Goal: Task Accomplishment & Management: Manage account settings

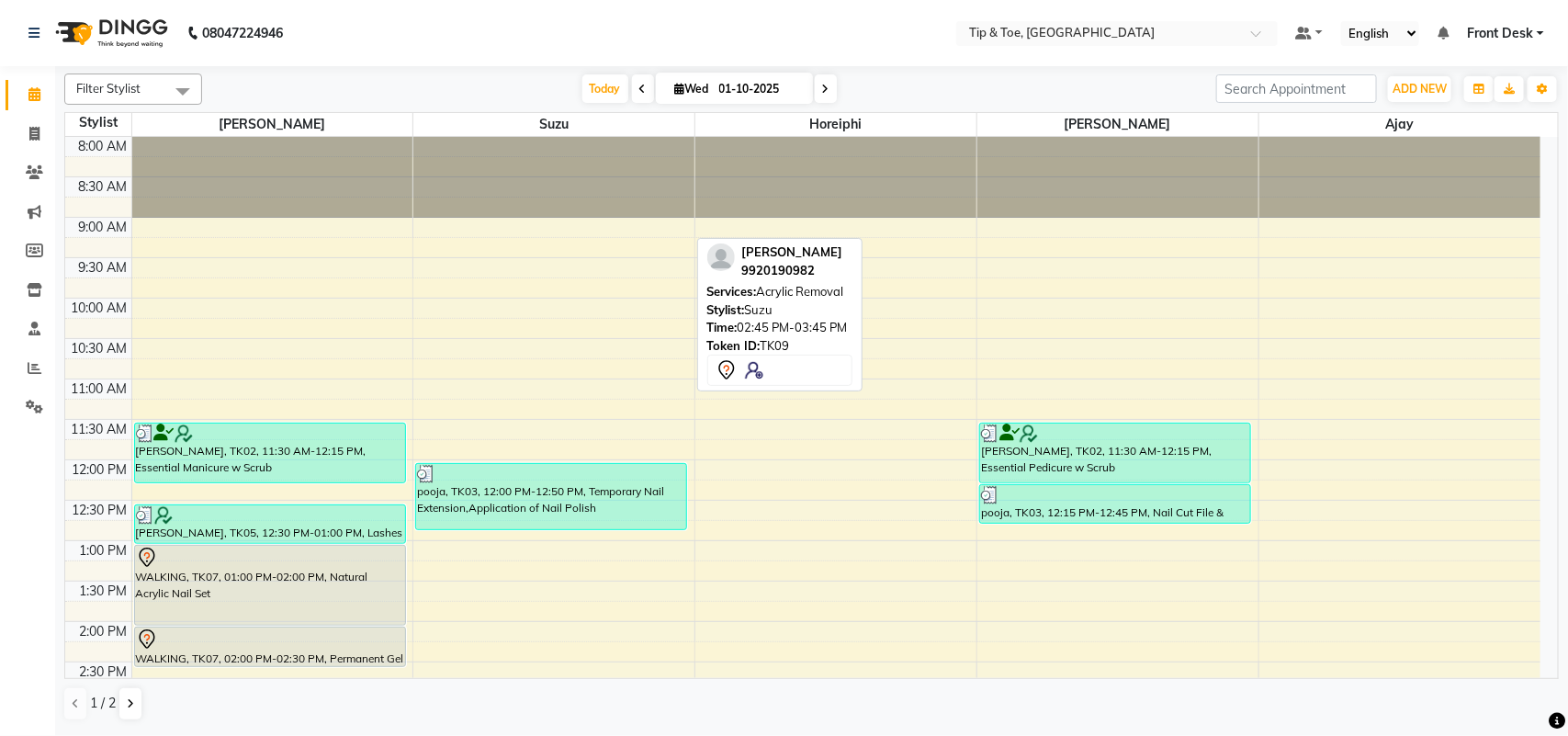
scroll to position [522, 0]
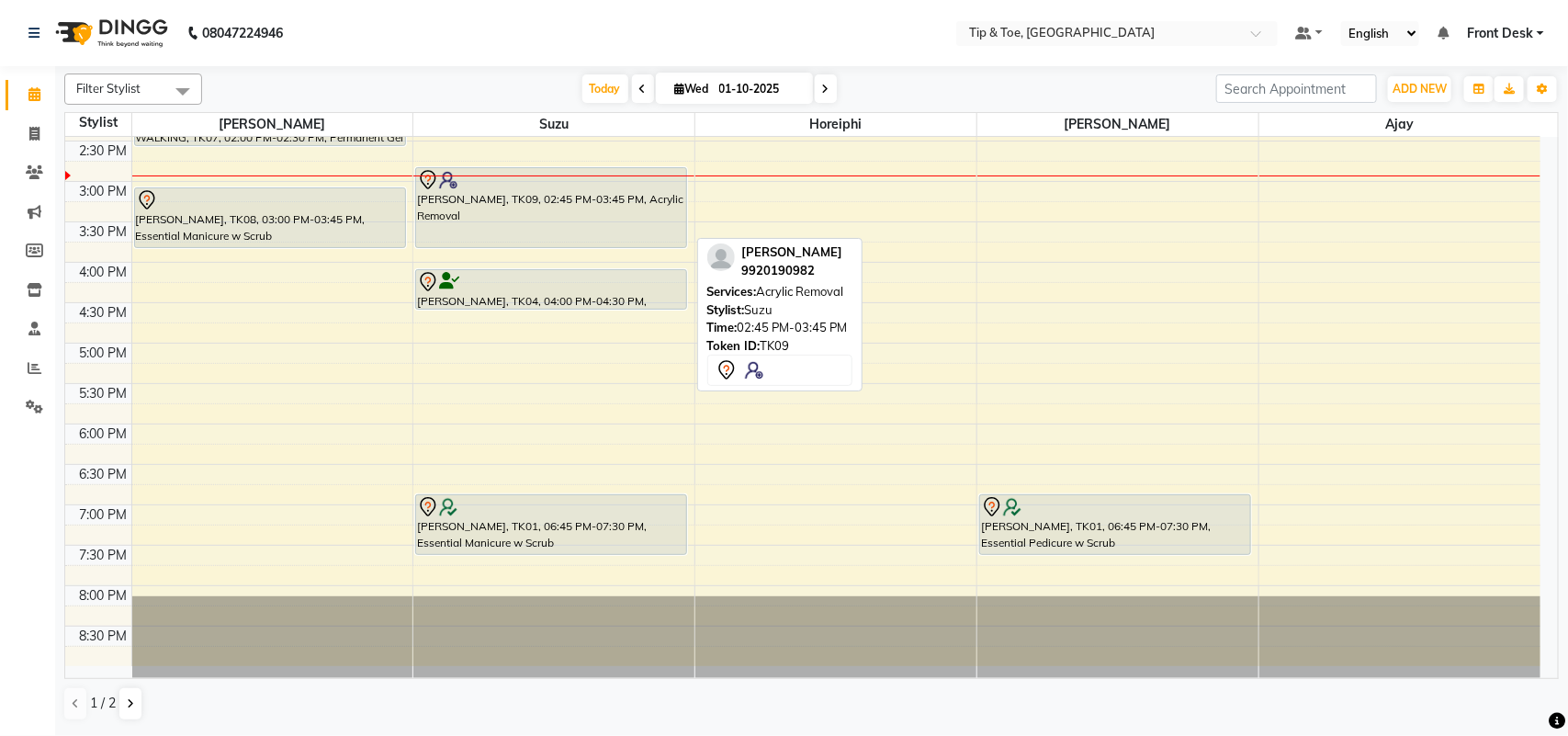
click at [531, 227] on div "Divya Shah, TK09, 02:45 PM-03:45 PM, Acrylic Removal" at bounding box center [551, 208] width 270 height 79
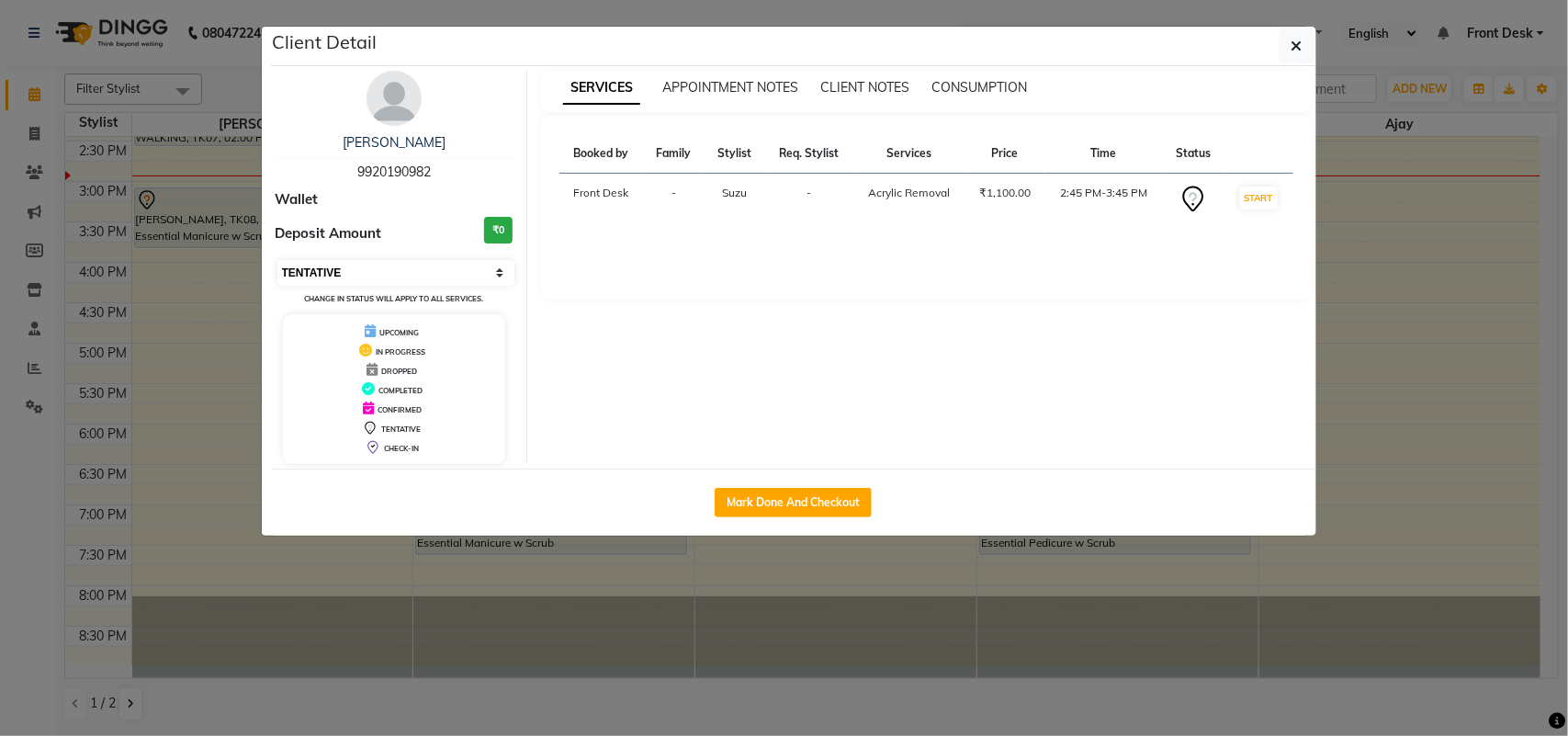
click at [451, 272] on select "Select IN SERVICE CONFIRMED TENTATIVE CHECK IN MARK DONE DROPPED UPCOMING" at bounding box center [396, 272] width 238 height 25
select select "1"
click at [277, 260] on select "Select IN SERVICE CONFIRMED TENTATIVE CHECK IN MARK DONE DROPPED UPCOMING" at bounding box center [396, 272] width 238 height 25
click at [1306, 51] on button "button" at bounding box center [1297, 46] width 35 height 35
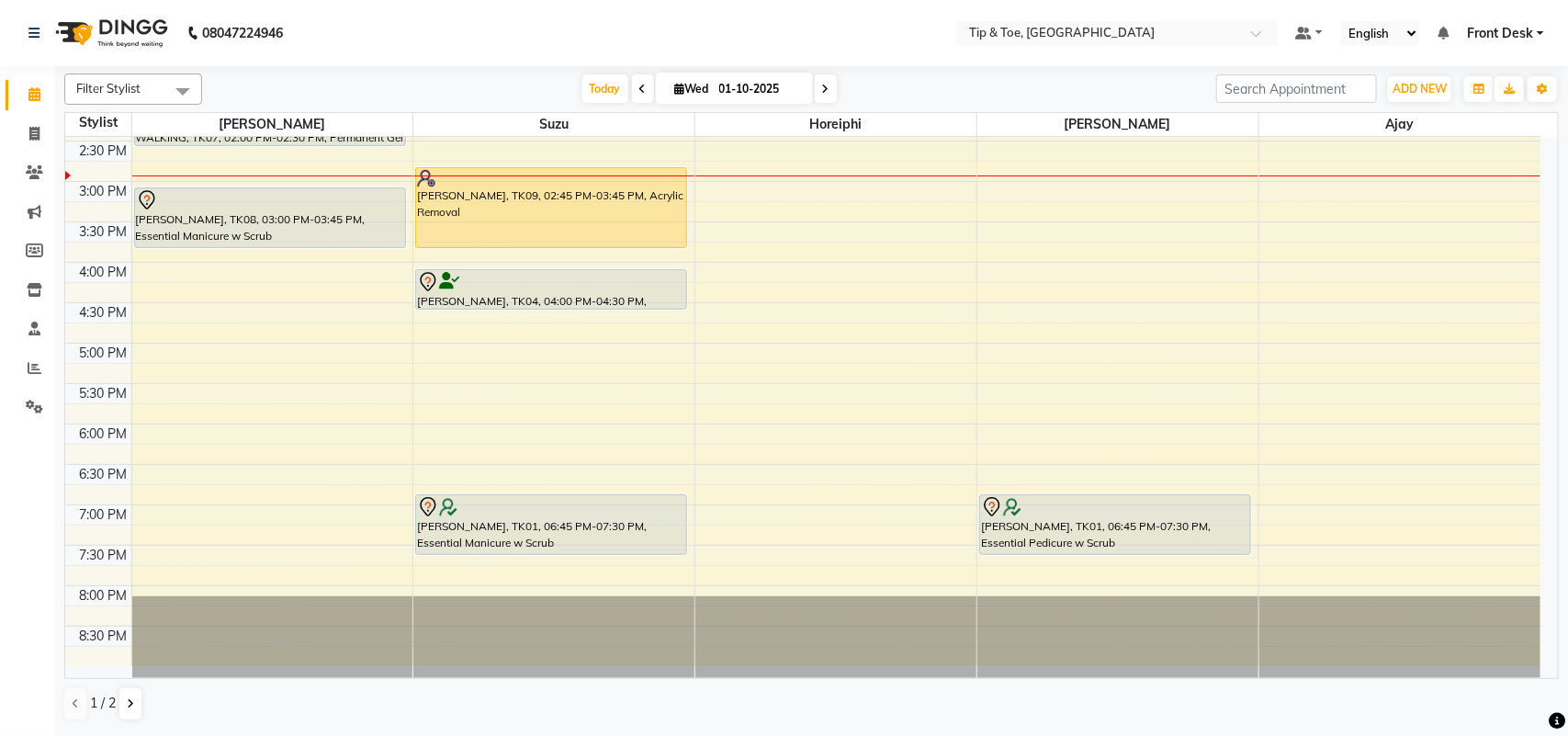
click at [249, 172] on div "8:00 AM 8:30 AM 9:00 AM 9:30 AM 10:00 AM 10:30 AM 11:00 AM 11:30 AM 12:00 PM 12…" at bounding box center [803, 141] width 1475 height 1051
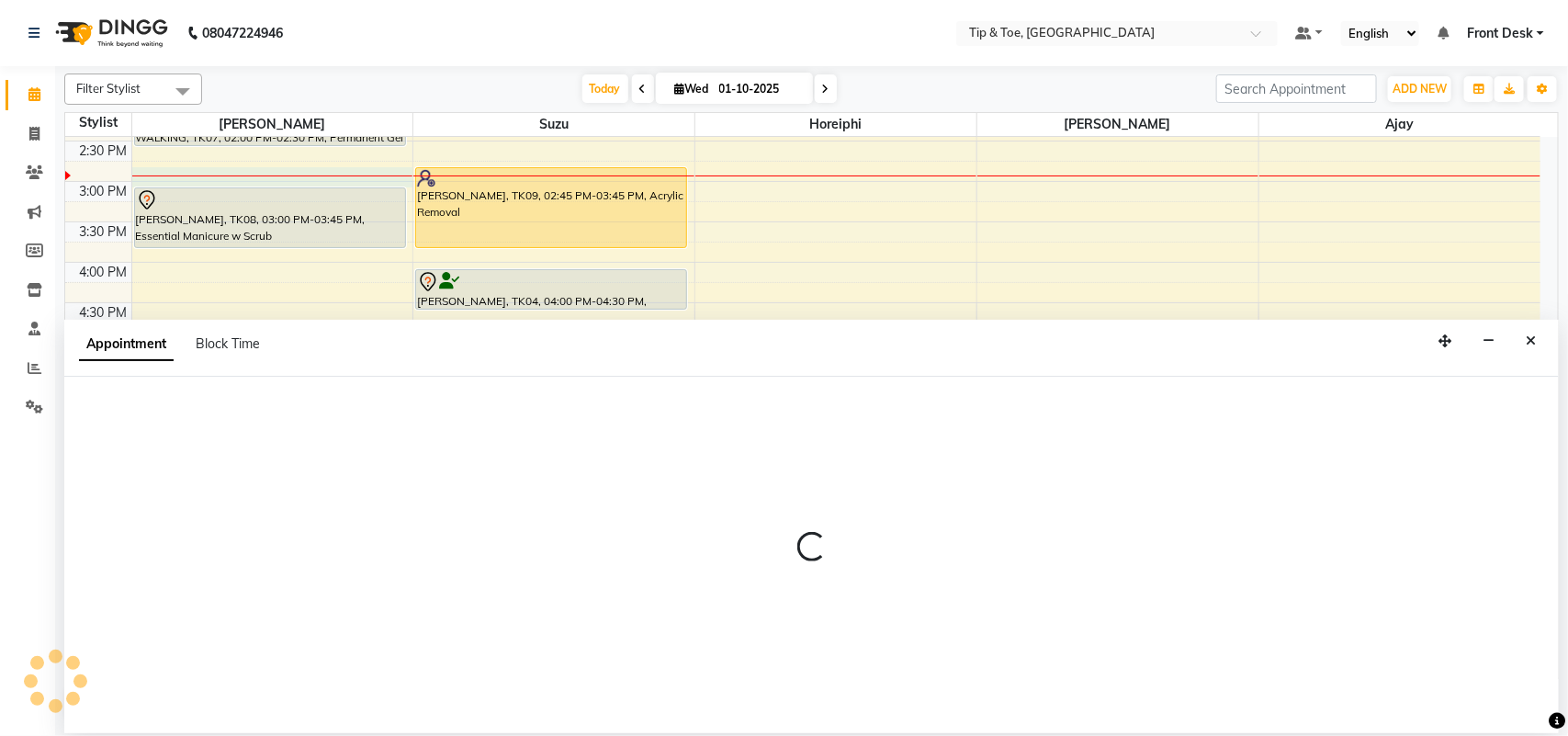
select select "38741"
select select "885"
select select "tentative"
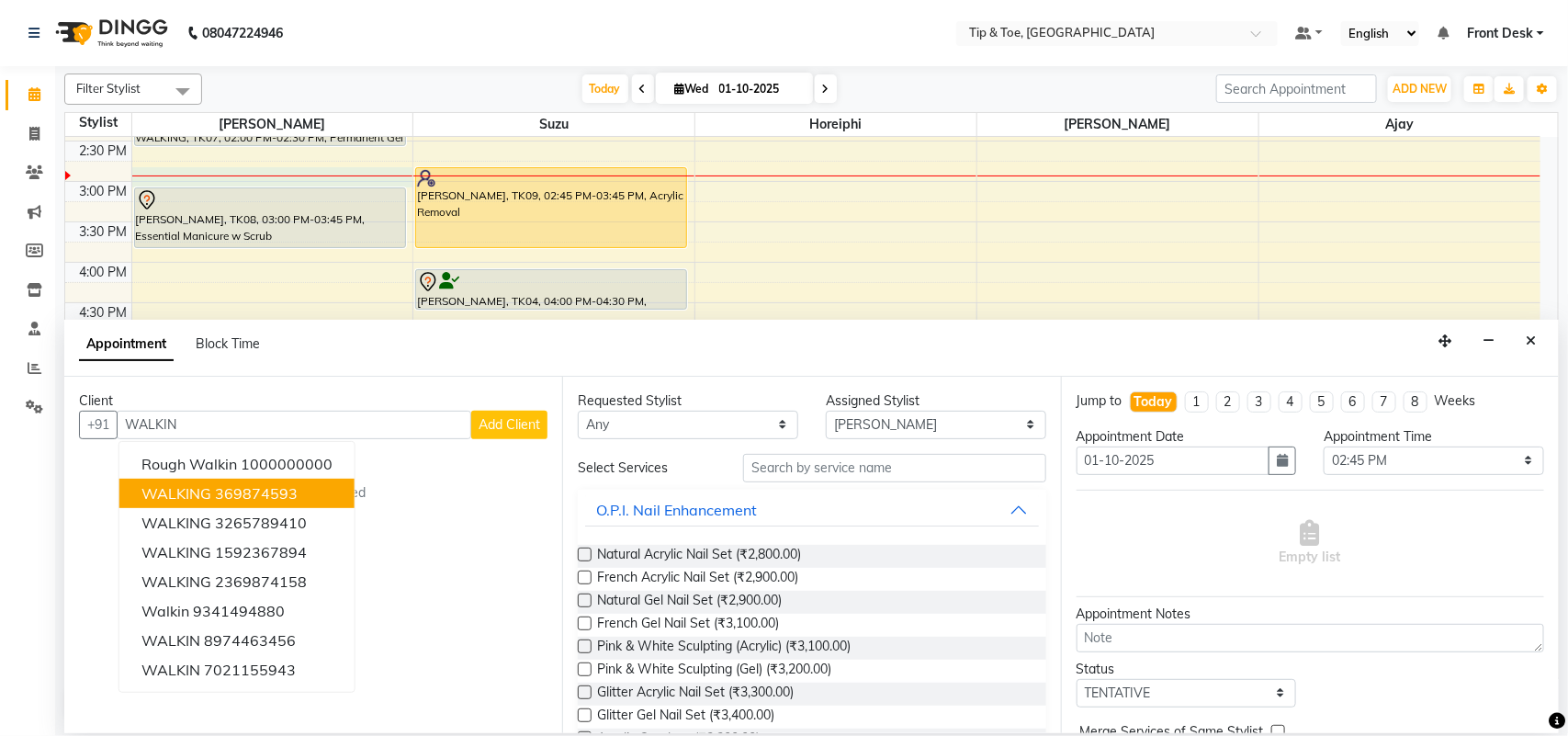
click at [245, 494] on ngb-highlight "369874593" at bounding box center [256, 493] width 82 height 19
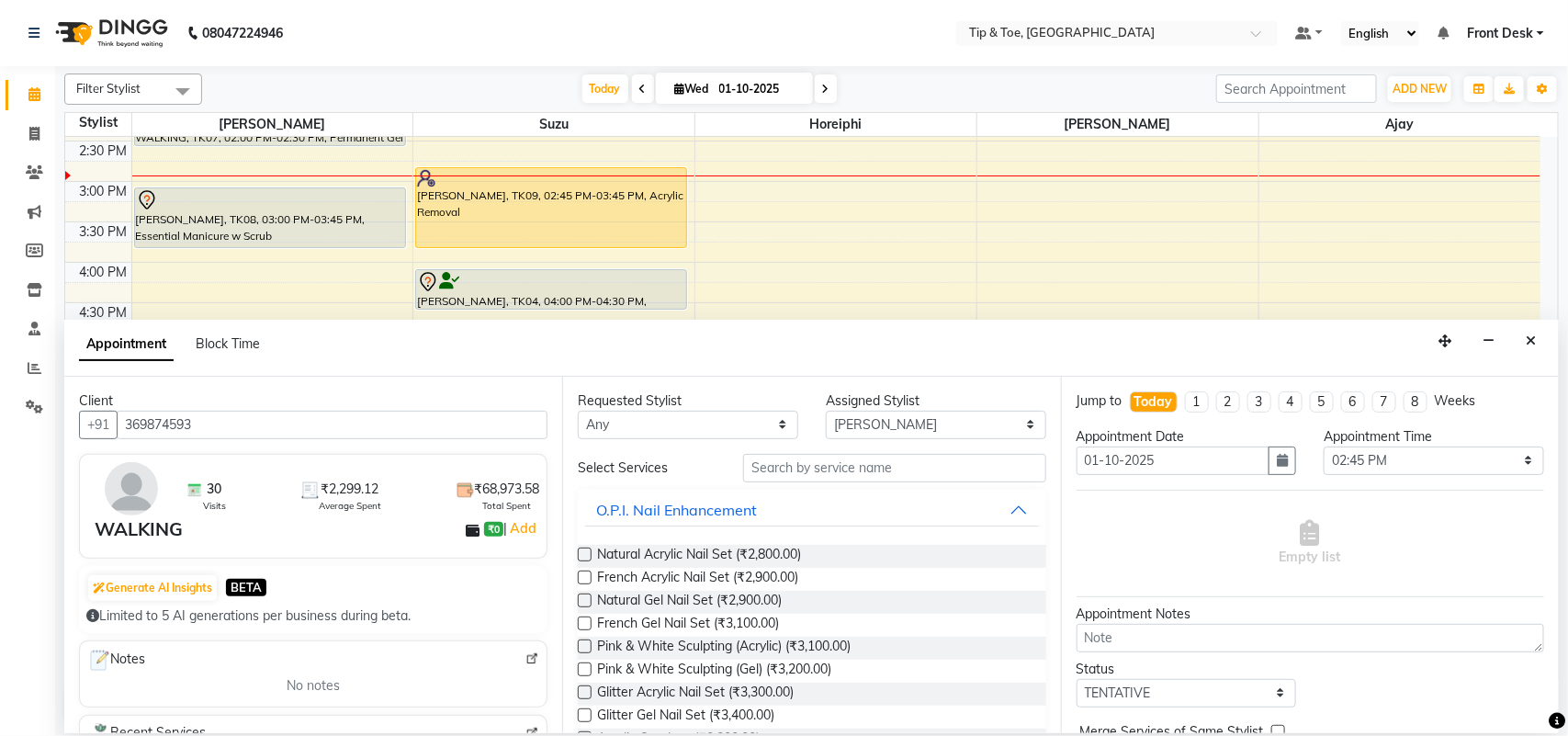
type input "369874593"
click at [819, 468] on input "text" at bounding box center [894, 467] width 303 height 28
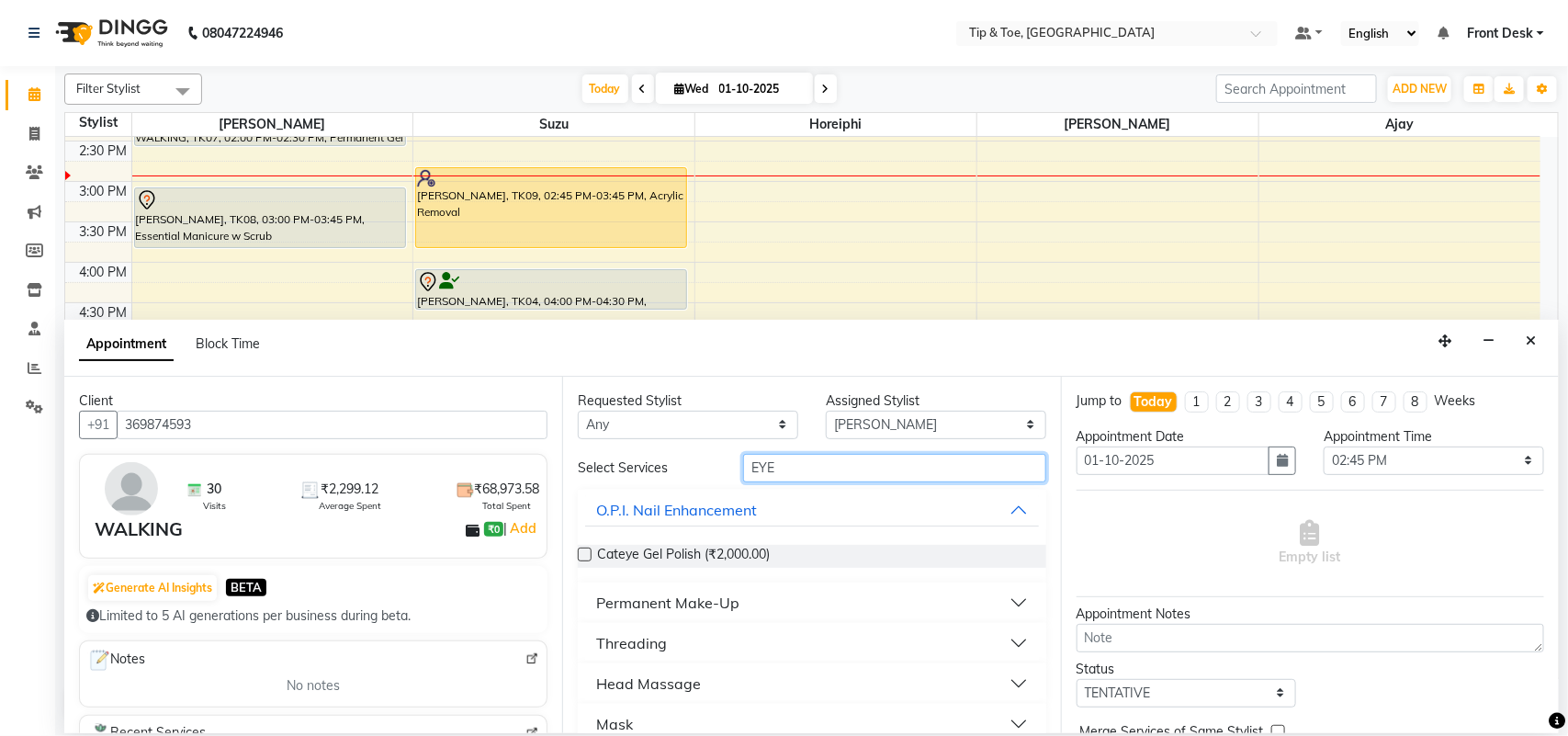
type input "EYE"
click at [671, 646] on button "Threading" at bounding box center [811, 643] width 452 height 33
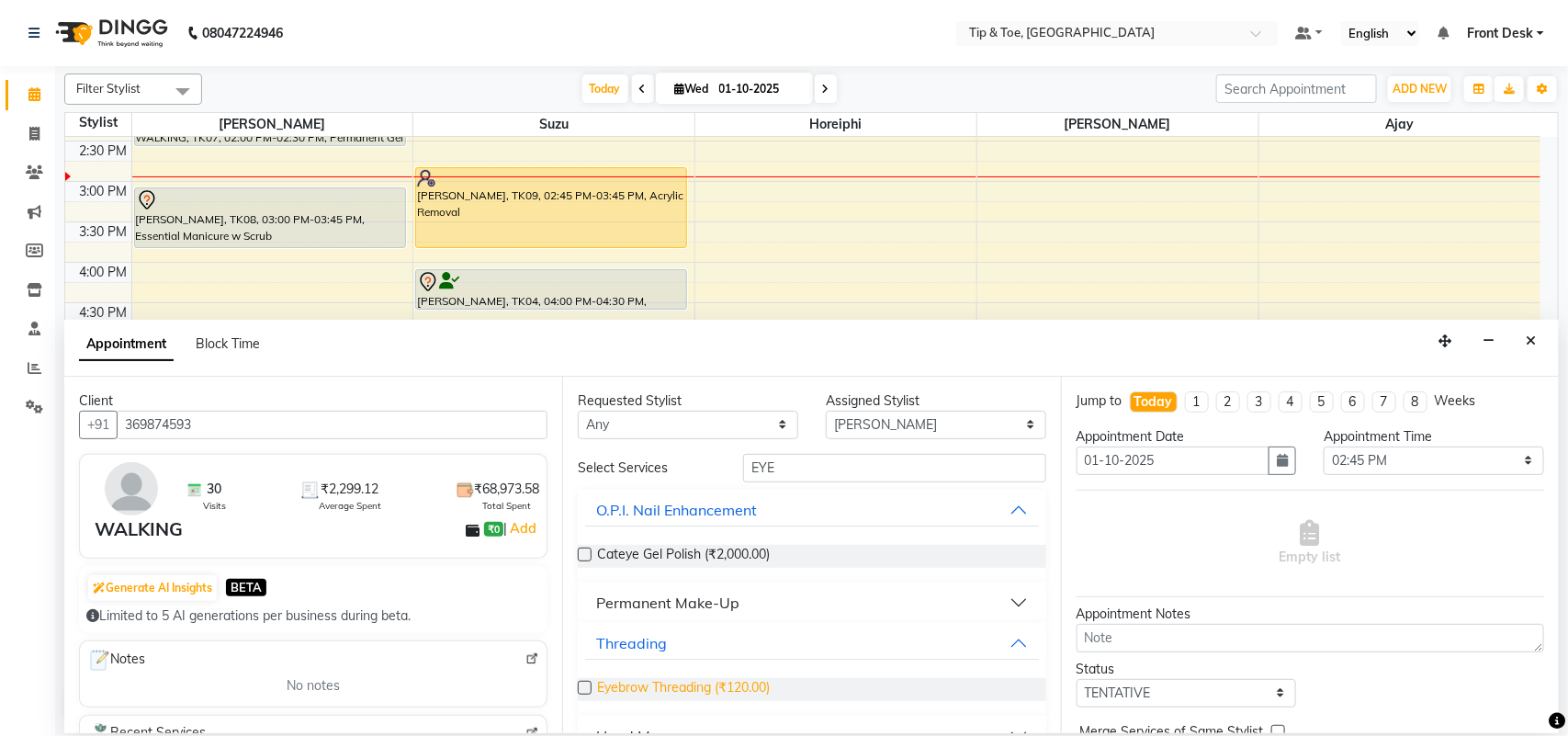
click at [641, 685] on span "Eyebrow Threading (₹120.00)" at bounding box center [683, 689] width 172 height 23
checkbox input "false"
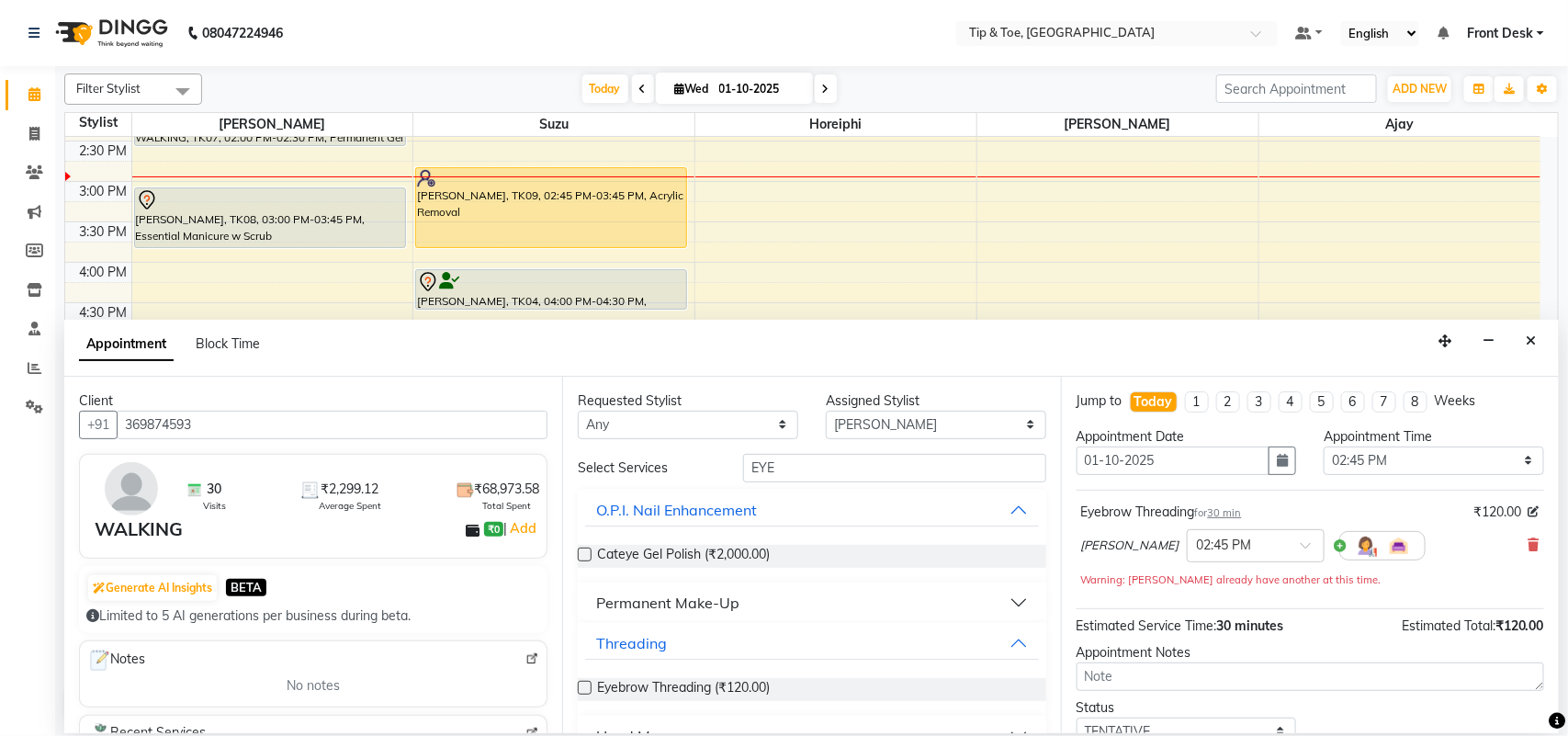
click at [1338, 650] on div "Appointment Notes" at bounding box center [1309, 653] width 467 height 20
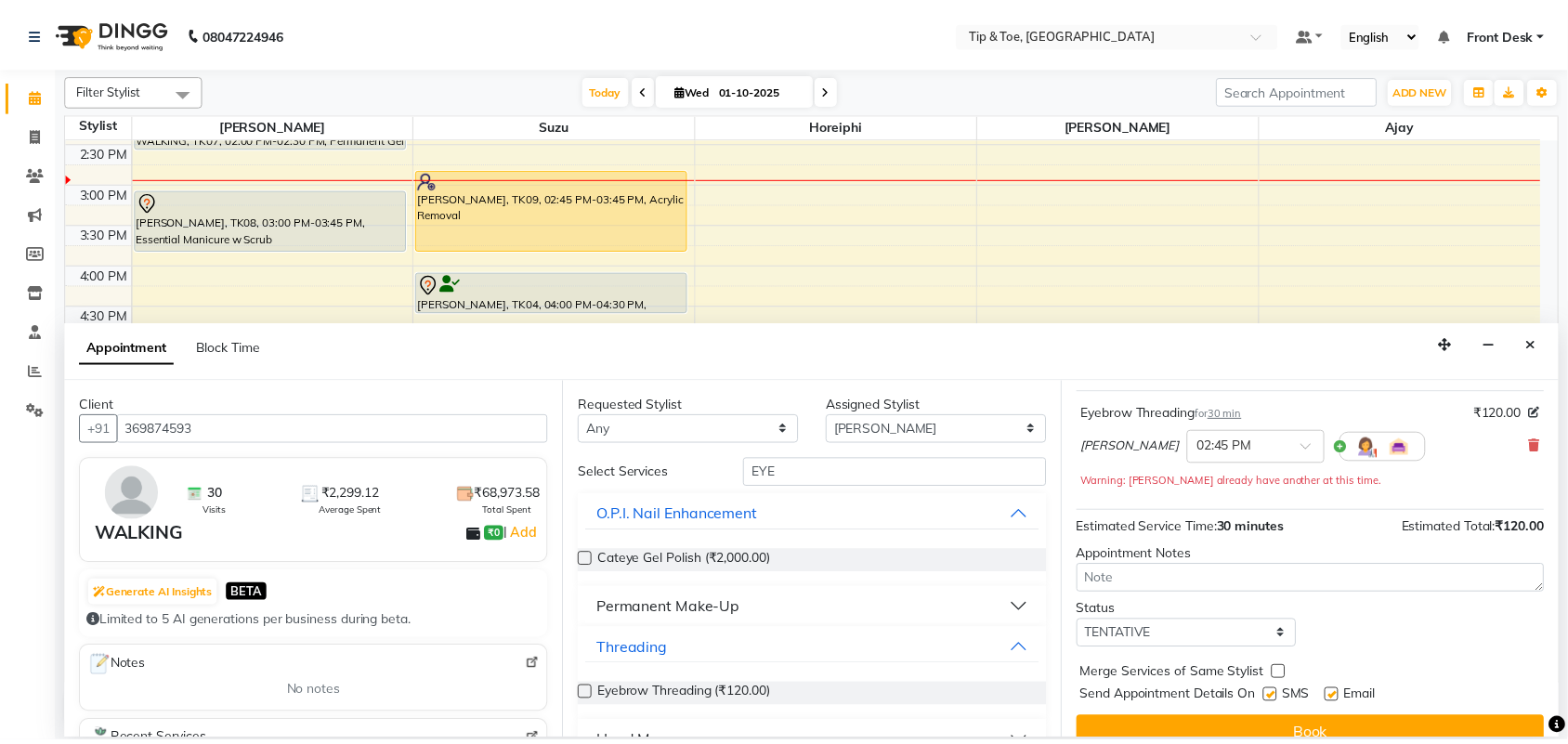
scroll to position [132, 0]
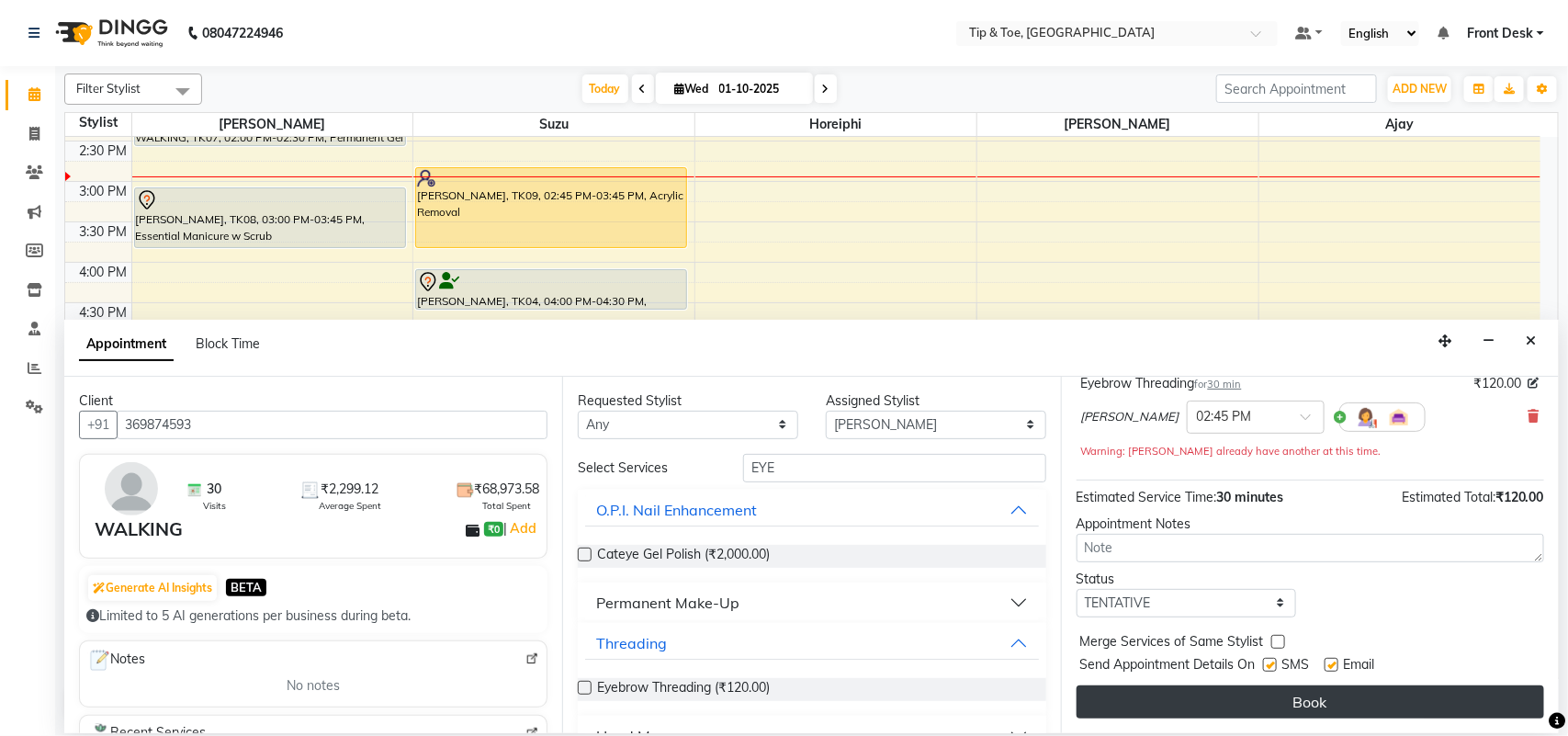
click at [1303, 697] on button "Book" at bounding box center [1309, 702] width 467 height 33
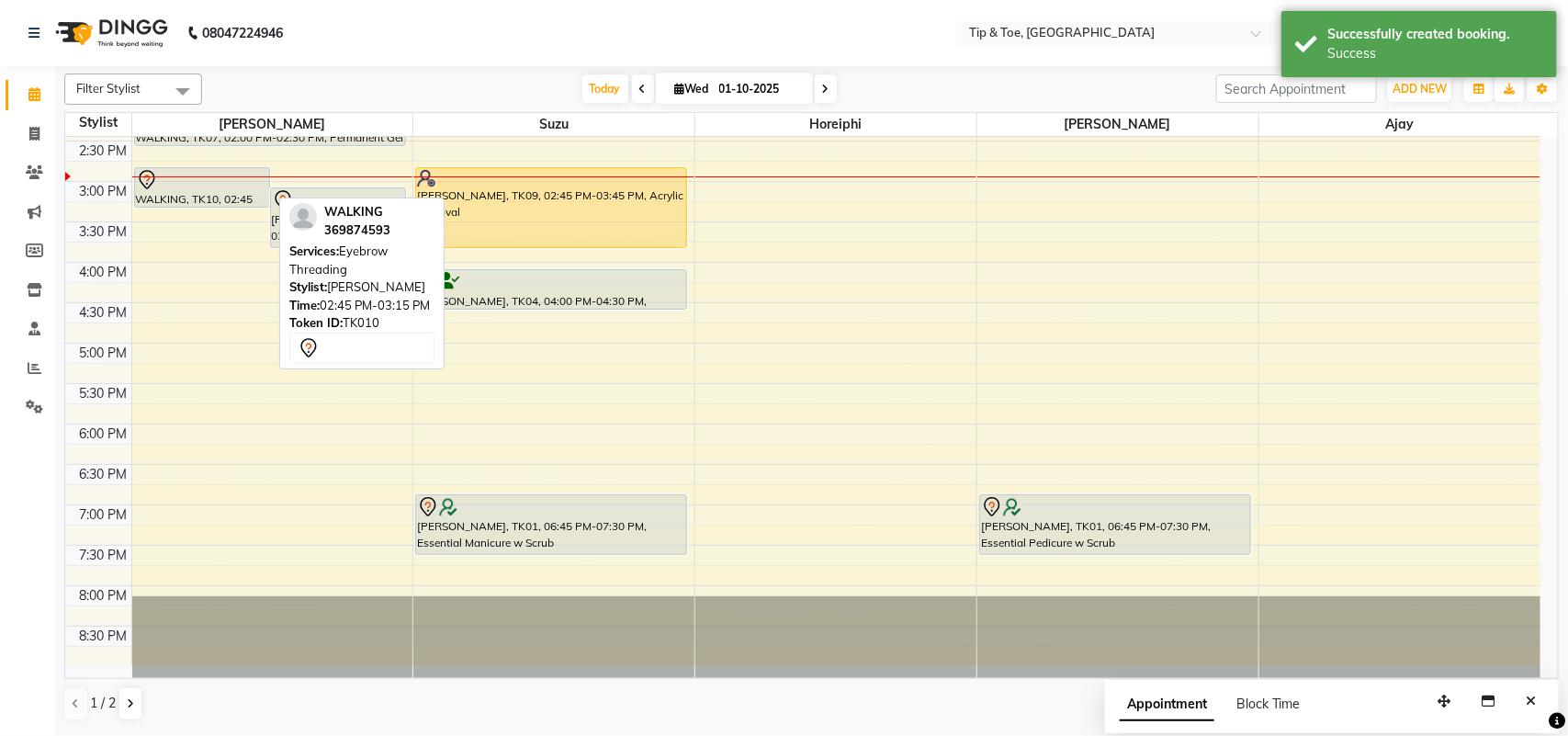
click at [215, 186] on div at bounding box center [202, 180] width 132 height 23
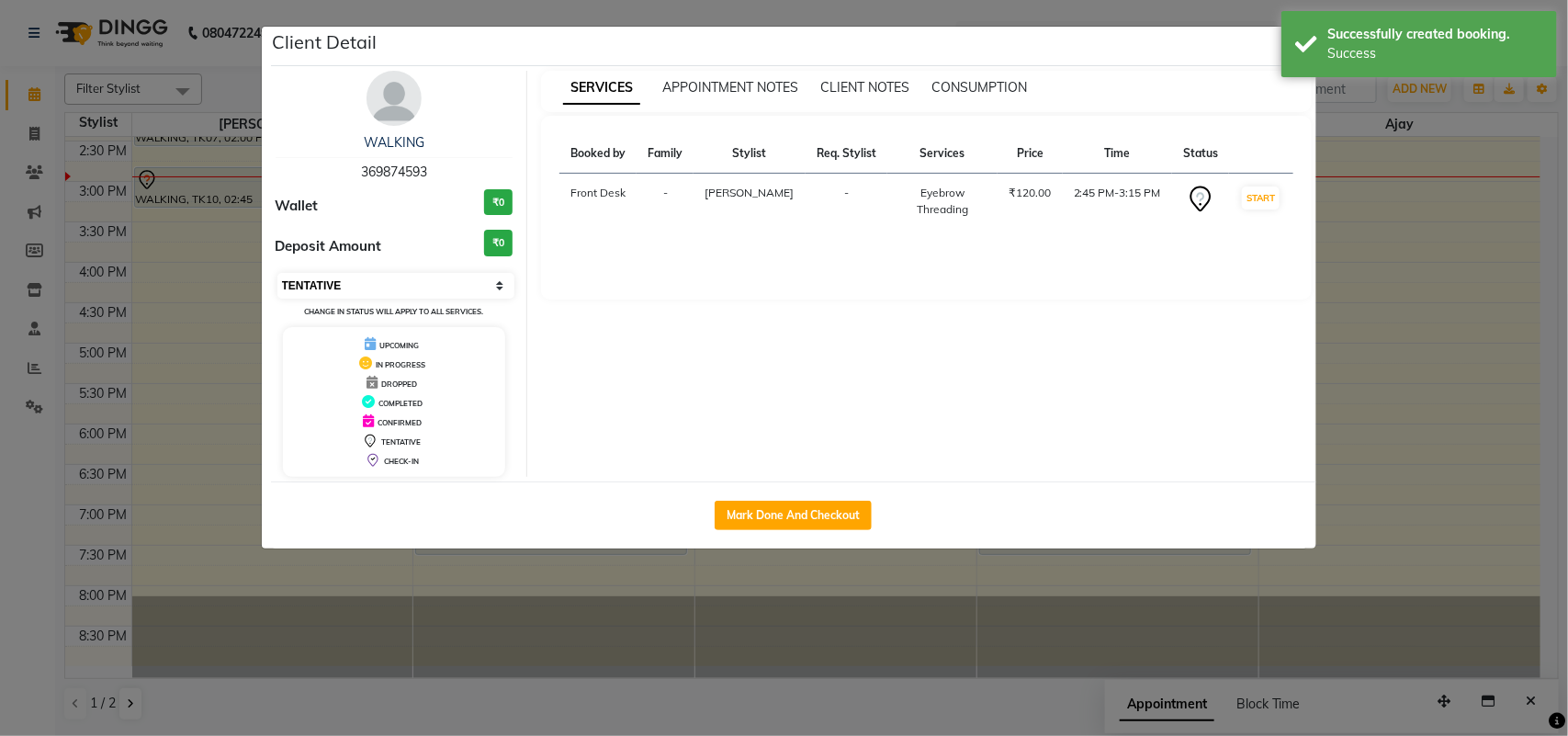
click at [446, 285] on select "Select IN SERVICE CONFIRMED TENTATIVE CHECK IN MARK DONE DROPPED UPCOMING" at bounding box center [396, 285] width 238 height 25
select select "1"
click at [277, 272] on select "Select IN SERVICE CONFIRMED TENTATIVE CHECK IN MARK DONE DROPPED UPCOMING" at bounding box center [396, 285] width 238 height 25
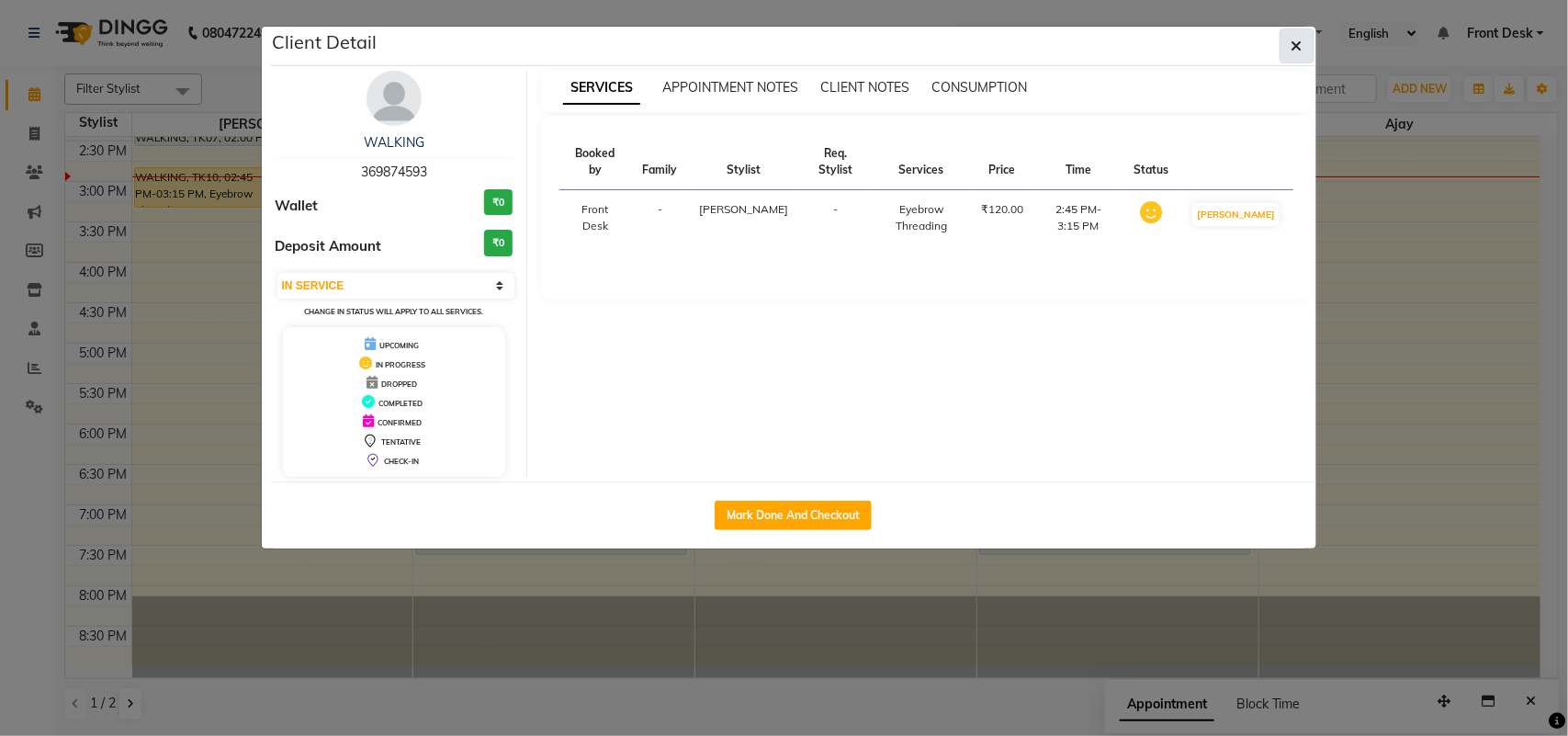
click at [1297, 48] on icon "button" at bounding box center [1296, 45] width 11 height 15
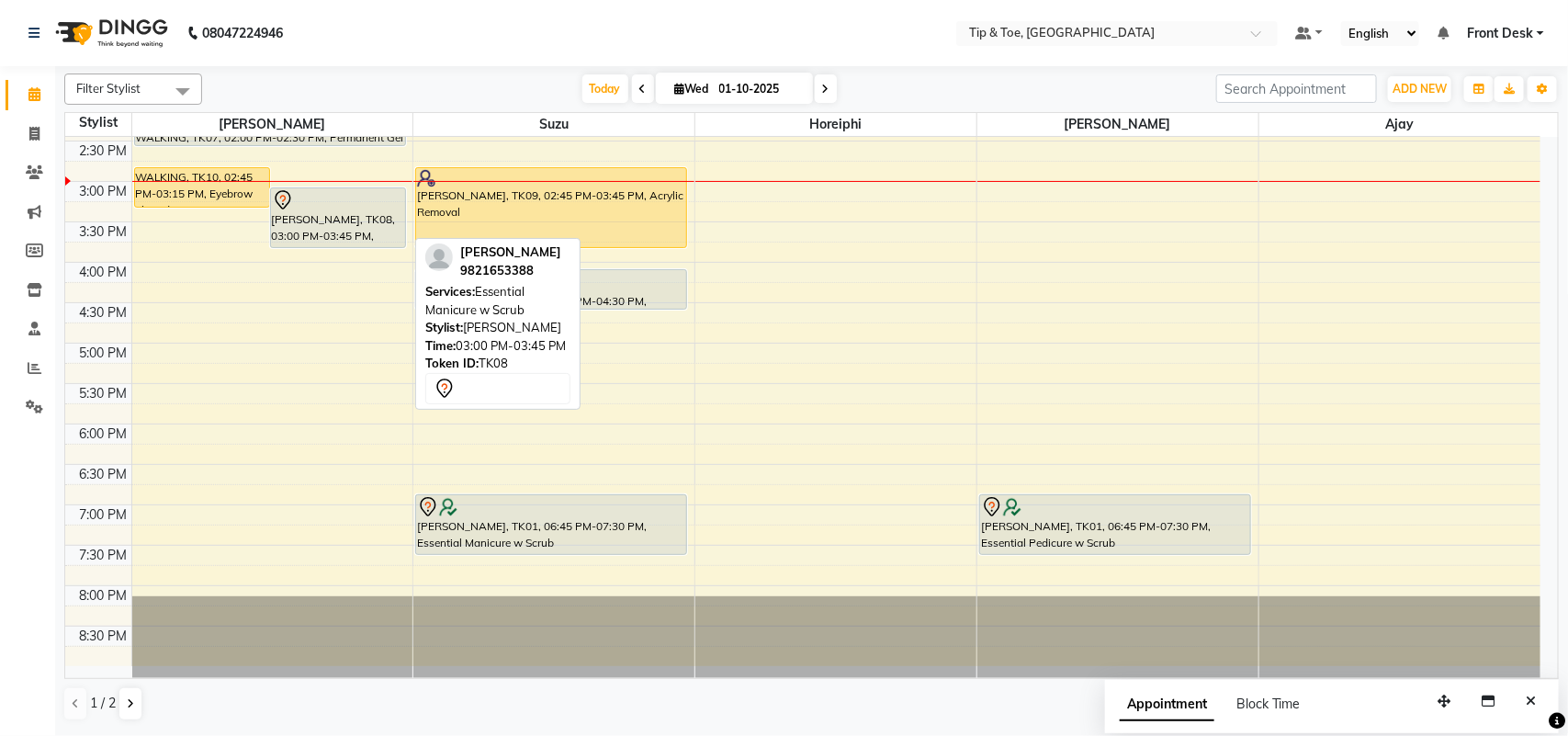
click at [346, 212] on div "[PERSON_NAME], TK08, 03:00 PM-03:45 PM, Essential Manicure w Scrub" at bounding box center [338, 218] width 134 height 59
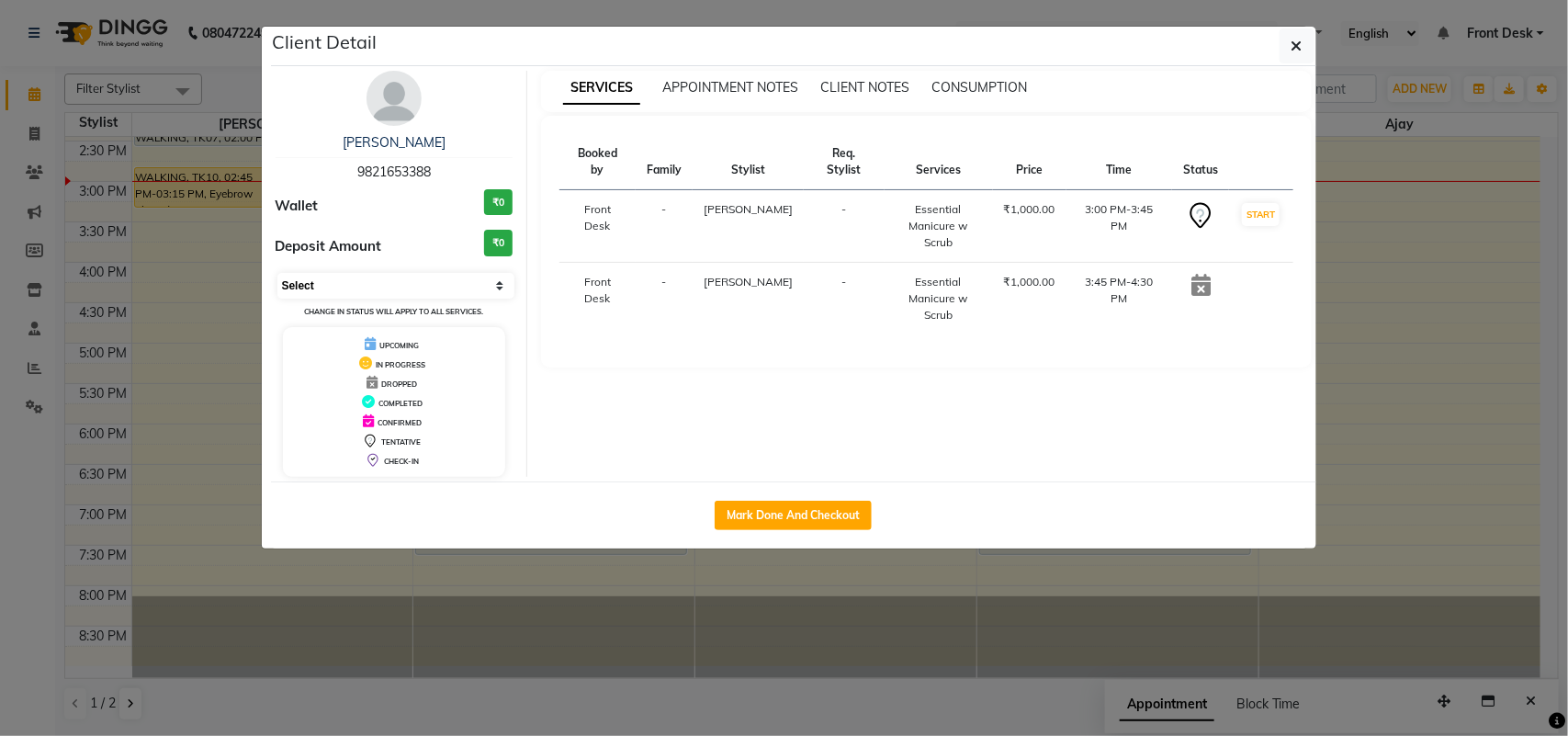
click at [365, 286] on select "Select IN SERVICE CONFIRMED TENTATIVE CHECK IN MARK DONE DROPPED UPCOMING" at bounding box center [396, 285] width 238 height 25
click at [277, 272] on select "Select IN SERVICE CONFIRMED TENTATIVE CHECK IN MARK DONE DROPPED UPCOMING" at bounding box center [396, 285] width 238 height 25
select select "select"
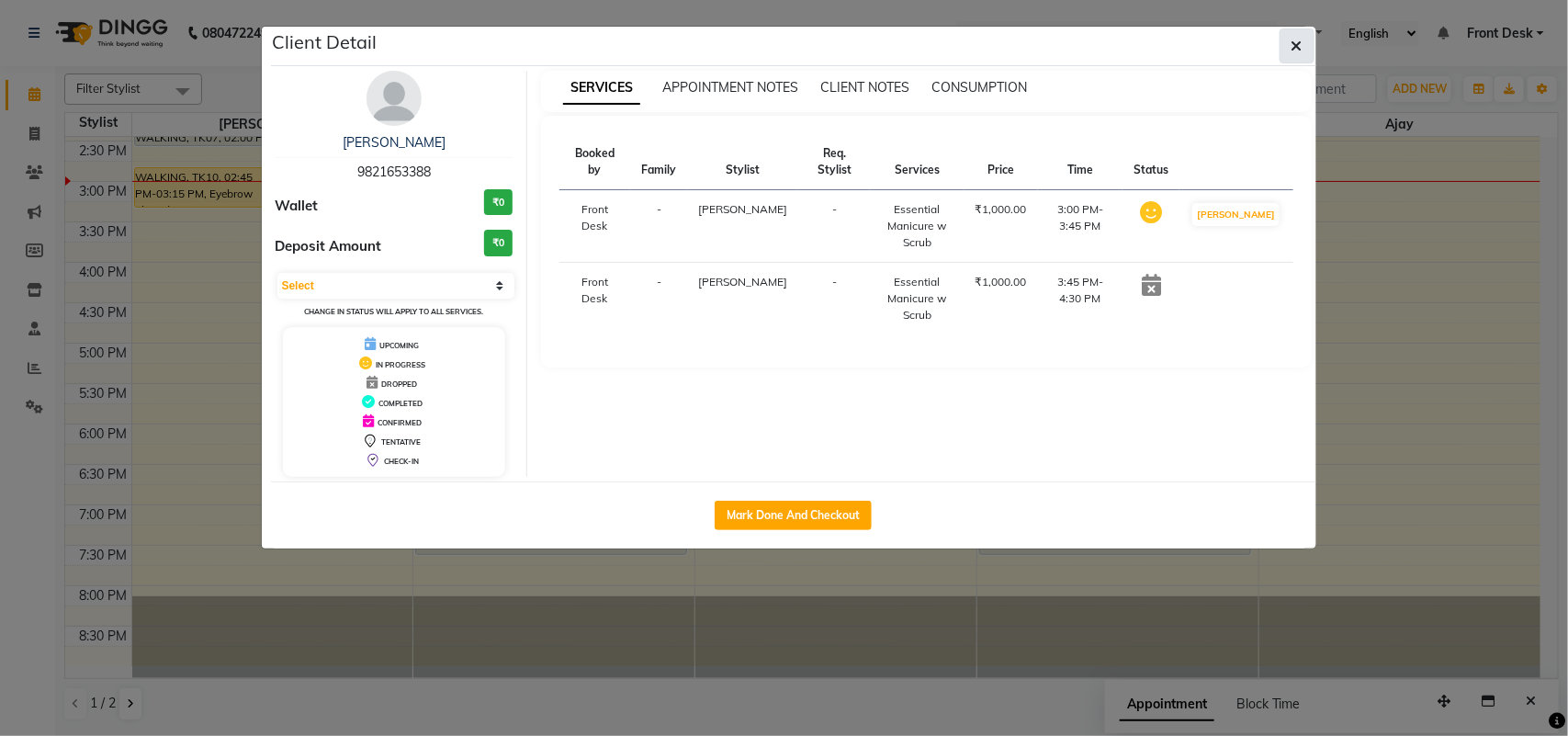
click at [1289, 48] on button "button" at bounding box center [1297, 46] width 35 height 35
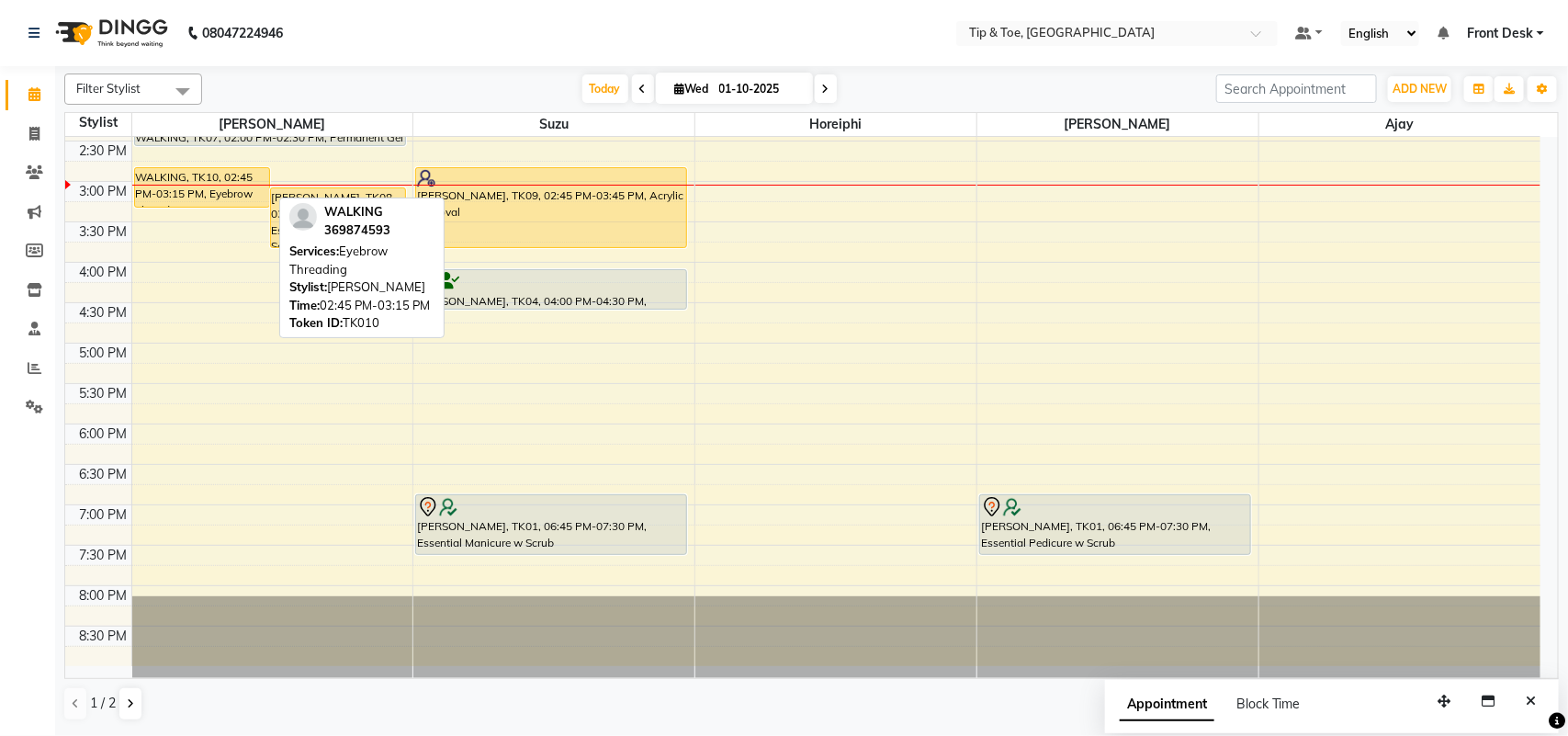
click at [217, 203] on div at bounding box center [202, 207] width 134 height 8
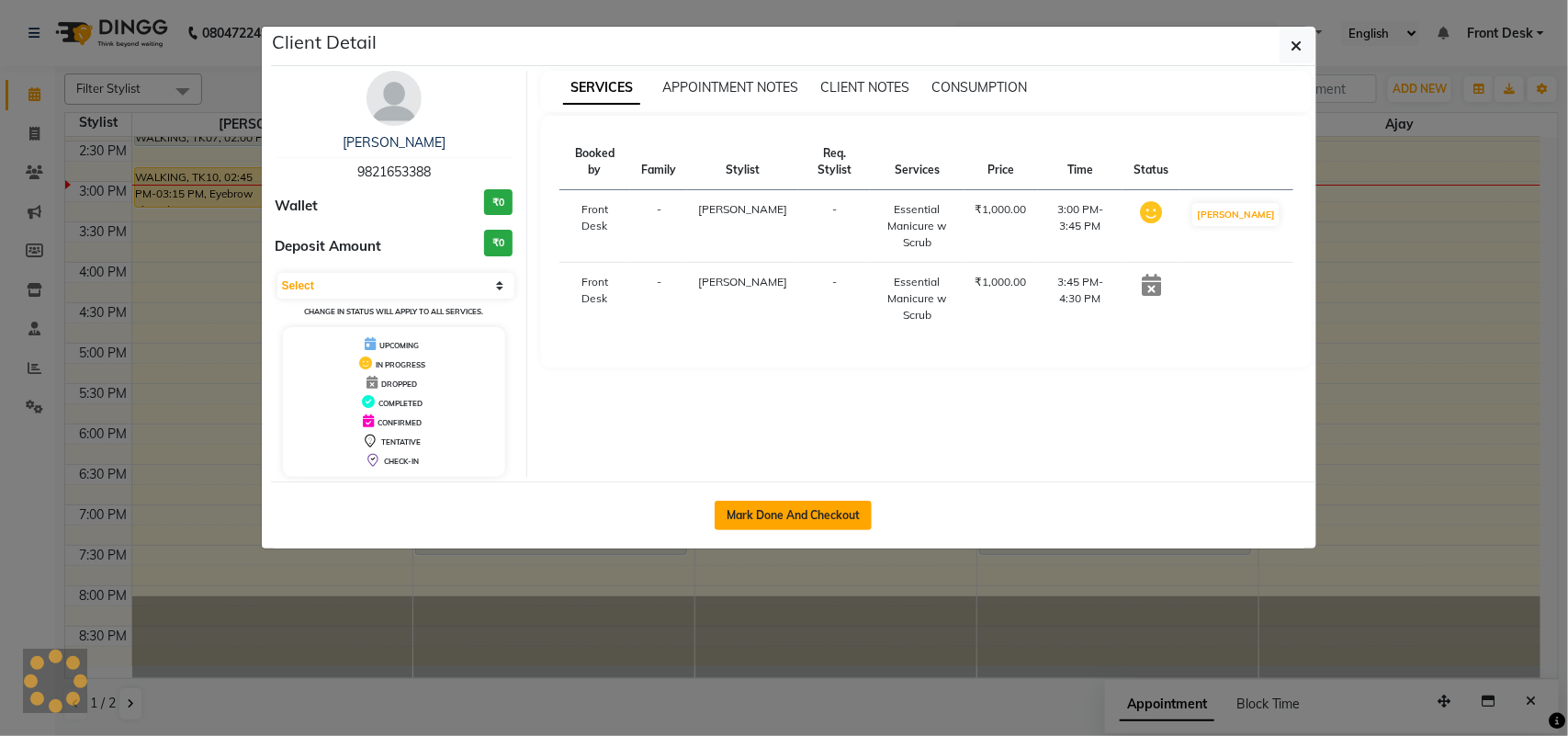
click at [777, 509] on button "Mark Done And Checkout" at bounding box center [793, 515] width 157 height 29
select select "5655"
select select "service"
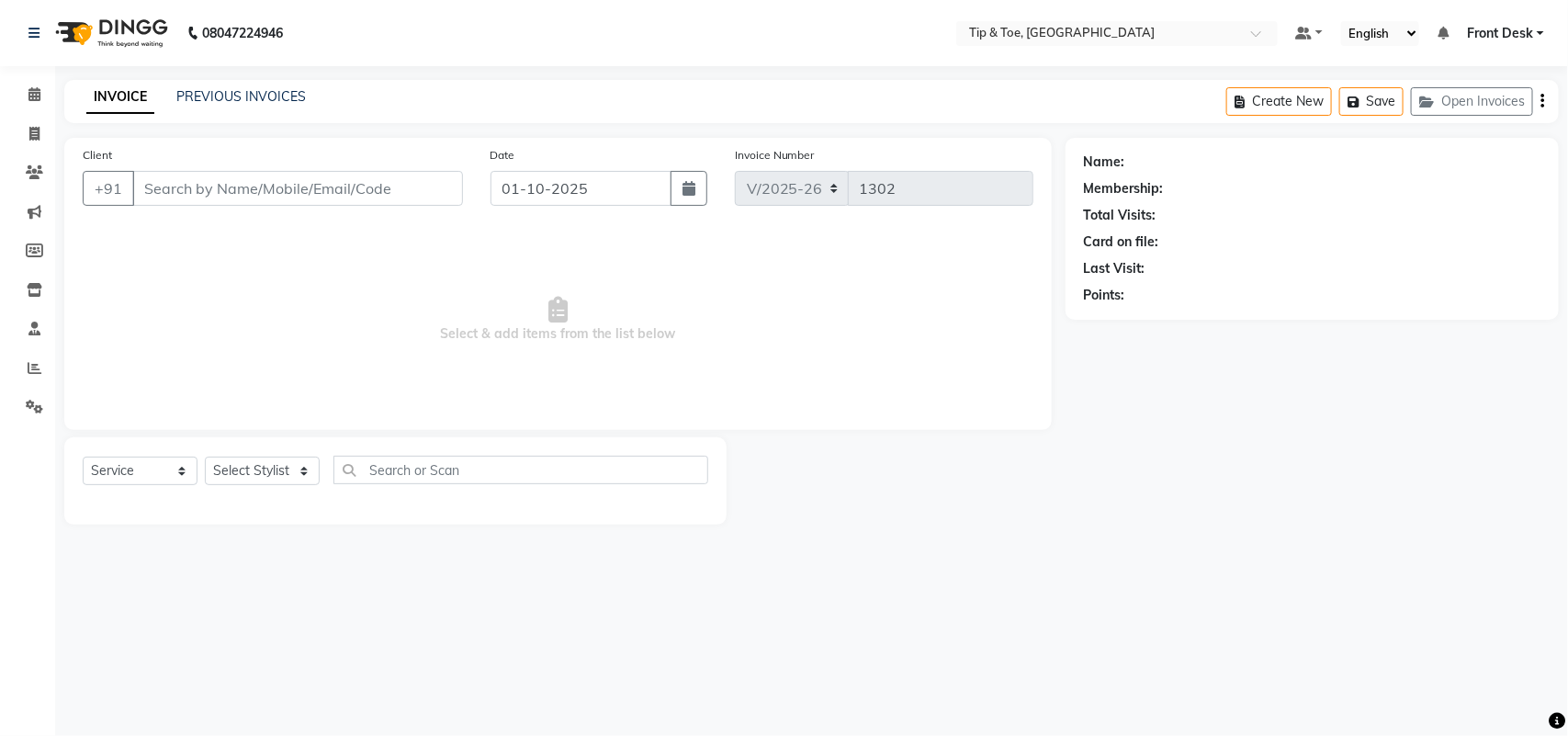
type input "9821653388"
select select "38741"
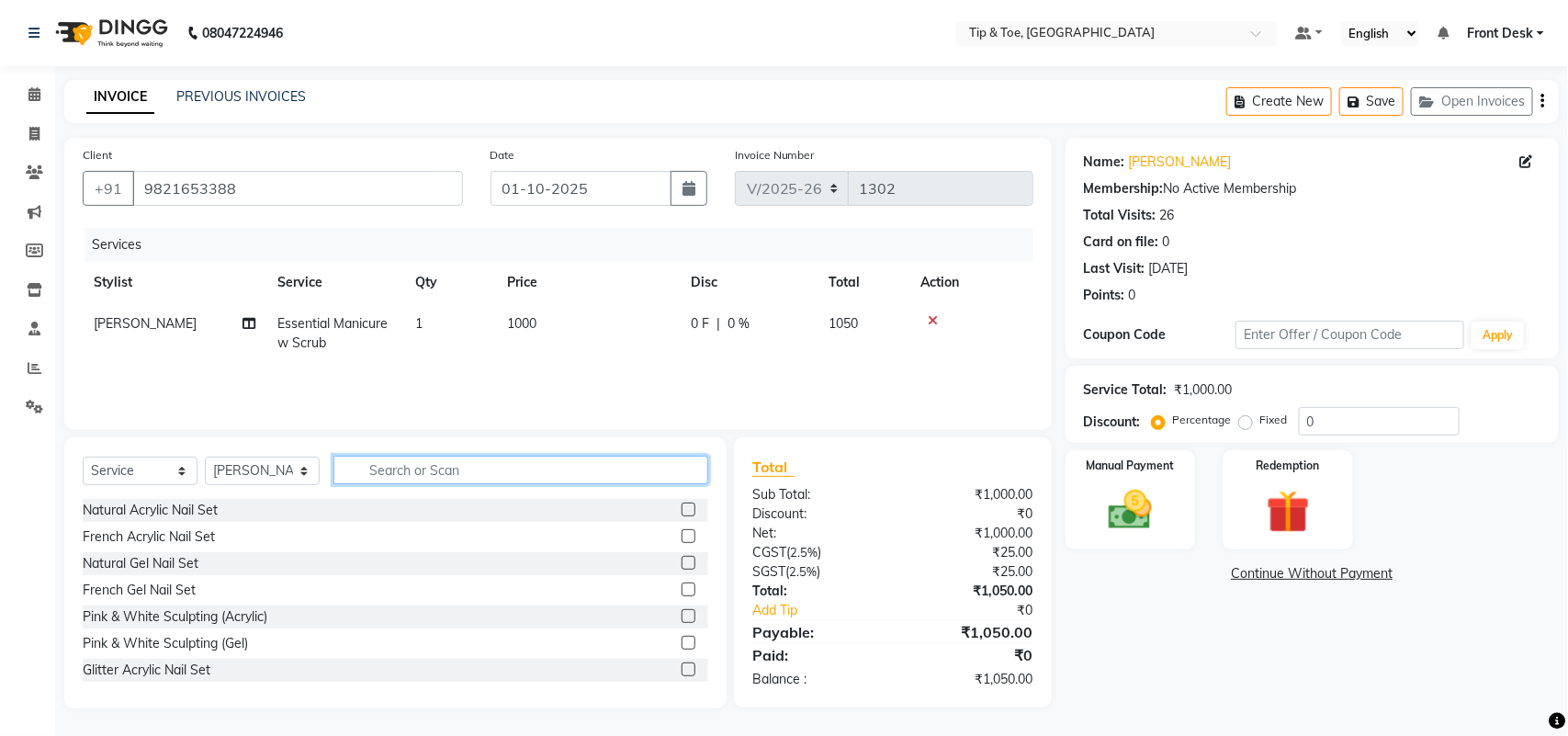
click at [395, 468] on input "text" at bounding box center [520, 469] width 375 height 28
type input "F"
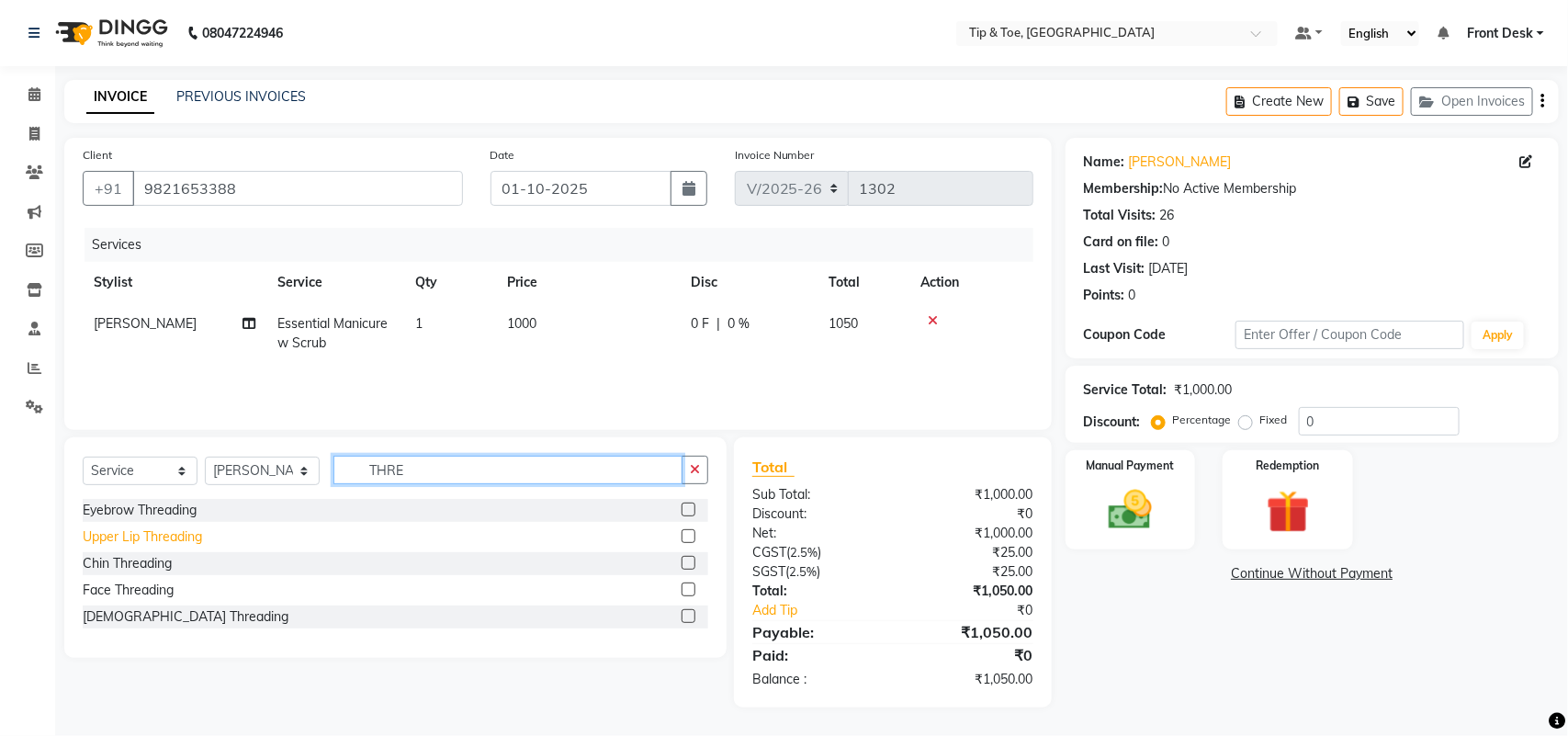
type input "THRE"
click at [156, 543] on div "Upper Lip Threading" at bounding box center [142, 537] width 119 height 20
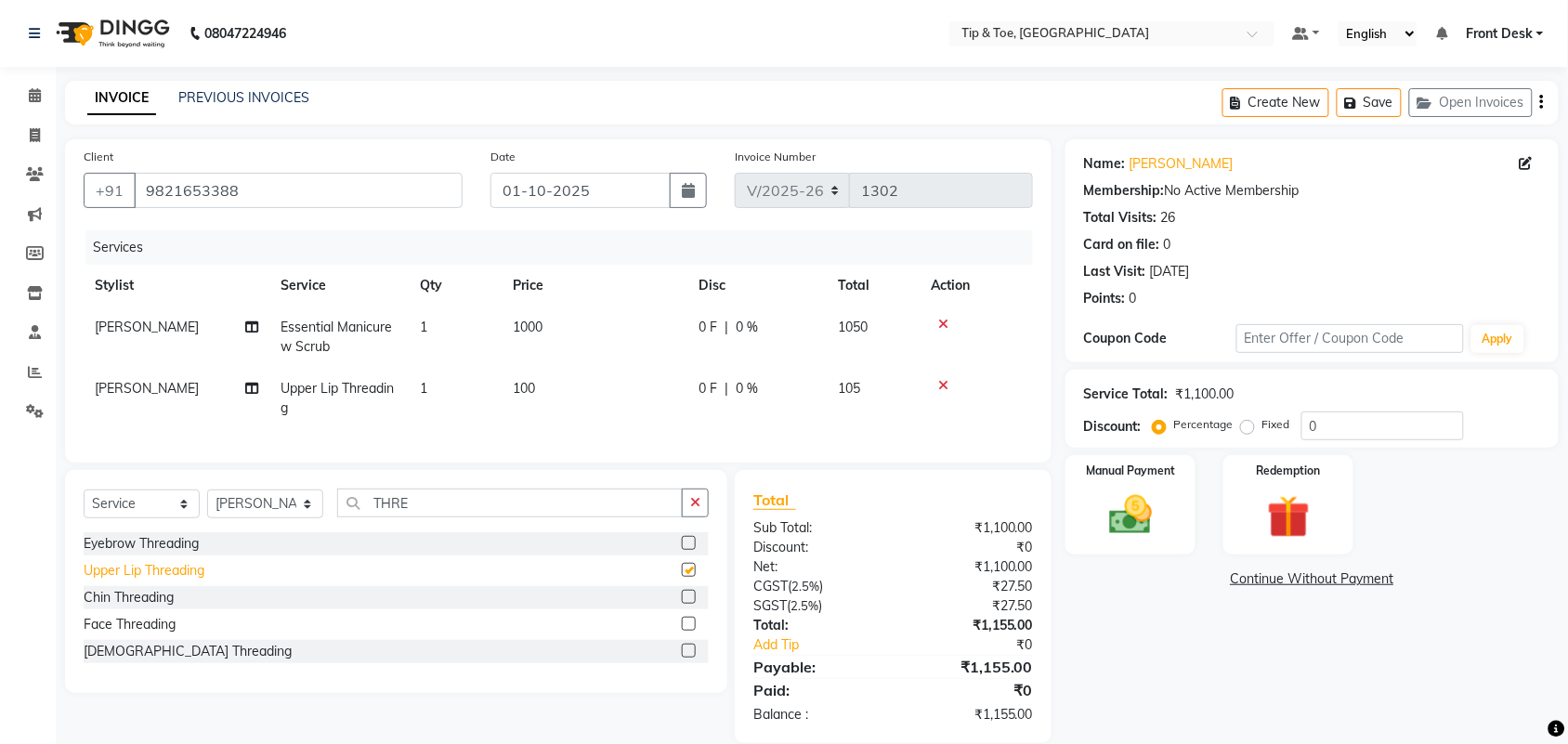
checkbox input "false"
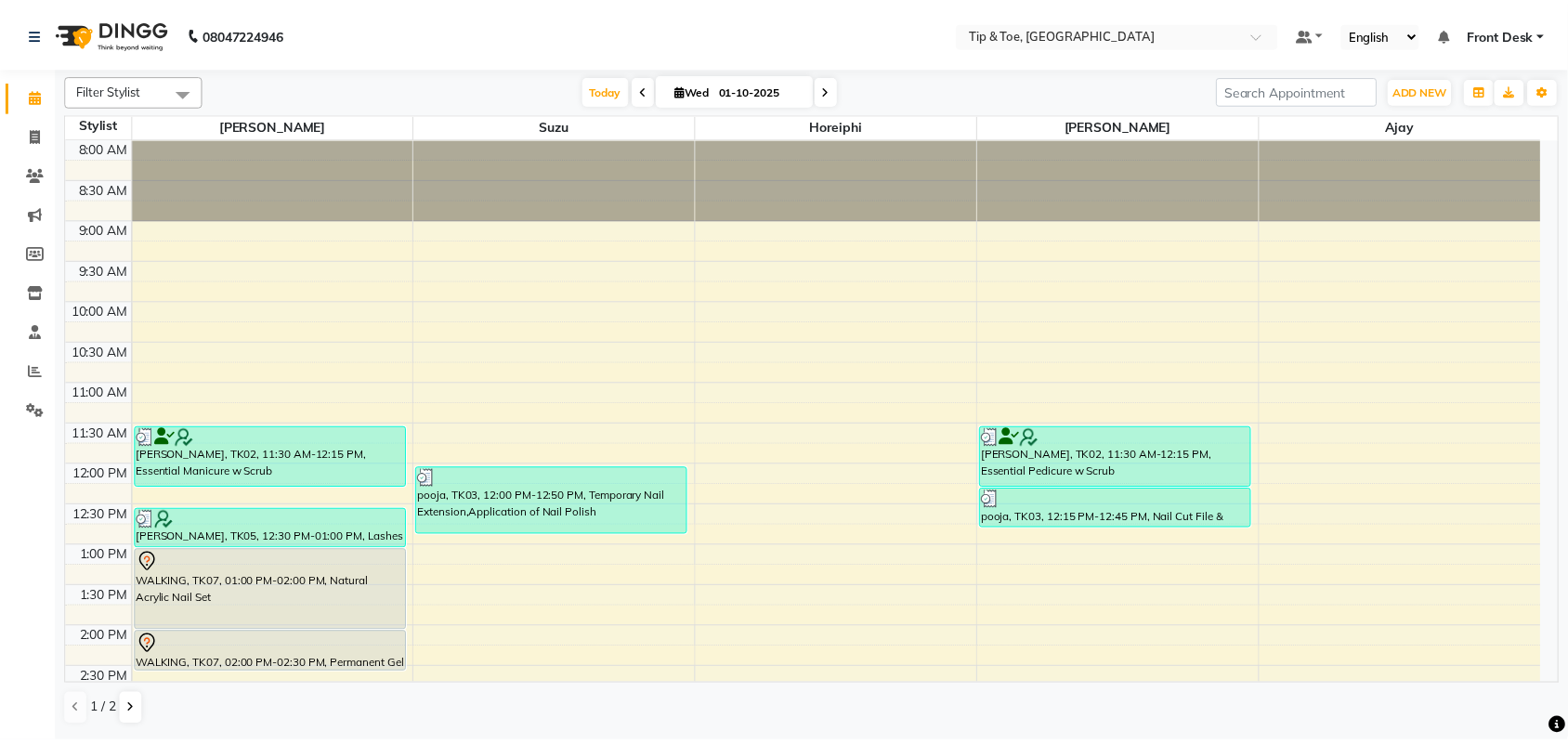
scroll to position [528, 0]
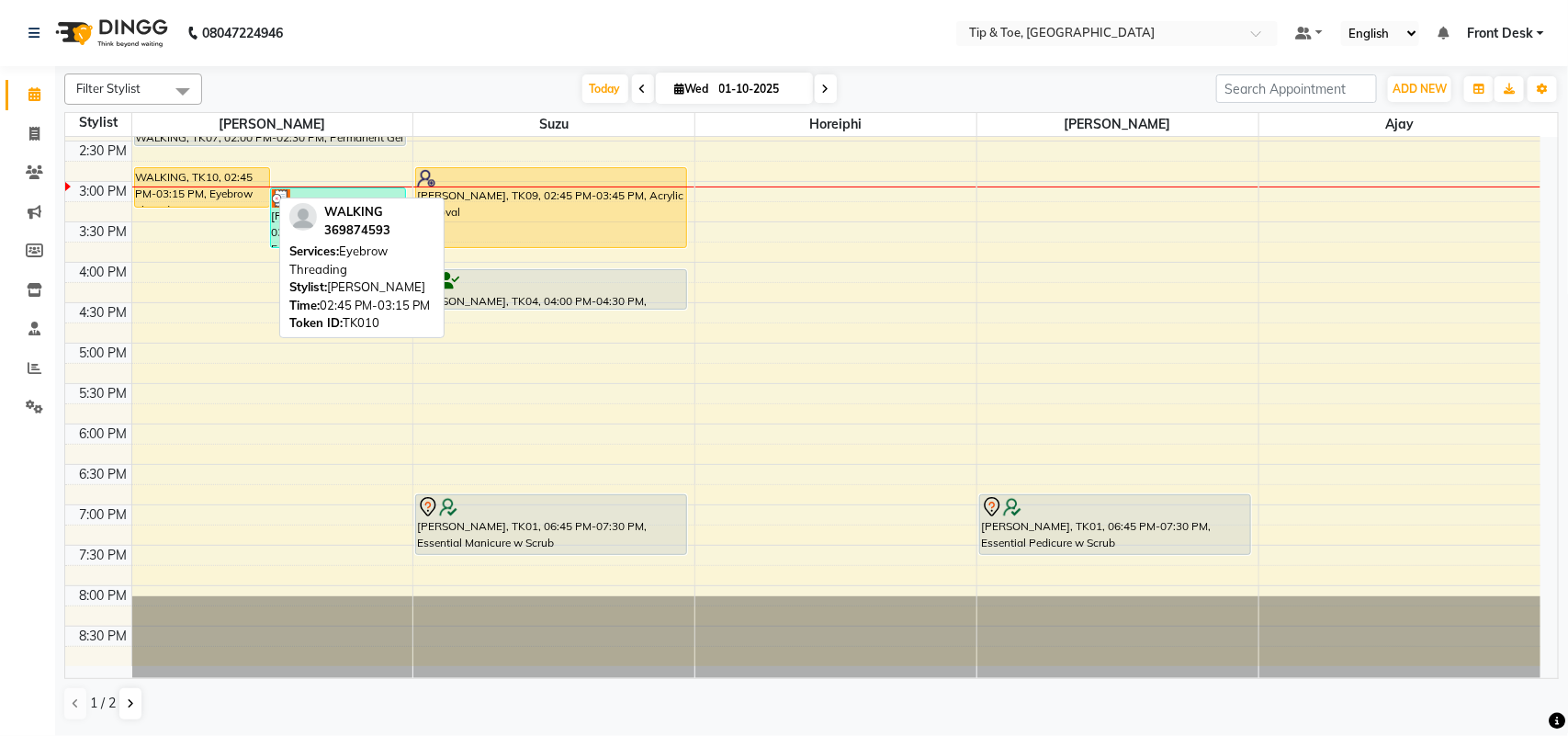
click at [203, 203] on div at bounding box center [202, 207] width 134 height 8
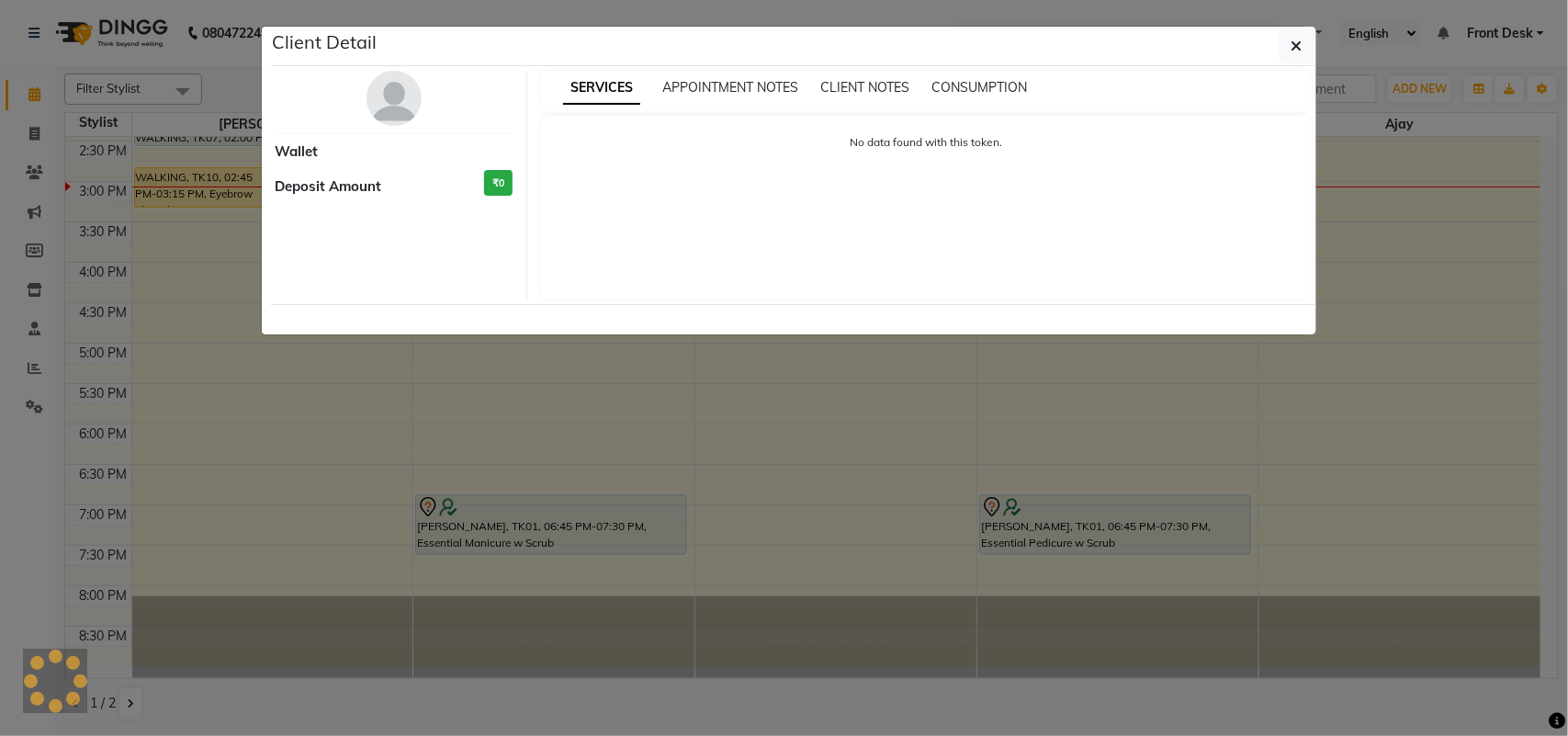
select select "1"
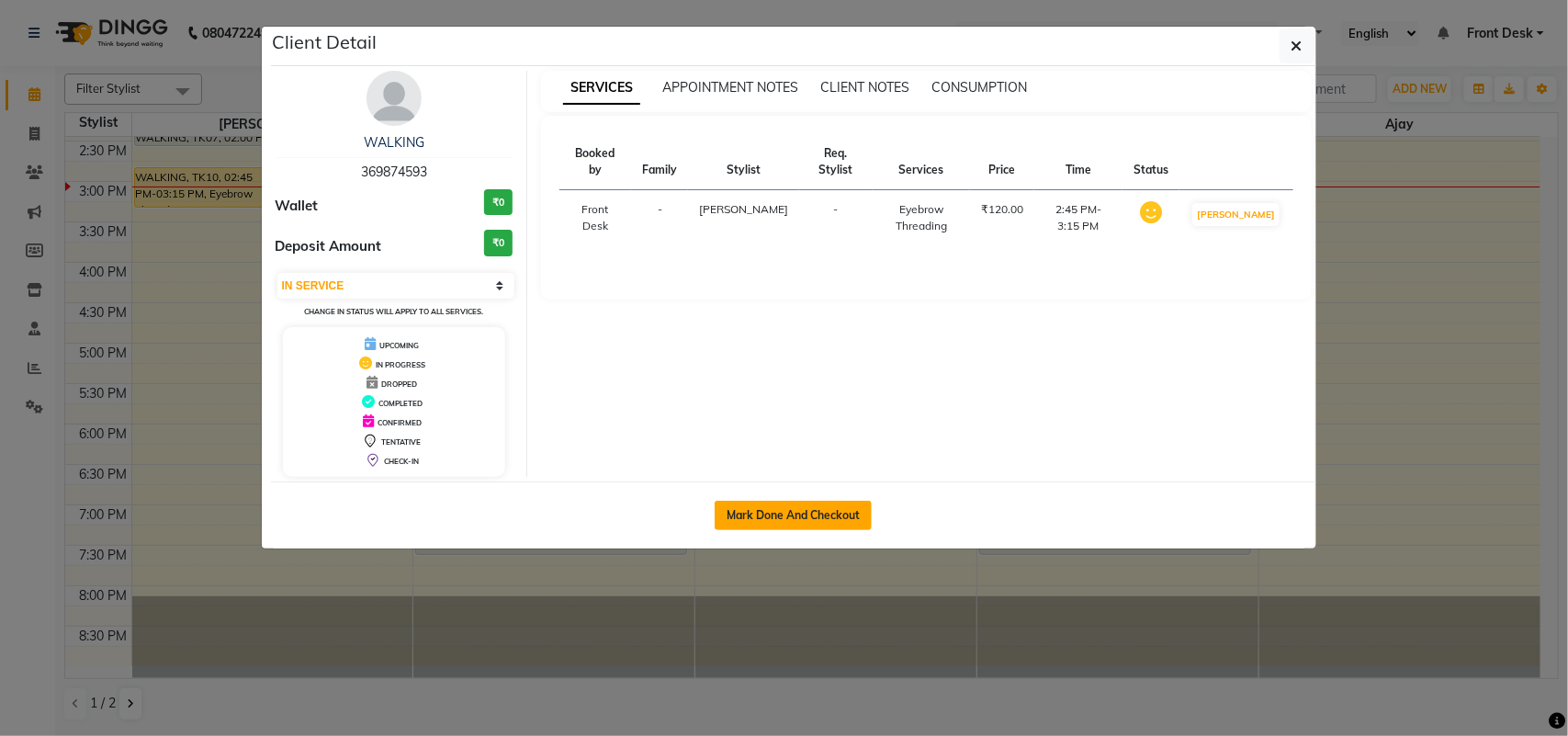
click at [776, 519] on button "Mark Done And Checkout" at bounding box center [793, 515] width 157 height 29
select select "5655"
select select "service"
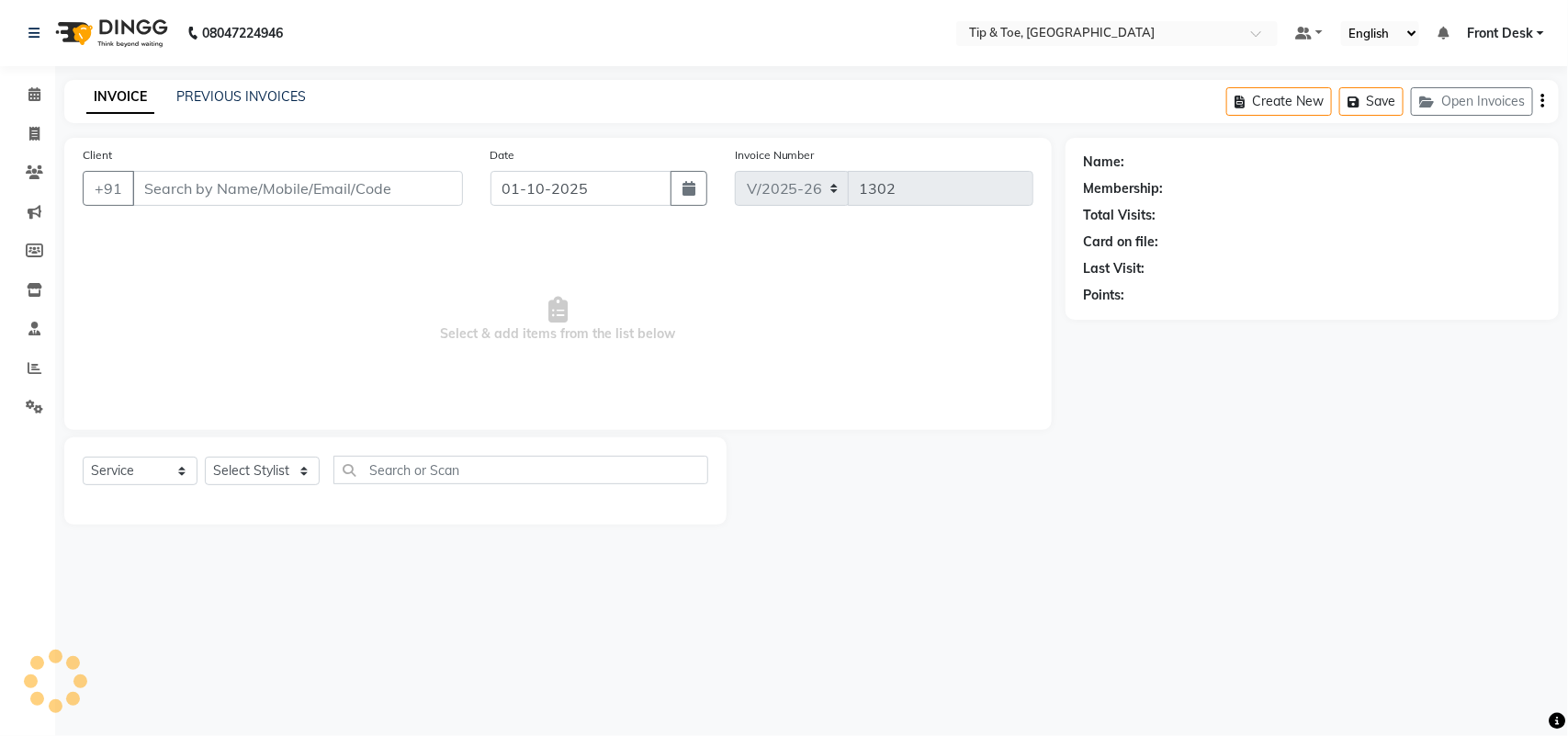
select select "3"
type input "369874593"
select select "38741"
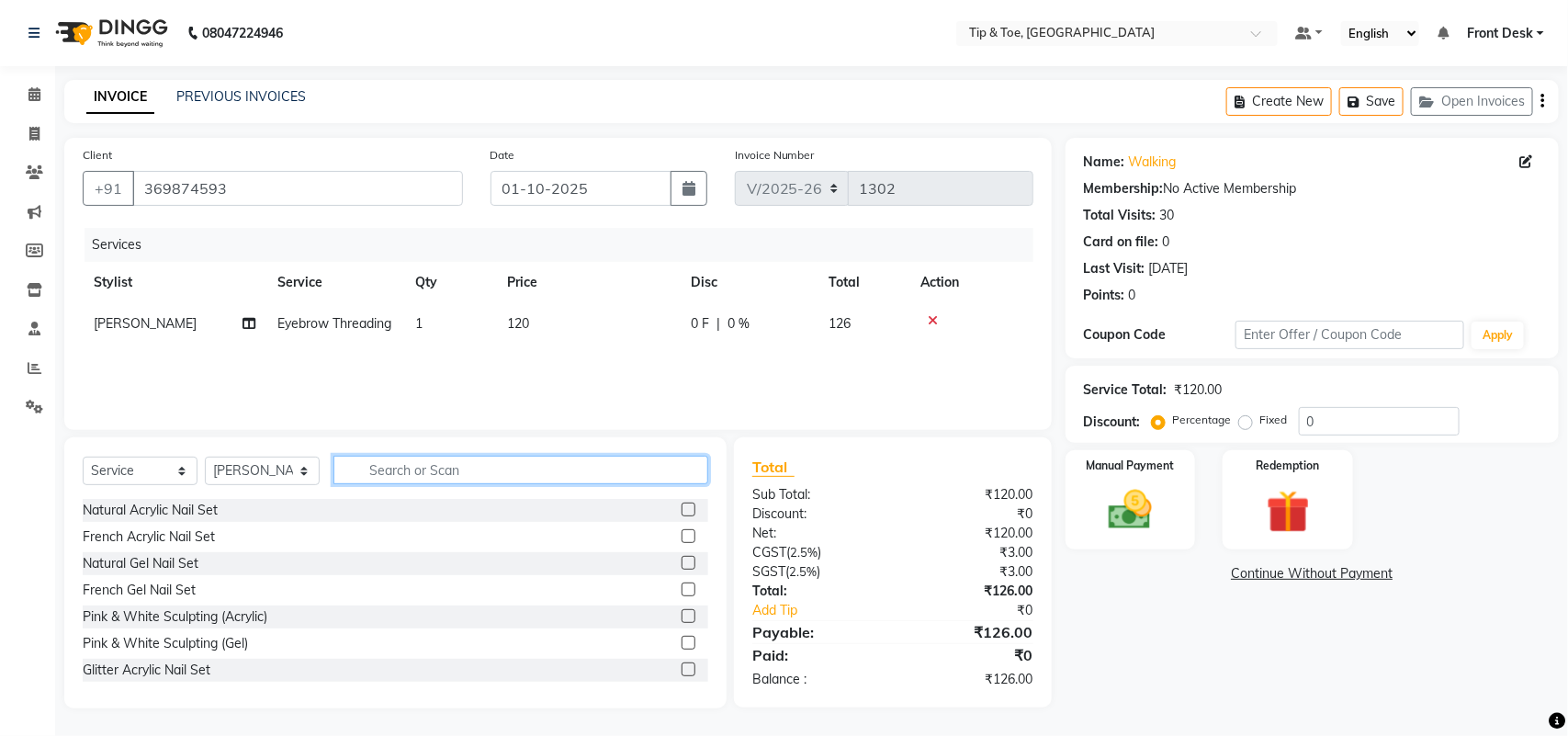
click at [410, 462] on input "text" at bounding box center [520, 469] width 375 height 28
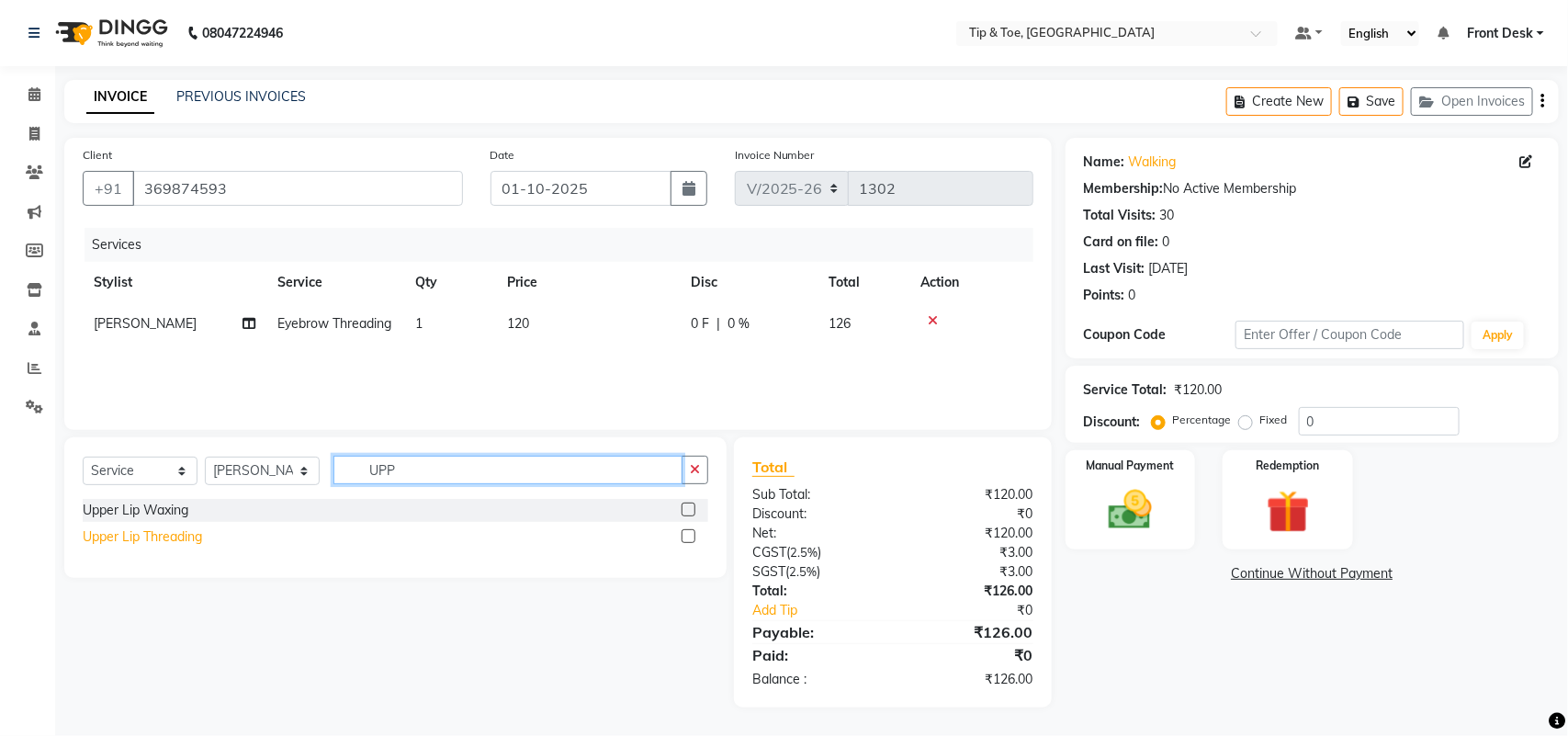
type input "UPP"
click at [131, 540] on div "Upper Lip Threading" at bounding box center [142, 537] width 119 height 20
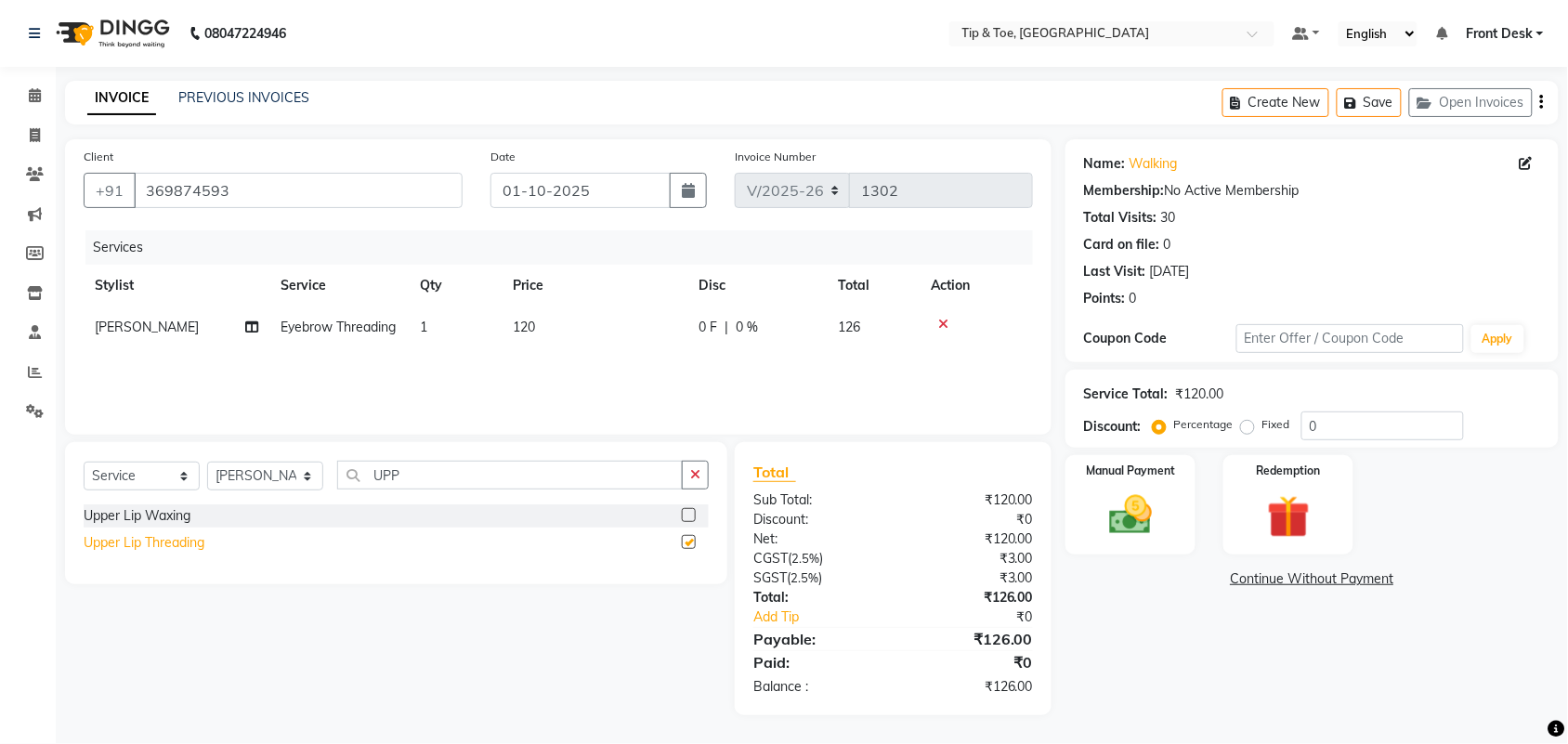
checkbox input "false"
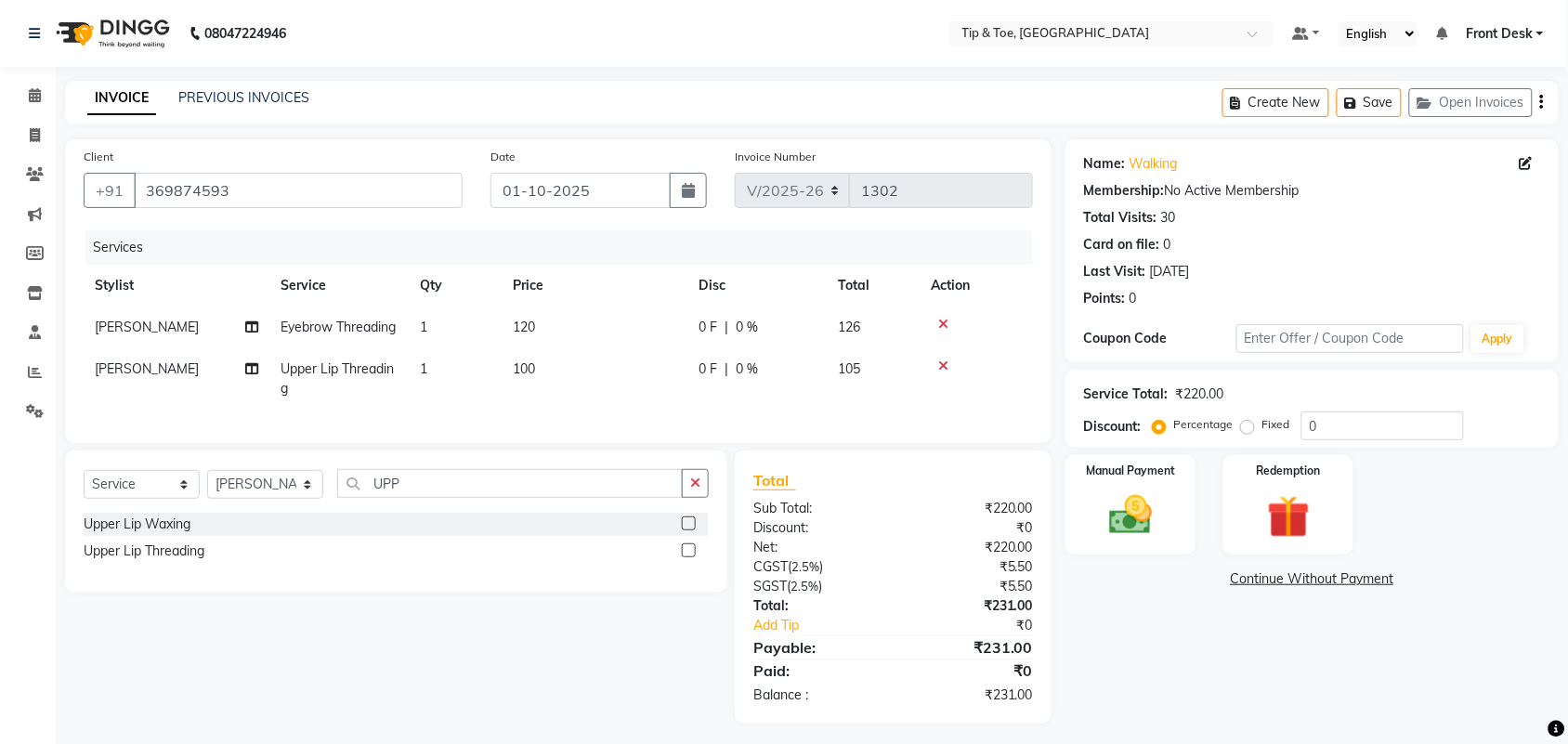
click at [1176, 702] on div "Name: Walking Membership: No Active Membership Total Visits: 30 Card on file: 0…" at bounding box center [1318, 432] width 507 height 585
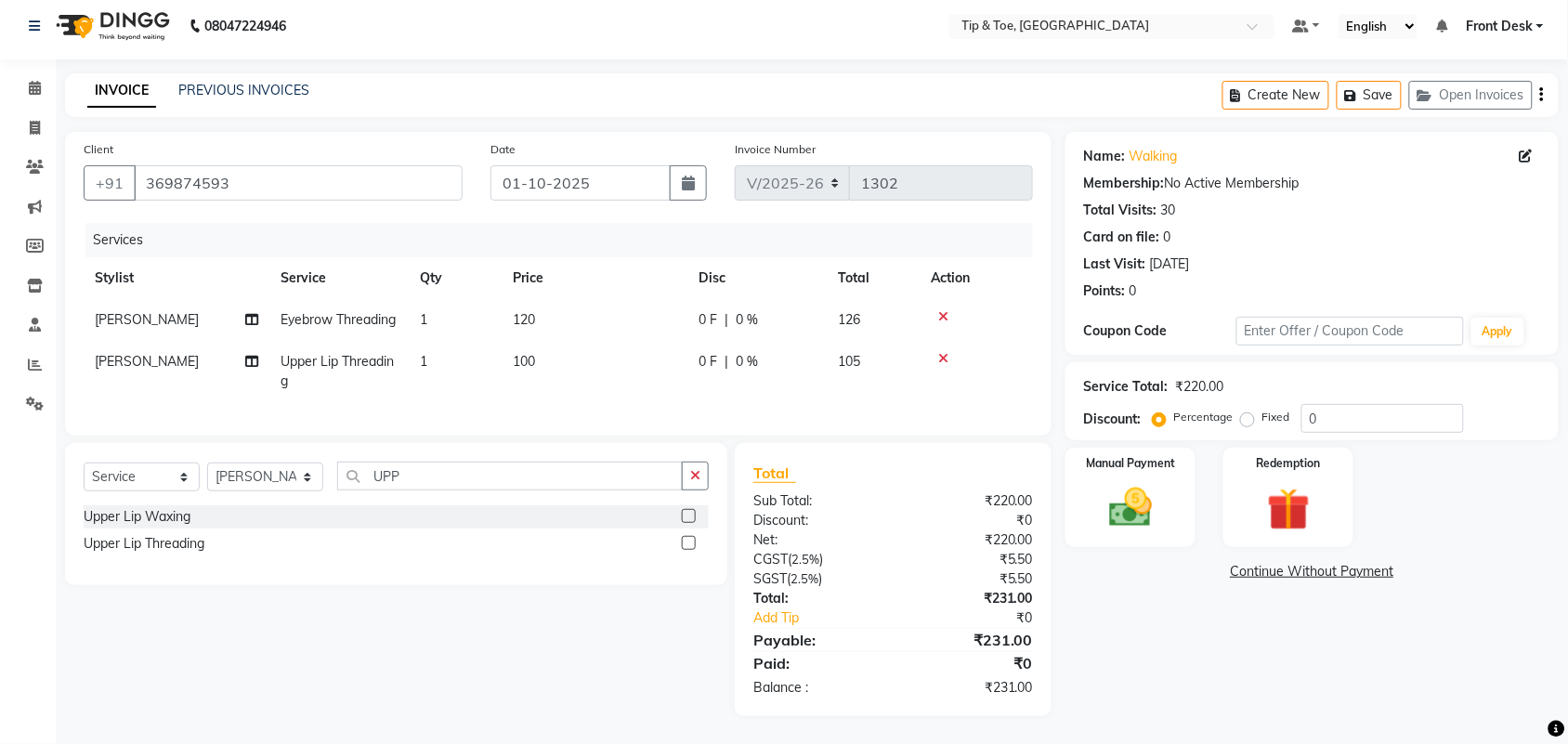
scroll to position [44, 0]
click at [1106, 490] on img at bounding box center [1130, 508] width 72 height 52
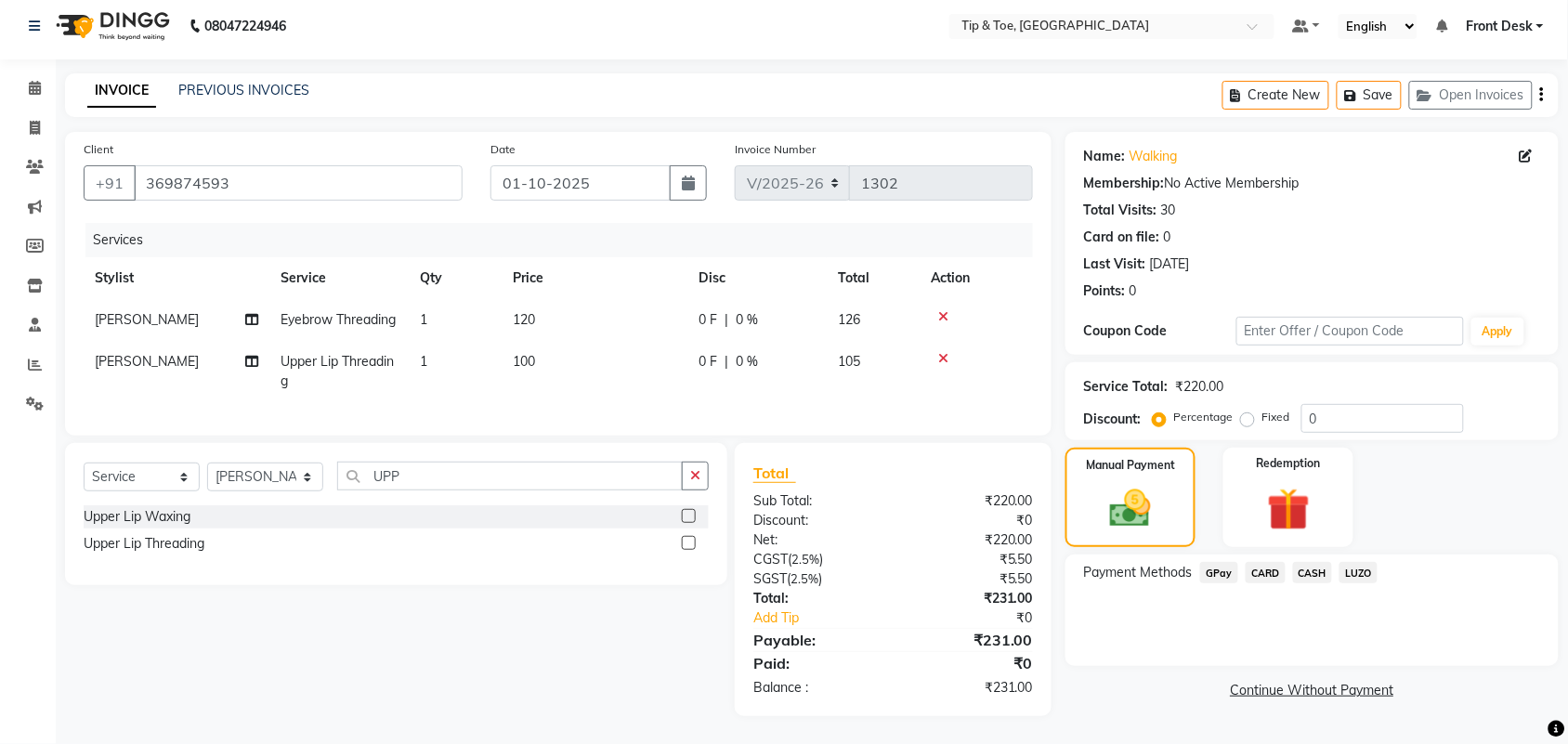
click at [1311, 562] on span "CASH" at bounding box center [1312, 573] width 40 height 22
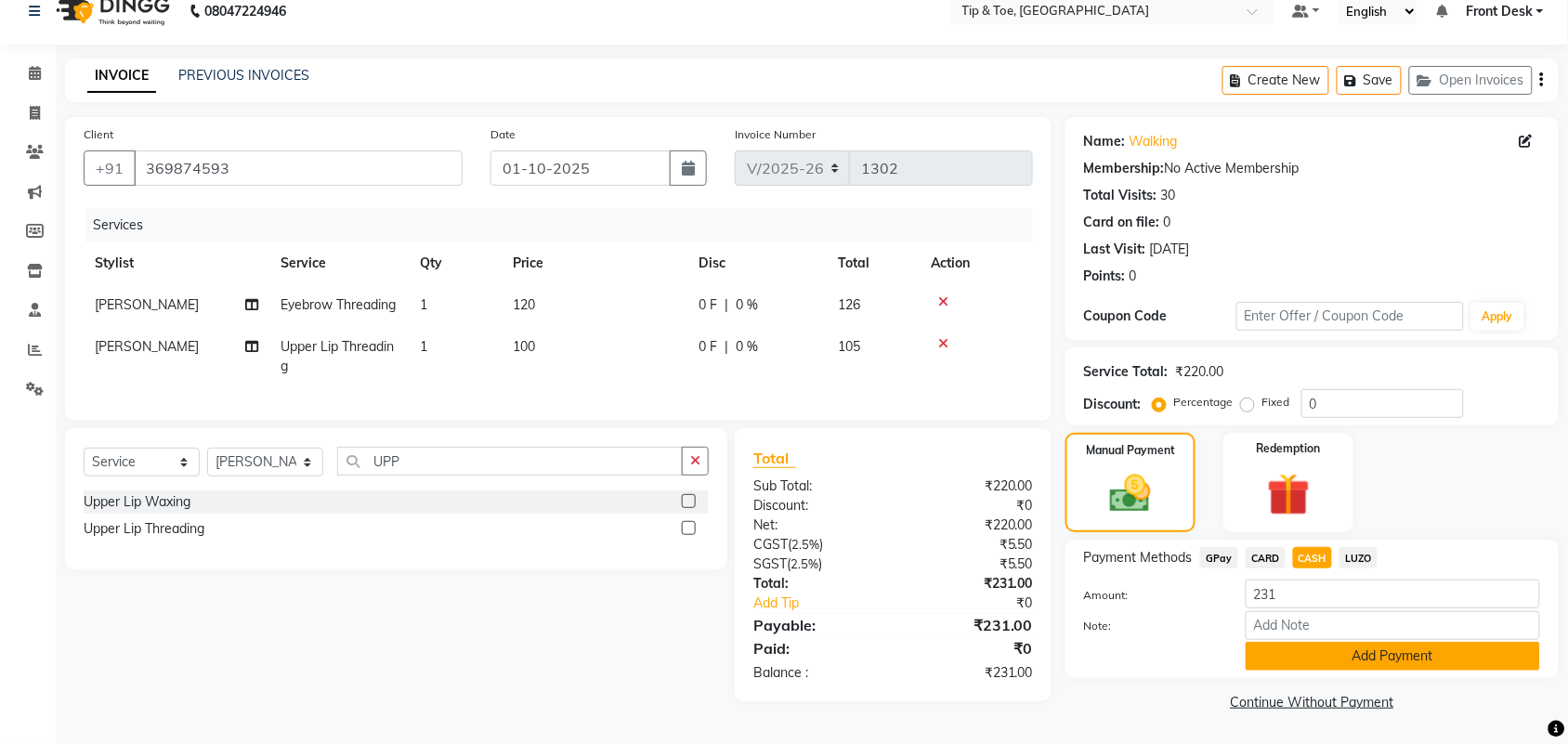
click at [1359, 642] on button "Add Payment" at bounding box center [1392, 656] width 294 height 29
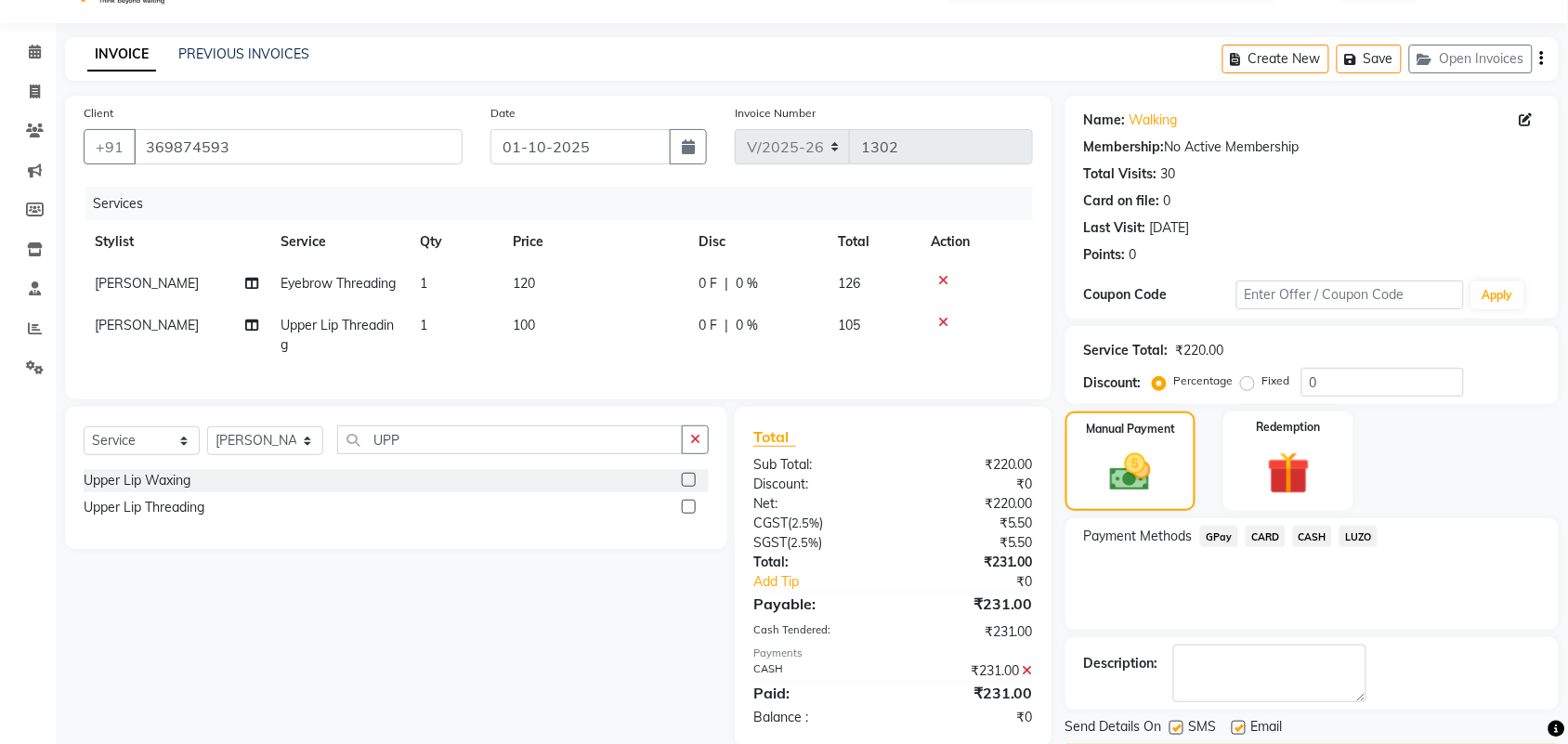
click at [1431, 656] on div "Description:" at bounding box center [1311, 674] width 456 height 57
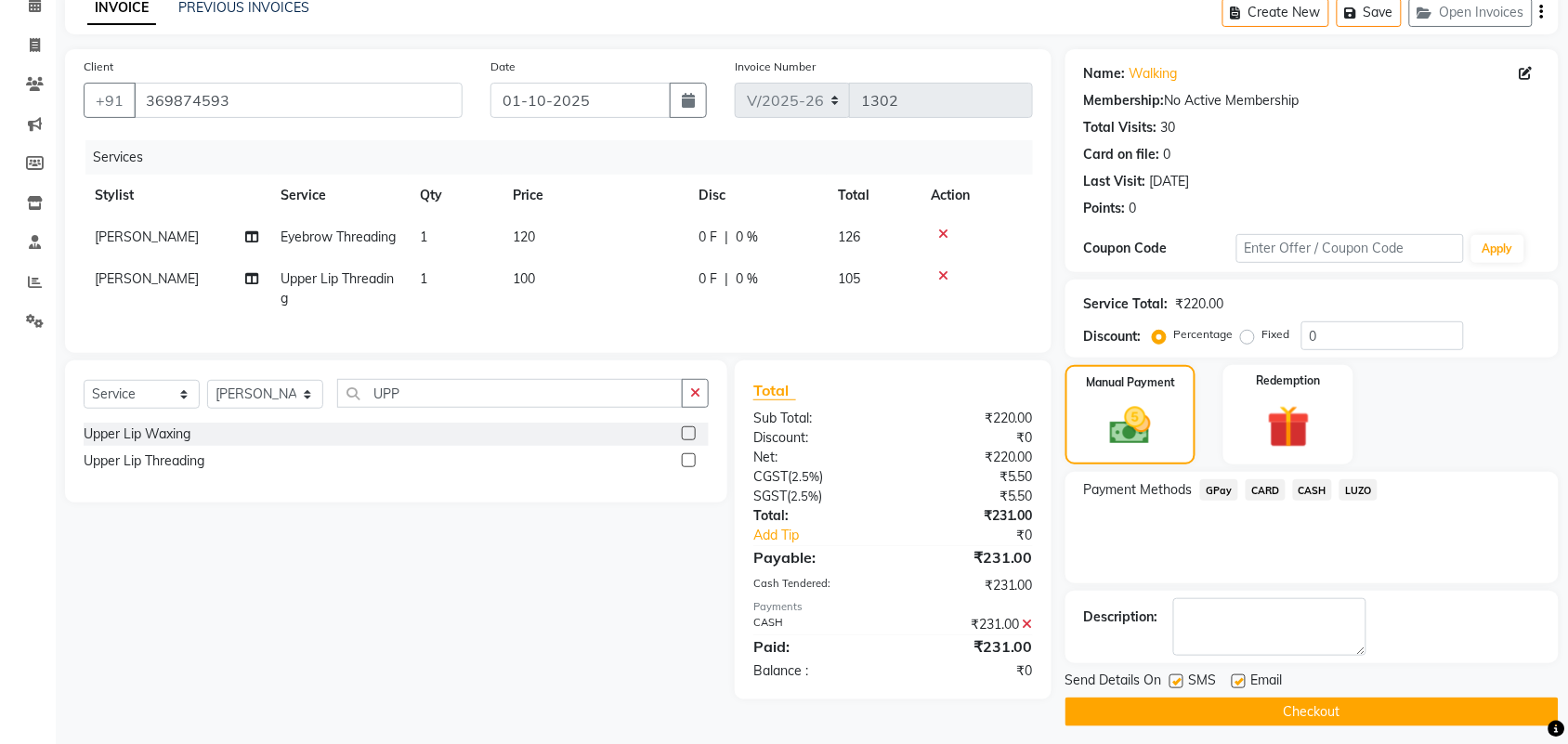
scroll to position [110, 0]
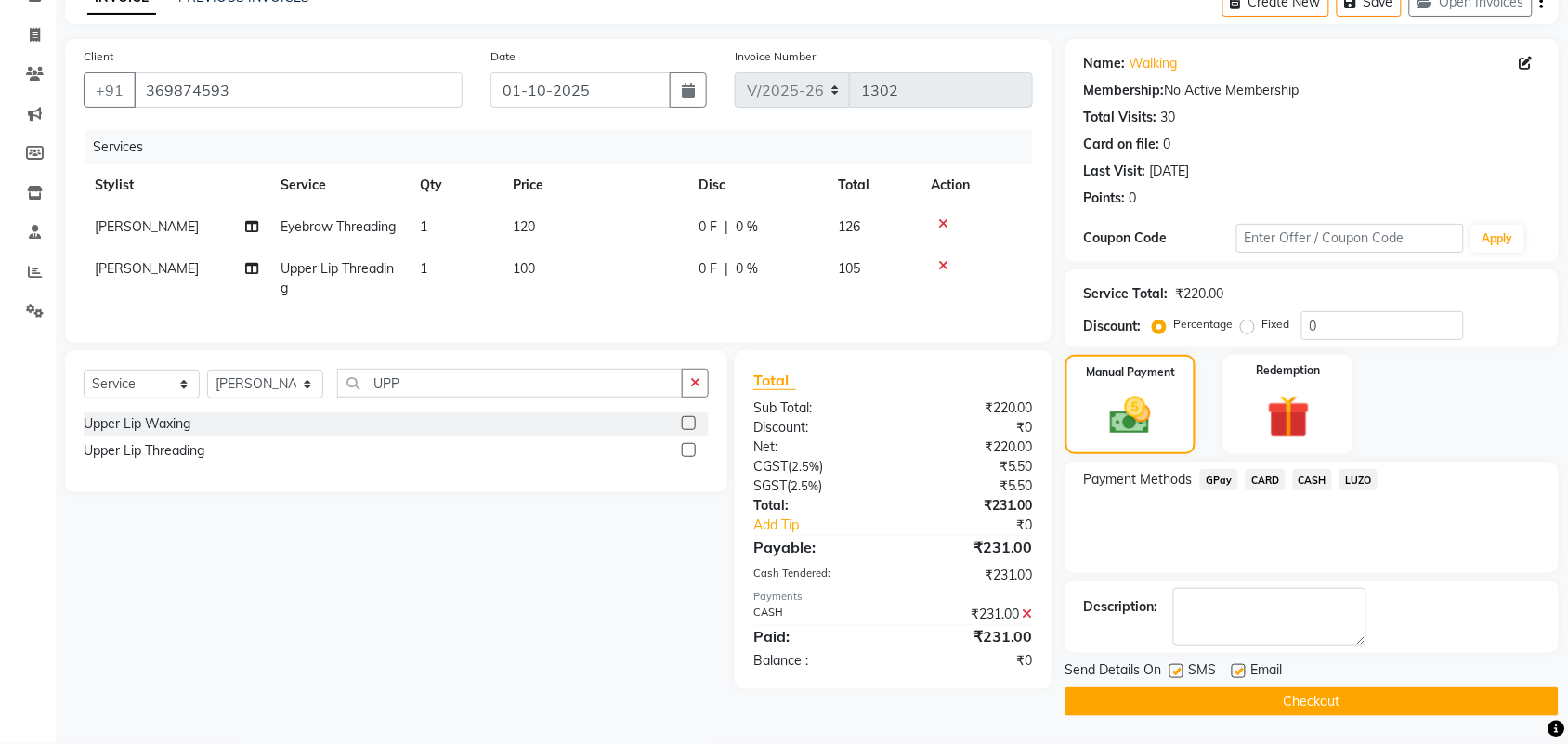
click at [1403, 688] on button "Checkout" at bounding box center [1311, 701] width 493 height 29
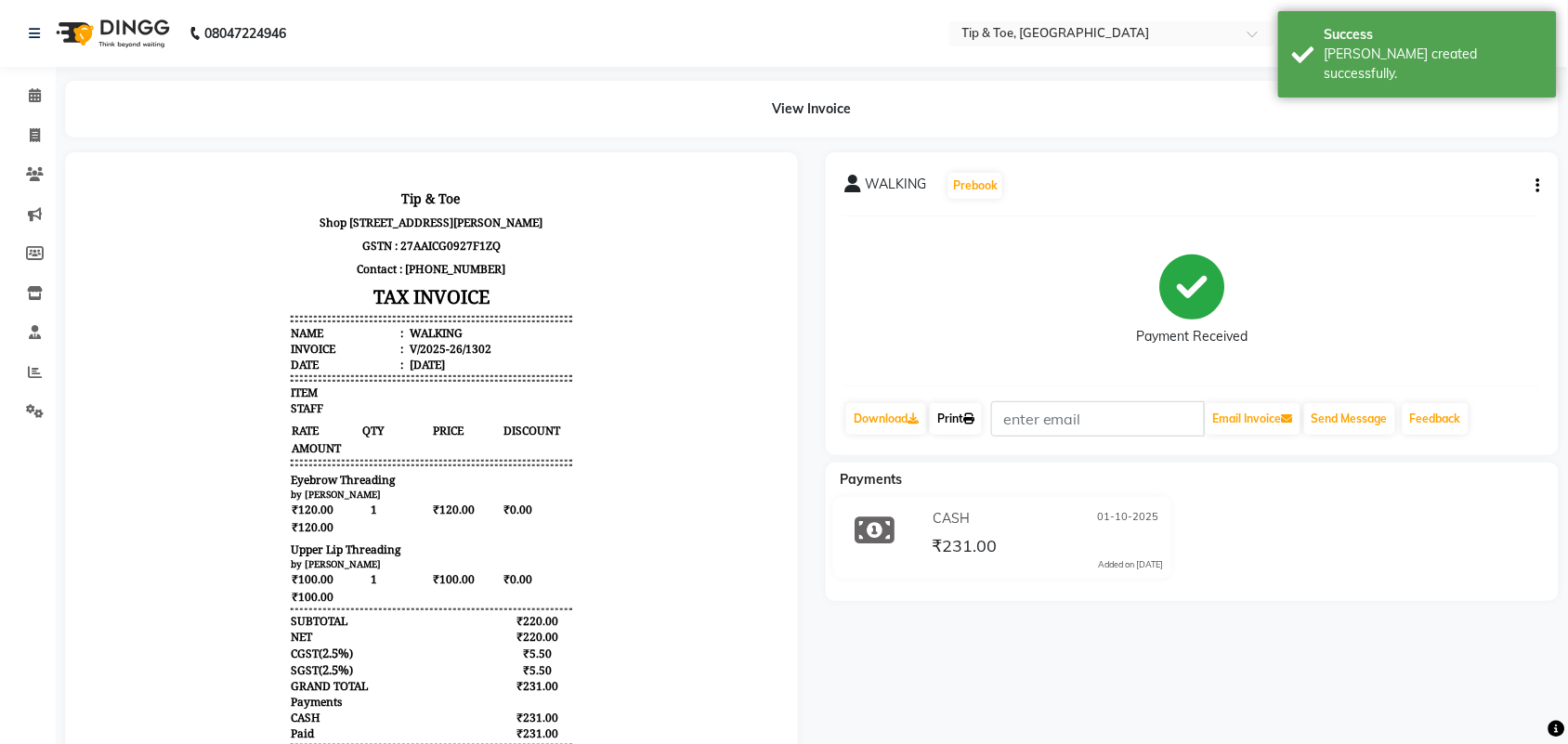
click at [960, 428] on link "Print" at bounding box center [956, 419] width 52 height 32
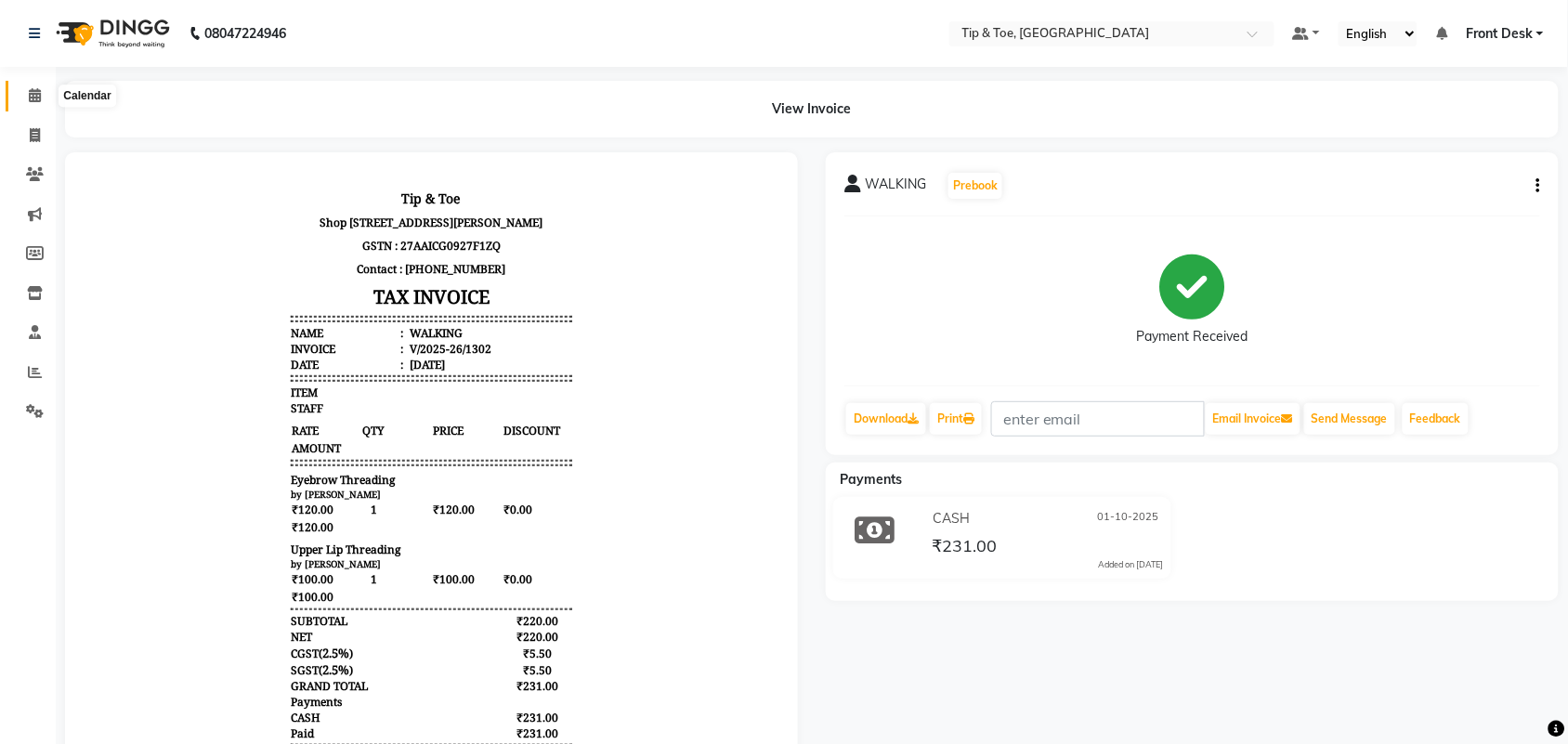
click at [38, 91] on icon at bounding box center [35, 95] width 12 height 14
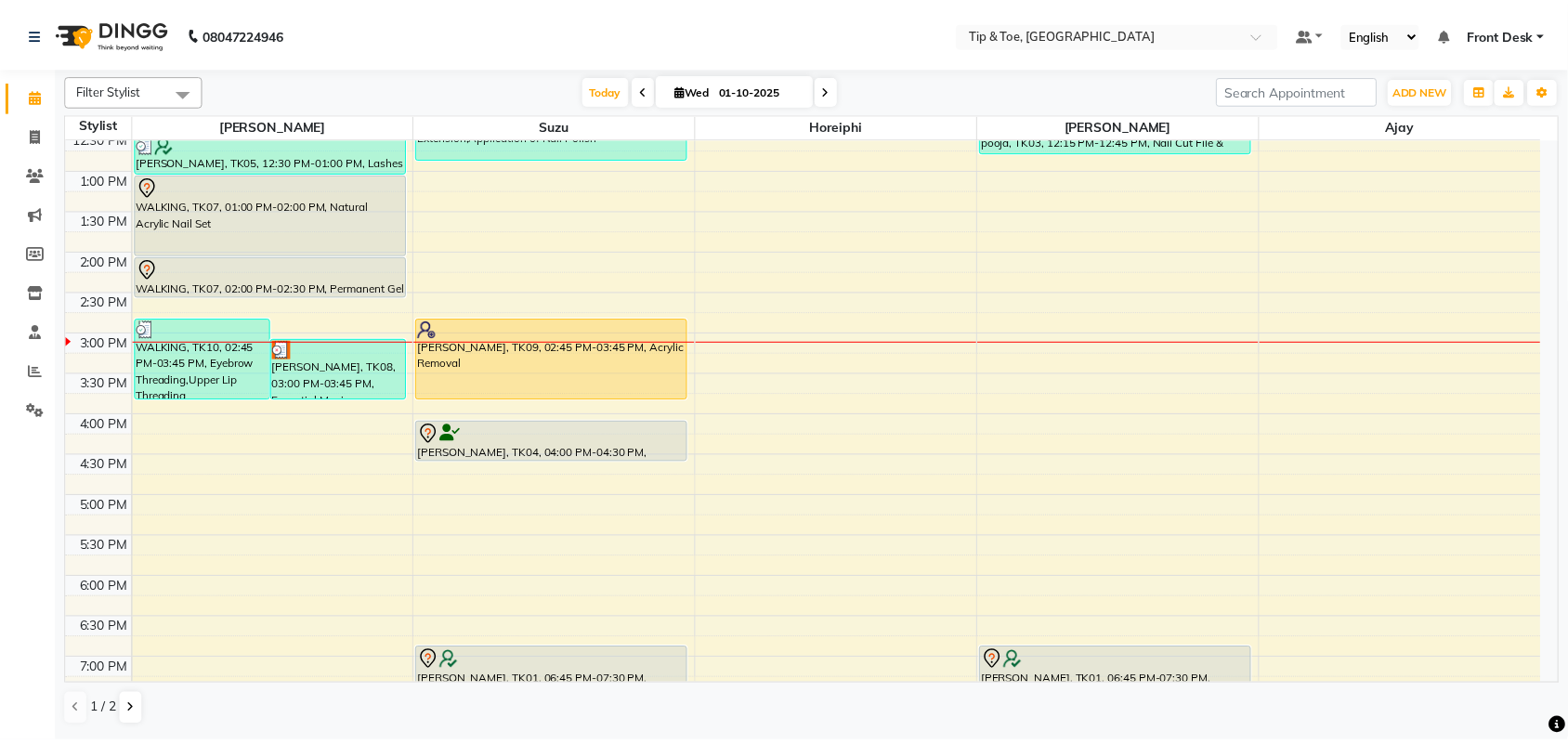
scroll to position [528, 0]
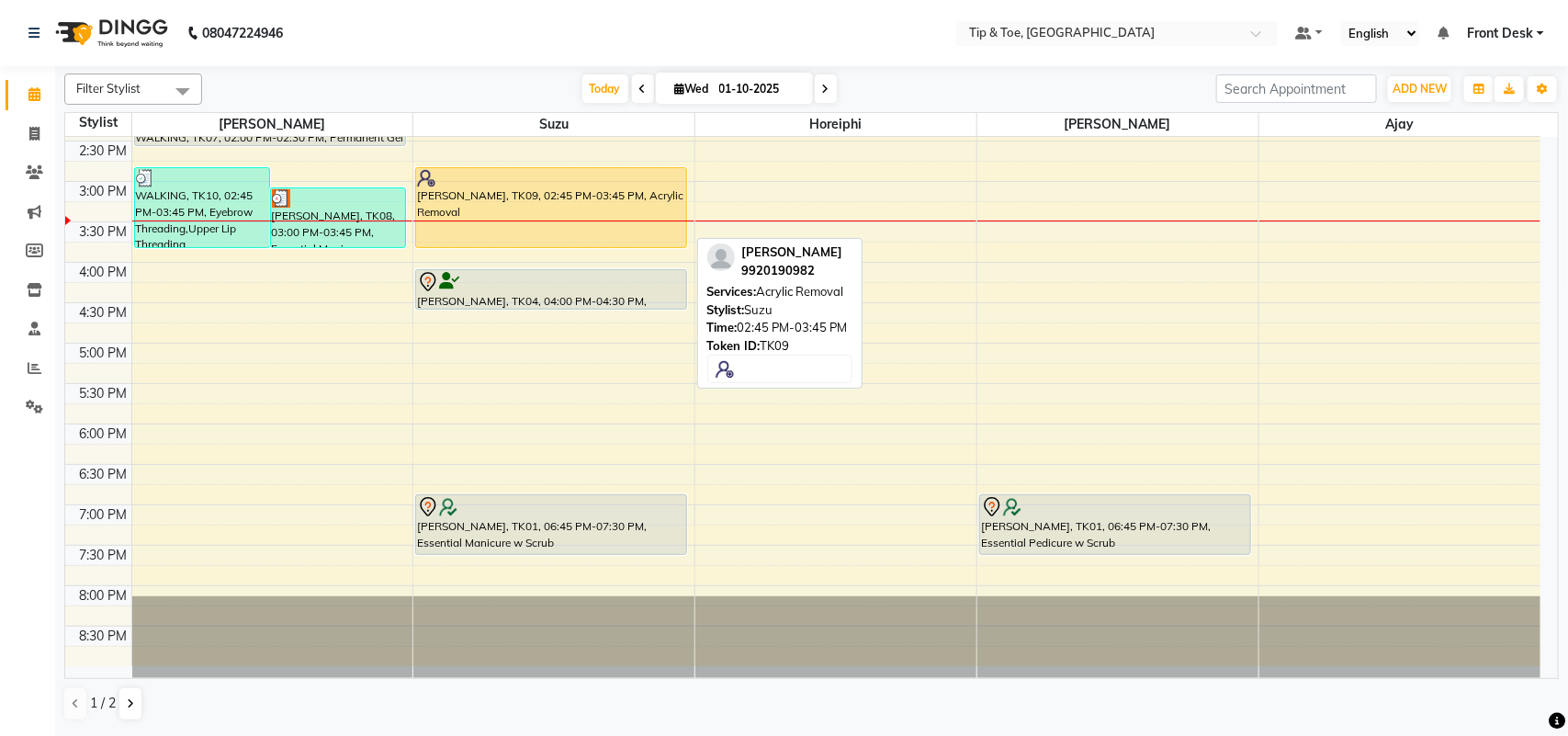
click at [562, 196] on div "Divya Shah, TK09, 02:45 PM-03:45 PM, Acrylic Removal" at bounding box center [551, 208] width 270 height 79
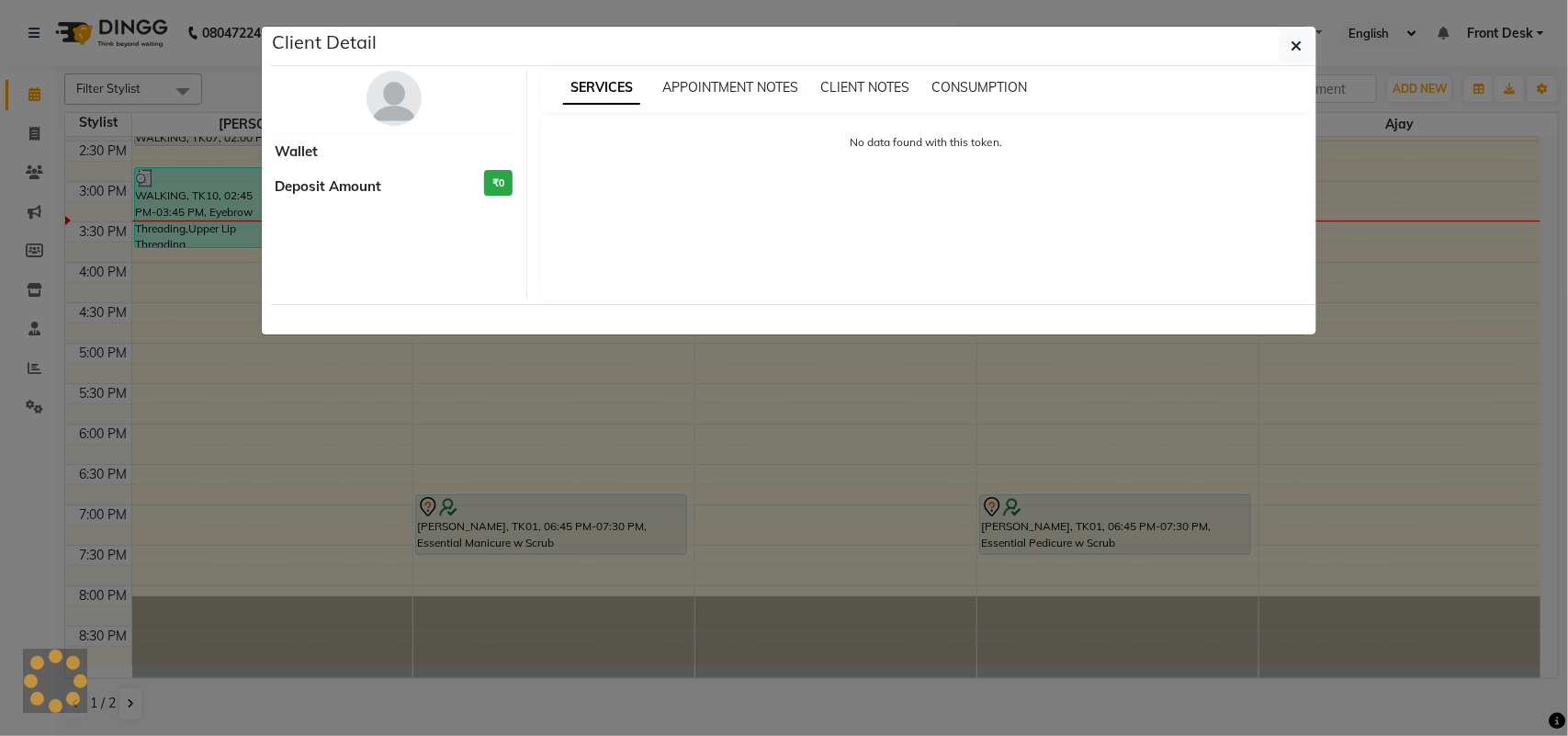
select select "1"
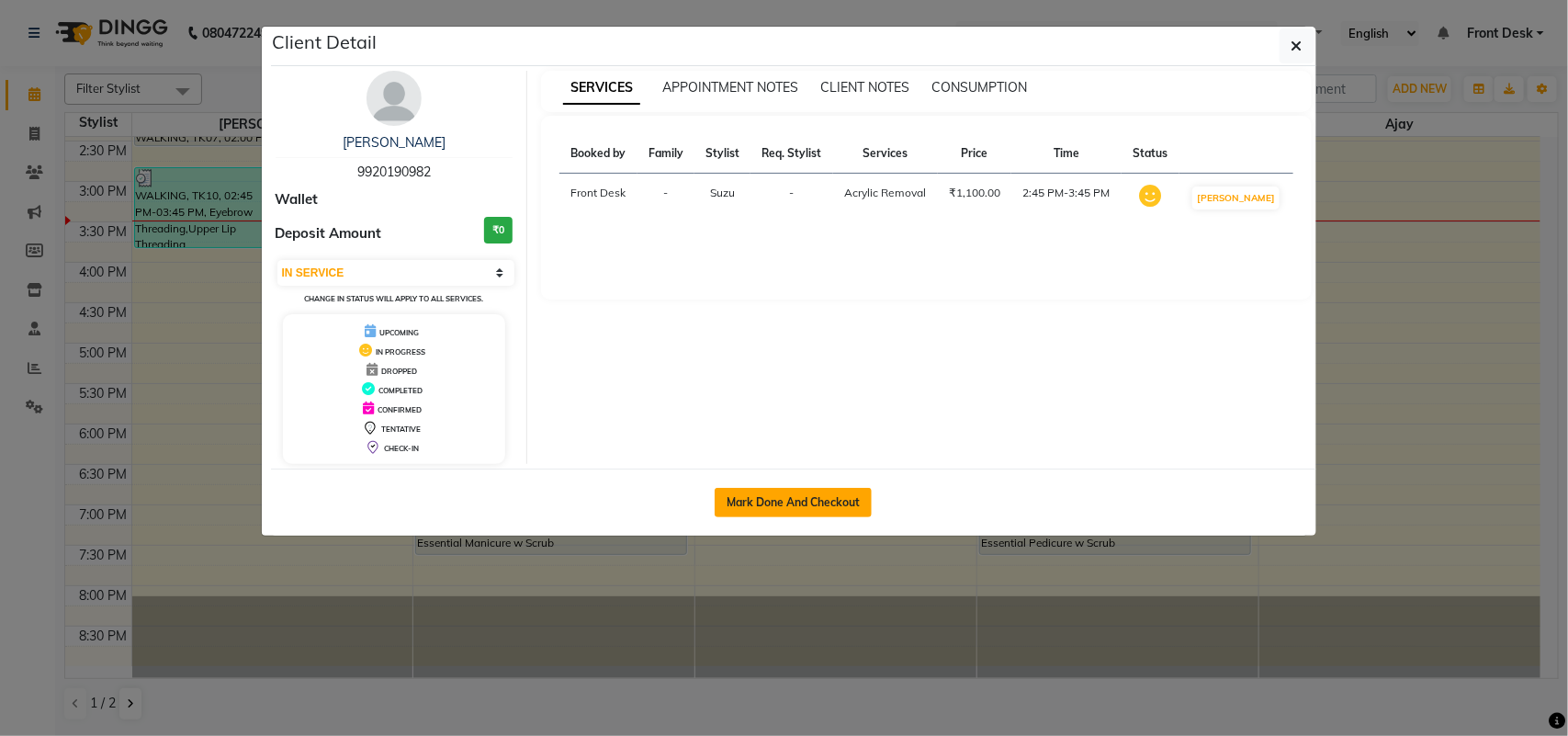
click at [788, 502] on button "Mark Done And Checkout" at bounding box center [793, 503] width 157 height 29
select select "service"
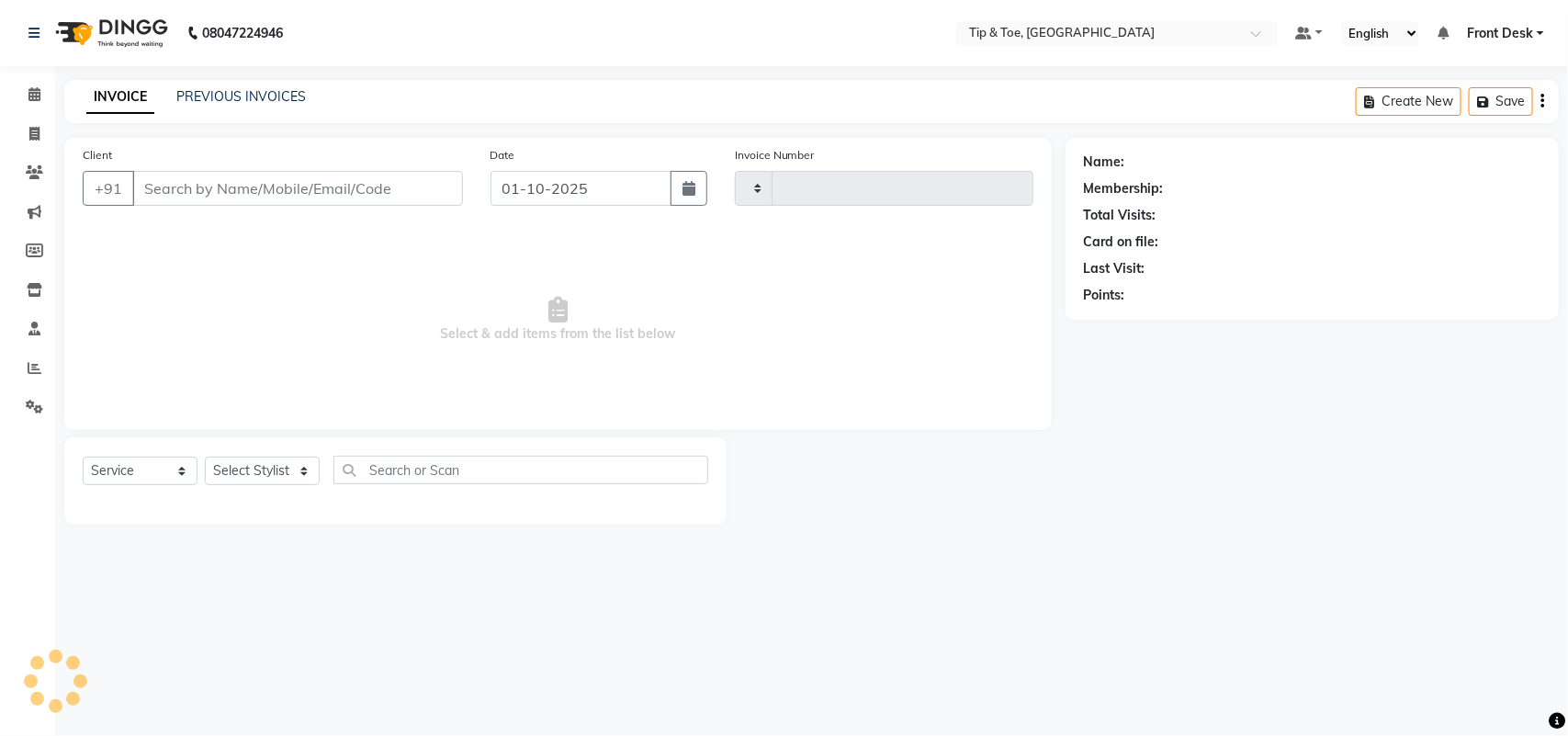
type input "1303"
select select "3"
select select "5655"
type input "9920190982"
select select "38742"
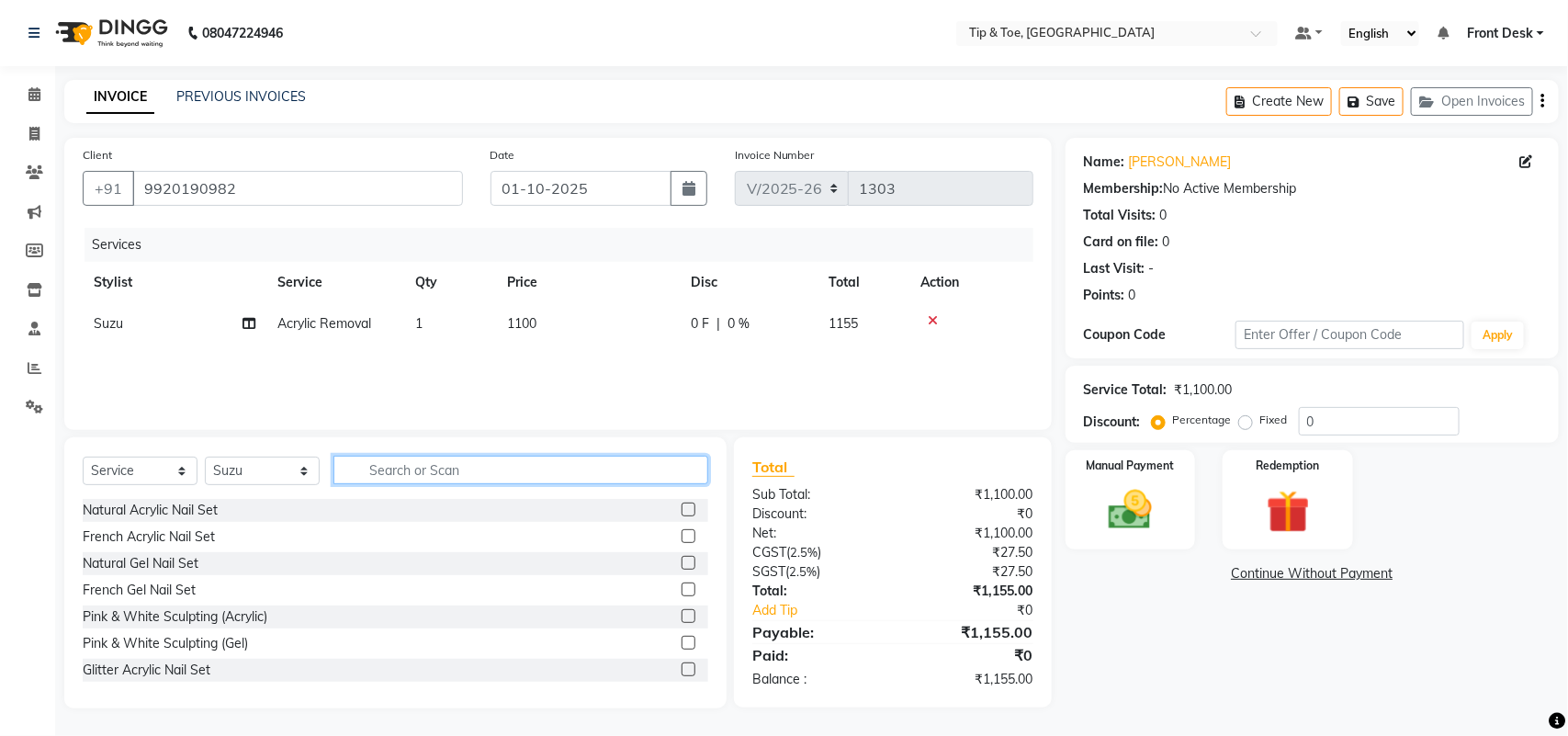
click at [427, 457] on input "text" at bounding box center [520, 469] width 375 height 28
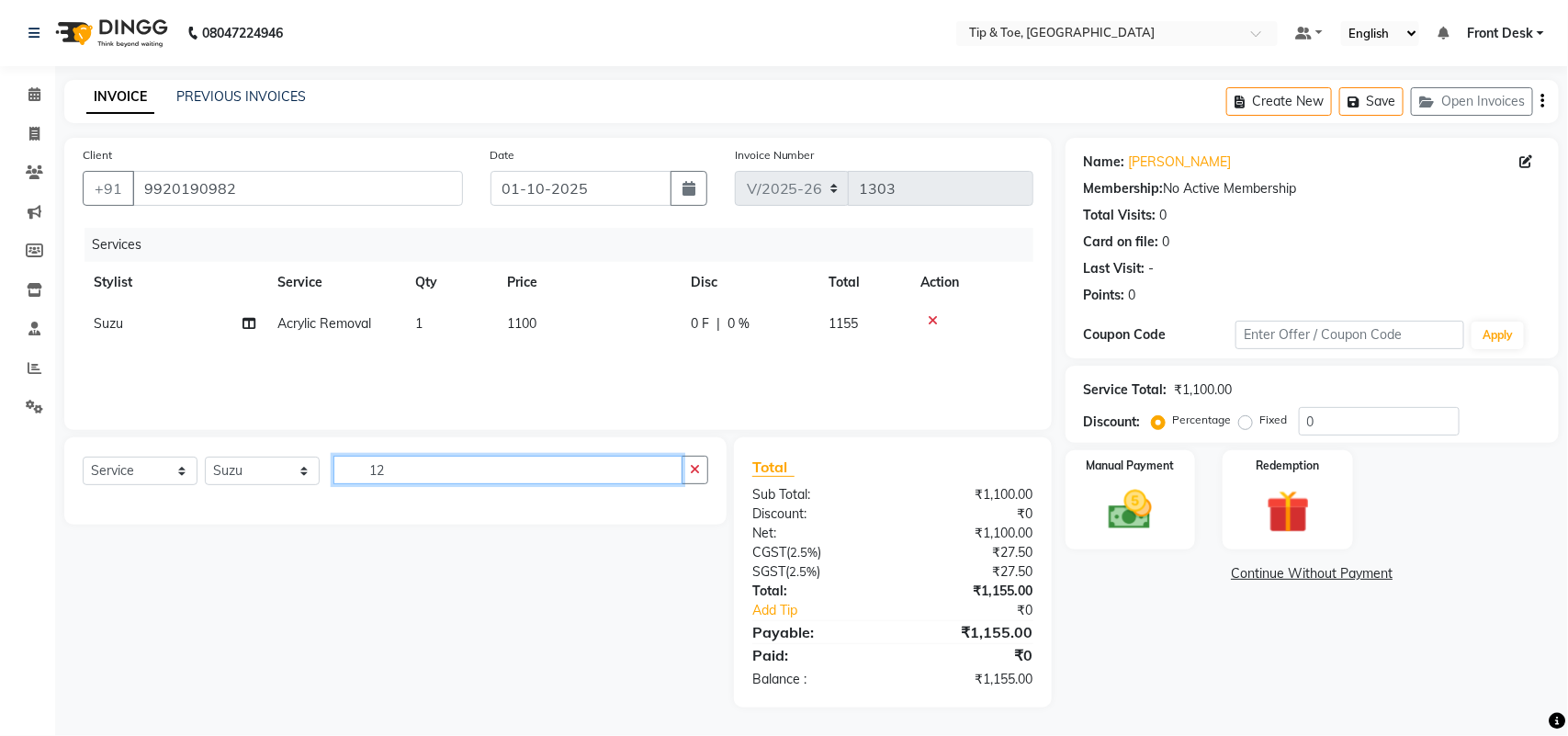
type input "1"
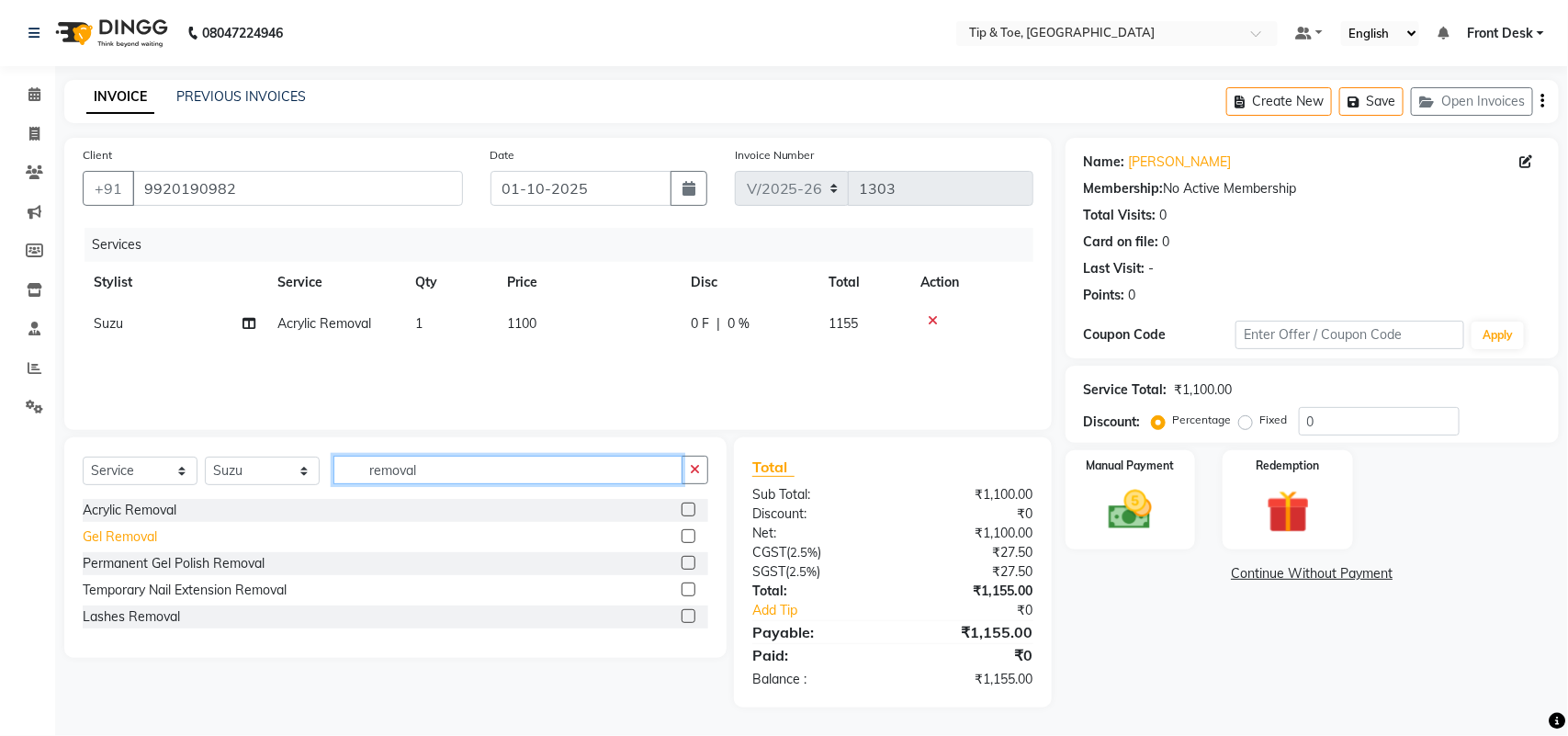
type input "removal"
click at [142, 535] on div "Gel Removal" at bounding box center [119, 537] width 74 height 20
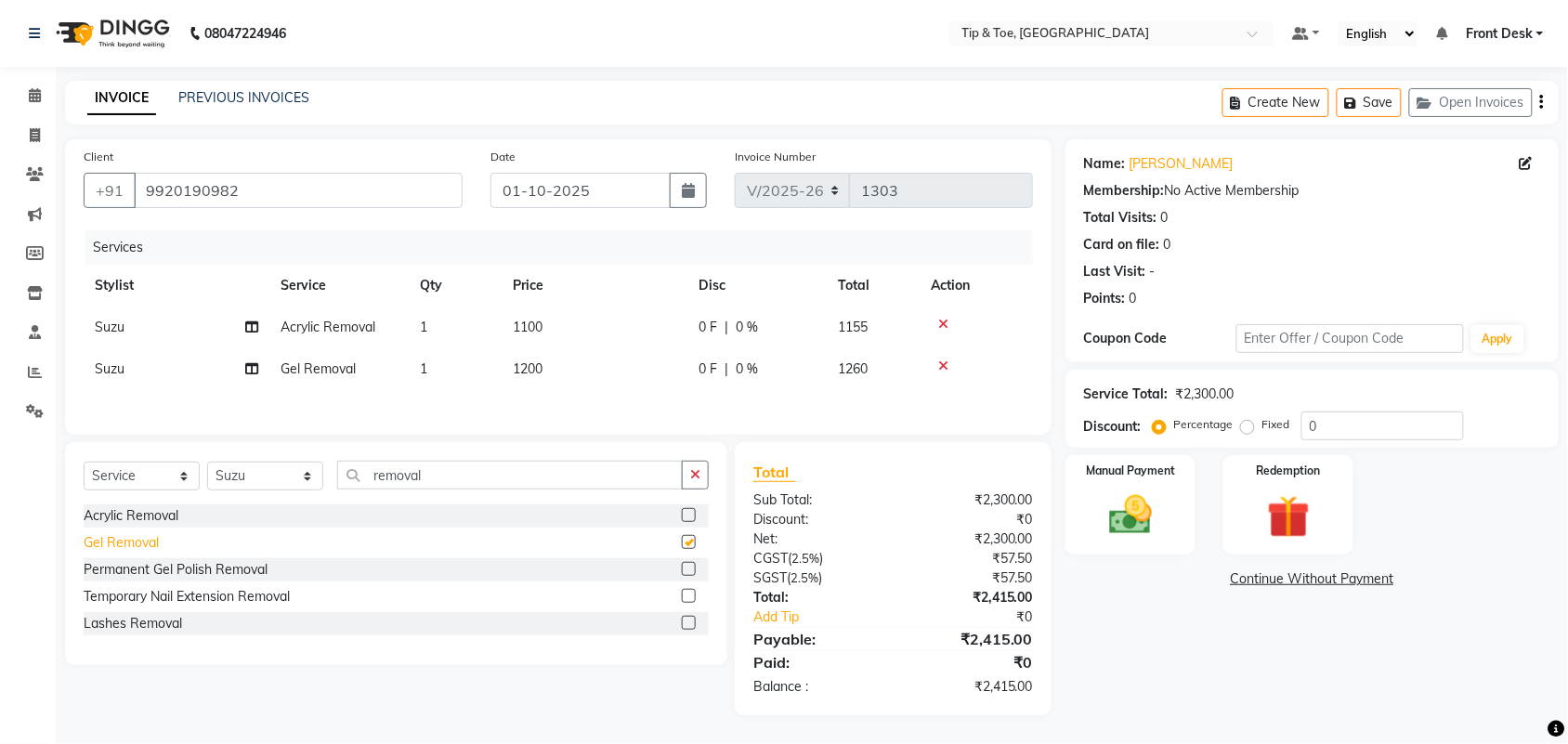
checkbox input "false"
click at [943, 319] on icon at bounding box center [943, 324] width 10 height 13
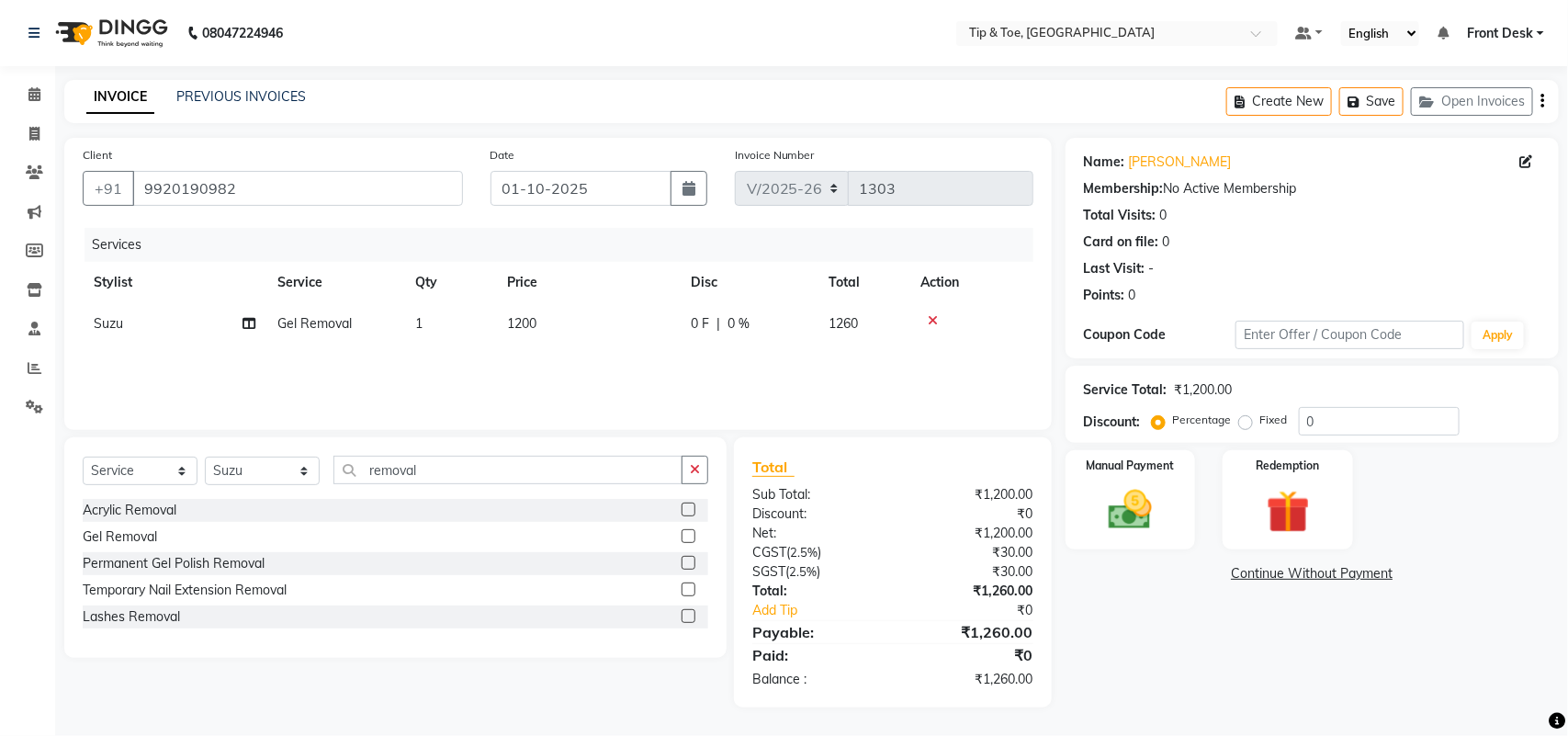
click at [1177, 668] on div "Name: Divya Shah Membership: No Active Membership Total Visits: 0 Card on file:…" at bounding box center [1319, 422] width 507 height 569
click at [1159, 497] on img at bounding box center [1130, 510] width 72 height 52
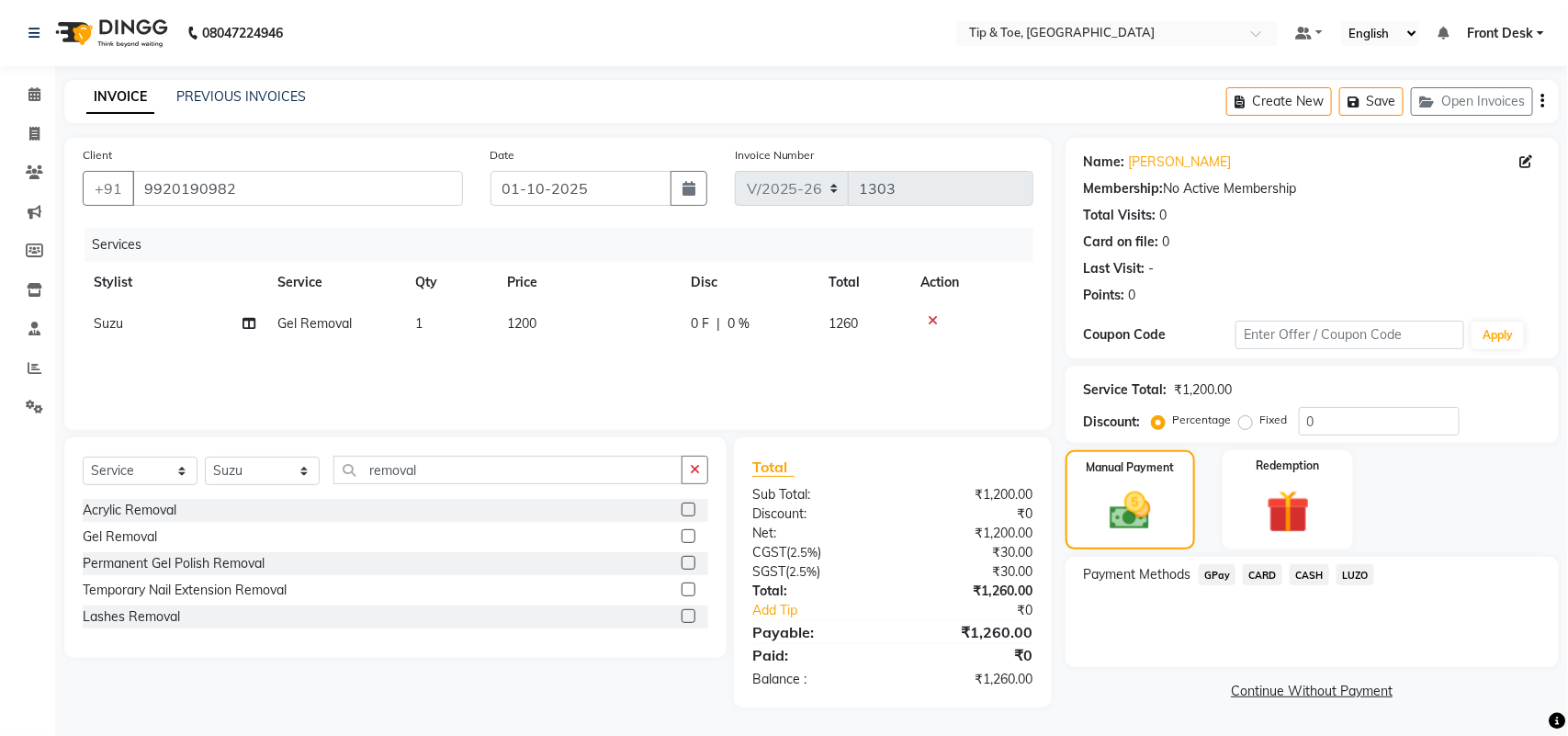
click at [1223, 576] on span "GPay" at bounding box center [1217, 575] width 37 height 22
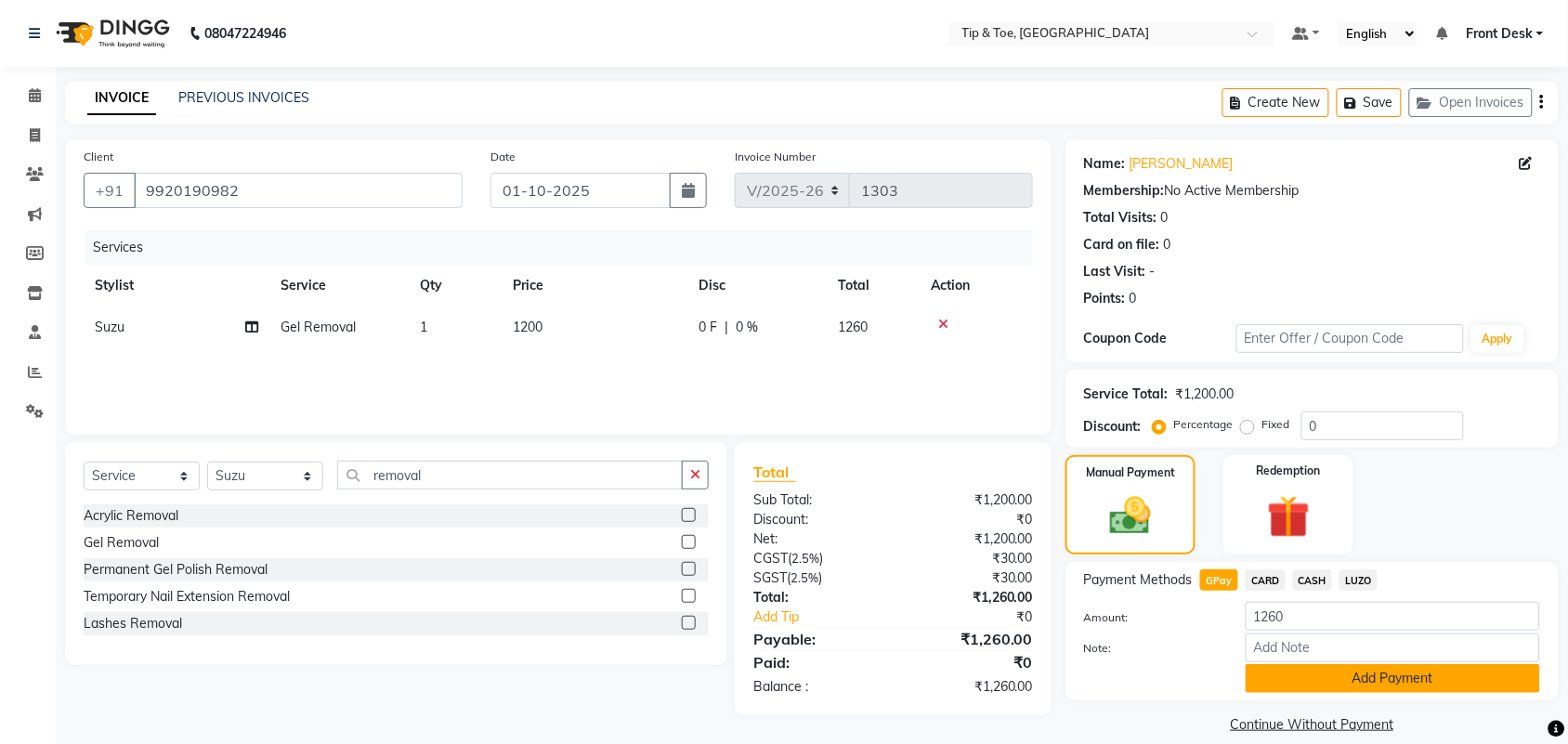
click at [1302, 669] on button "Add Payment" at bounding box center [1392, 678] width 294 height 29
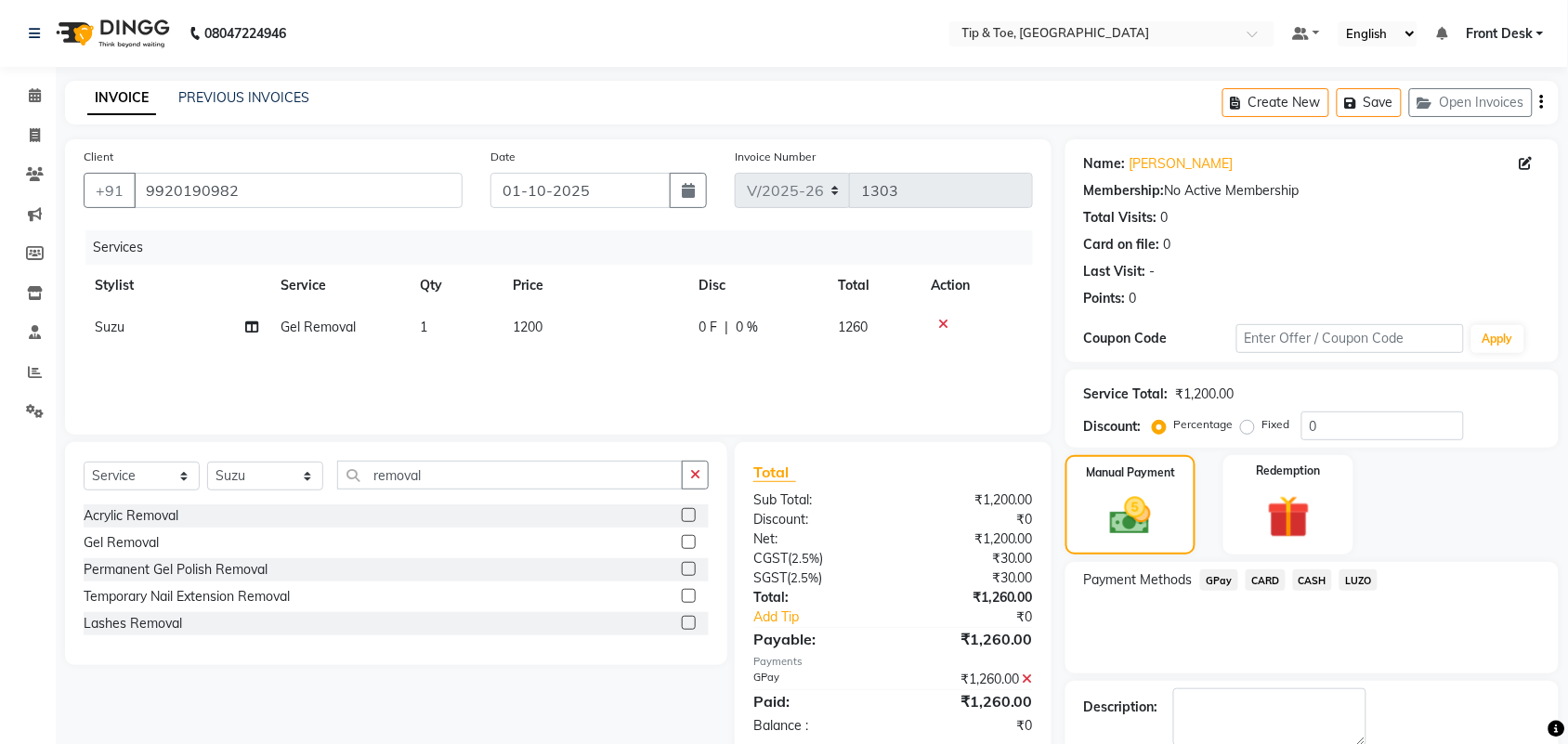
click at [1379, 618] on div "Payment Methods GPay CARD CASH LUZO" at bounding box center [1311, 617] width 493 height 112
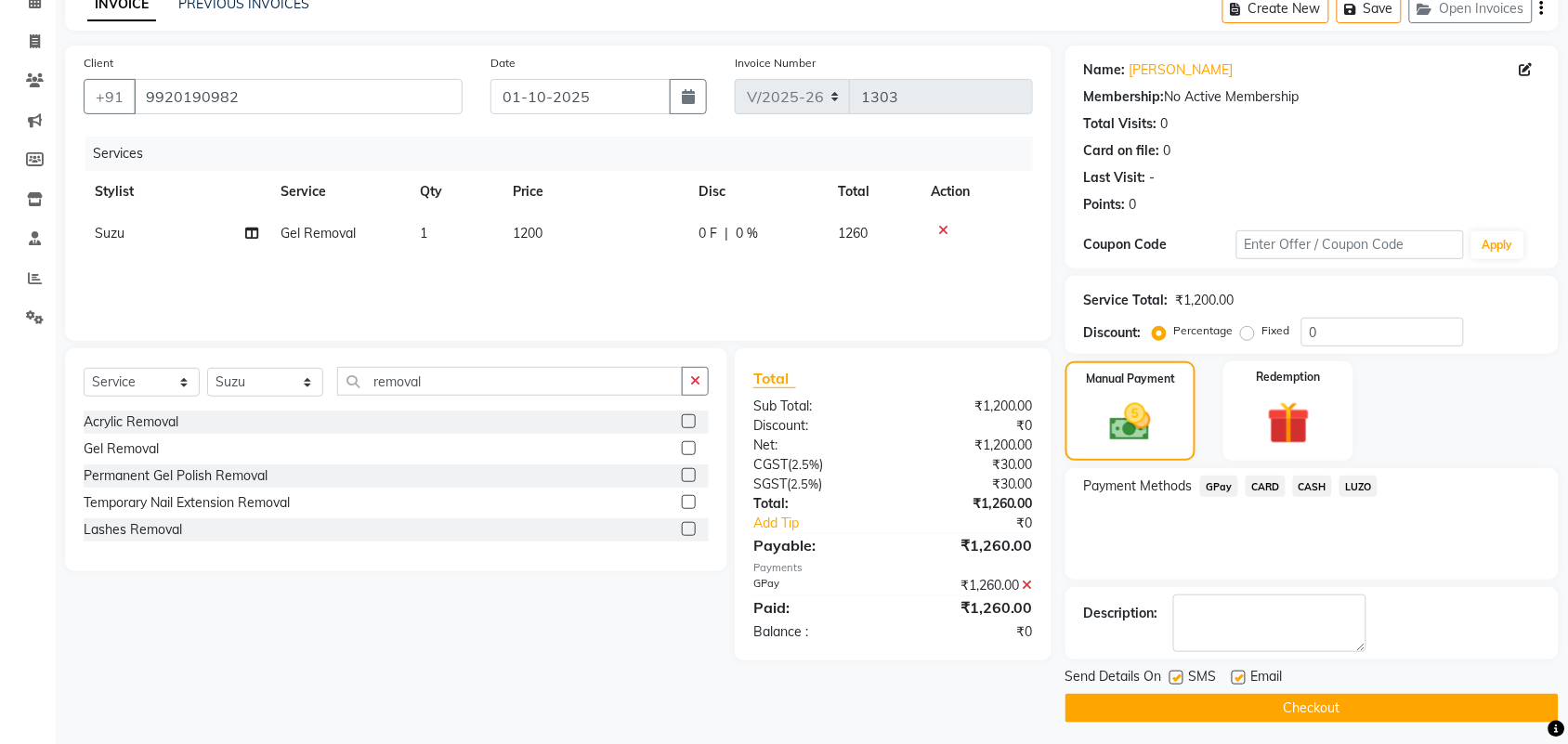
scroll to position [100, 0]
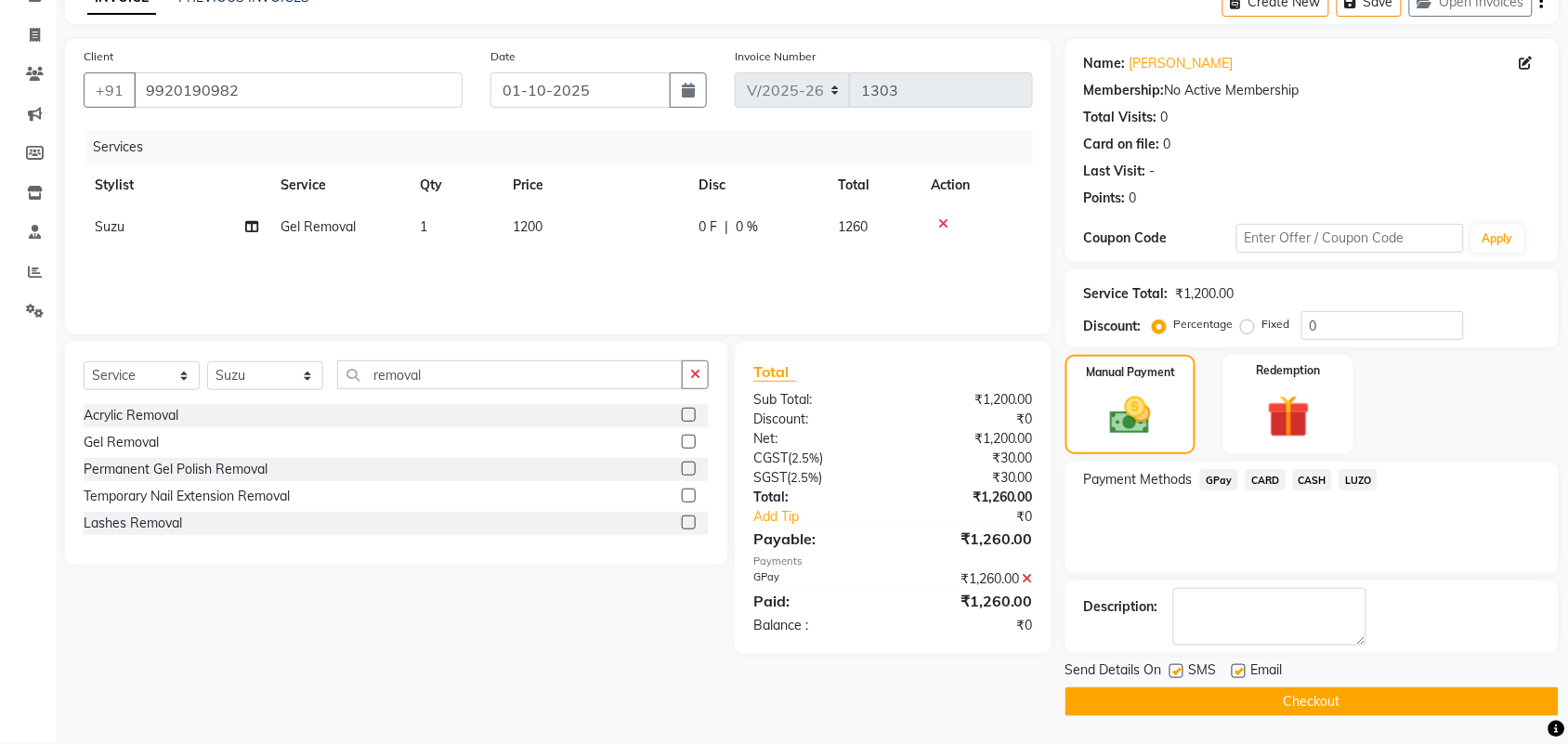
click at [1334, 696] on button "Checkout" at bounding box center [1311, 701] width 493 height 29
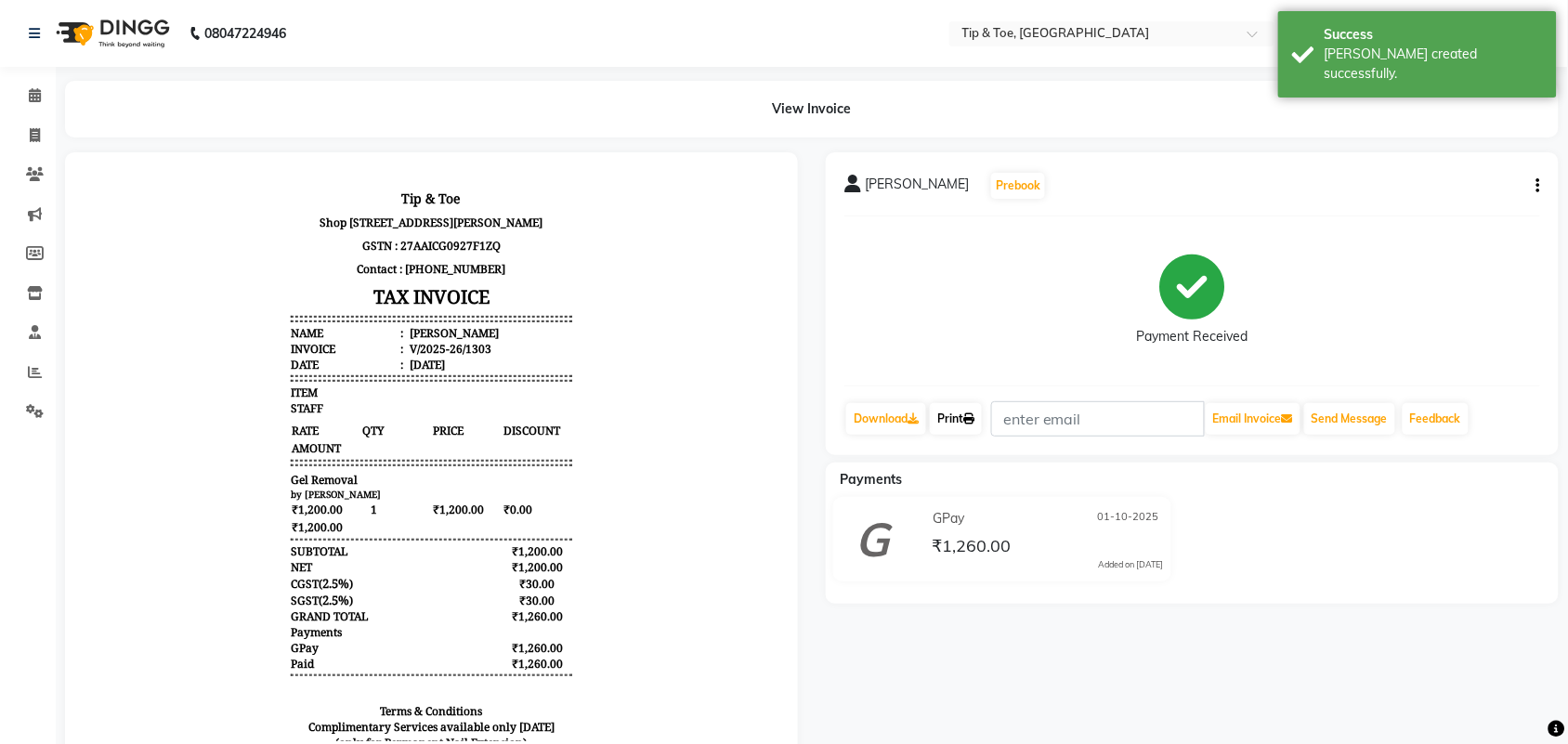
click at [969, 423] on icon at bounding box center [968, 418] width 11 height 11
click at [38, 91] on icon at bounding box center [35, 95] width 12 height 14
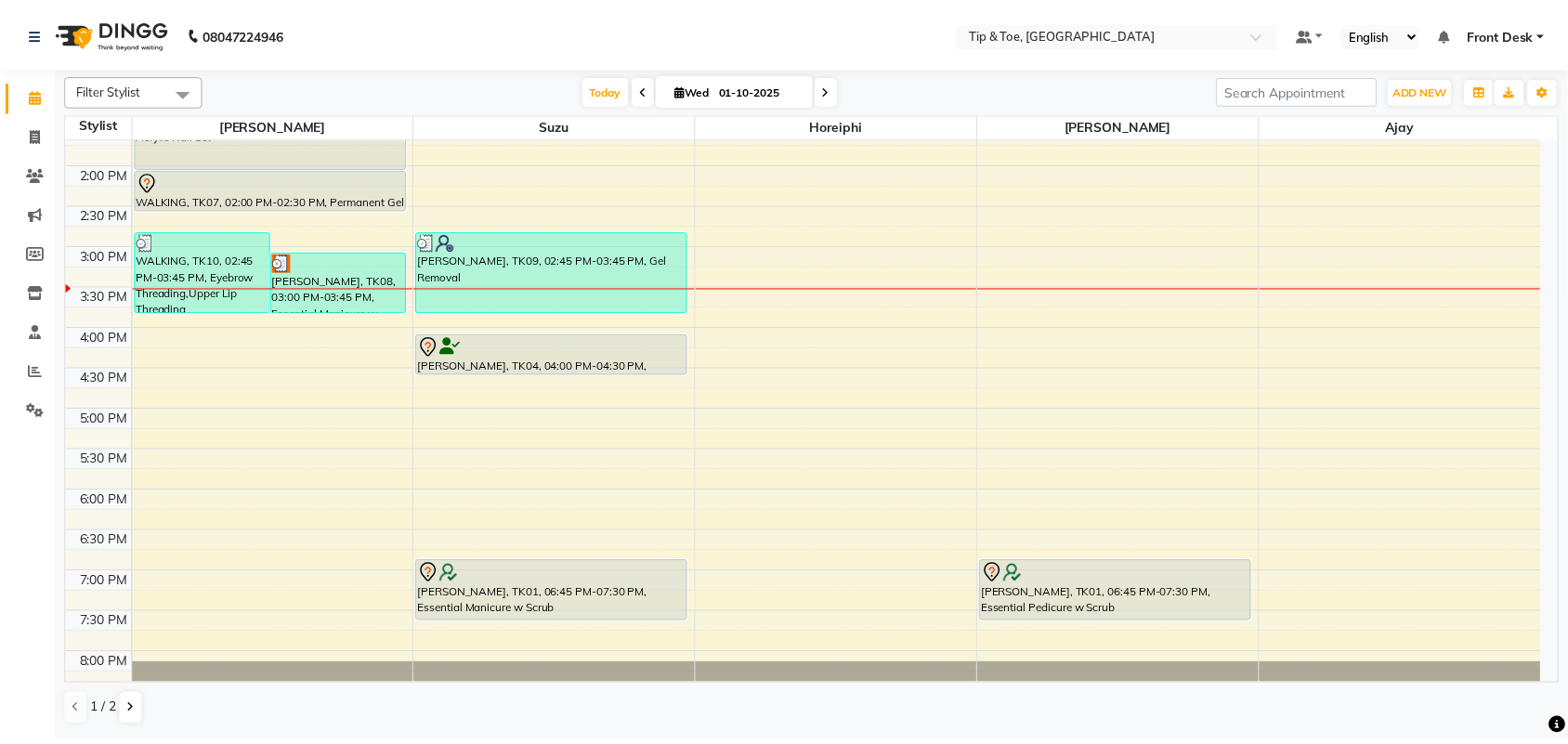
scroll to position [528, 0]
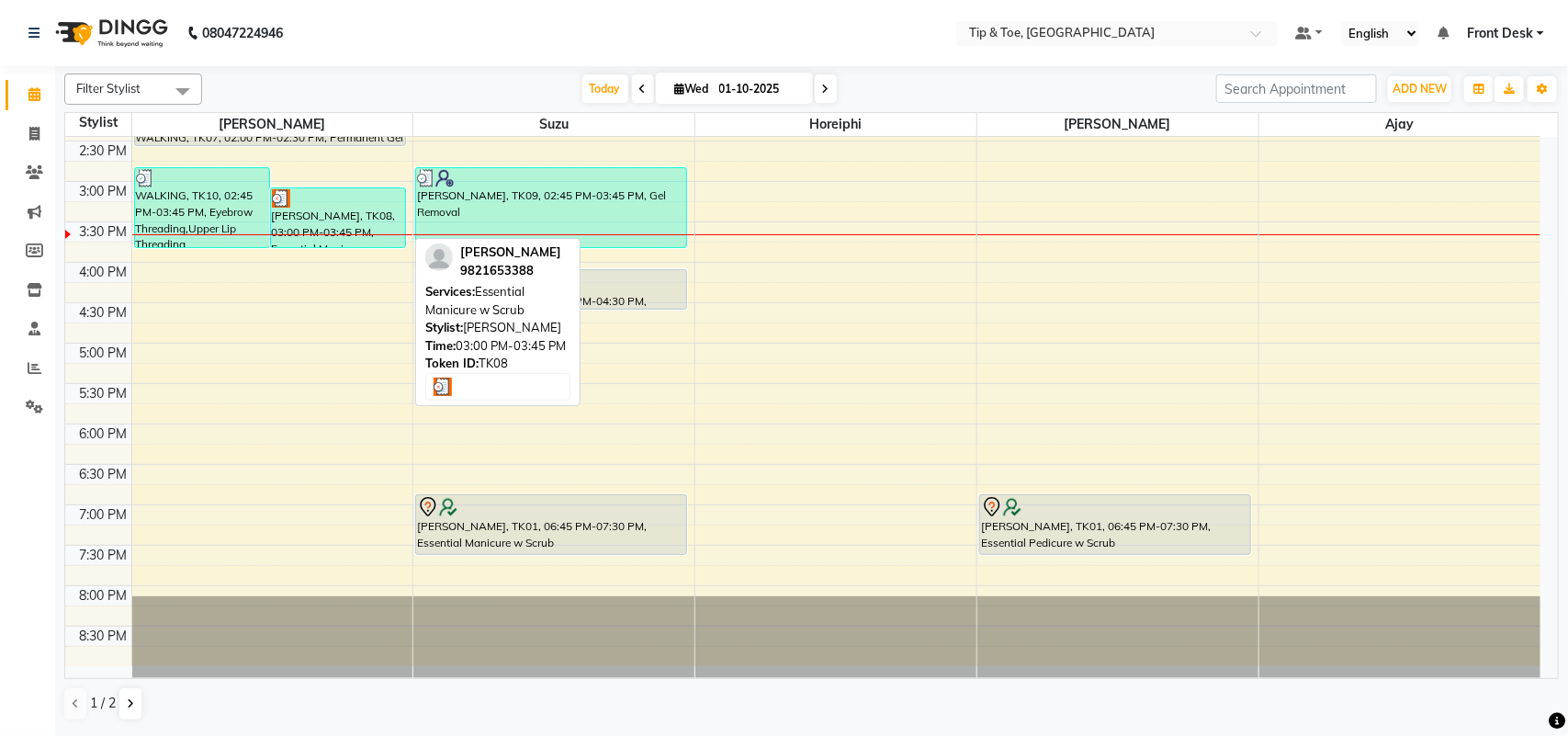
click at [299, 196] on div at bounding box center [338, 198] width 132 height 19
select select "3"
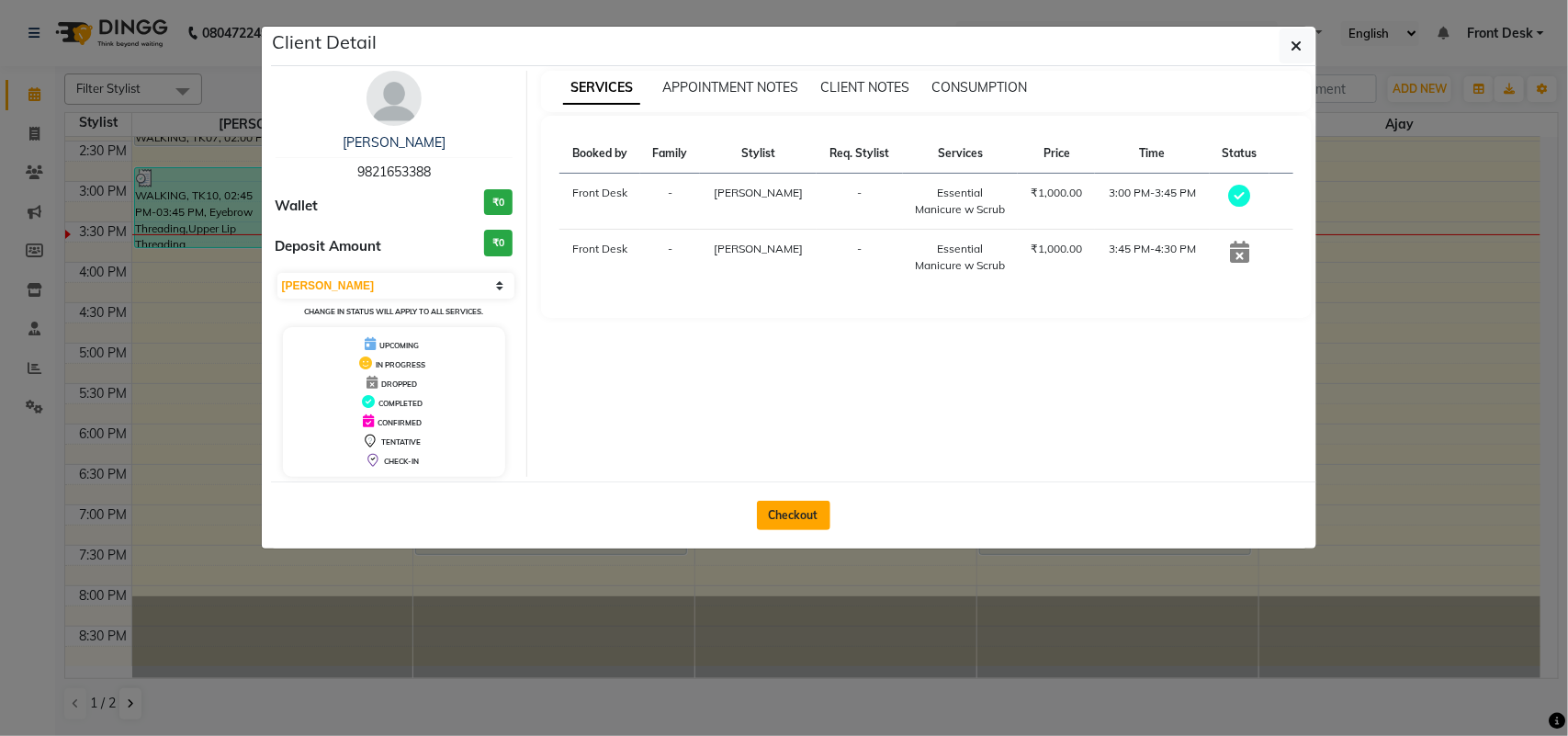
click at [789, 510] on button "Checkout" at bounding box center [793, 515] width 73 height 29
select select "5655"
select select "service"
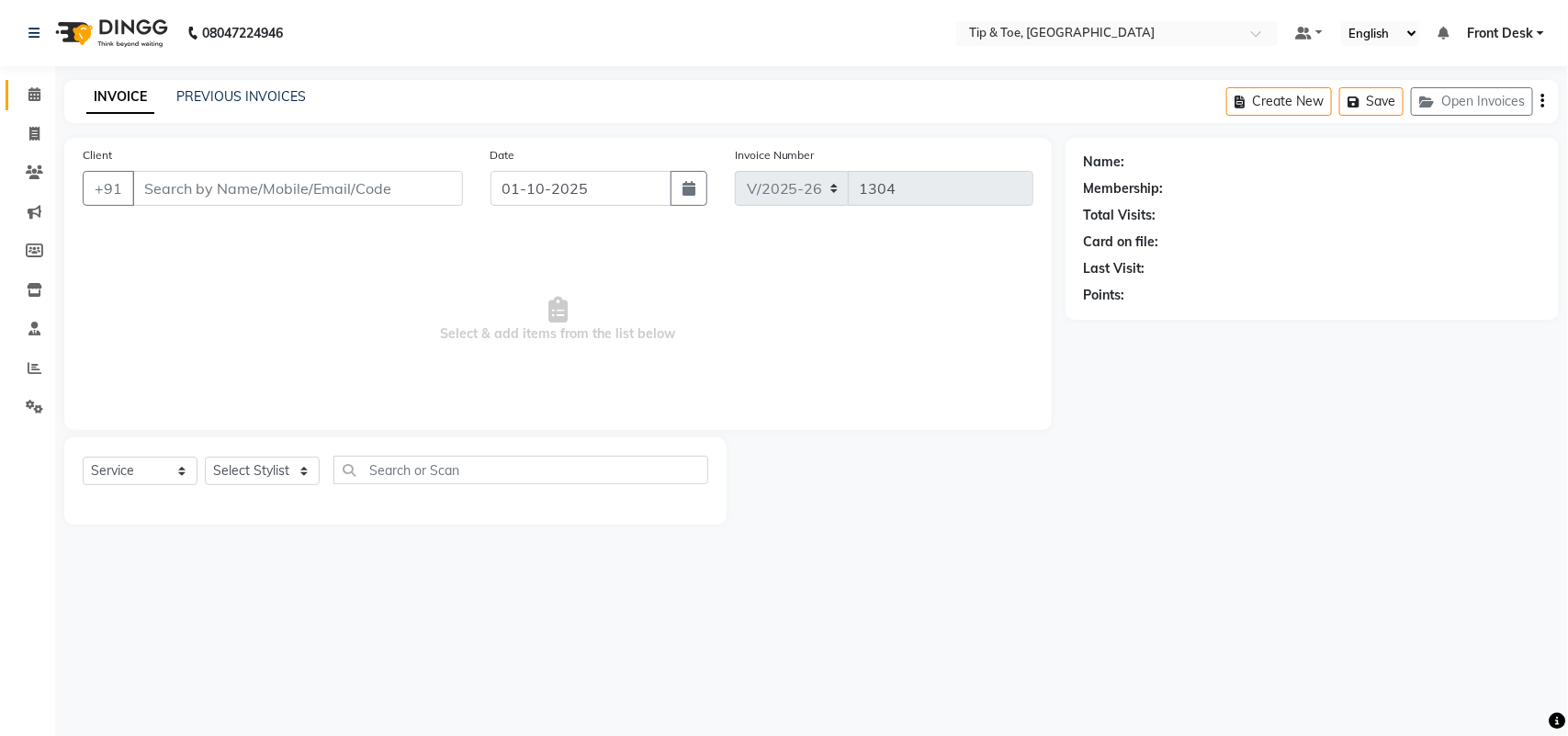
type input "9821653388"
select select "38741"
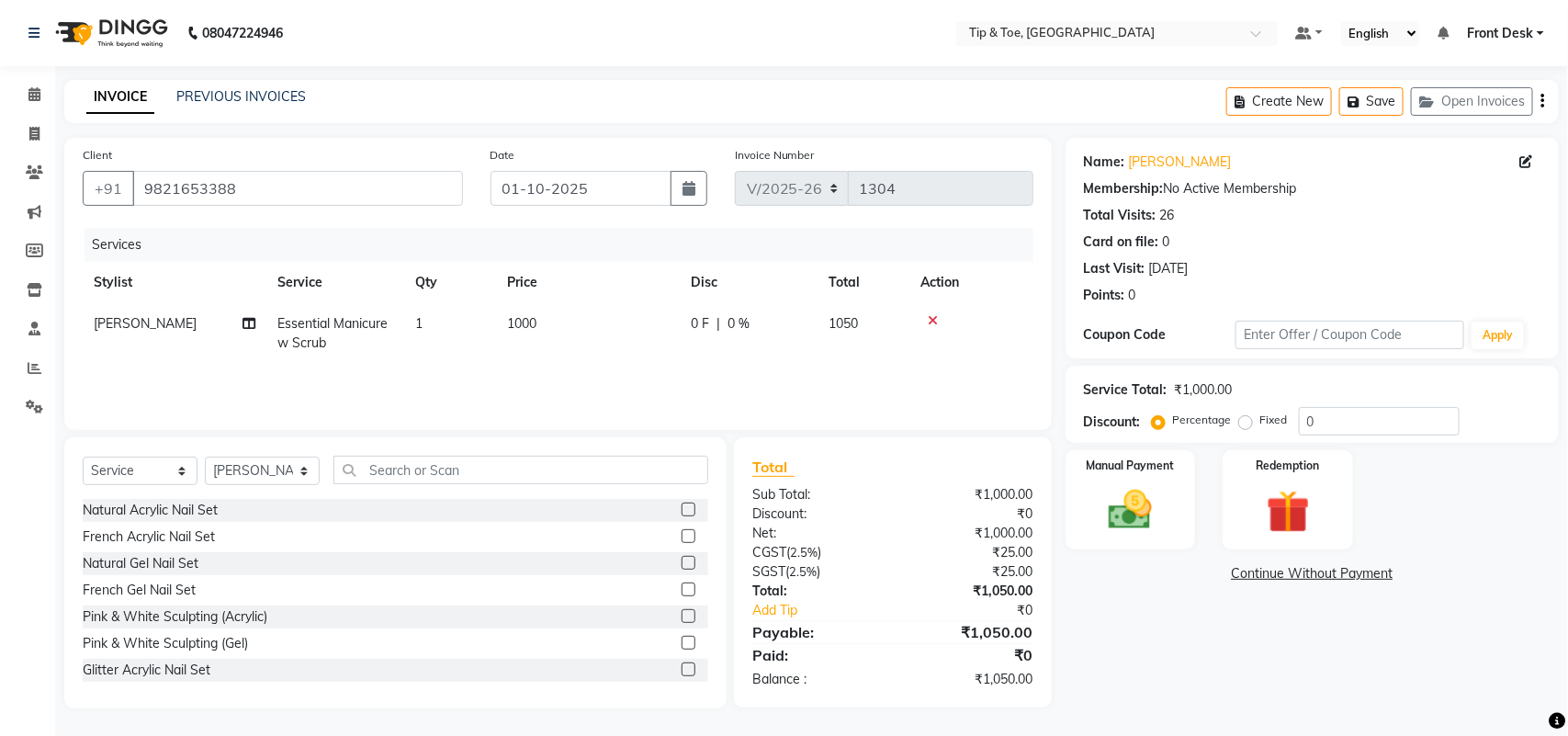
click at [1200, 503] on div "Manual Payment Redemption" at bounding box center [1312, 499] width 521 height 99
click at [1143, 636] on div "Name: Chandini Shah Membership: No Active Membership Total Visits: 26 Card on f…" at bounding box center [1319, 423] width 507 height 570
click at [1163, 522] on img at bounding box center [1130, 510] width 72 height 52
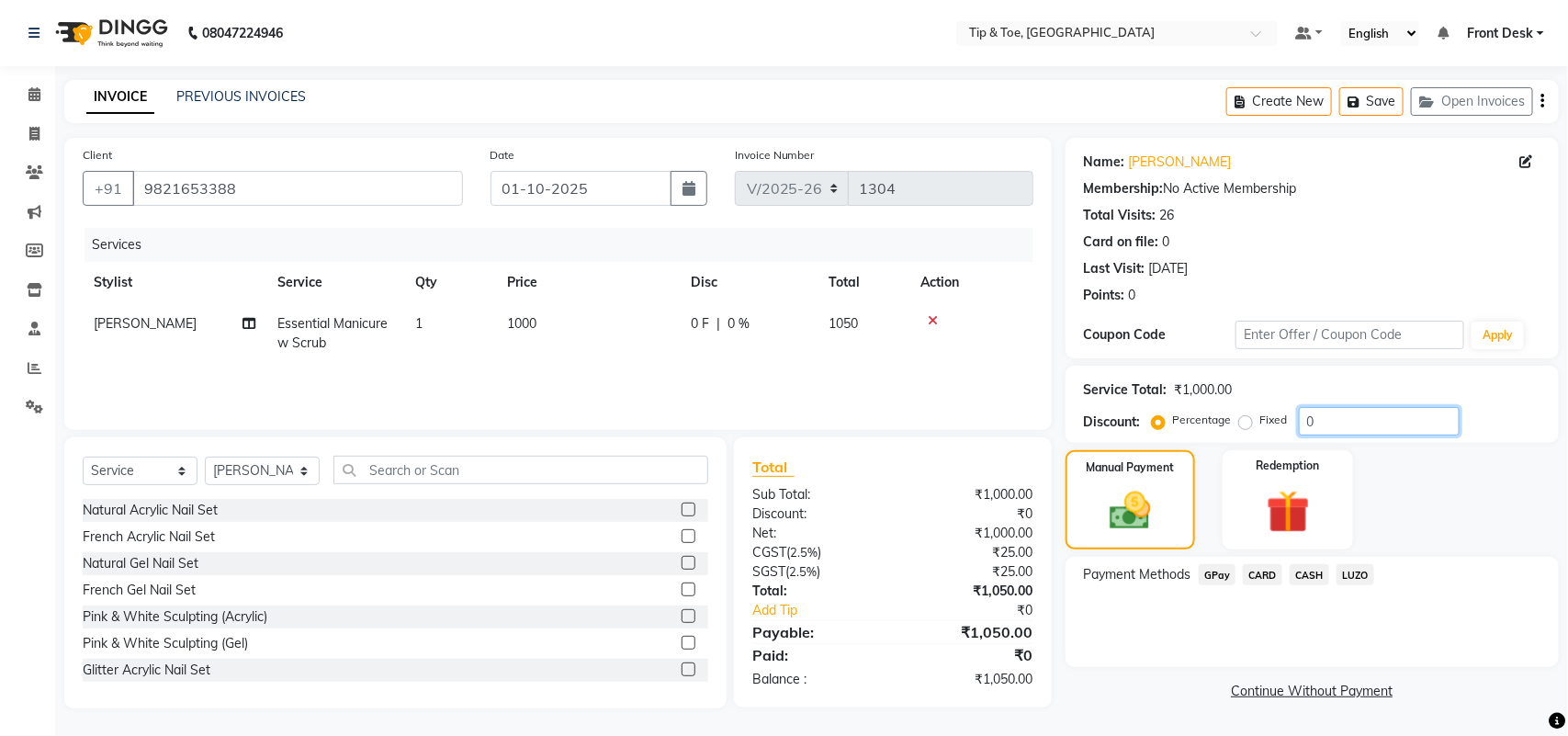
click at [1330, 420] on input "0" at bounding box center [1379, 420] width 161 height 28
type input "30"
click at [1429, 595] on div "Payment Methods GPay CARD CASH LUZO" at bounding box center [1312, 612] width 494 height 111
click at [1359, 572] on span "LUZO" at bounding box center [1354, 575] width 37 height 22
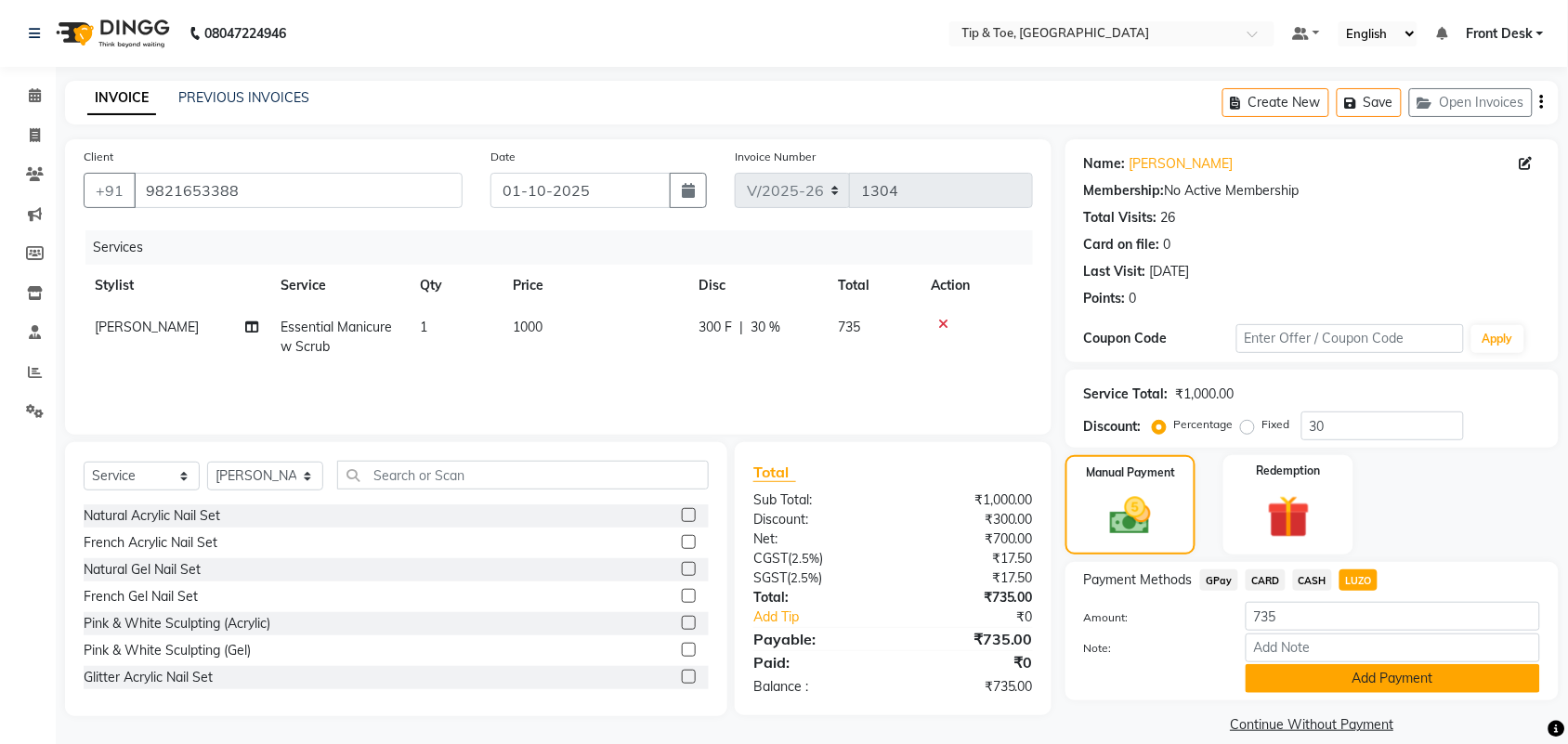
click at [1406, 681] on button "Add Payment" at bounding box center [1392, 678] width 294 height 29
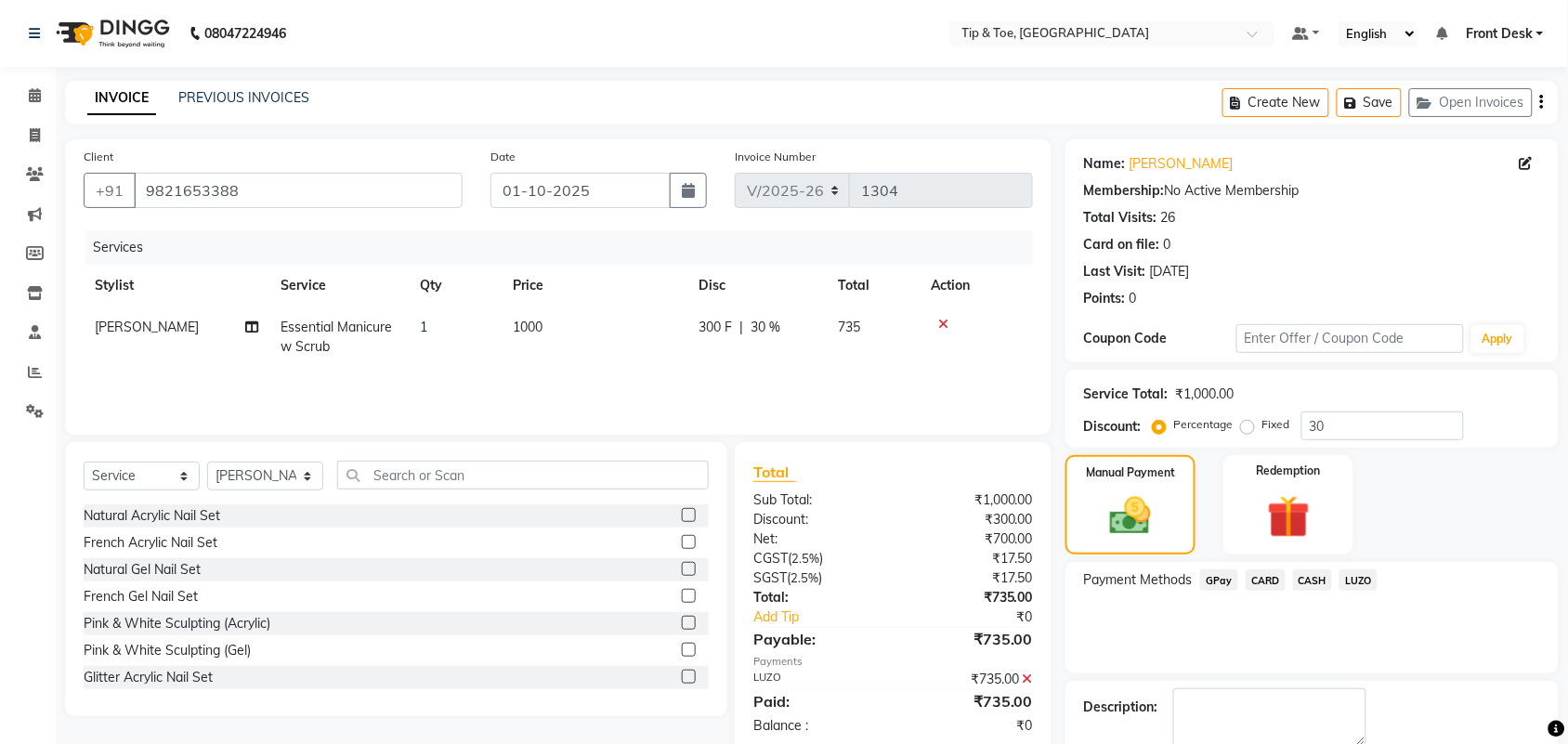
click at [1442, 696] on div "Description:" at bounding box center [1311, 717] width 456 height 57
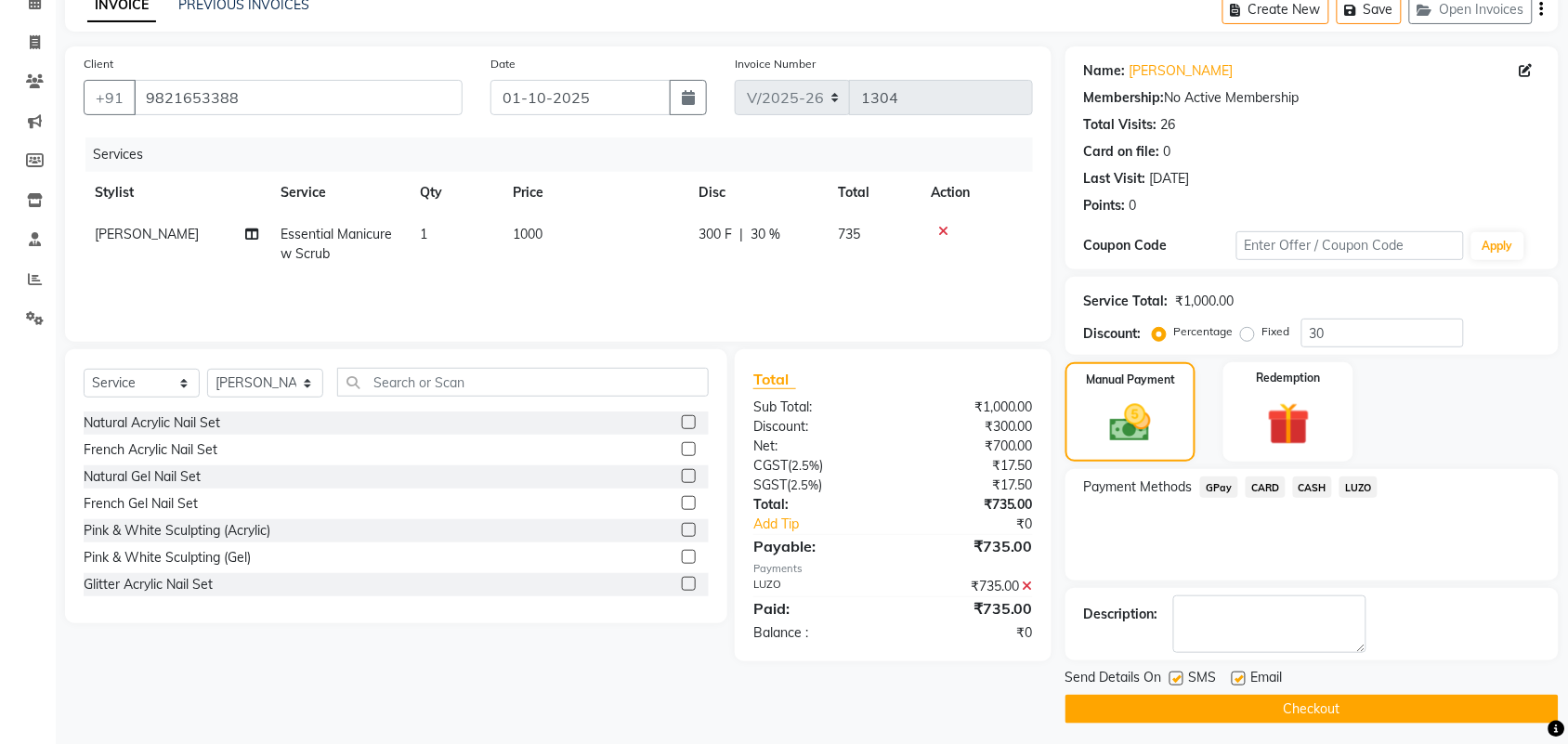
scroll to position [100, 0]
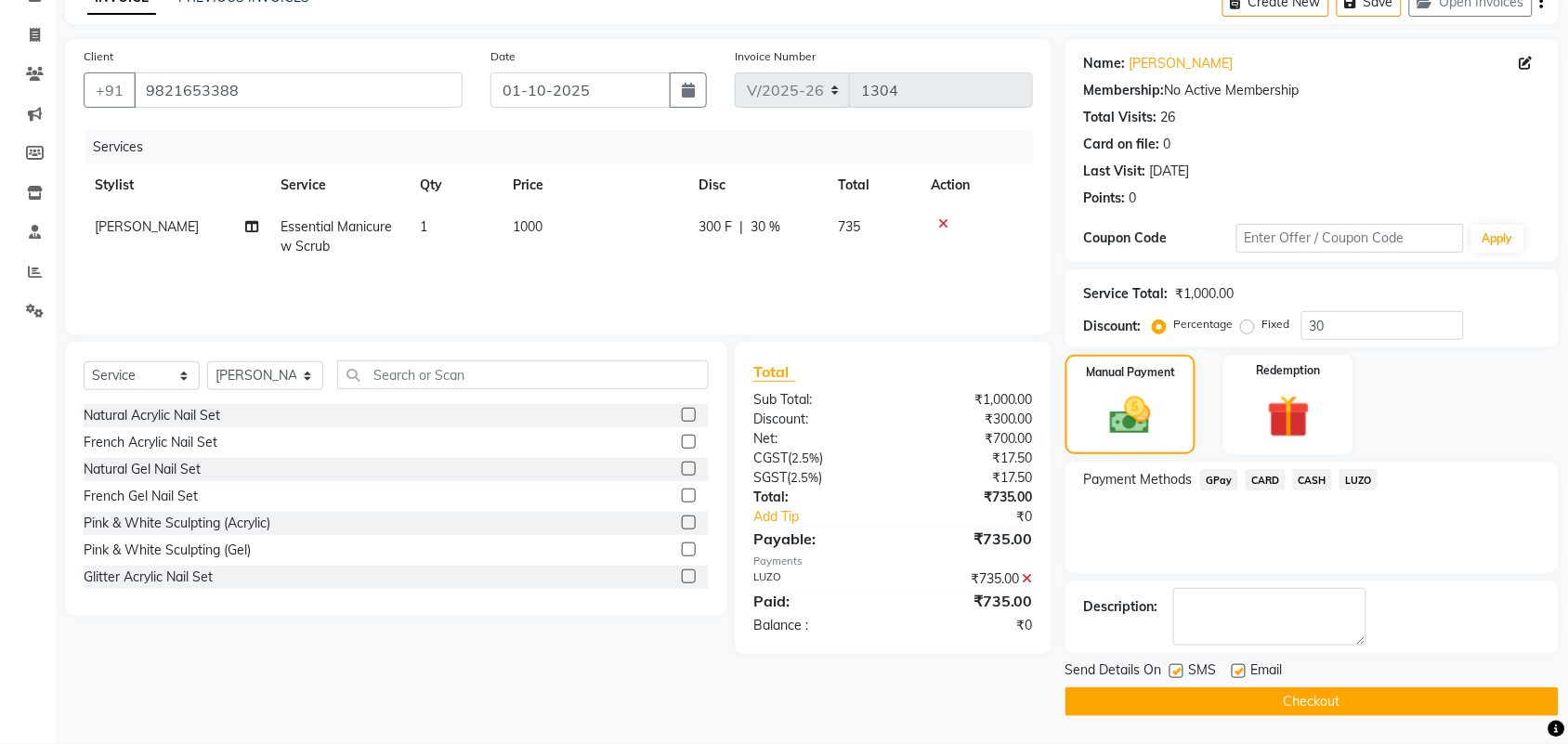
click at [1414, 698] on button "Checkout" at bounding box center [1311, 701] width 493 height 29
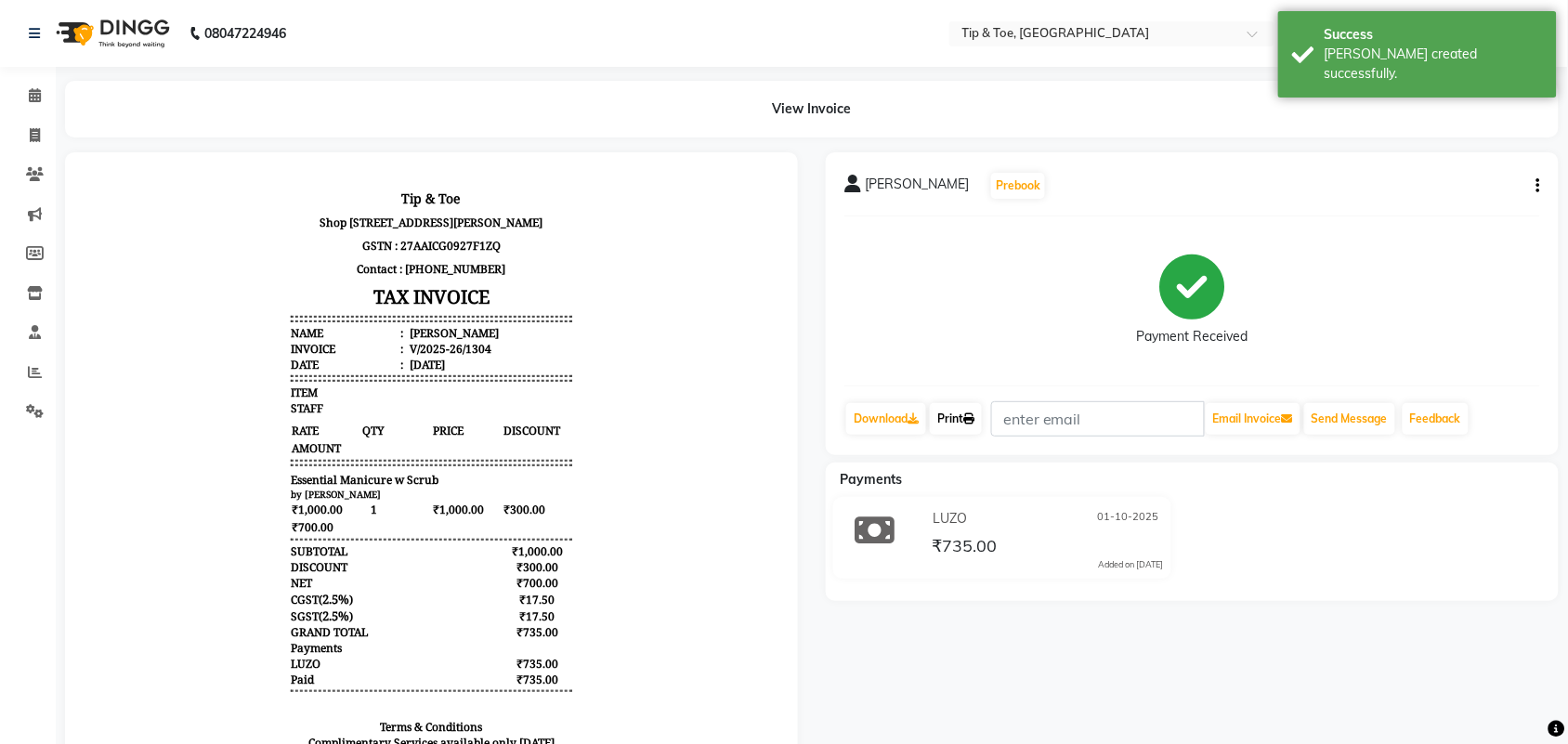
click at [972, 416] on icon at bounding box center [968, 418] width 11 height 11
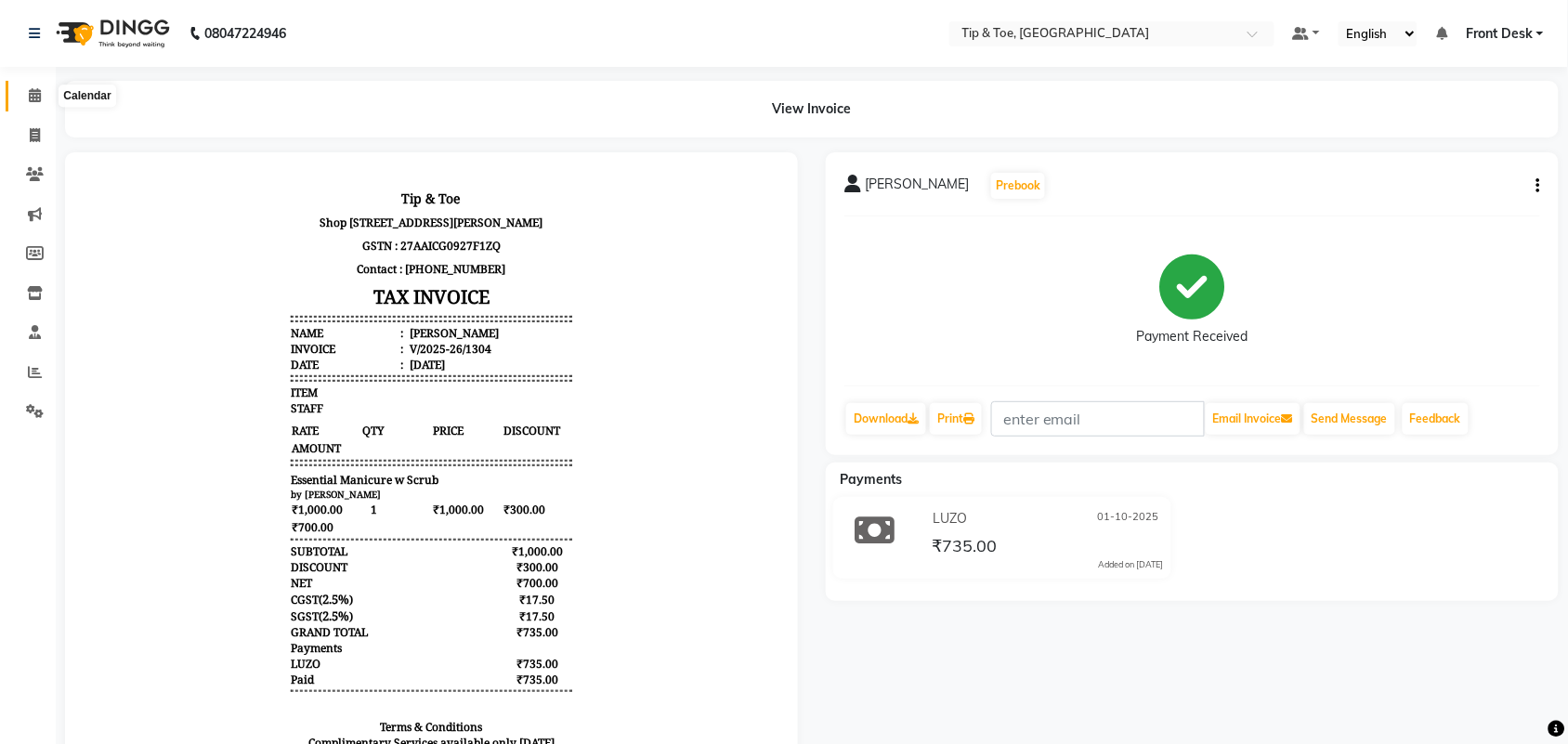
click at [35, 91] on icon at bounding box center [35, 95] width 12 height 14
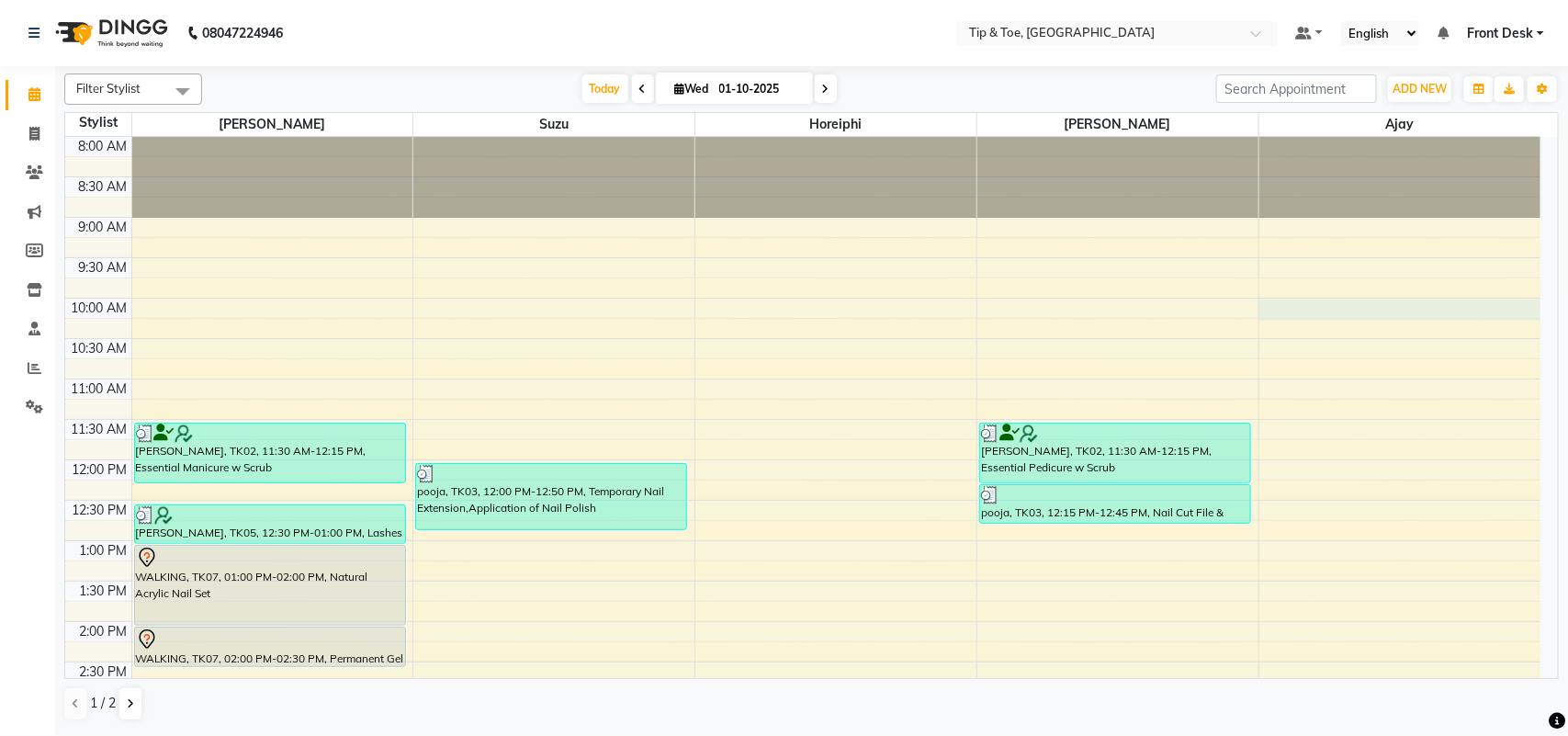
click at [1287, 318] on div "8:00 AM 8:30 AM 9:00 AM 9:30 AM 10:00 AM 10:30 AM 11:00 AM 11:30 AM 12:00 PM 12…" at bounding box center [803, 662] width 1475 height 1051
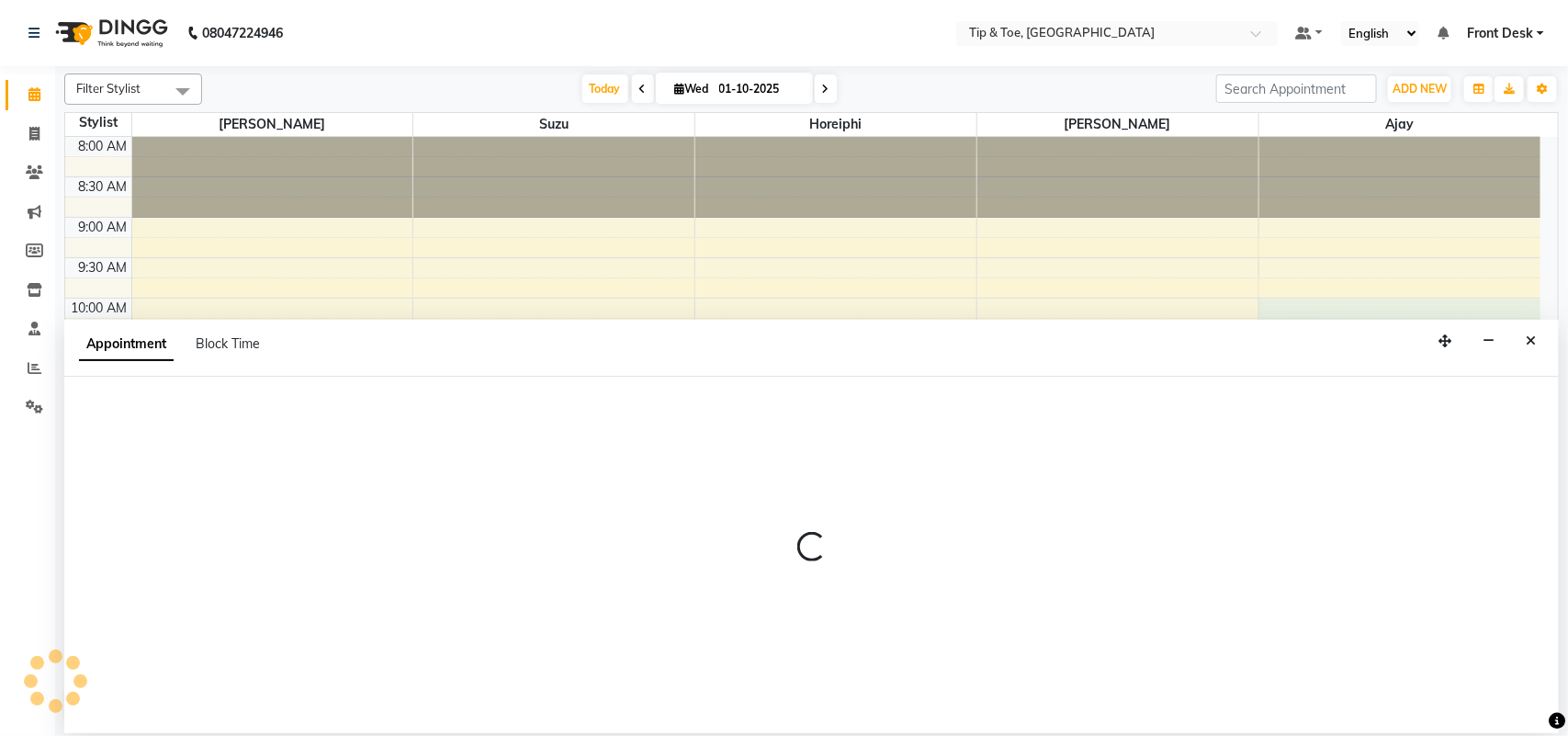
select select "89043"
select select "tentative"
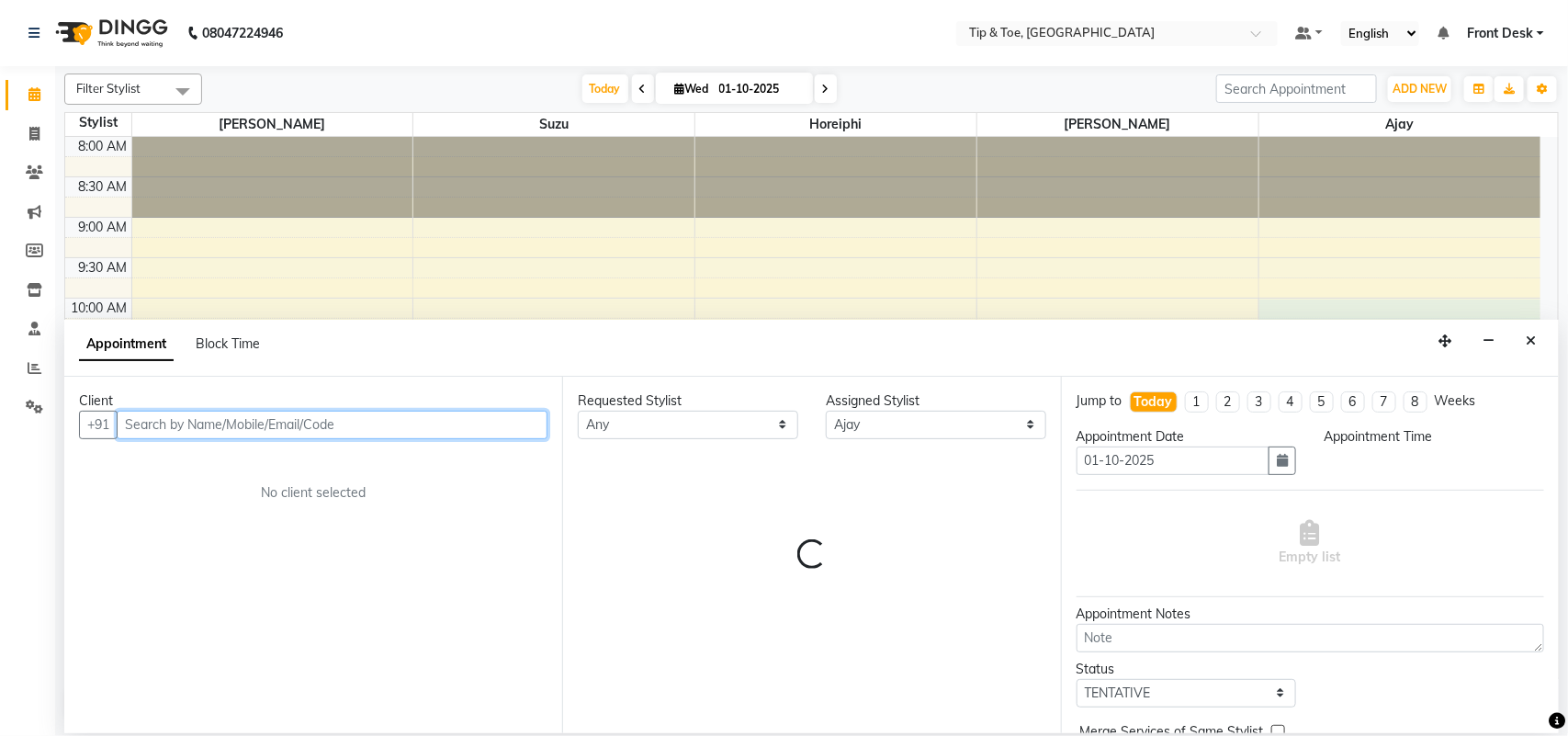
select select "600"
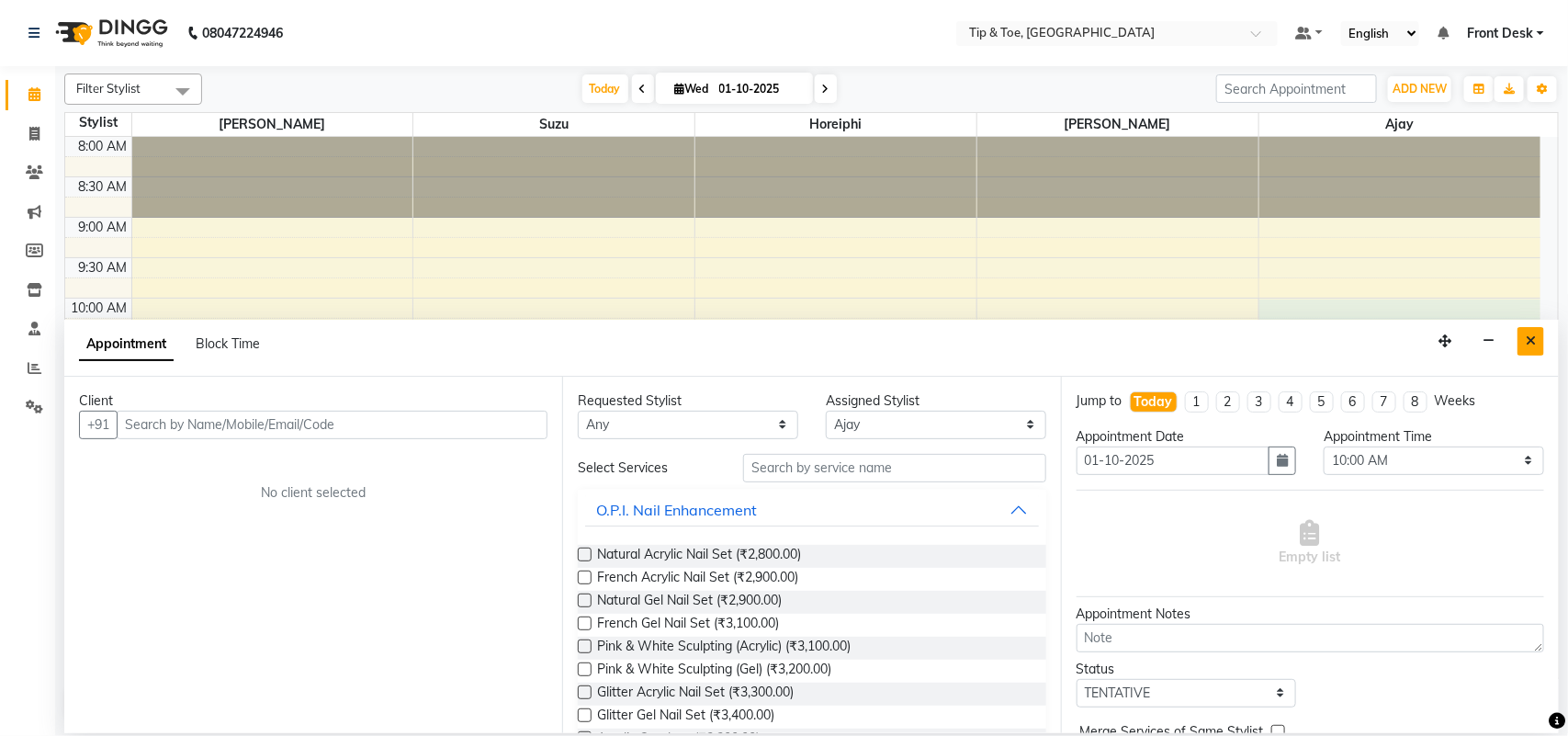
click at [1535, 337] on icon "Close" at bounding box center [1530, 340] width 10 height 13
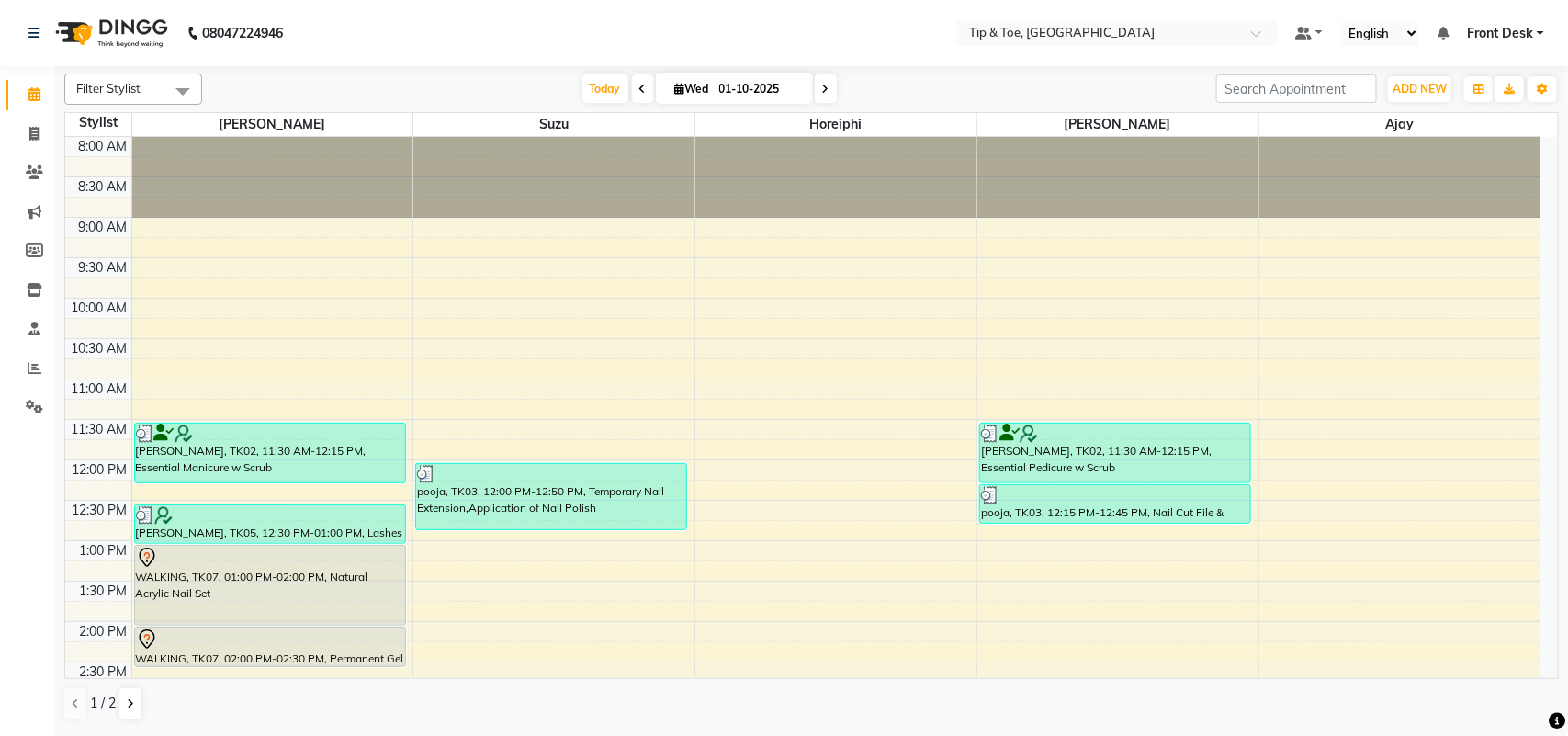
scroll to position [522, 0]
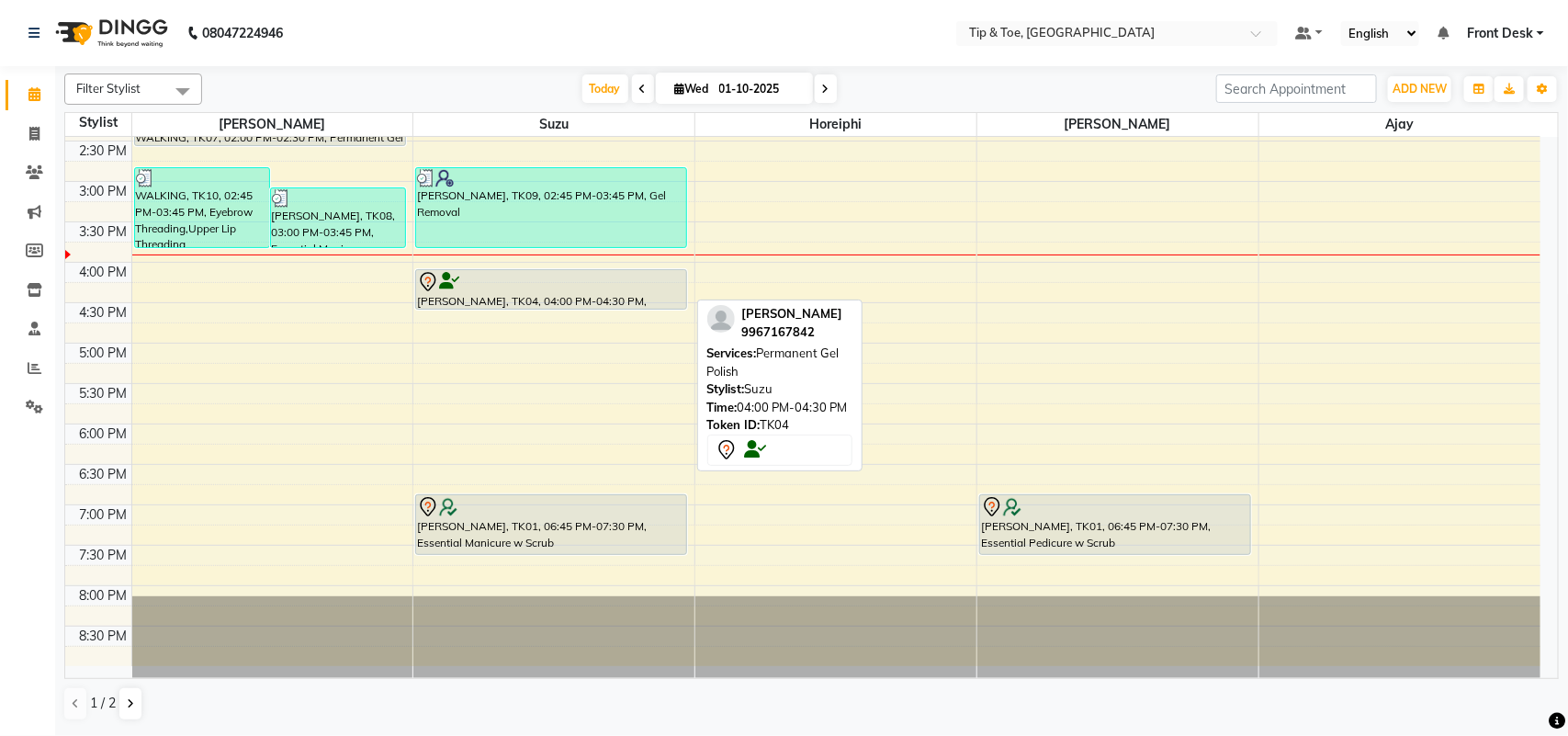
click at [533, 277] on div at bounding box center [551, 282] width 268 height 23
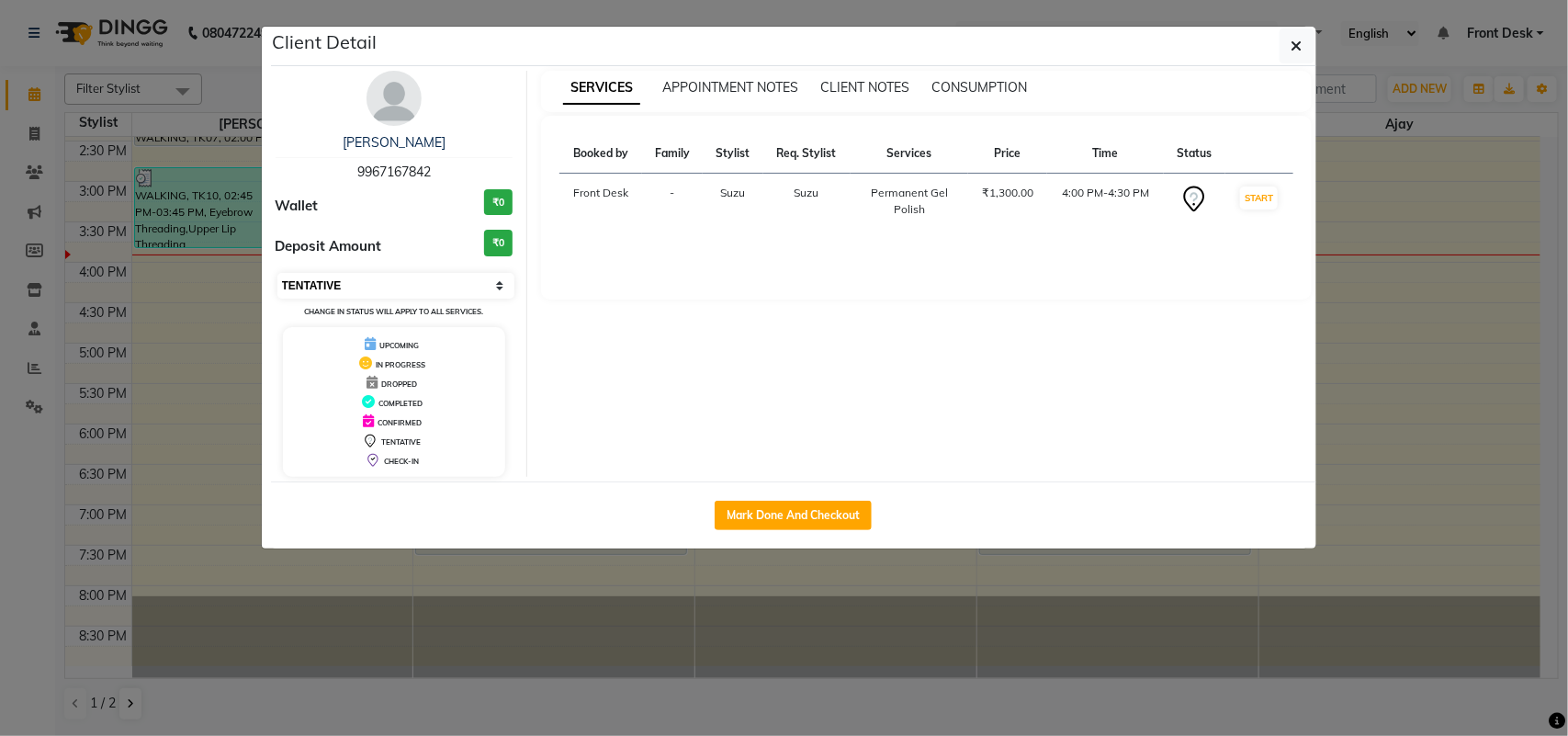
click at [429, 281] on select "Select IN SERVICE CONFIRMED TENTATIVE CHECK IN MARK DONE DROPPED UPCOMING" at bounding box center [396, 285] width 238 height 25
select select "1"
click at [277, 272] on select "Select IN SERVICE CONFIRMED TENTATIVE CHECK IN MARK DONE DROPPED UPCOMING" at bounding box center [396, 285] width 238 height 25
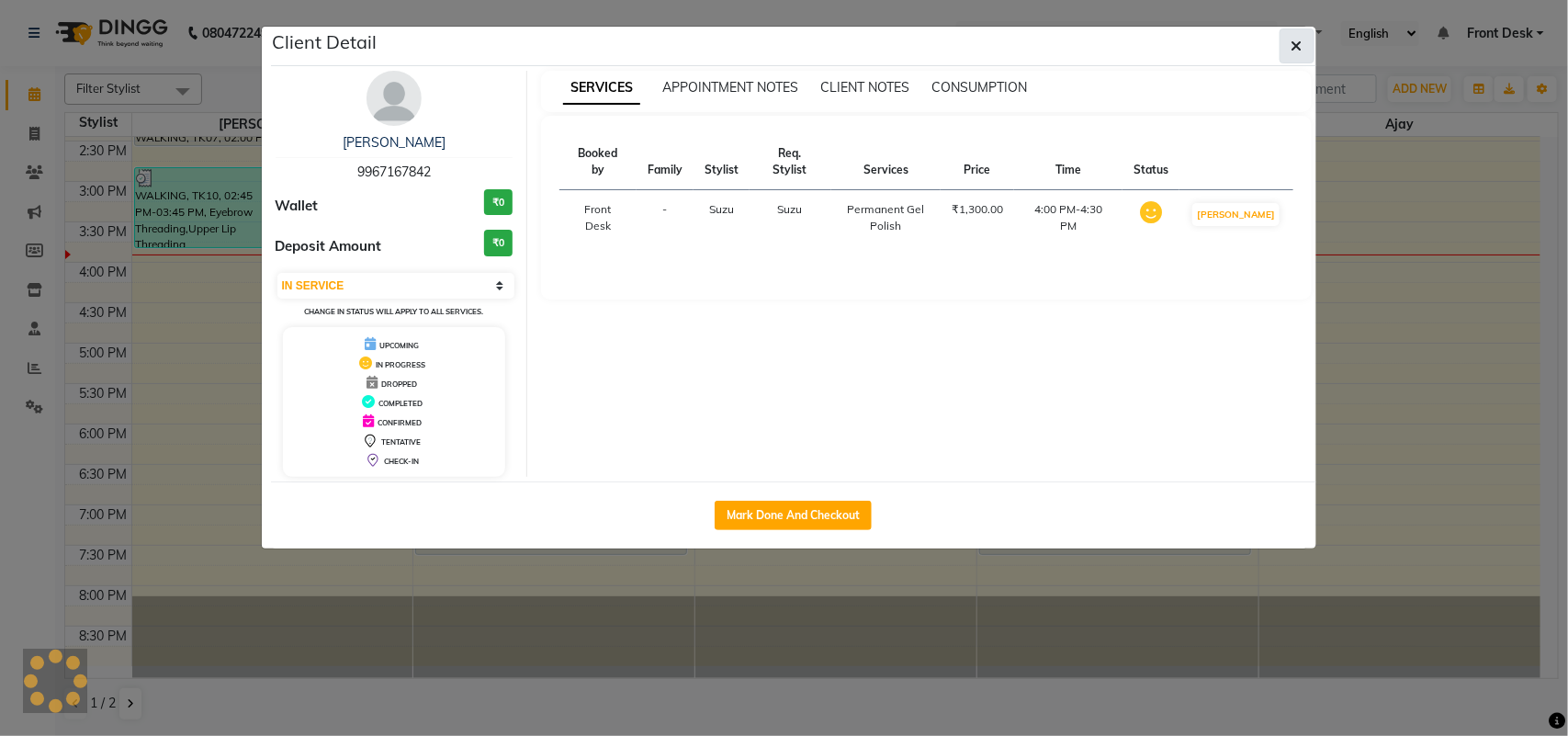
click at [1284, 44] on button "button" at bounding box center [1297, 46] width 35 height 35
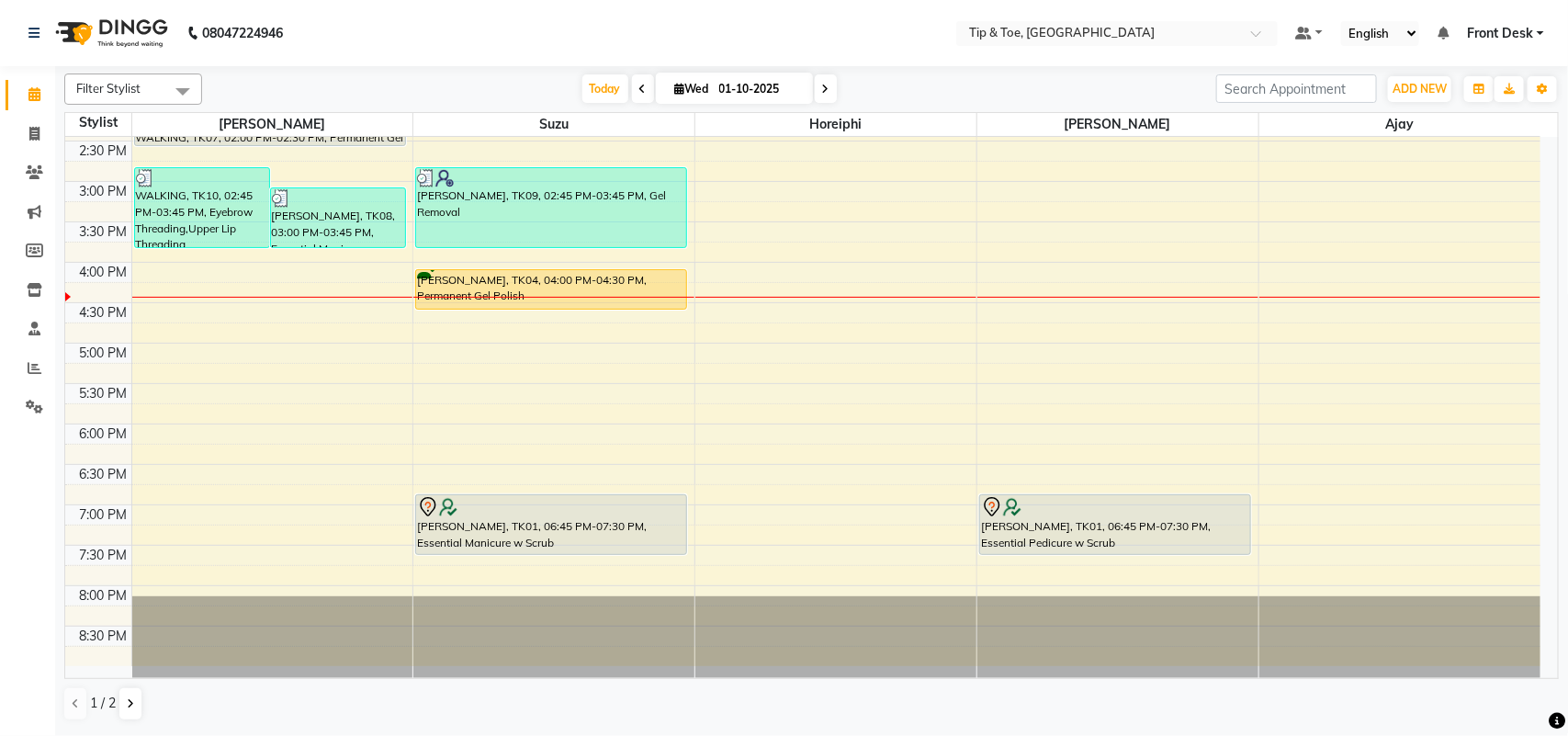
click at [741, 90] on input "01-10-2025" at bounding box center [760, 89] width 92 height 27
select select "10"
select select "2025"
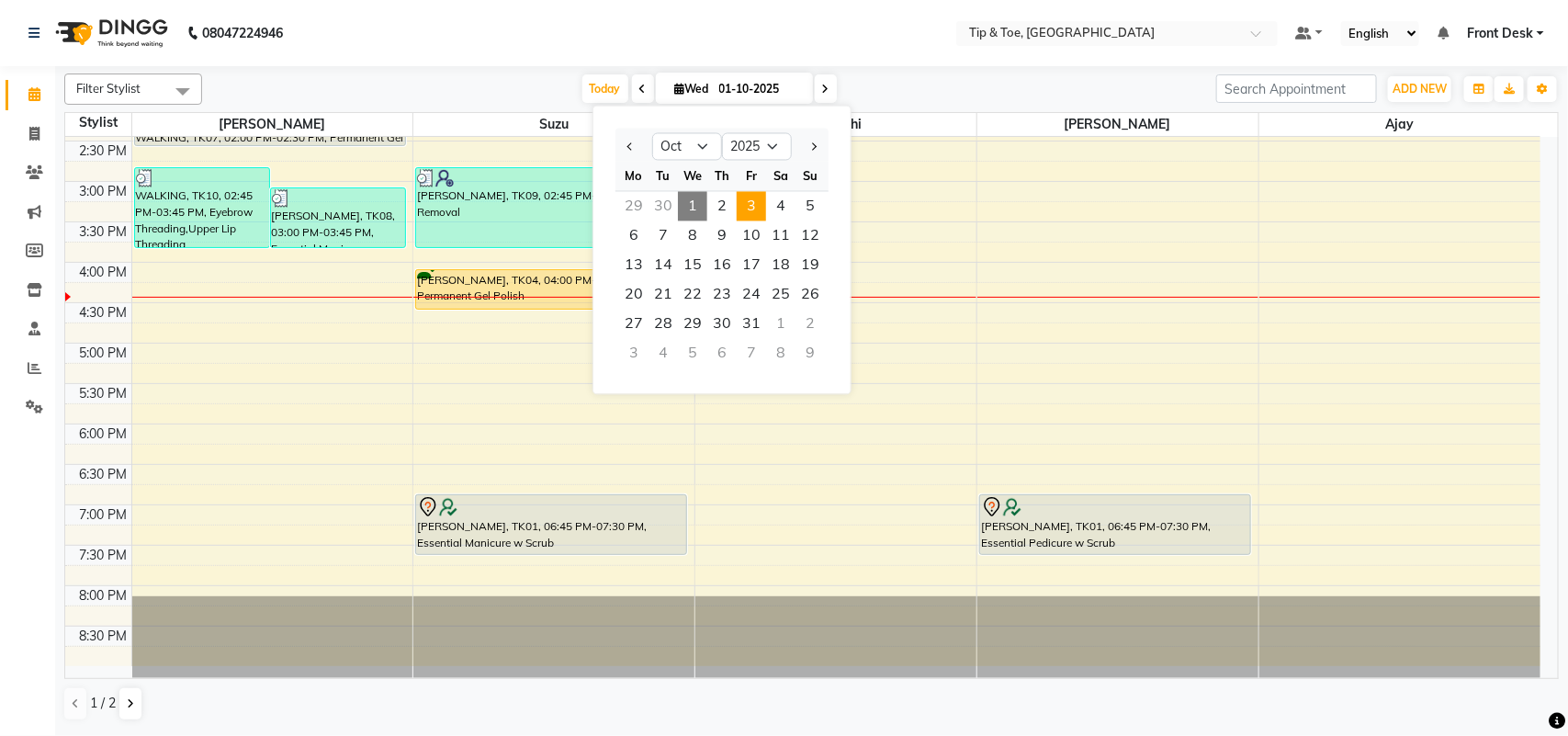
click at [758, 207] on span "3" at bounding box center [751, 207] width 29 height 29
type input "03-10-2025"
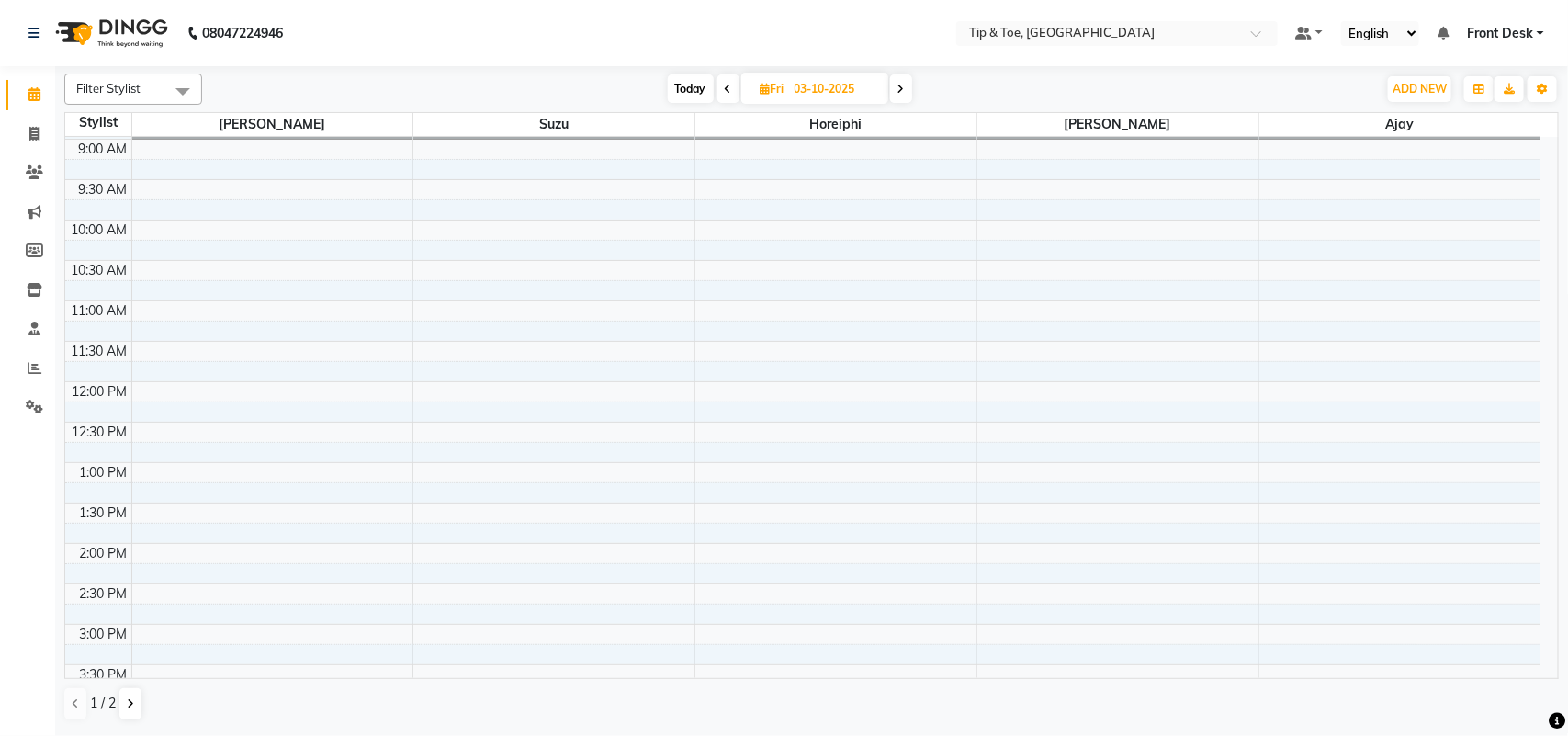
scroll to position [0, 0]
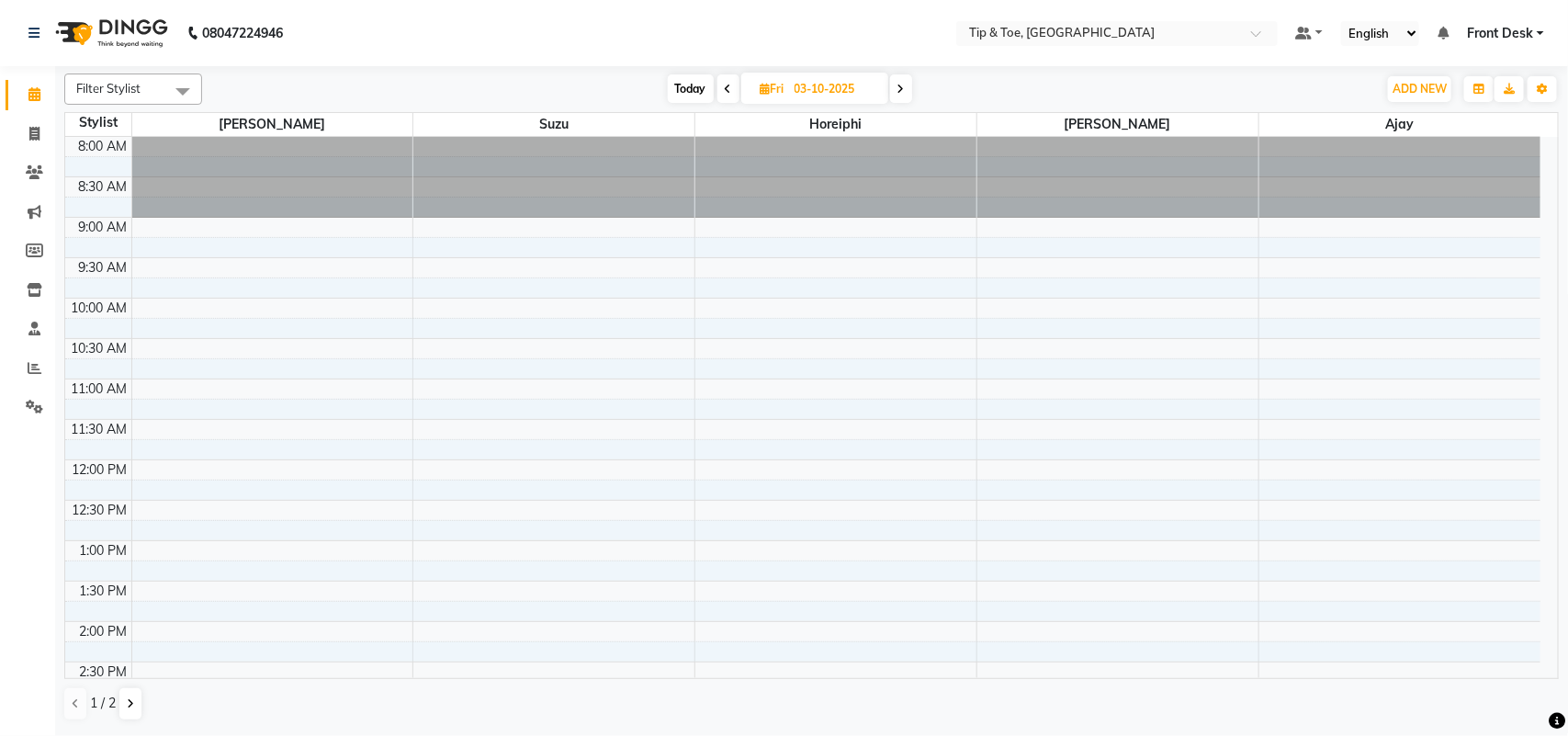
scroll to position [522, 0]
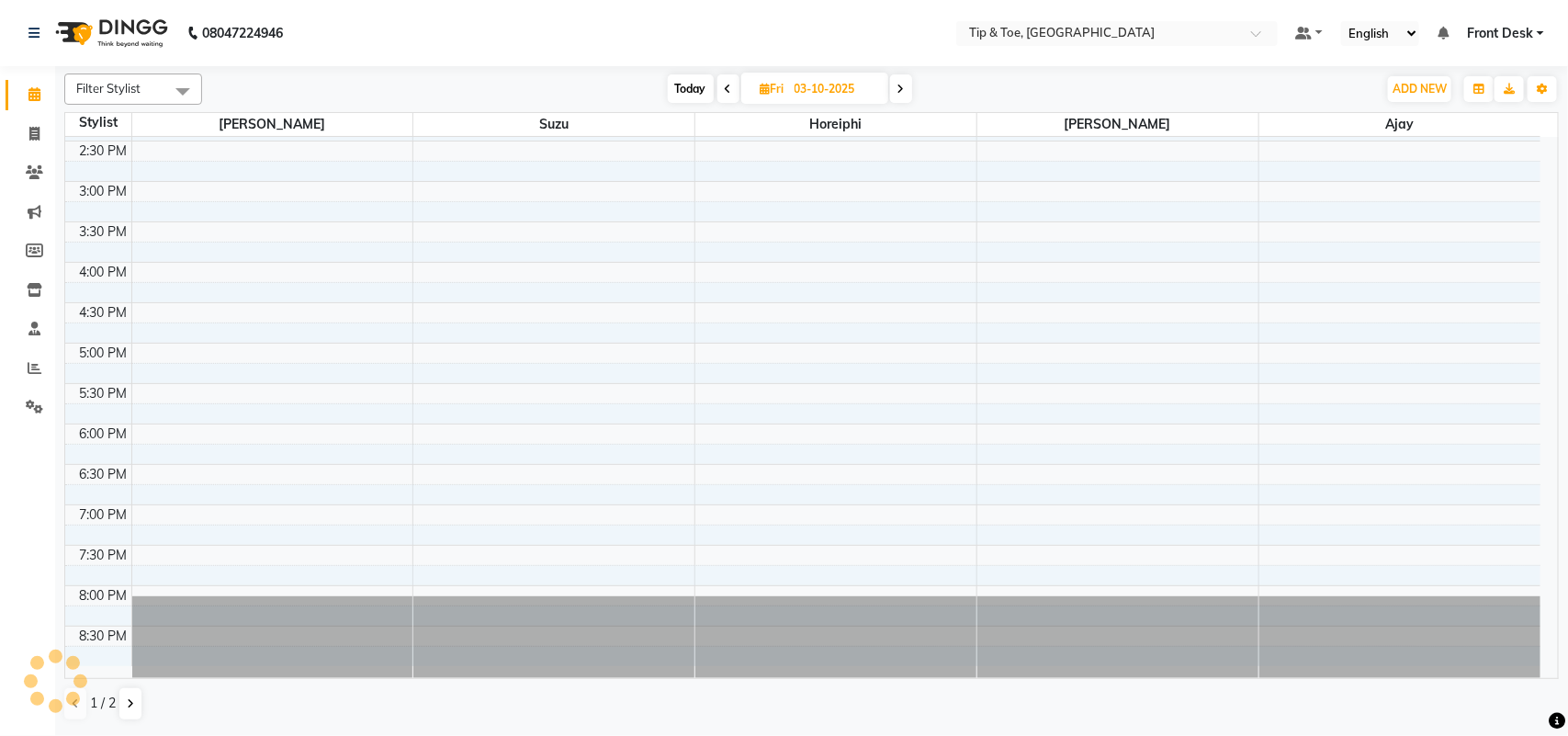
click at [695, 96] on span "Today" at bounding box center [690, 88] width 46 height 28
type input "01-10-2025"
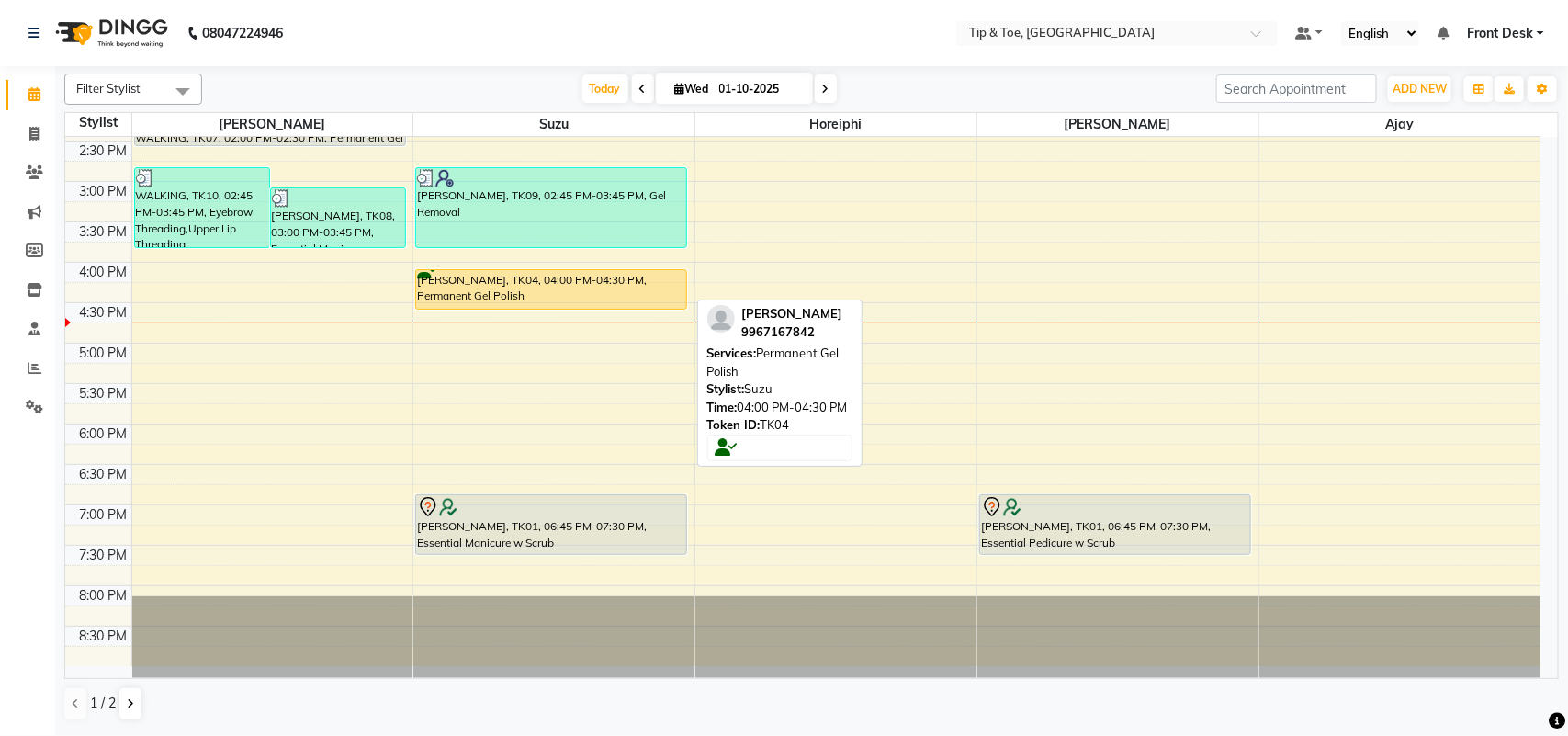
click at [567, 292] on div "[PERSON_NAME], TK04, 04:00 PM-04:30 PM, Permanent Gel Polish" at bounding box center [551, 289] width 270 height 38
select select "1"
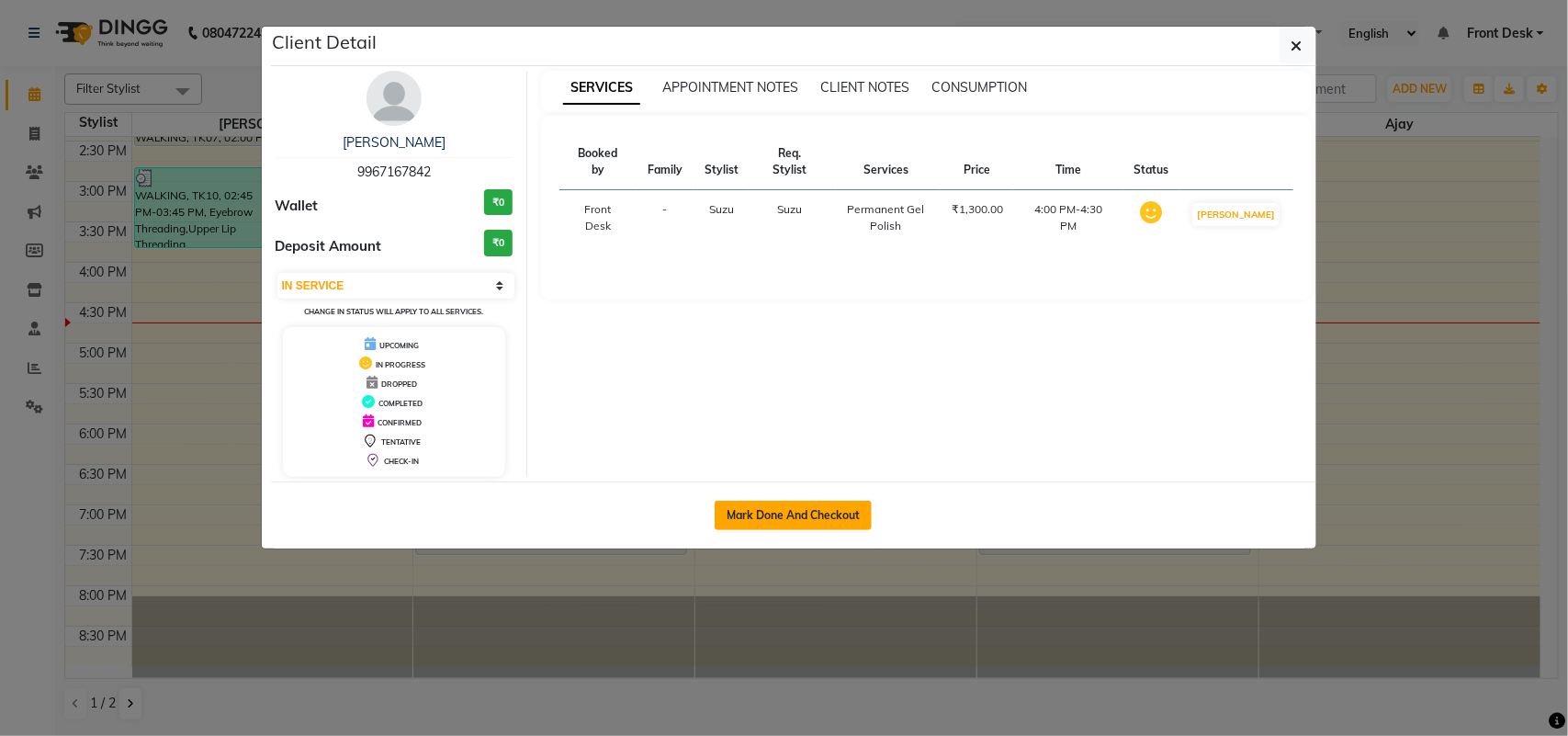
click at [789, 511] on button "Mark Done And Checkout" at bounding box center [793, 515] width 157 height 29
select select "service"
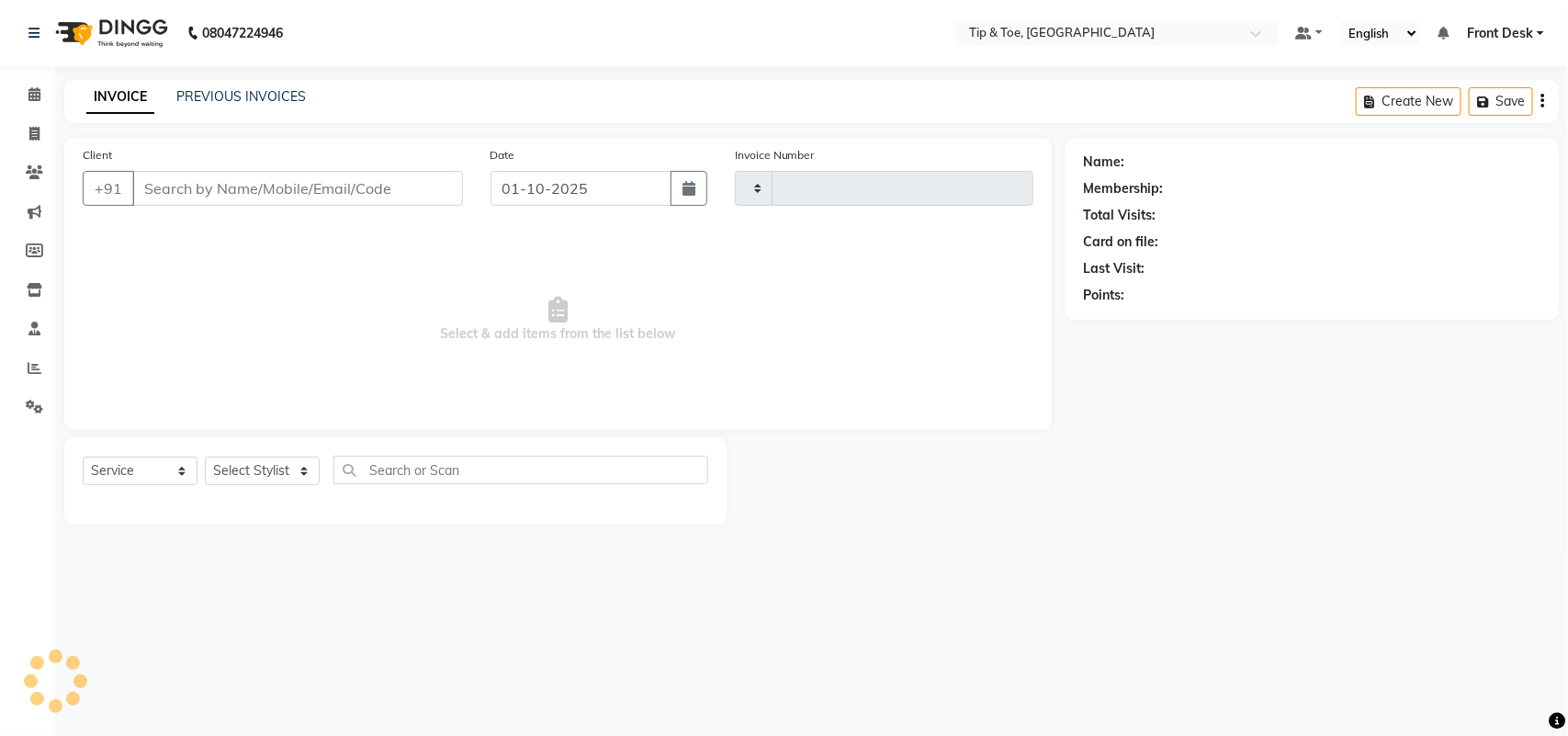
type input "1305"
select select "5655"
type input "9967167842"
select select "38742"
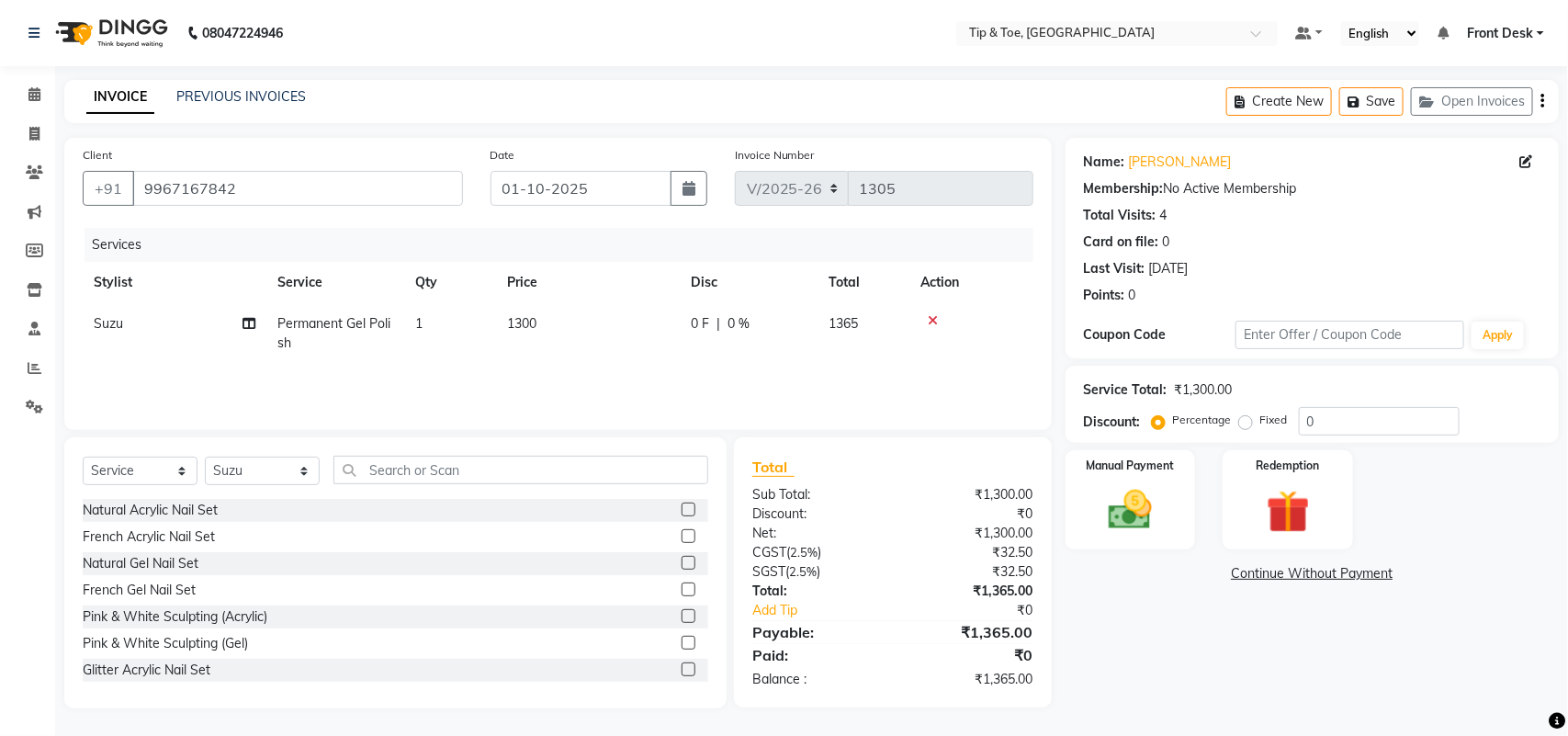
click at [379, 326] on span "Permanent Gel Polish" at bounding box center [333, 333] width 113 height 36
select select "38742"
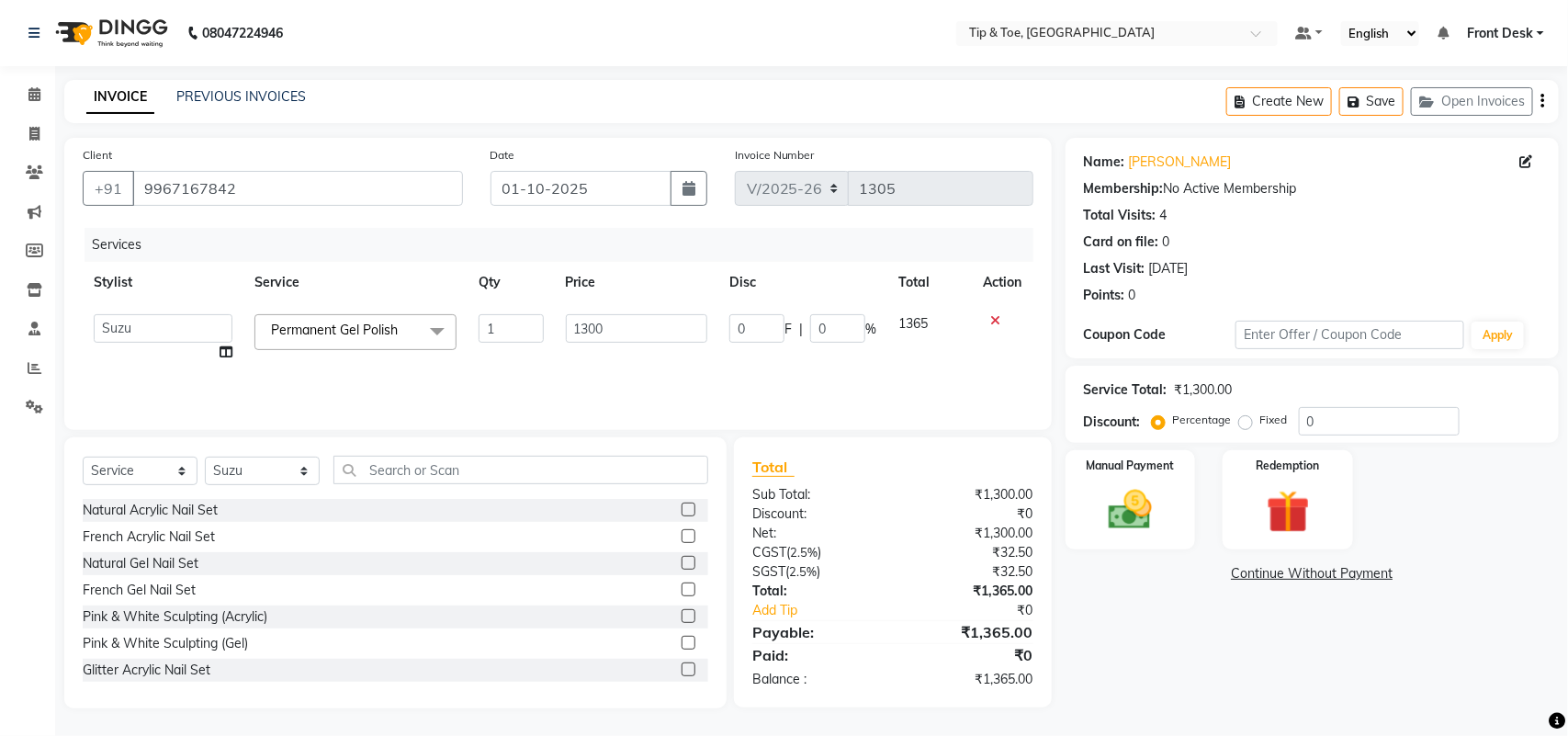
click at [441, 323] on span at bounding box center [438, 332] width 37 height 35
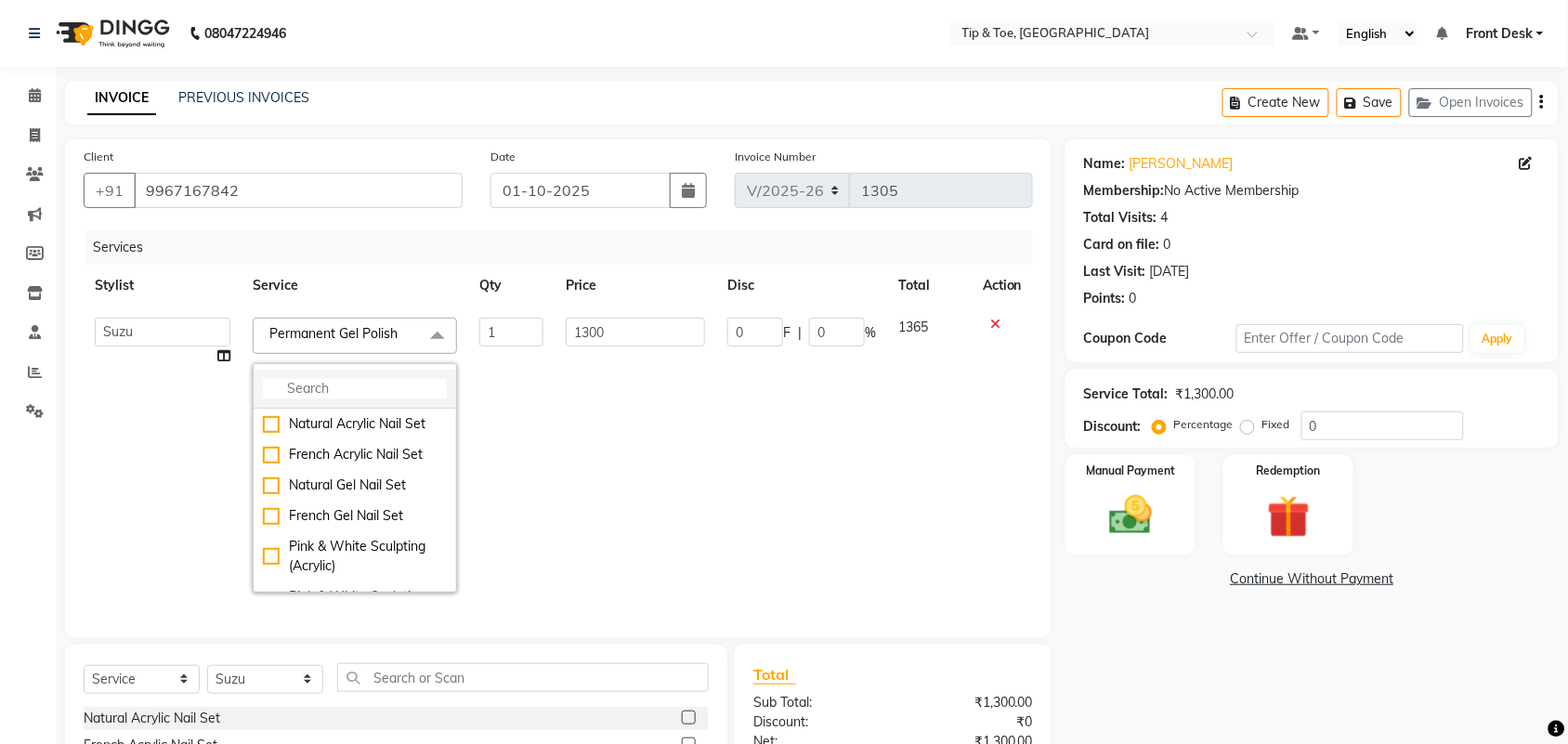
click at [353, 383] on input "multiselect-search" at bounding box center [355, 389] width 184 height 20
type input "gel polis"
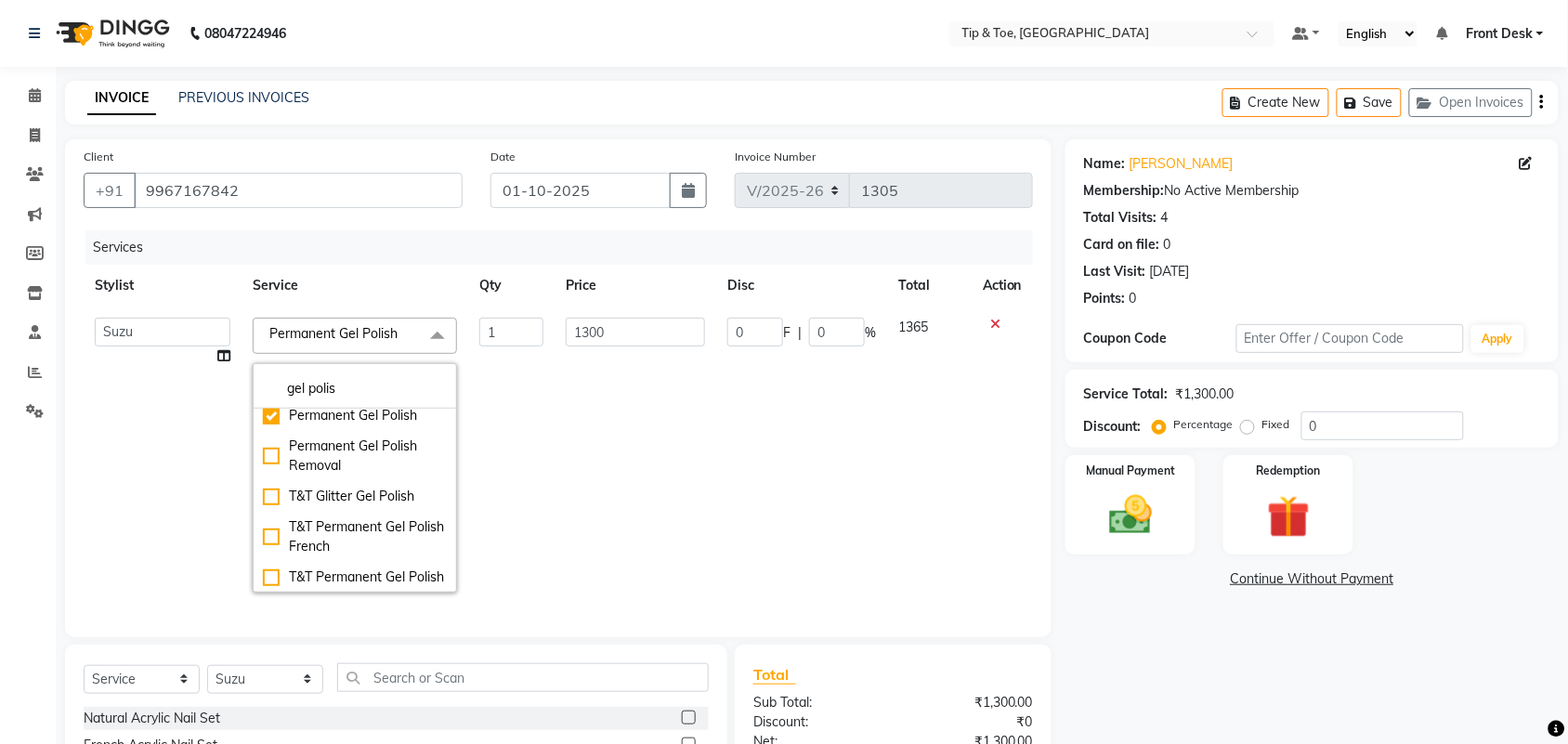
scroll to position [186, 0]
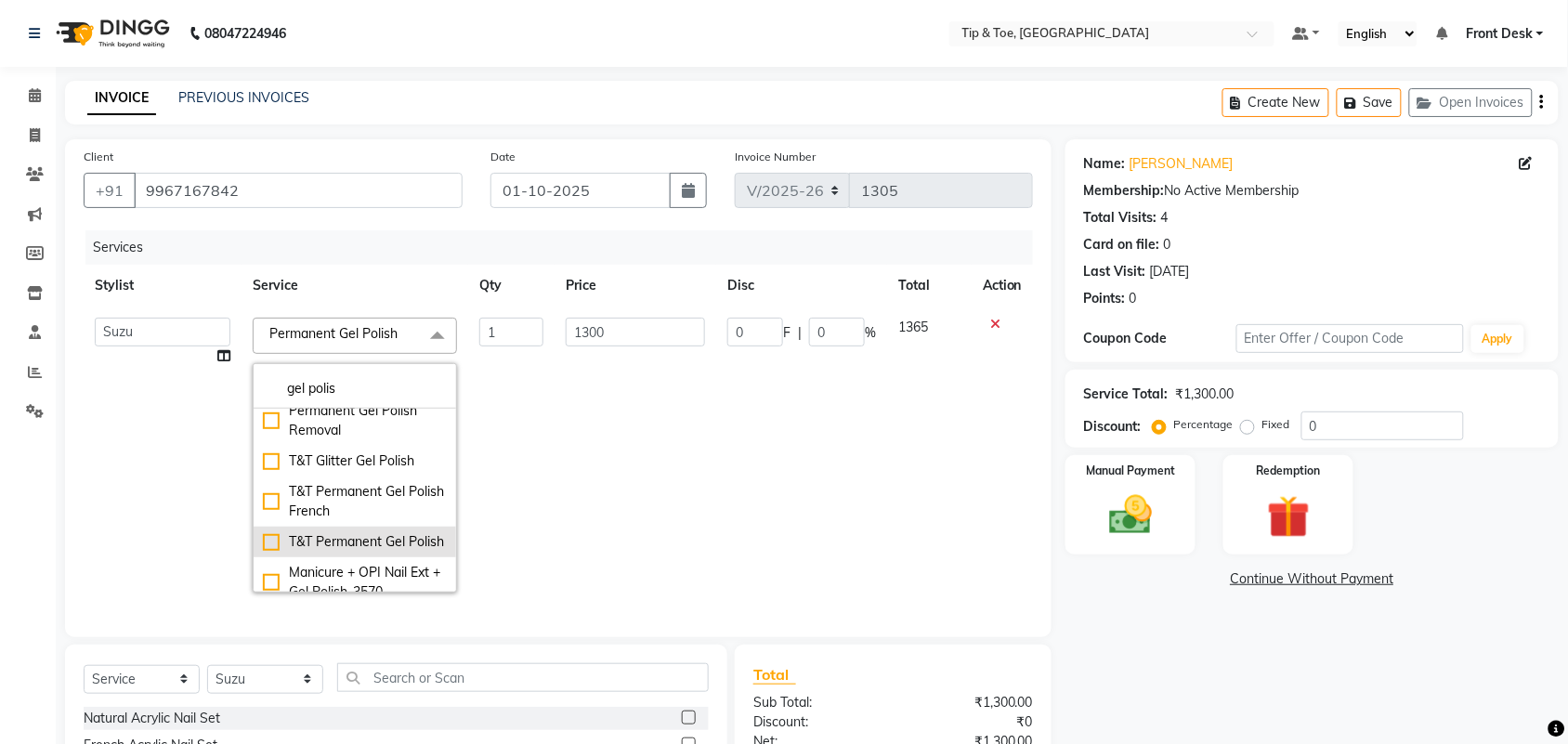
click at [366, 550] on div "T&T Permanent Gel Polish" at bounding box center [355, 542] width 184 height 20
type input "900"
checkbox input "false"
checkbox input "true"
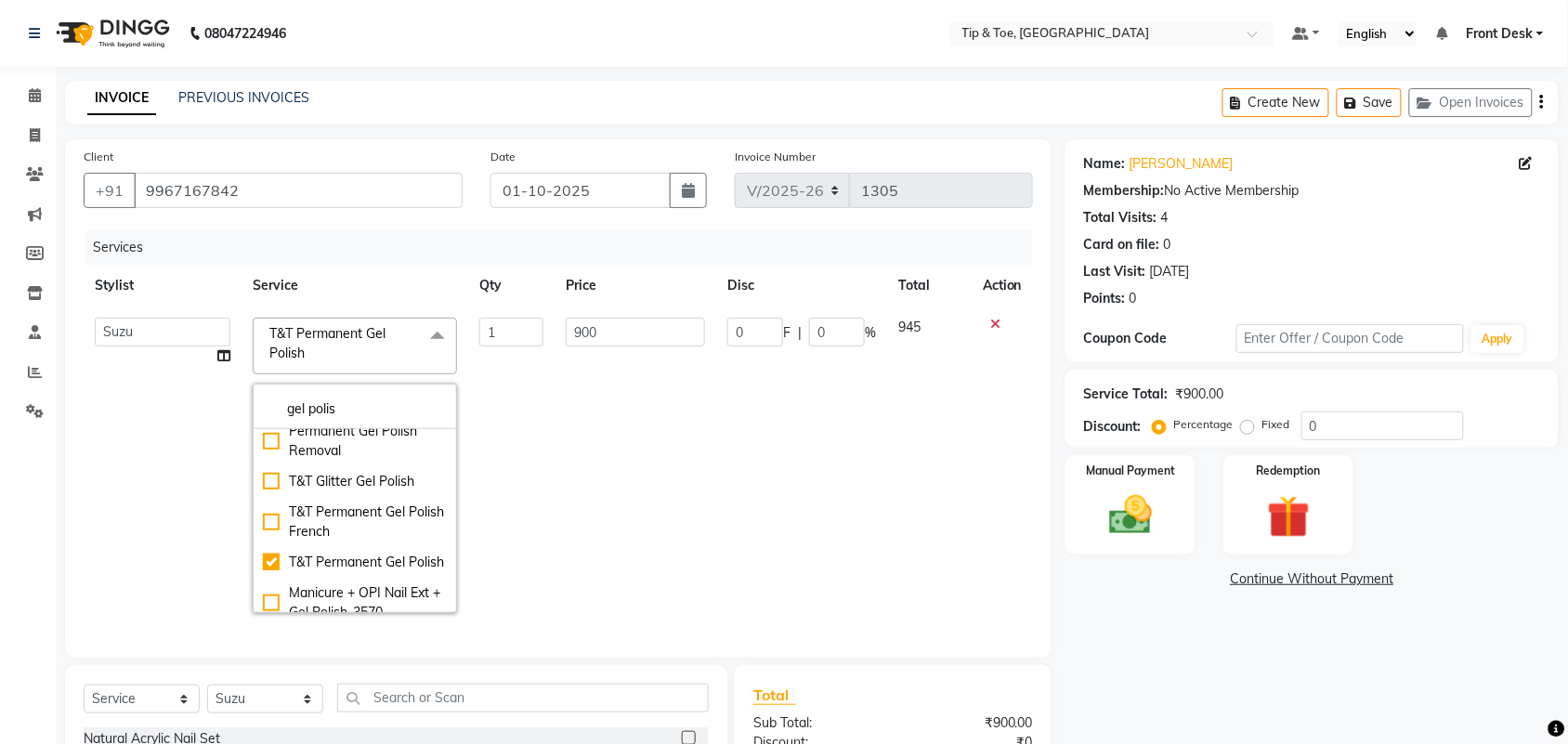
click at [901, 481] on td "945" at bounding box center [928, 465] width 84 height 318
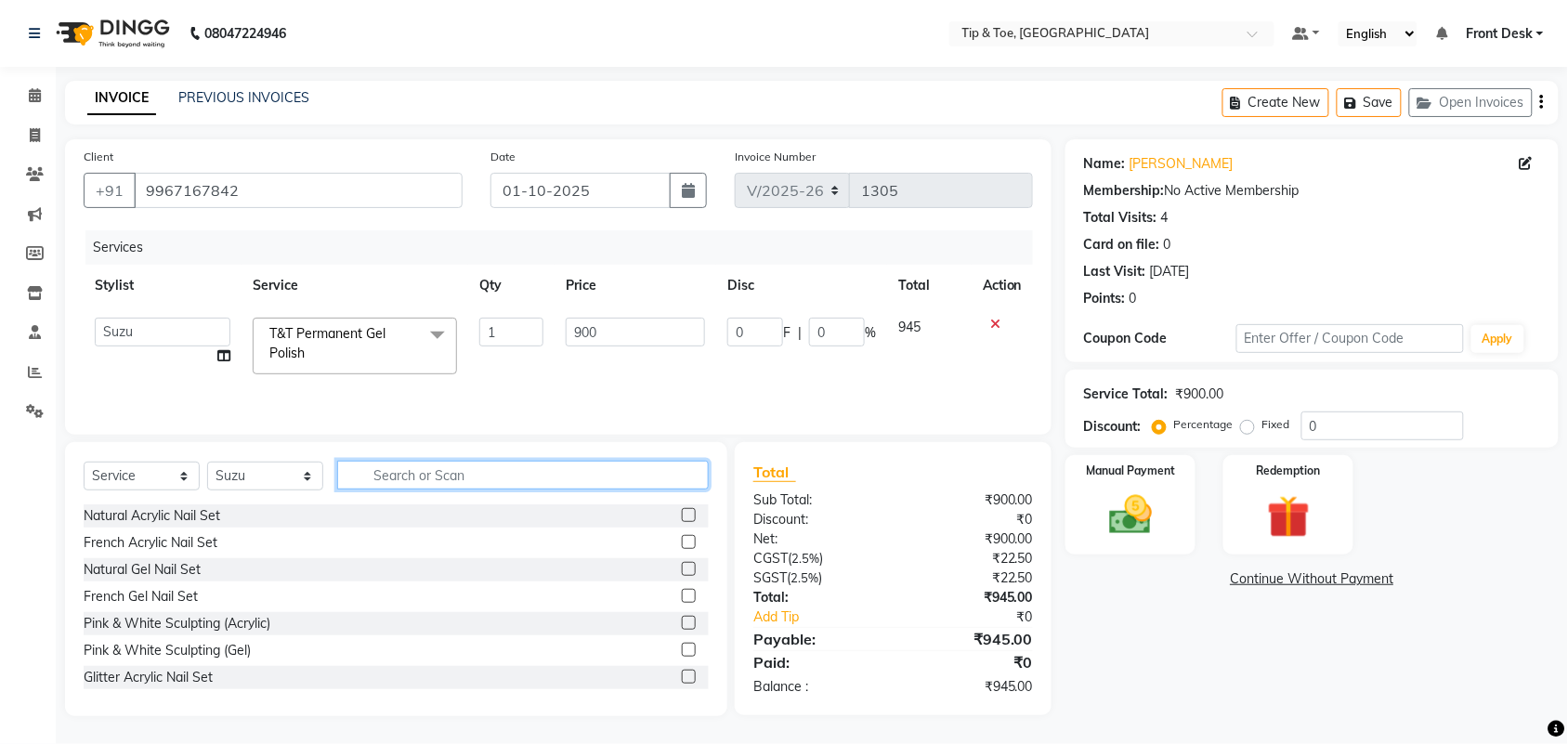
click at [373, 479] on input "text" at bounding box center [522, 475] width 371 height 29
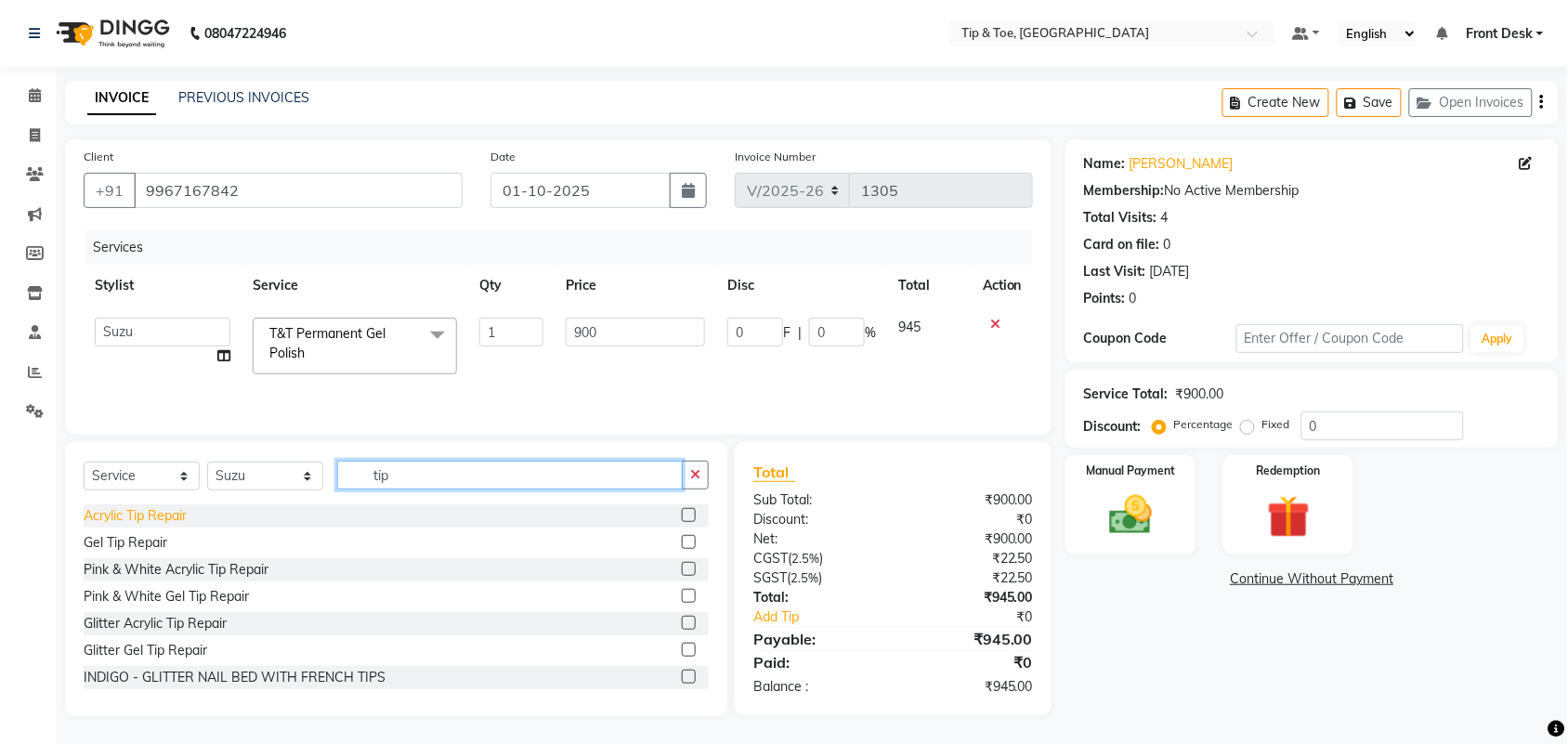
type input "tip"
click at [142, 514] on div "Acrylic Tip Repair" at bounding box center [135, 516] width 103 height 20
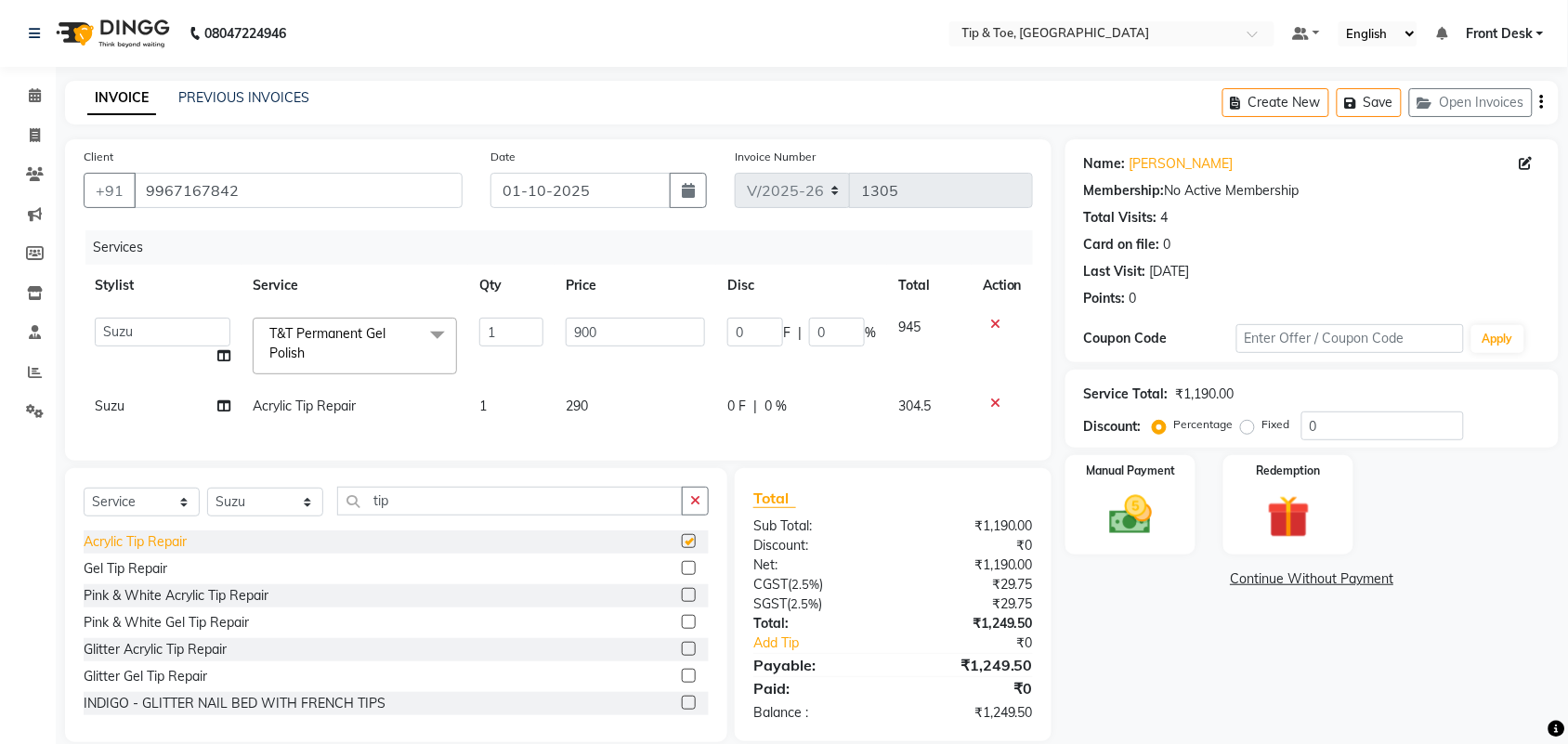
checkbox input "false"
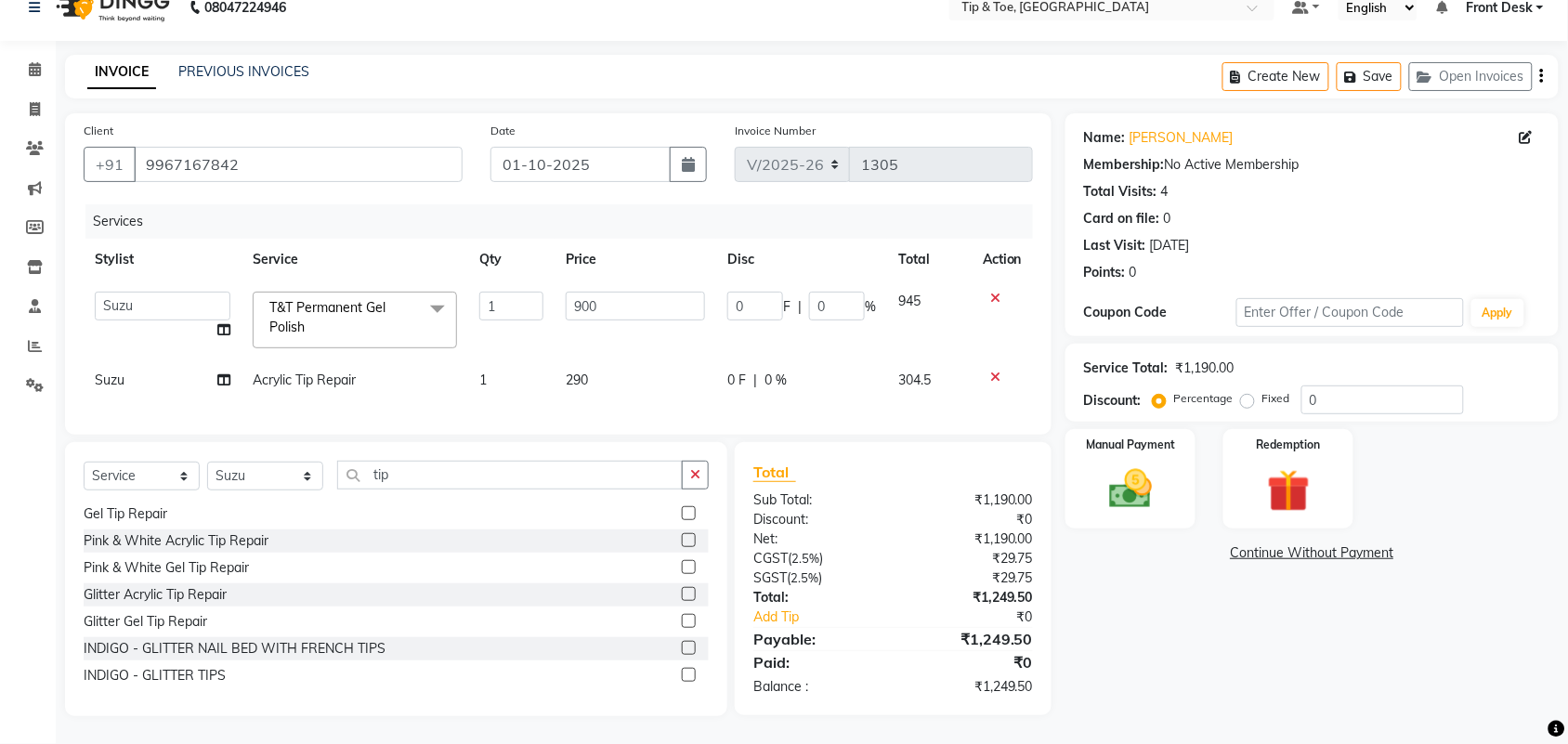
scroll to position [43, 0]
click at [1237, 665] on div "Name: Aashna Shah Membership: No Active Membership Total Visits: 4 Card on file…" at bounding box center [1318, 414] width 507 height 603
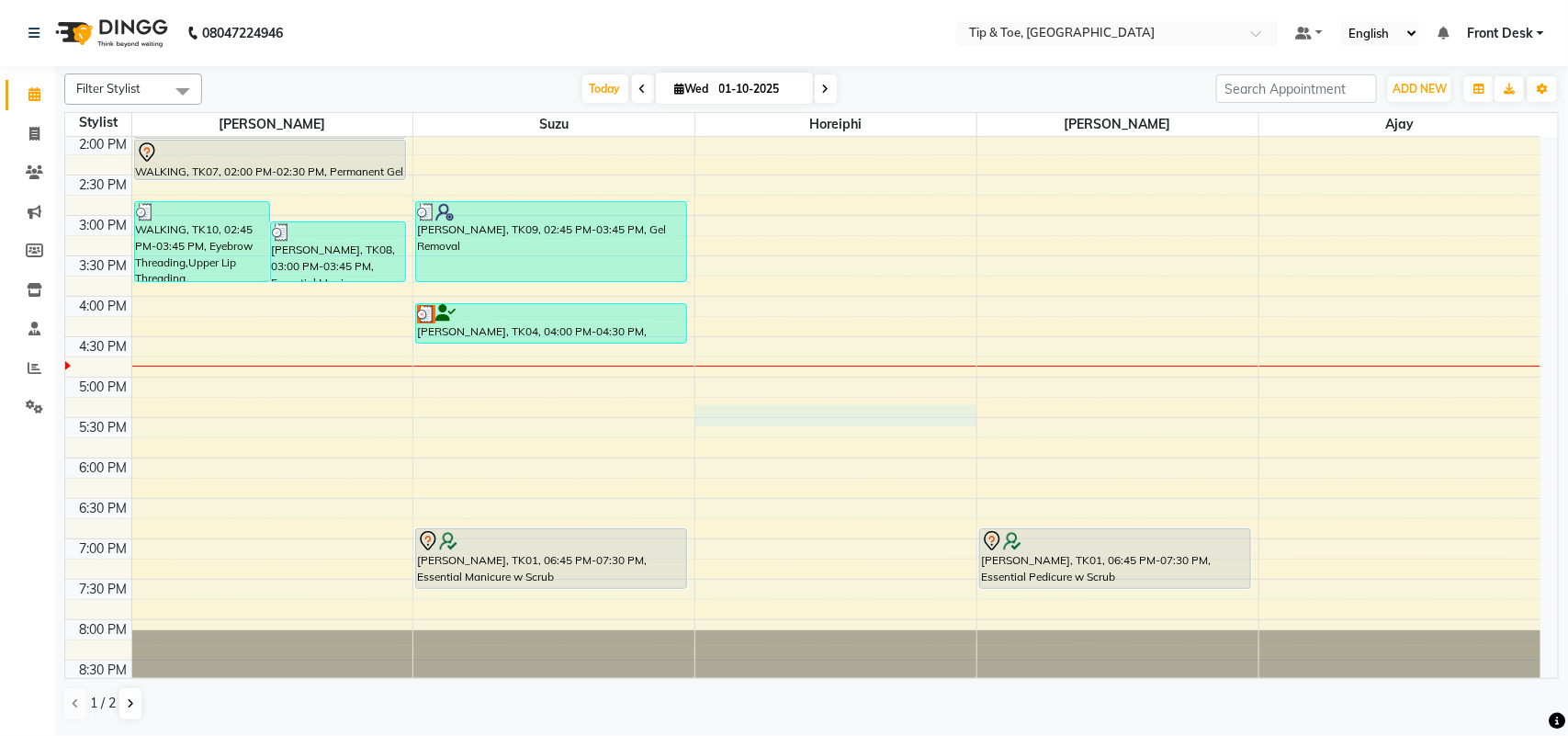
click at [950, 419] on div "8:00 AM 8:30 AM 9:00 AM 9:30 AM 10:00 AM 10:30 AM 11:00 AM 11:30 AM 12:00 PM 12…" at bounding box center [803, 175] width 1475 height 1051
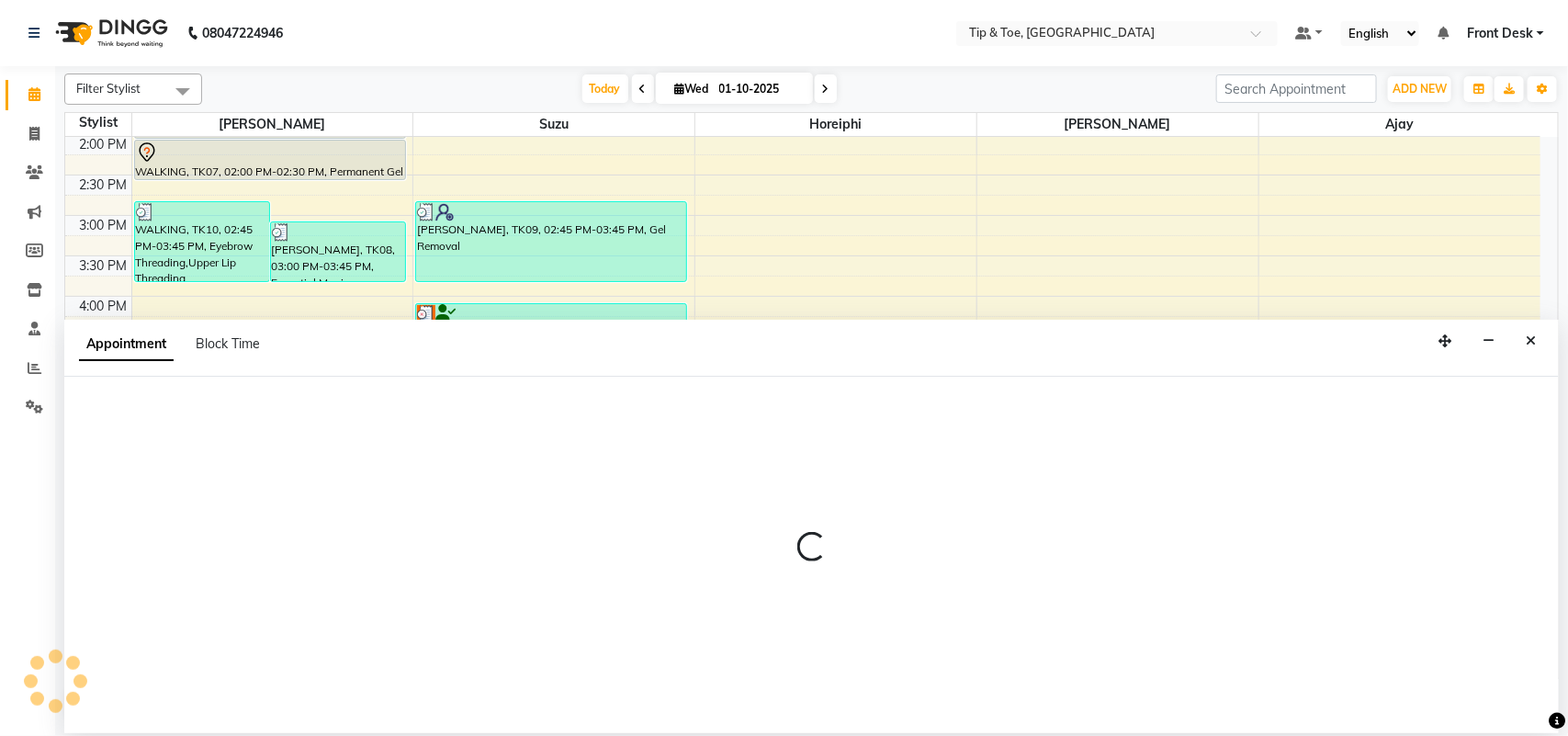
select select "38767"
select select "tentative"
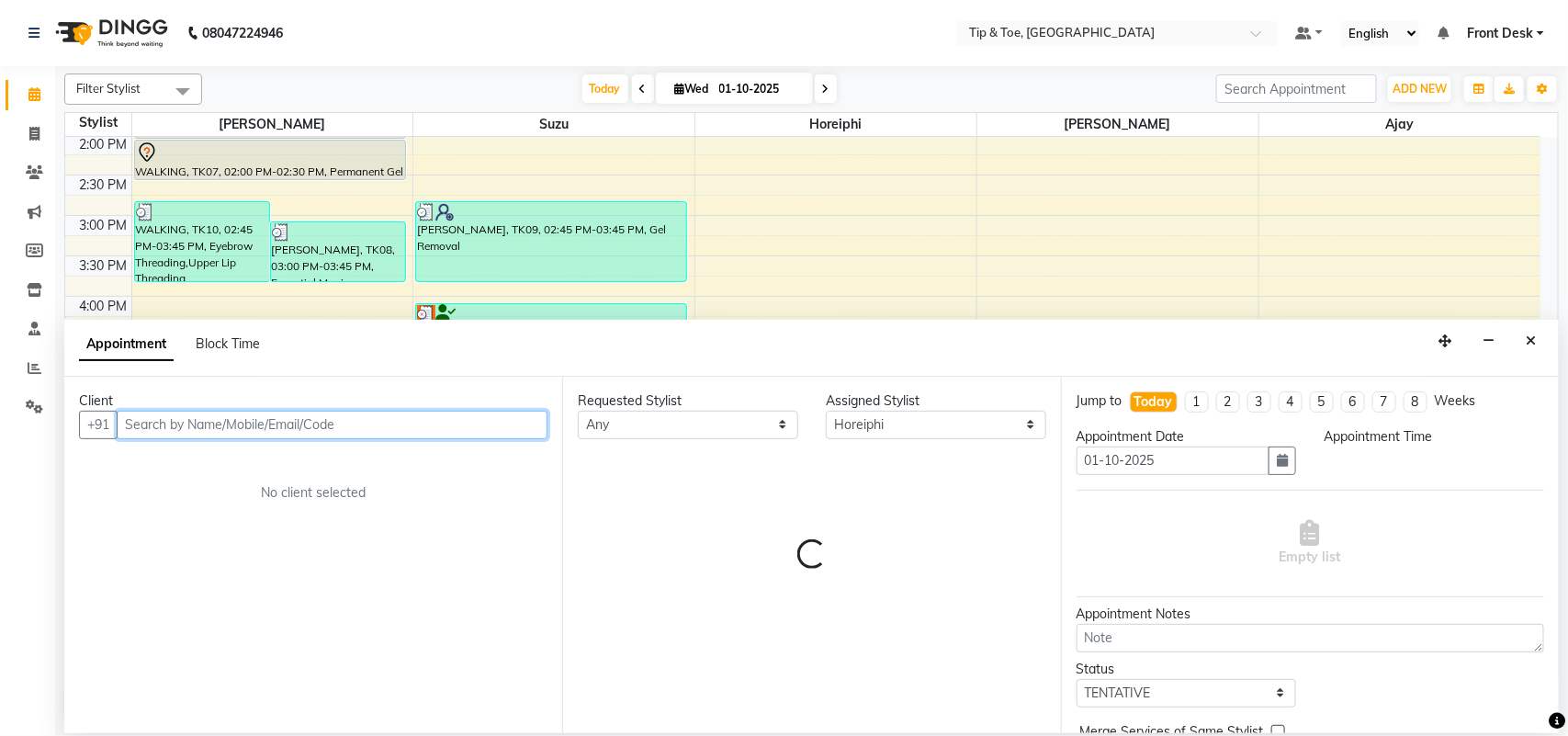
select select "1035"
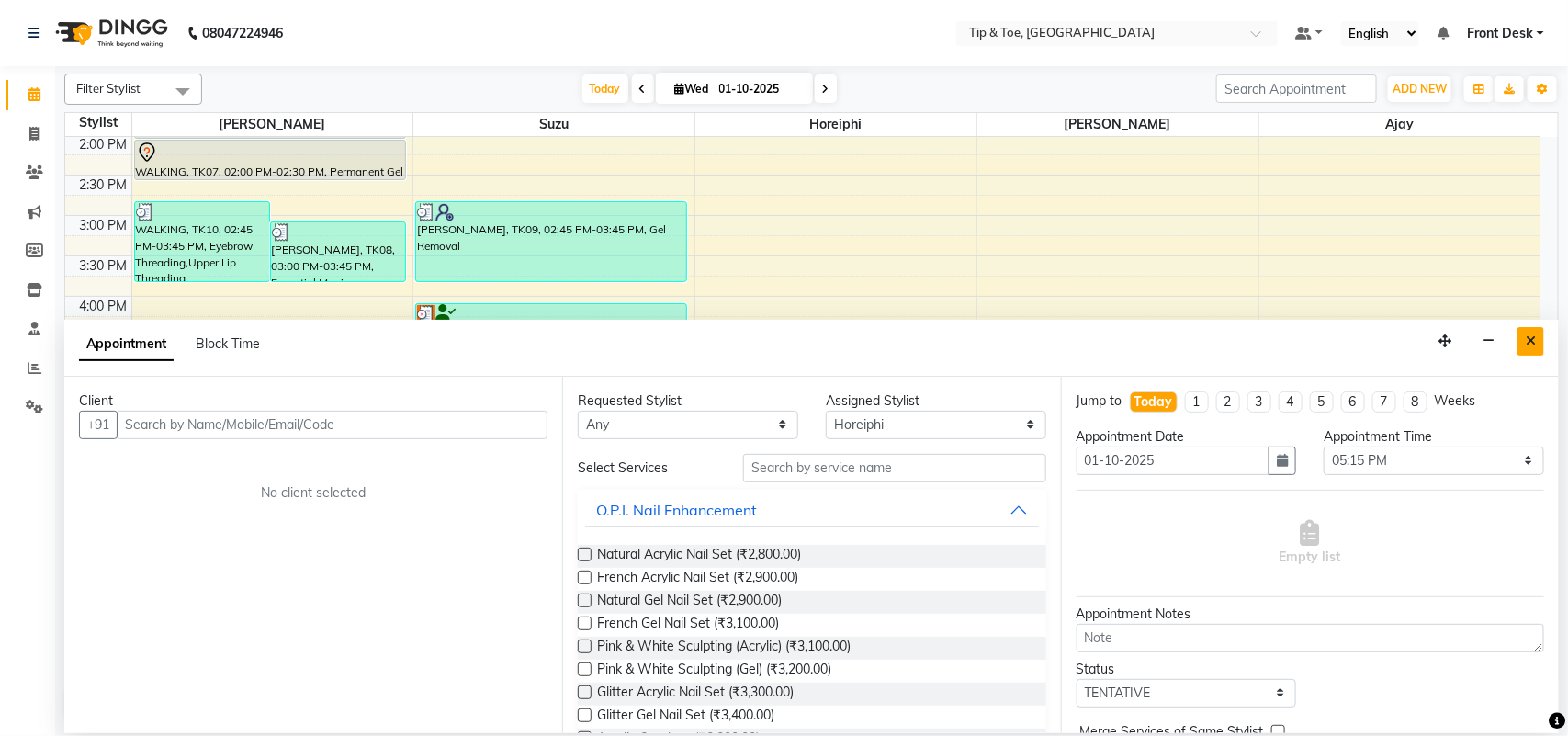
click at [1535, 341] on icon "Close" at bounding box center [1530, 340] width 10 height 13
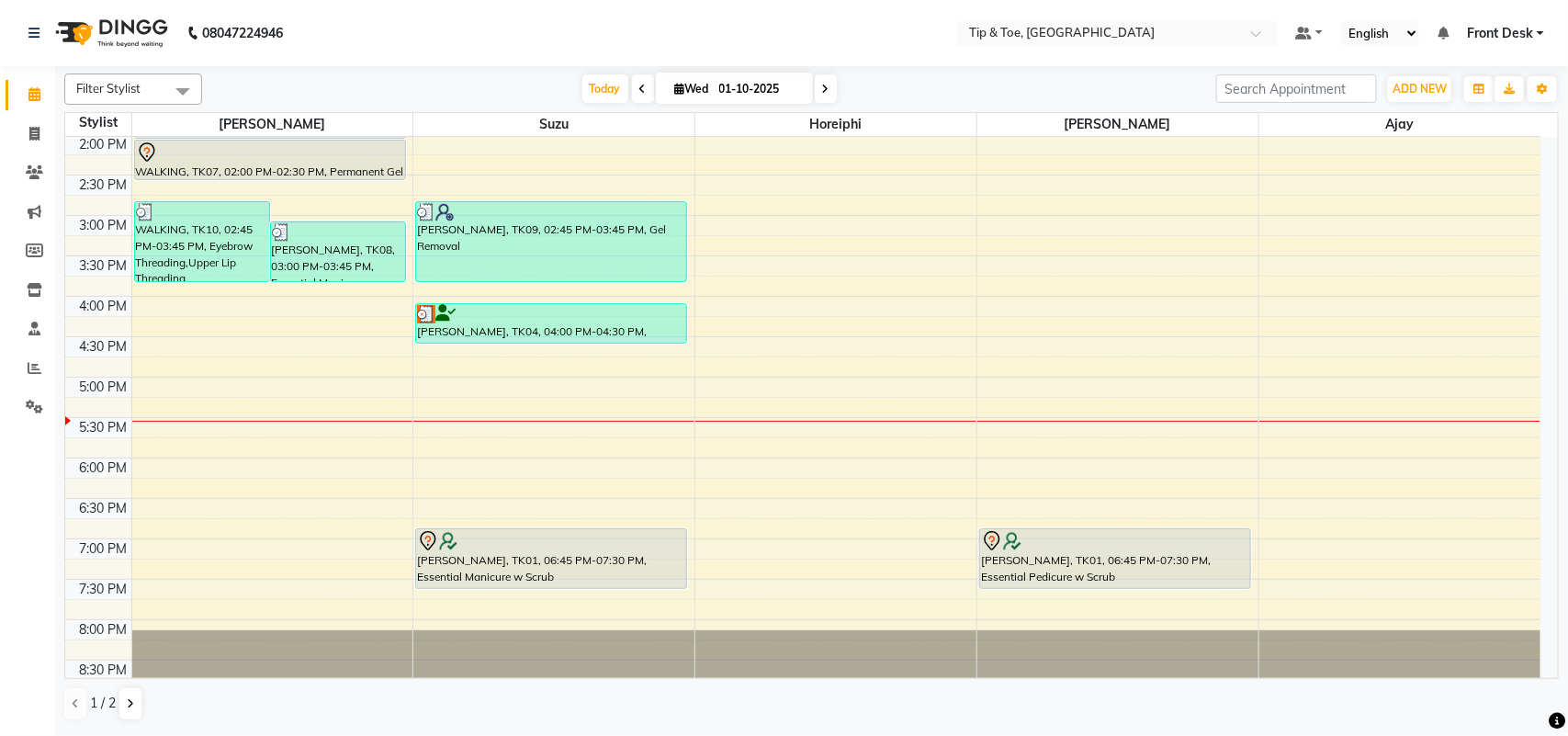
click at [756, 94] on input "01-10-2025" at bounding box center [760, 89] width 92 height 27
select select "10"
select select "2025"
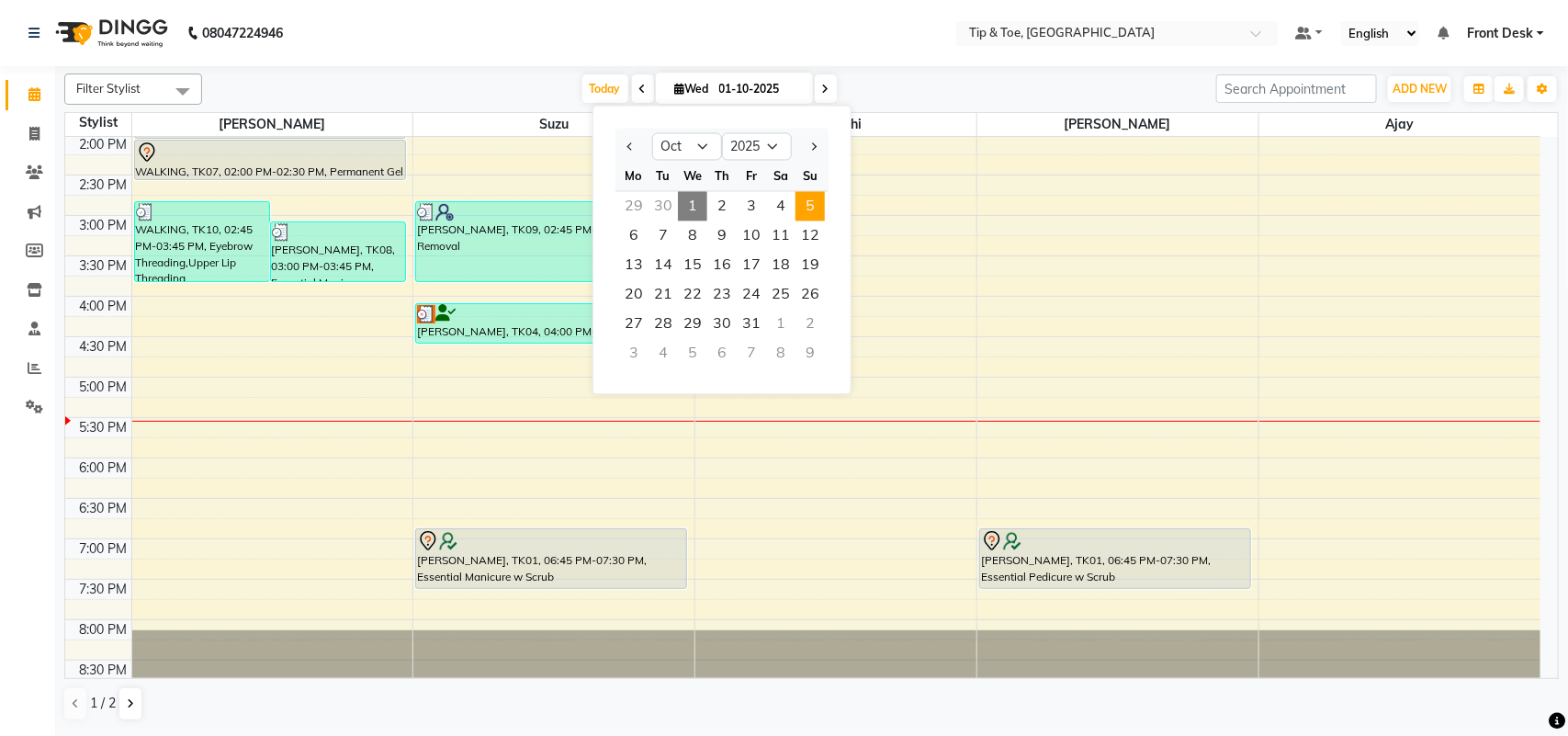
click at [813, 203] on span "5" at bounding box center [810, 207] width 29 height 29
type input "05-10-2025"
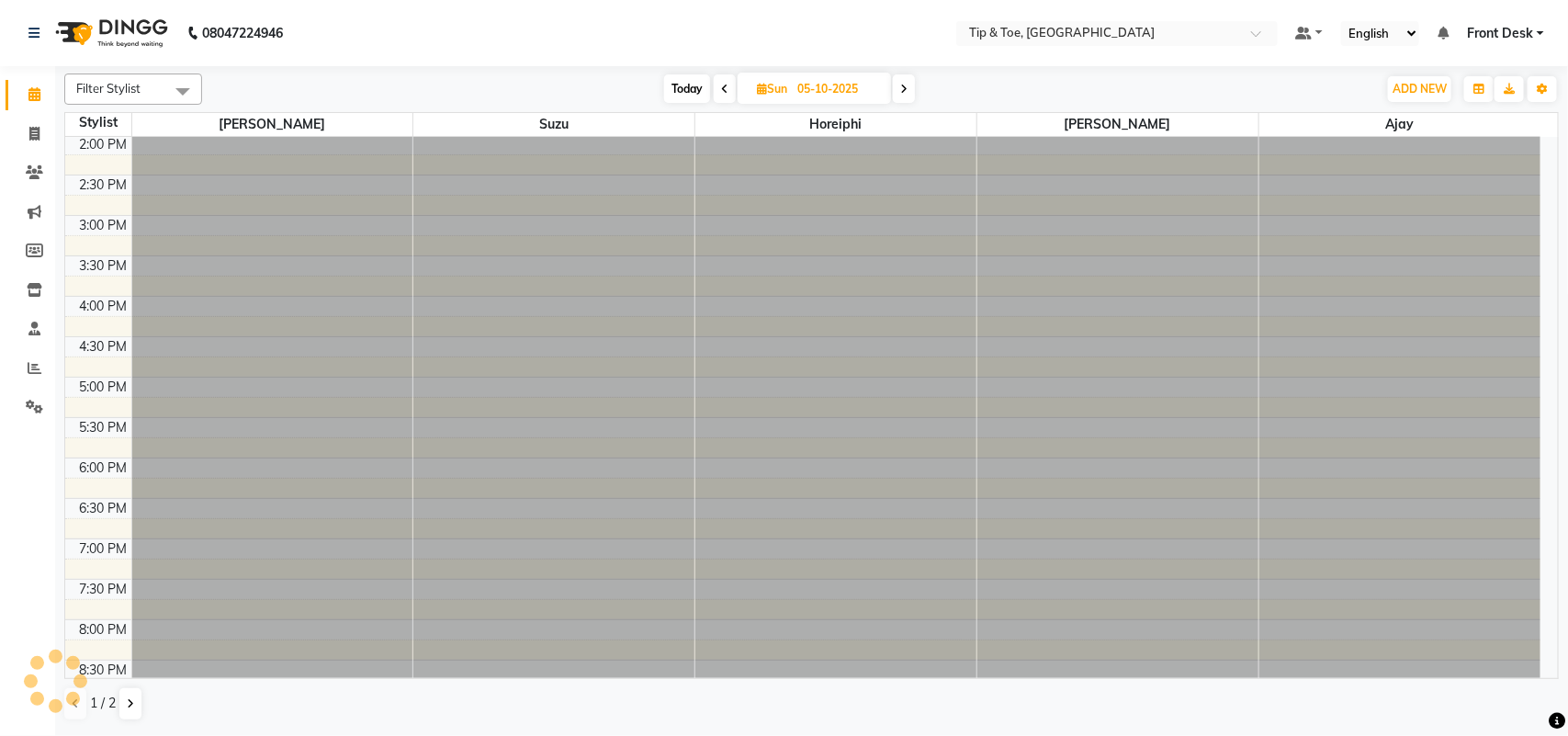
scroll to position [522, 0]
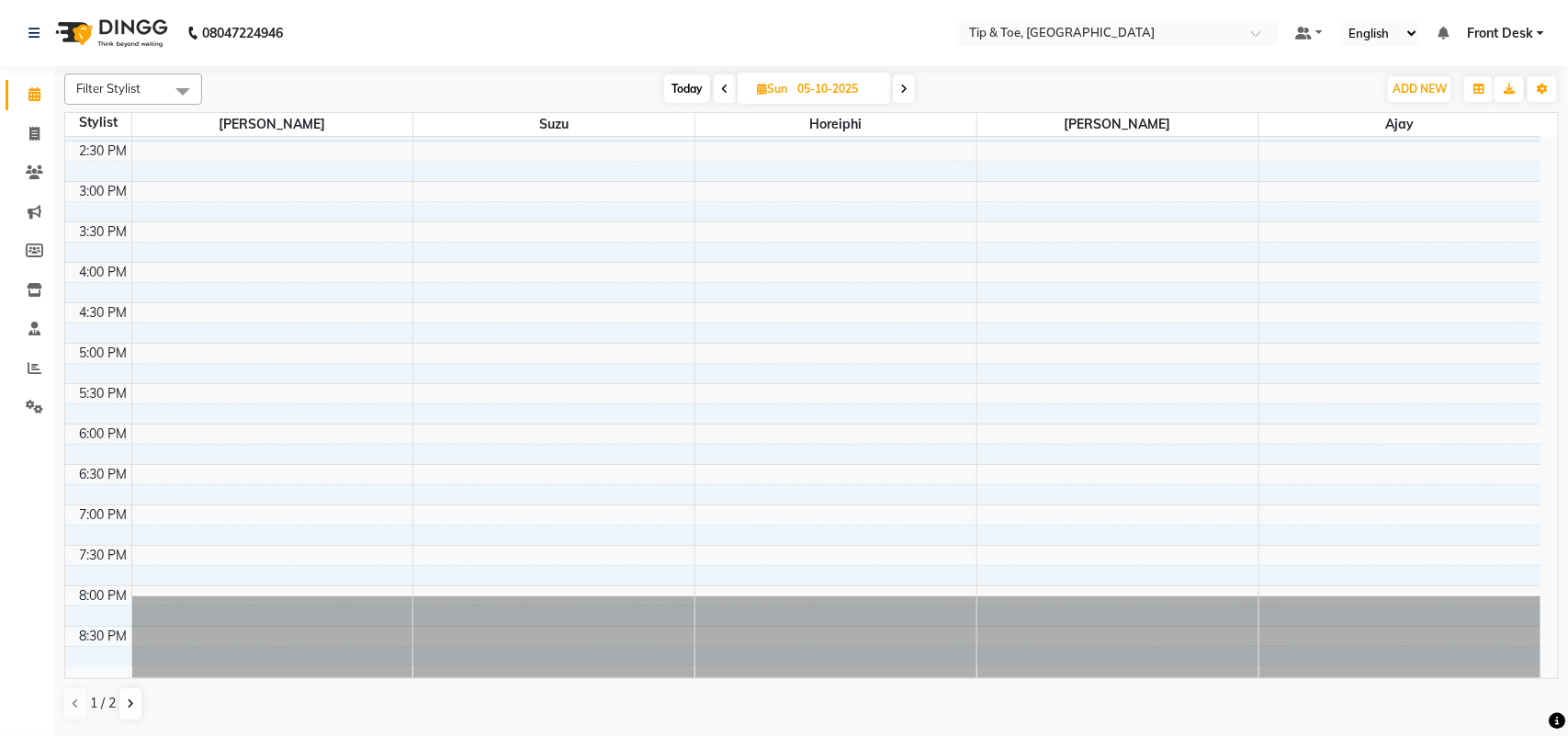
click at [841, 101] on input "05-10-2025" at bounding box center [837, 89] width 92 height 27
select select "10"
select select "2025"
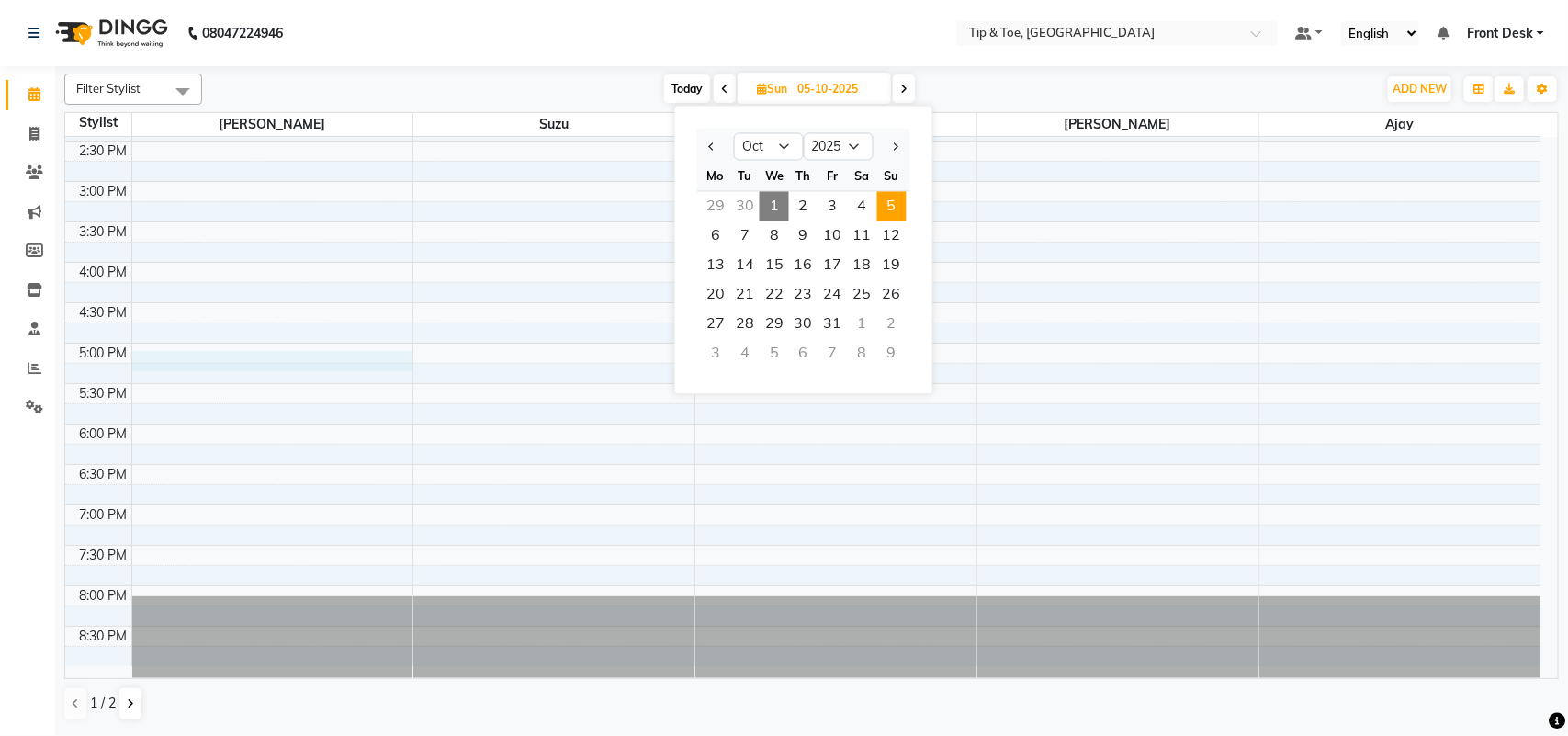
click at [231, 351] on div "8:00 AM 8:30 AM 9:00 AM 9:30 AM 10:00 AM 10:30 AM 11:00 AM 11:30 AM 12:00 PM 12…" at bounding box center [803, 141] width 1475 height 1051
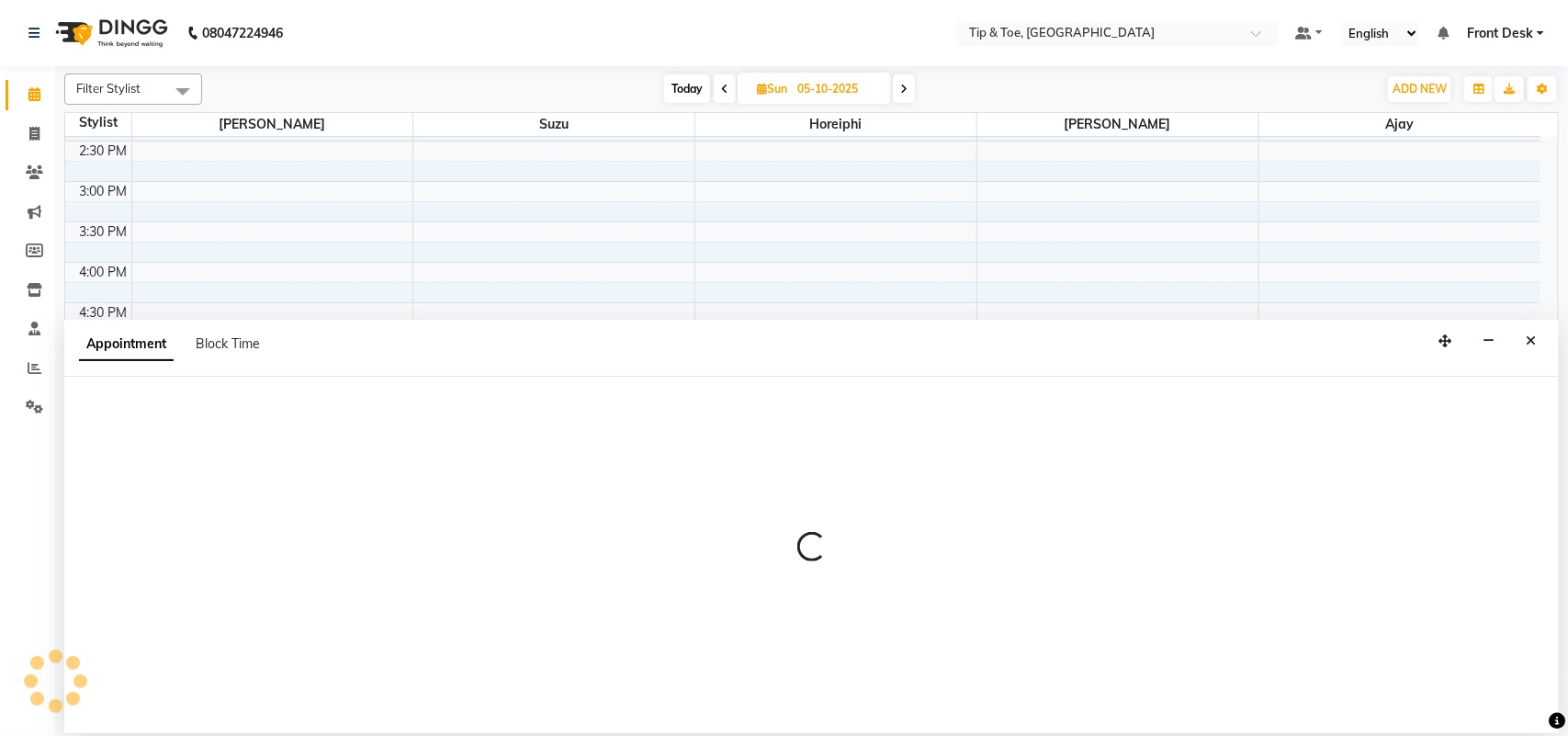
select select "38741"
select select "tentative"
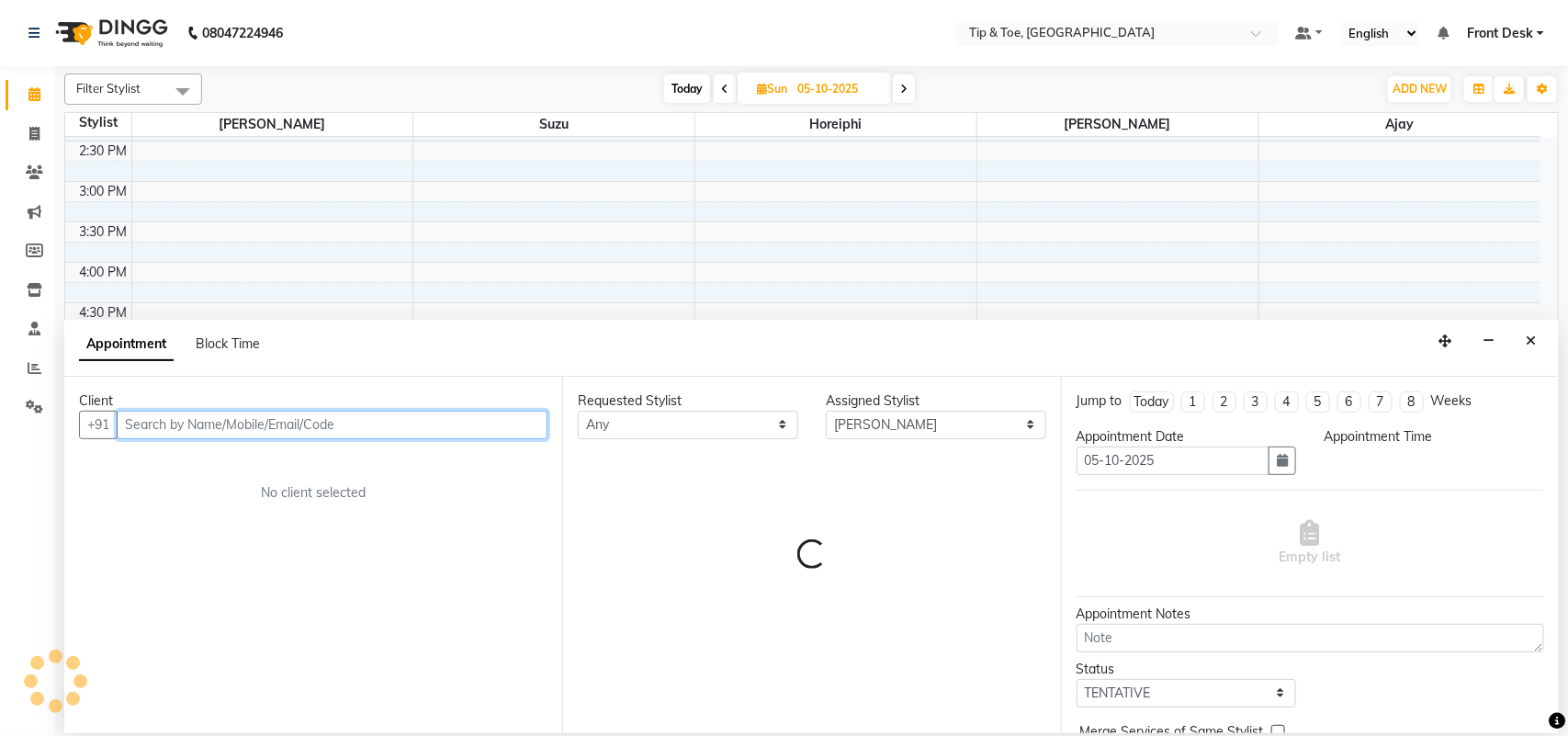
select select "1020"
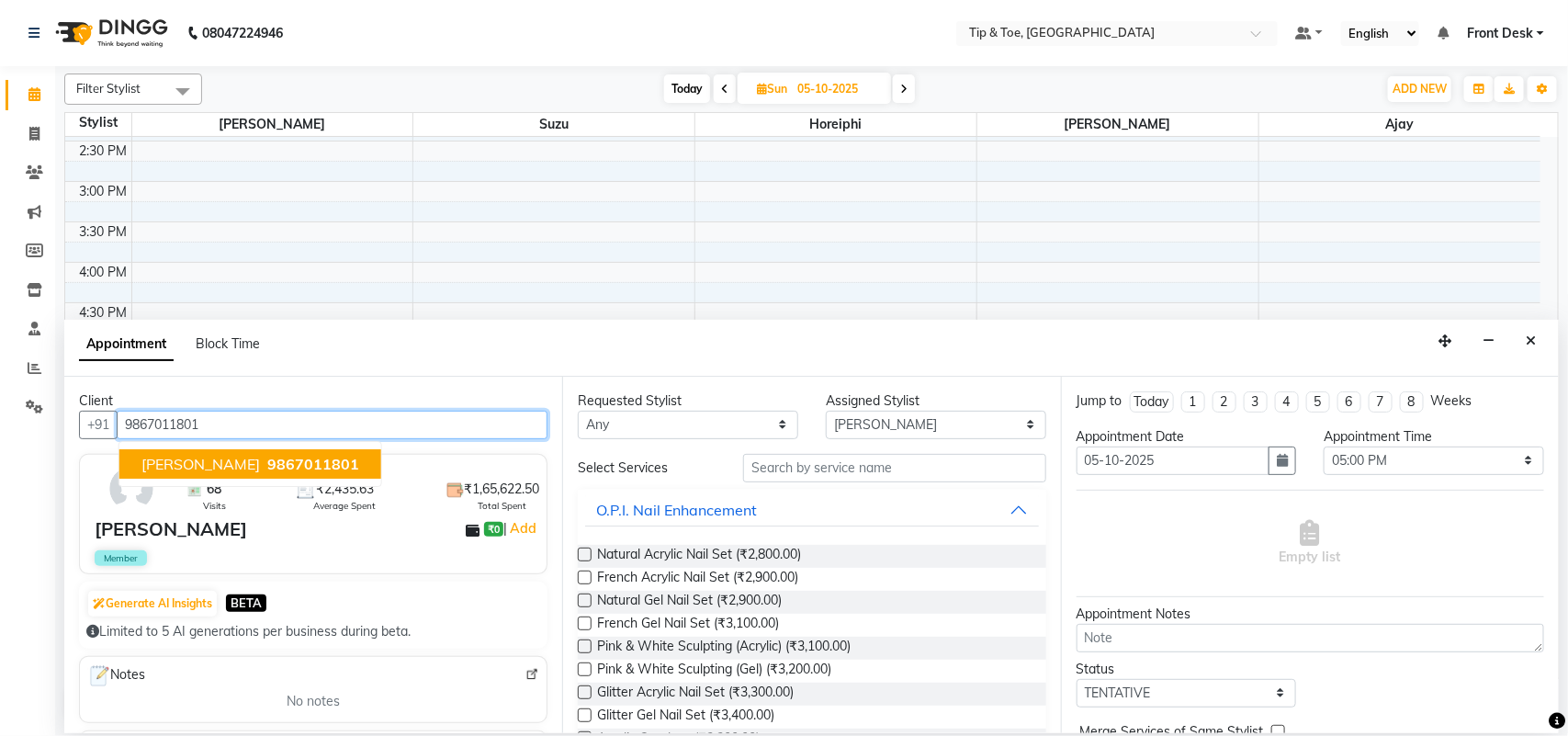
click at [267, 465] on span "9867011801" at bounding box center [313, 464] width 92 height 19
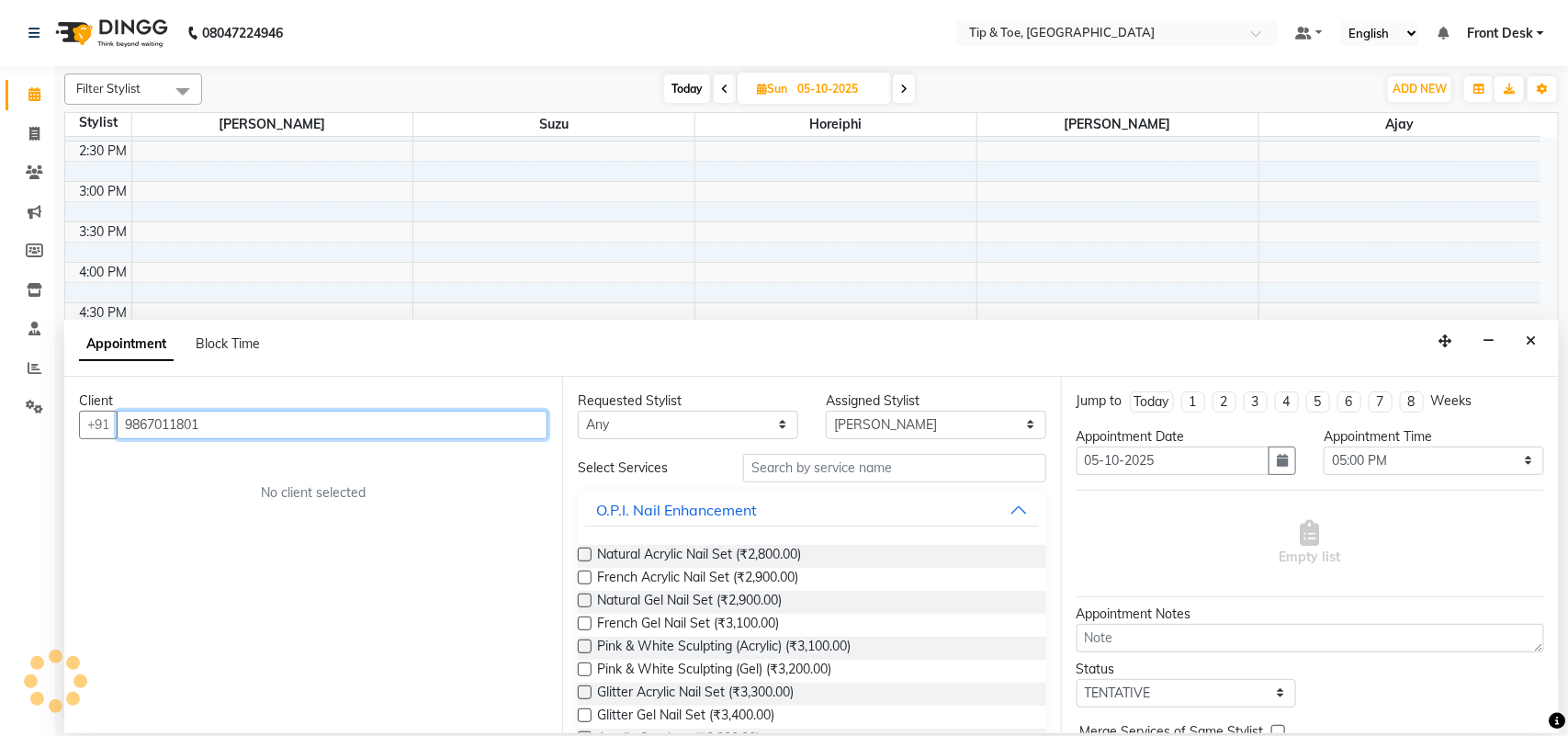
type input "9867011801"
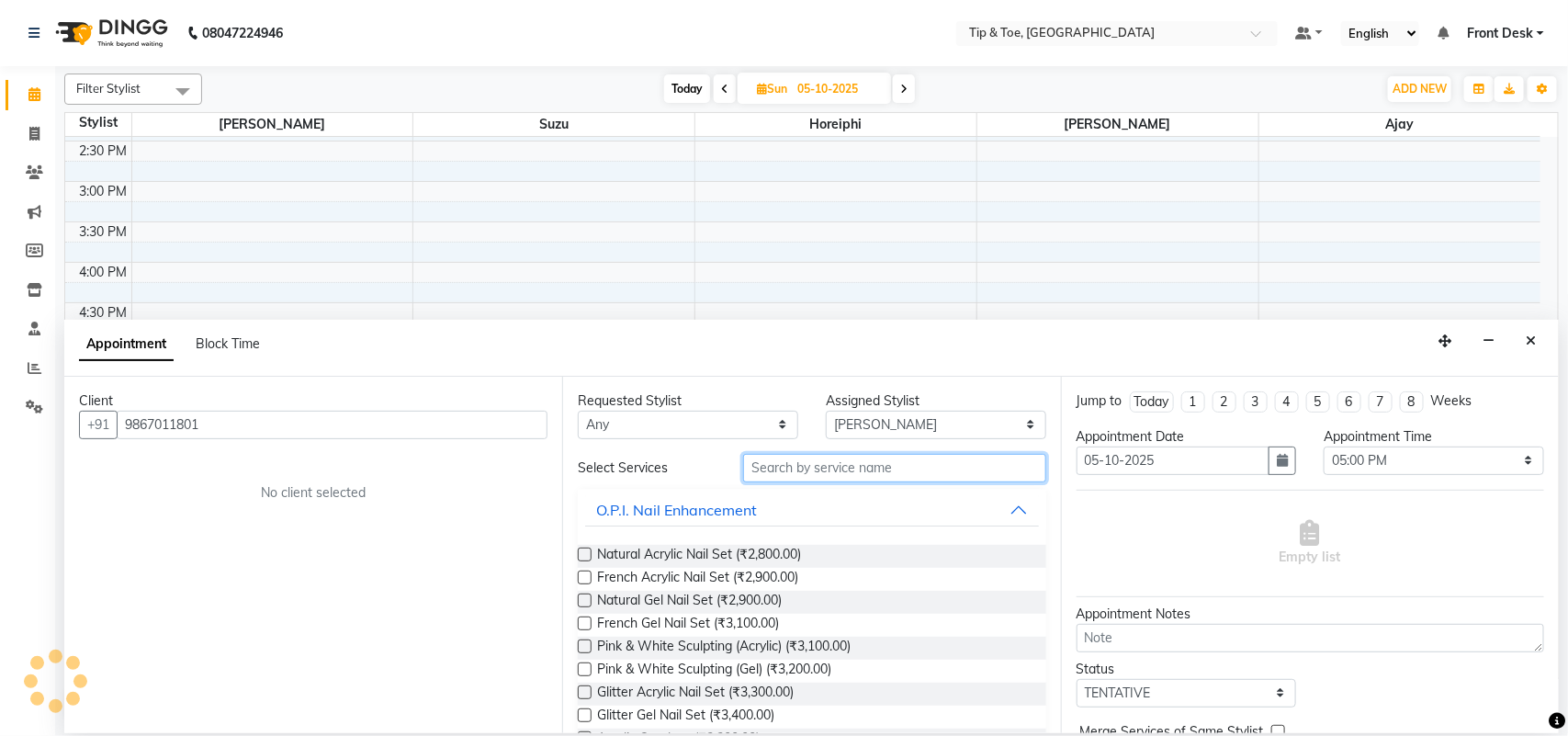
click at [795, 469] on input "text" at bounding box center [894, 467] width 303 height 28
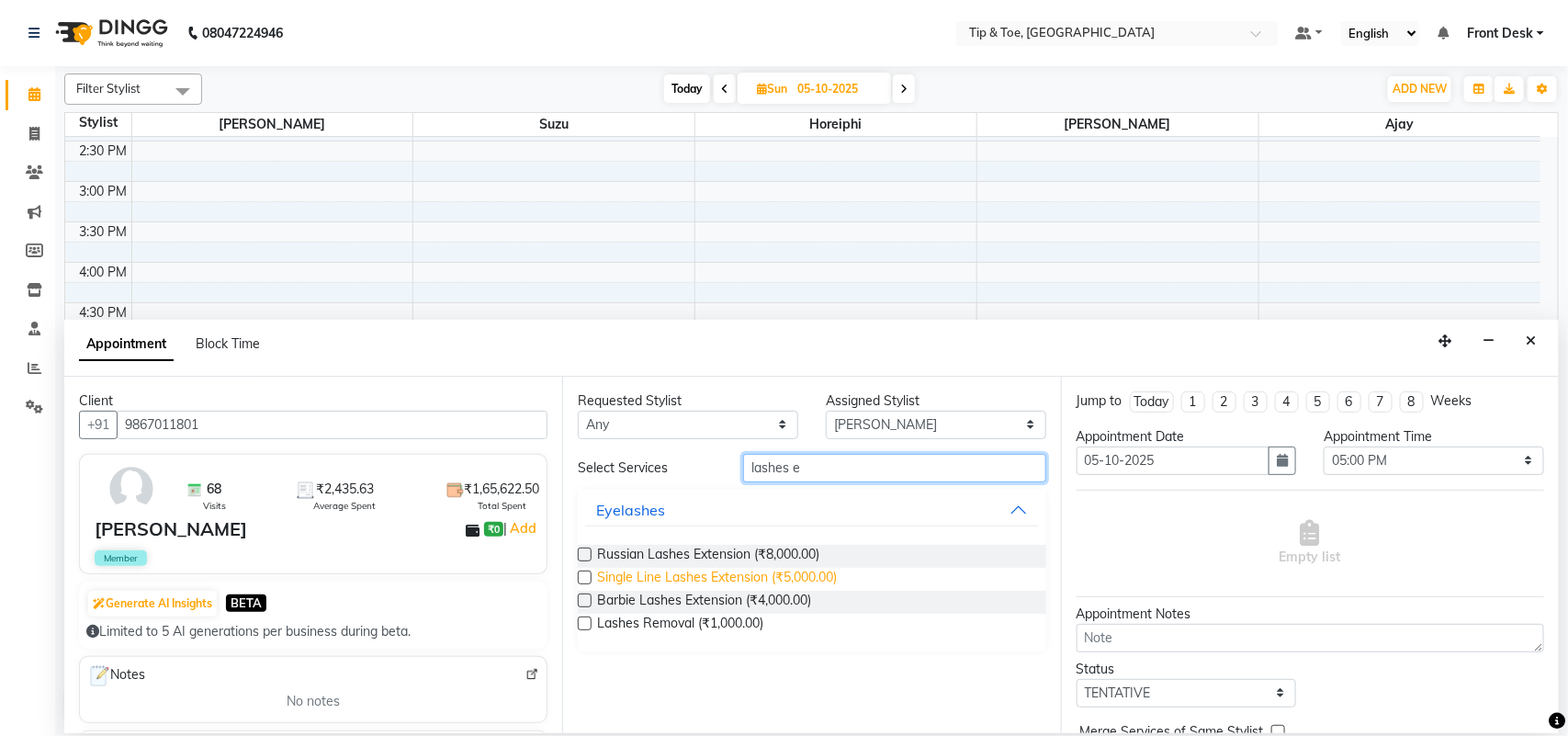
type input "lashes e"
click at [703, 576] on span "Single Line Lashes Extension (₹5,000.00)" at bounding box center [716, 578] width 240 height 23
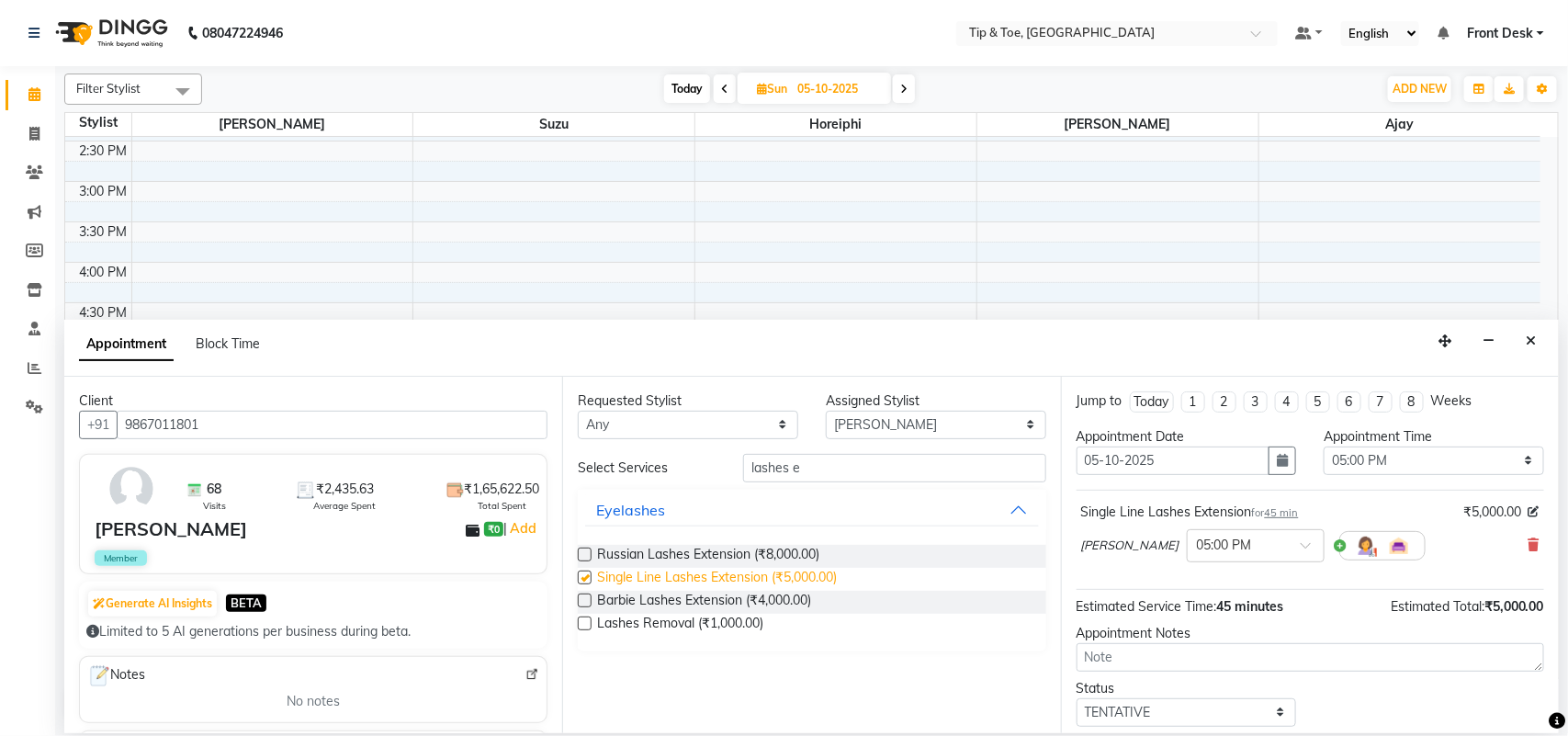
checkbox input "false"
click at [1397, 695] on div "Status Select TENTATIVE CONFIRM UPCOMING" at bounding box center [1309, 703] width 495 height 48
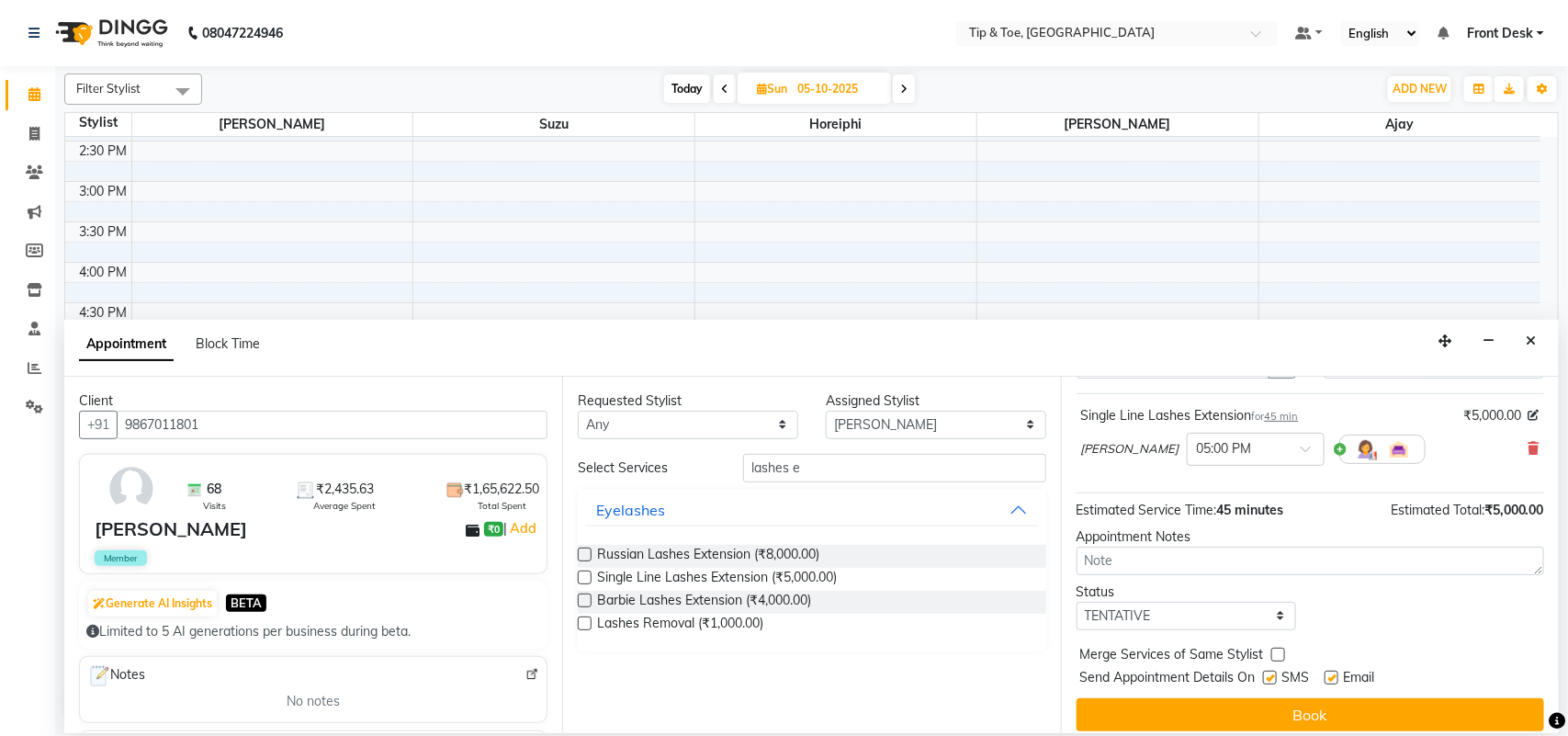
scroll to position [111, 0]
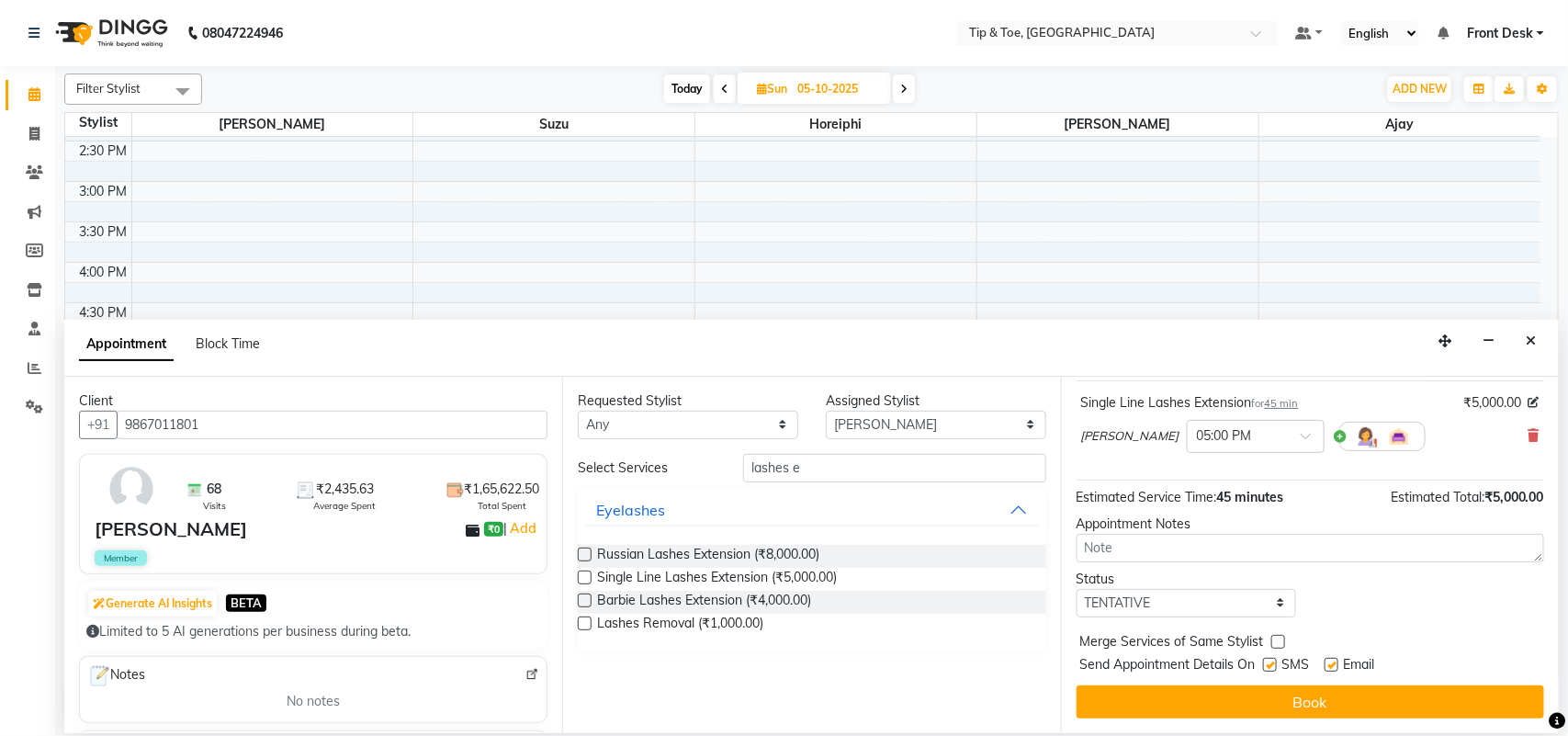
click at [1397, 695] on button "Book" at bounding box center [1309, 702] width 467 height 33
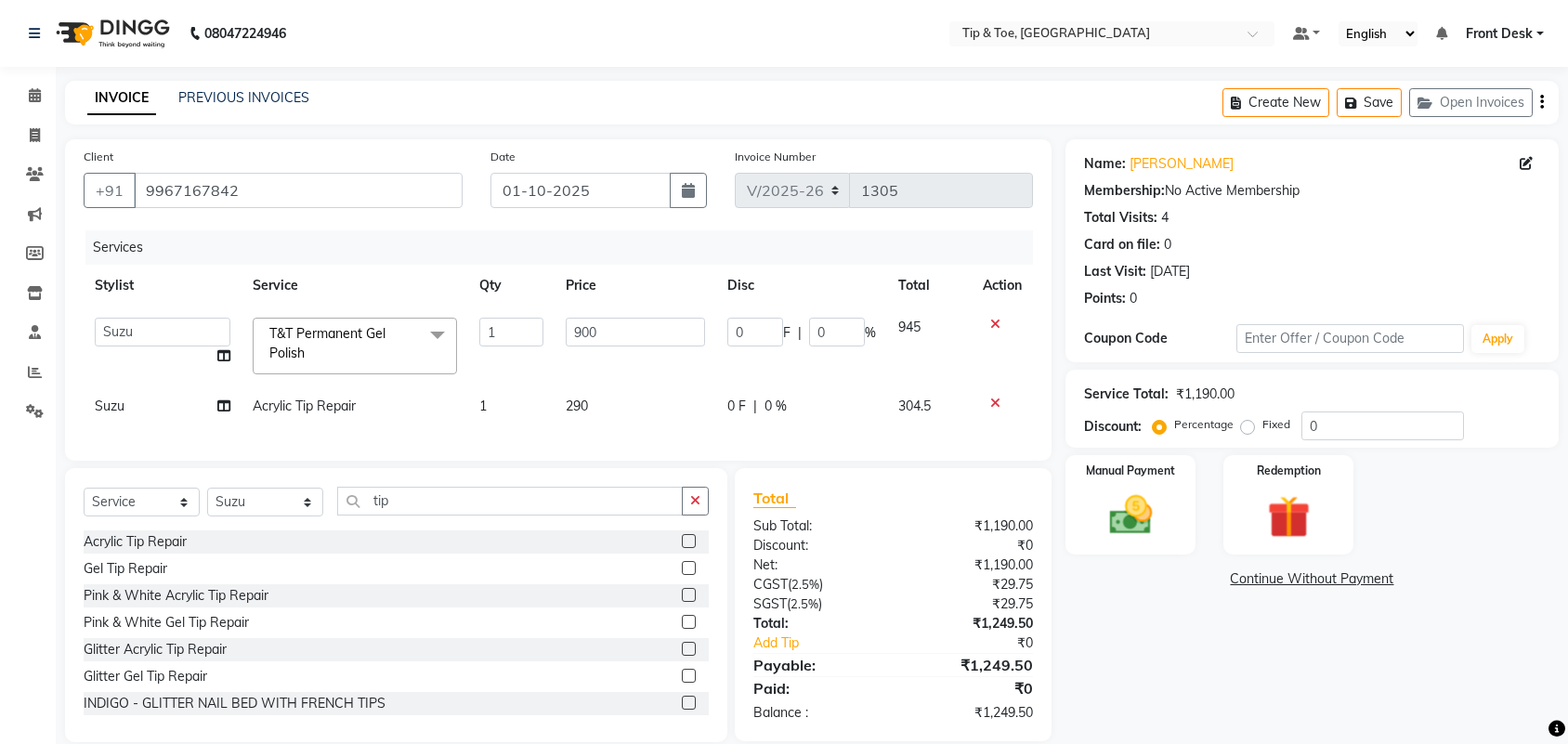
select select "5655"
select select "38742"
select select "service"
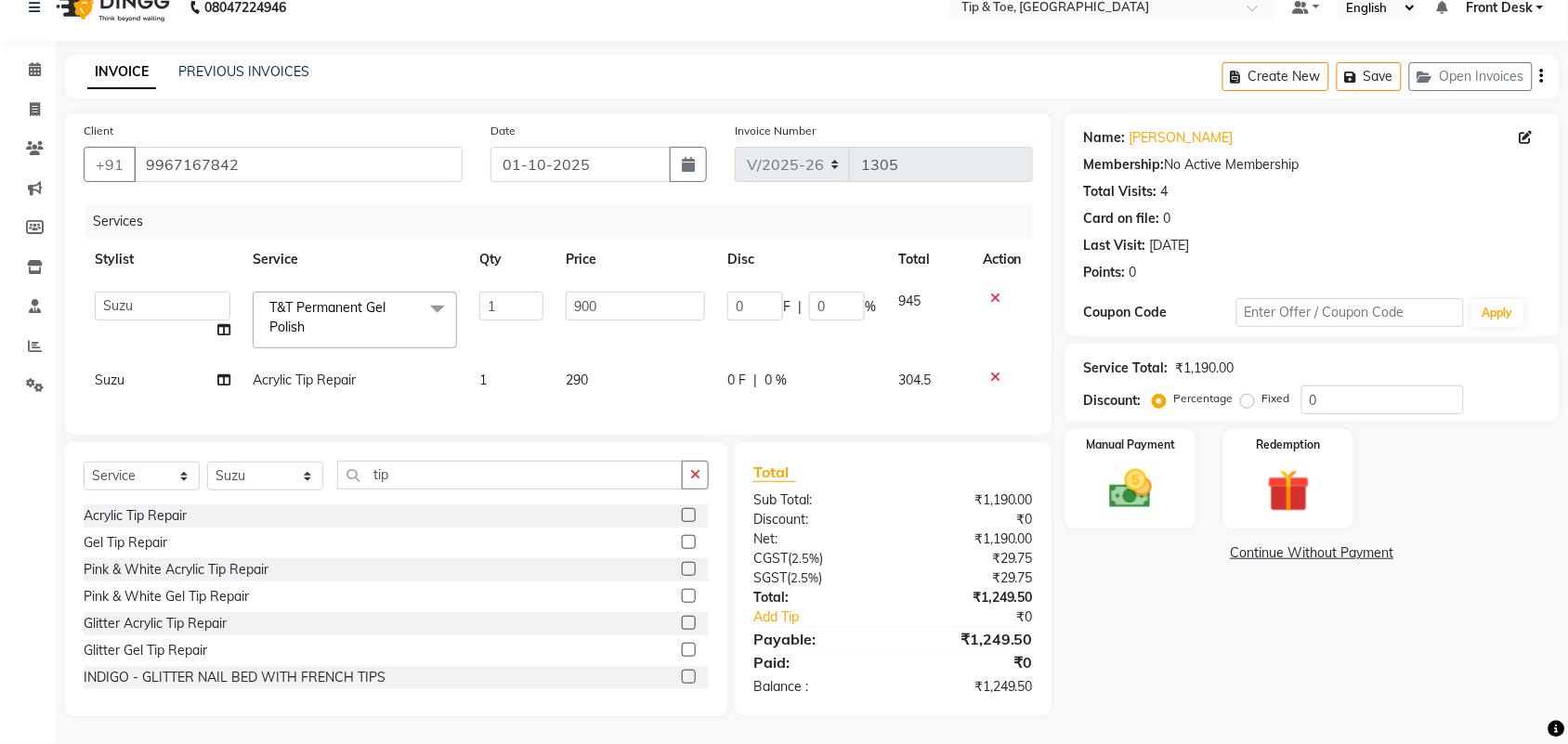
scroll to position [29, 0]
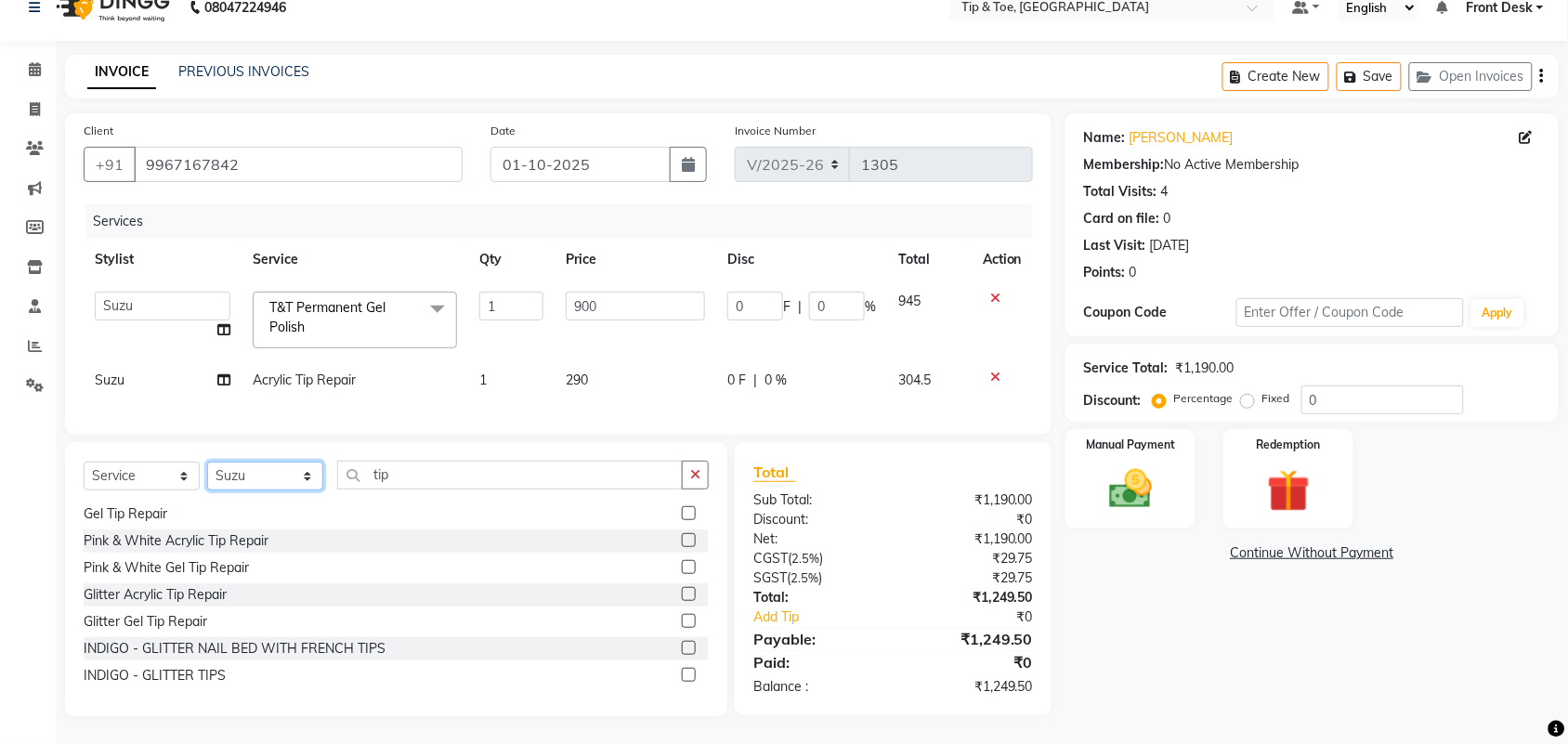
click at [300, 475] on select "Select Stylist Aditya Admin Ajay ARSHAD ASHWINI MAHESKAR Babu Bhavna Dhananjay …" at bounding box center [264, 476] width 116 height 29
select select "38741"
click at [207, 462] on select "Select Stylist Aditya Admin Ajay ARSHAD ASHWINI MAHESKAR Babu Bhavna Dhananjay …" at bounding box center [264, 476] width 116 height 29
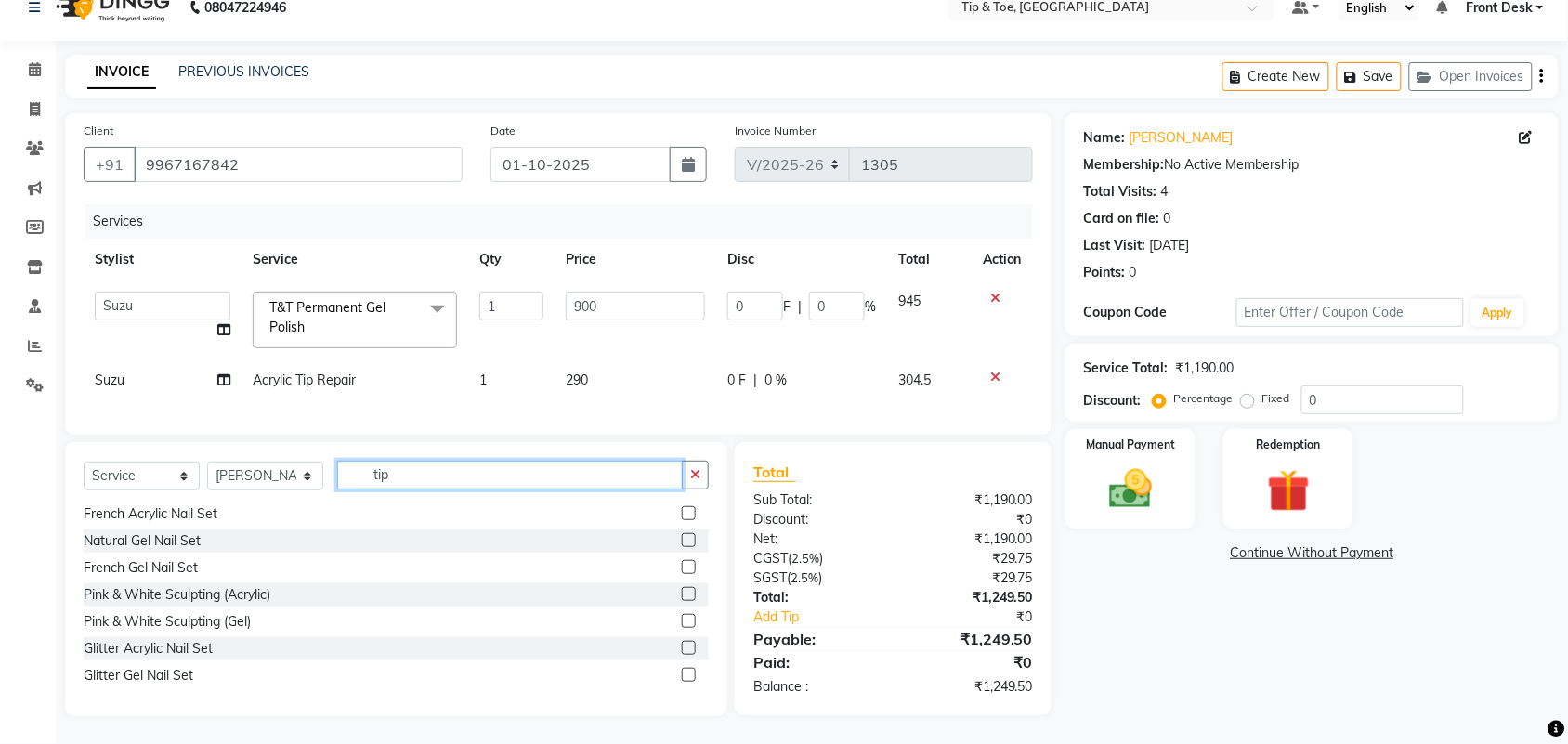
click at [429, 465] on input "tip" at bounding box center [509, 475] width 346 height 29
type input "t"
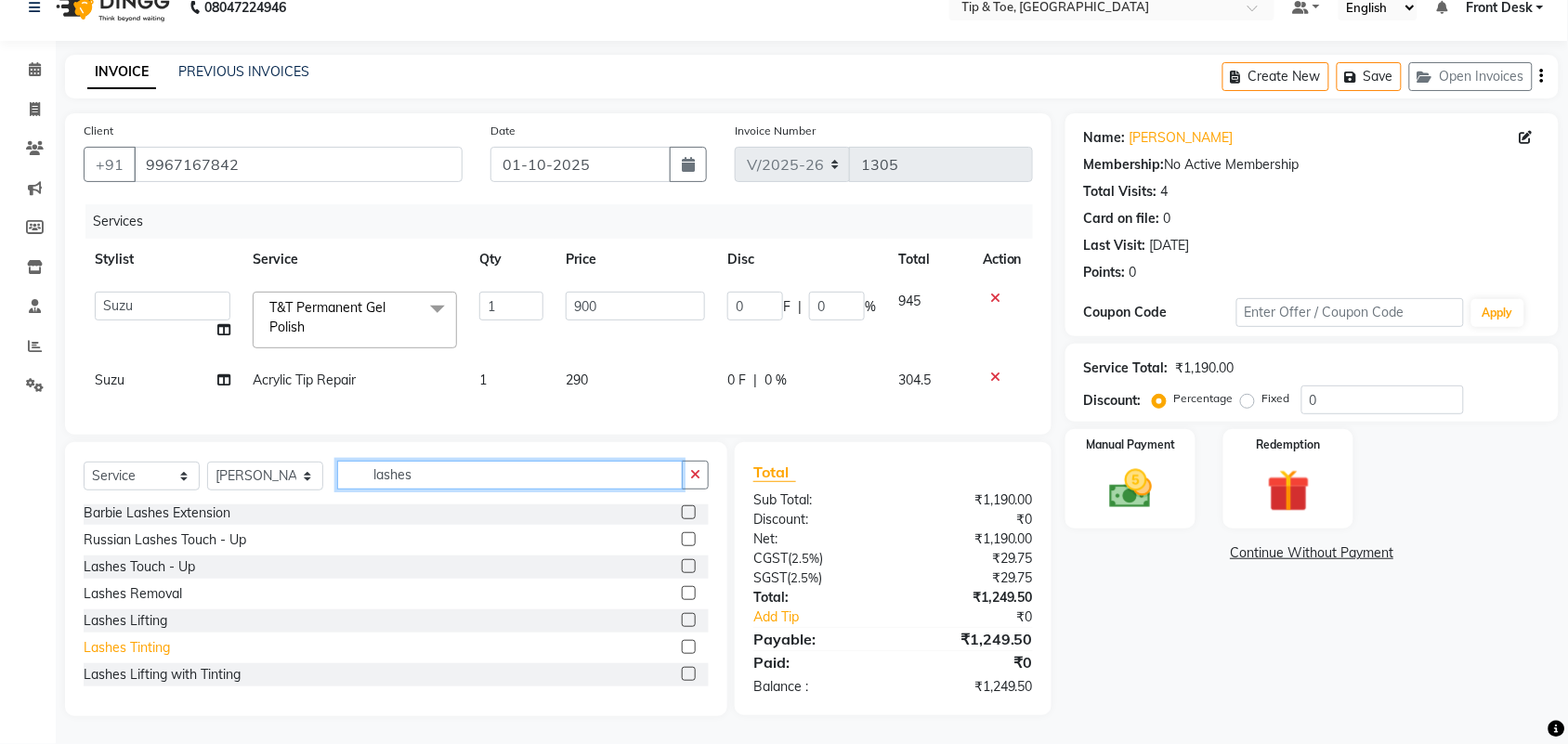
type input "lashes"
click at [118, 650] on div "Lashes Tinting" at bounding box center [126, 648] width 86 height 20
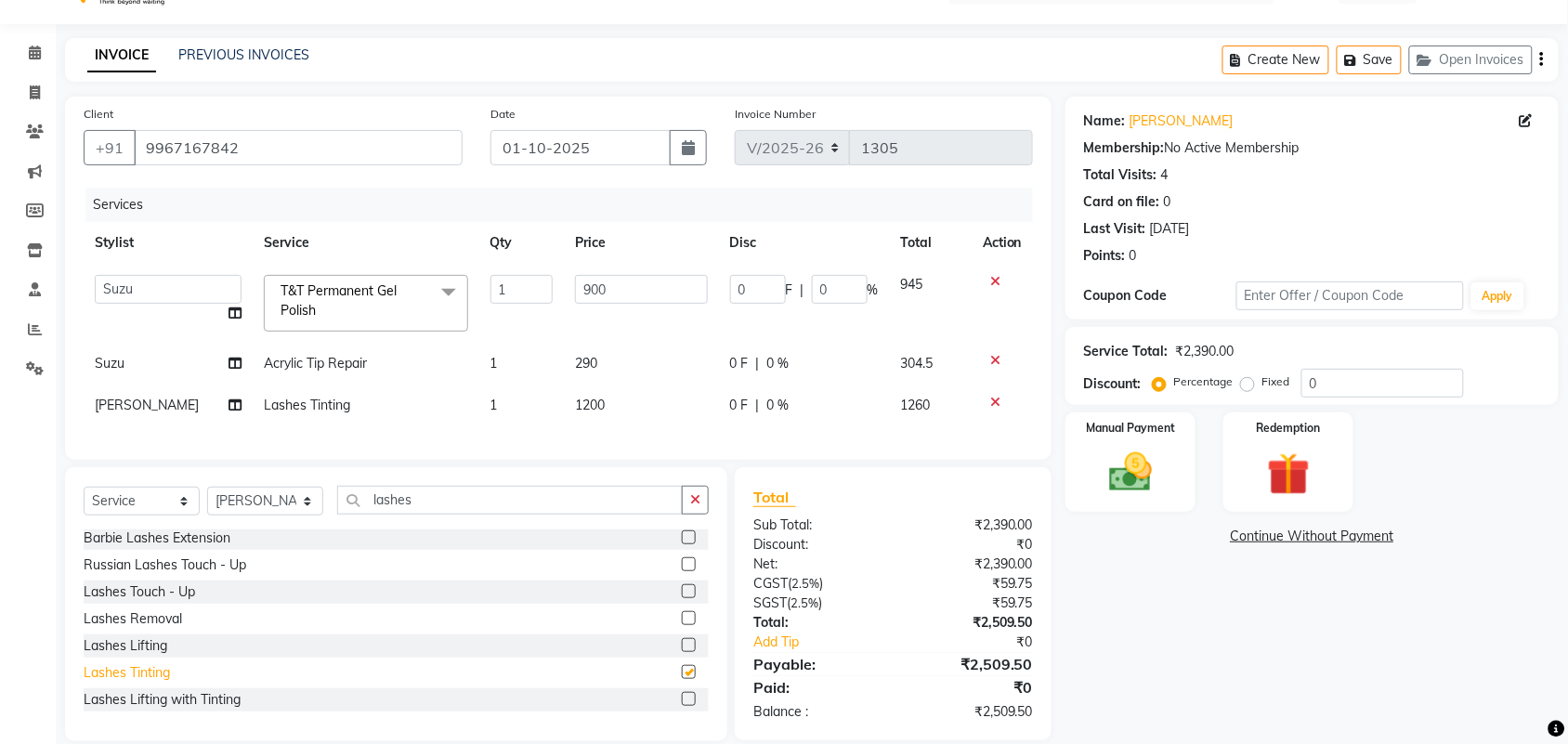
checkbox input "false"
click at [1297, 633] on div "Name: Aashna Shah Membership: No Active Membership Total Visits: 4 Card on file…" at bounding box center [1318, 419] width 507 height 645
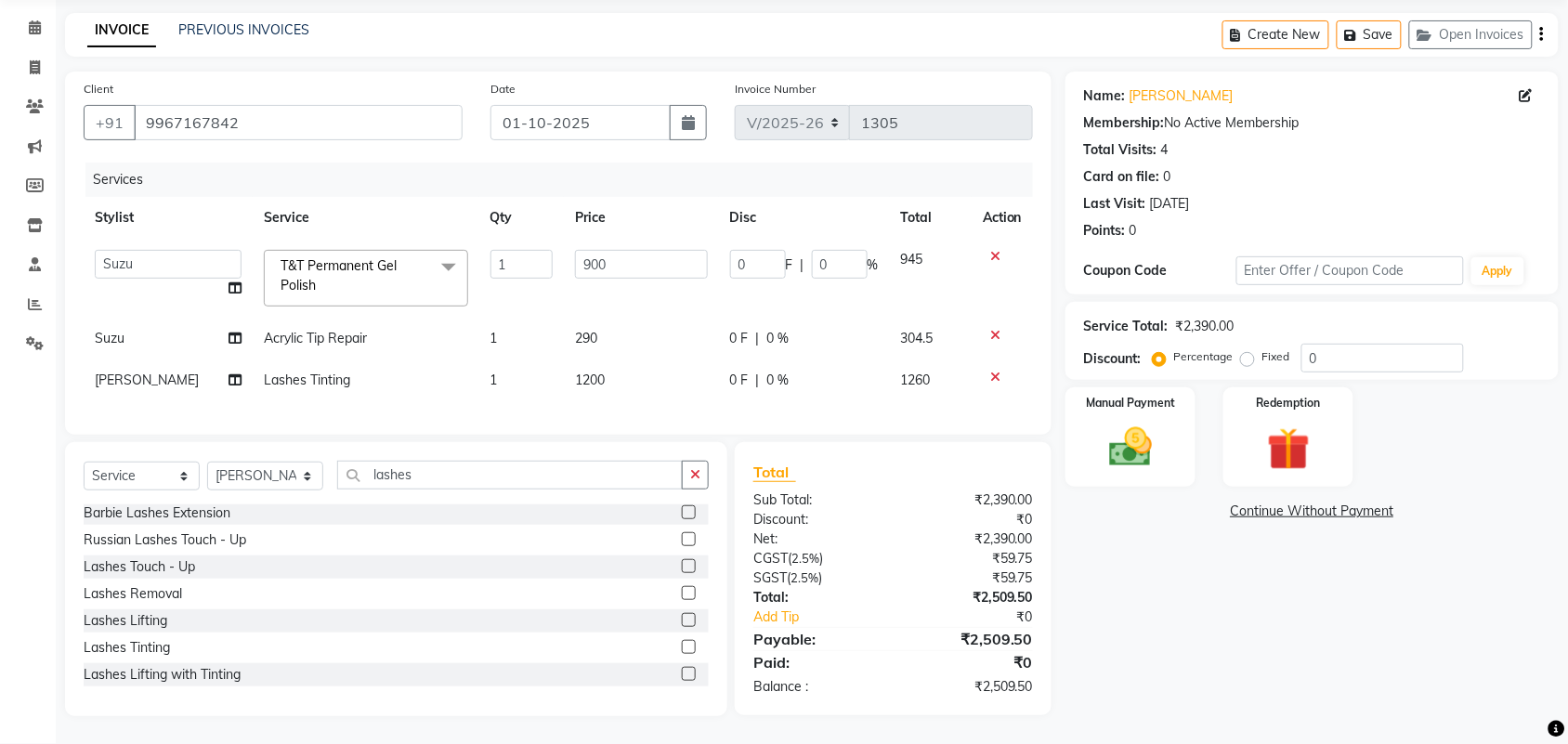
scroll to position [84, 0]
click at [1150, 463] on div "Manual Payment" at bounding box center [1130, 437] width 136 height 104
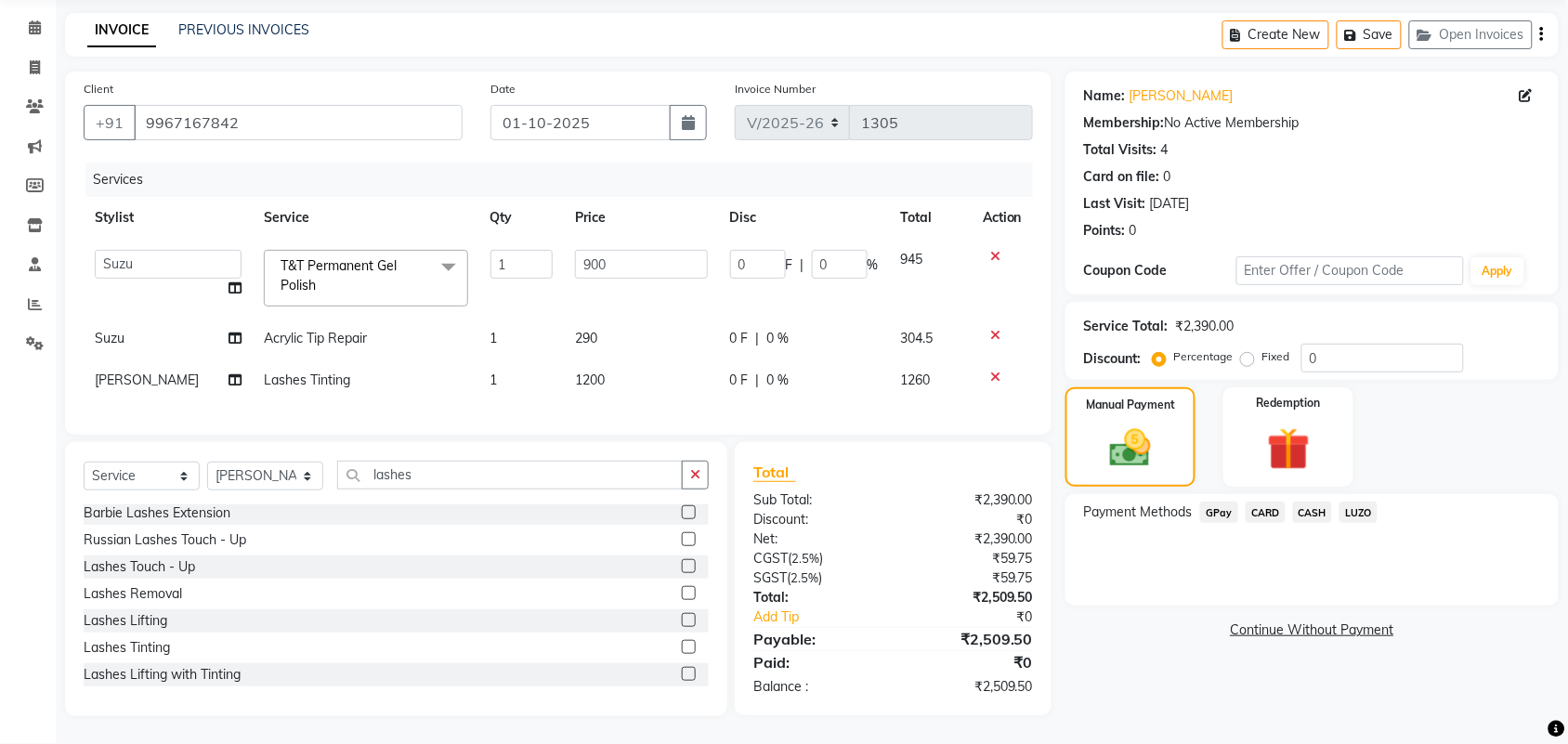
click at [1261, 501] on span "CARD" at bounding box center [1265, 512] width 40 height 22
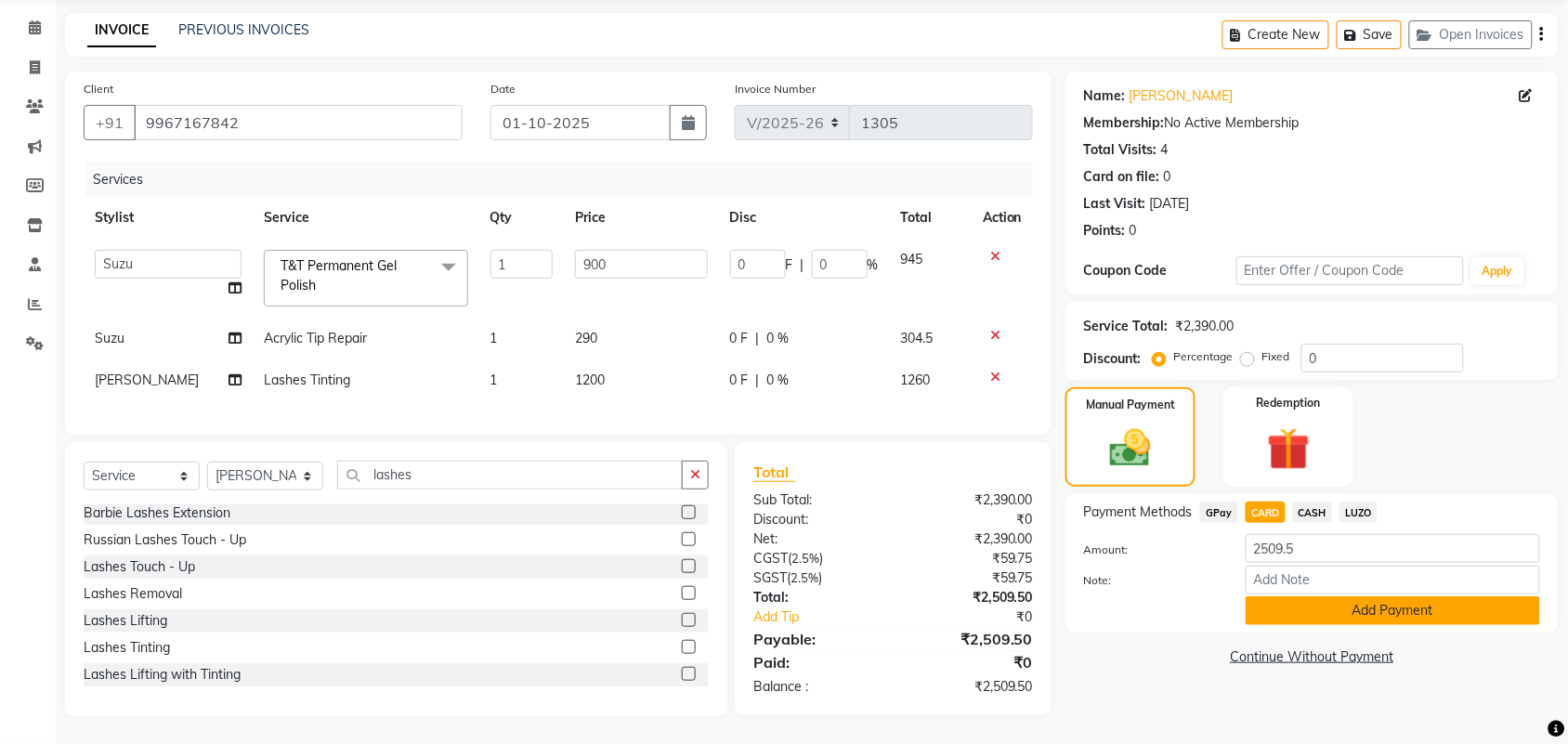
click at [1312, 596] on button "Add Payment" at bounding box center [1392, 610] width 294 height 29
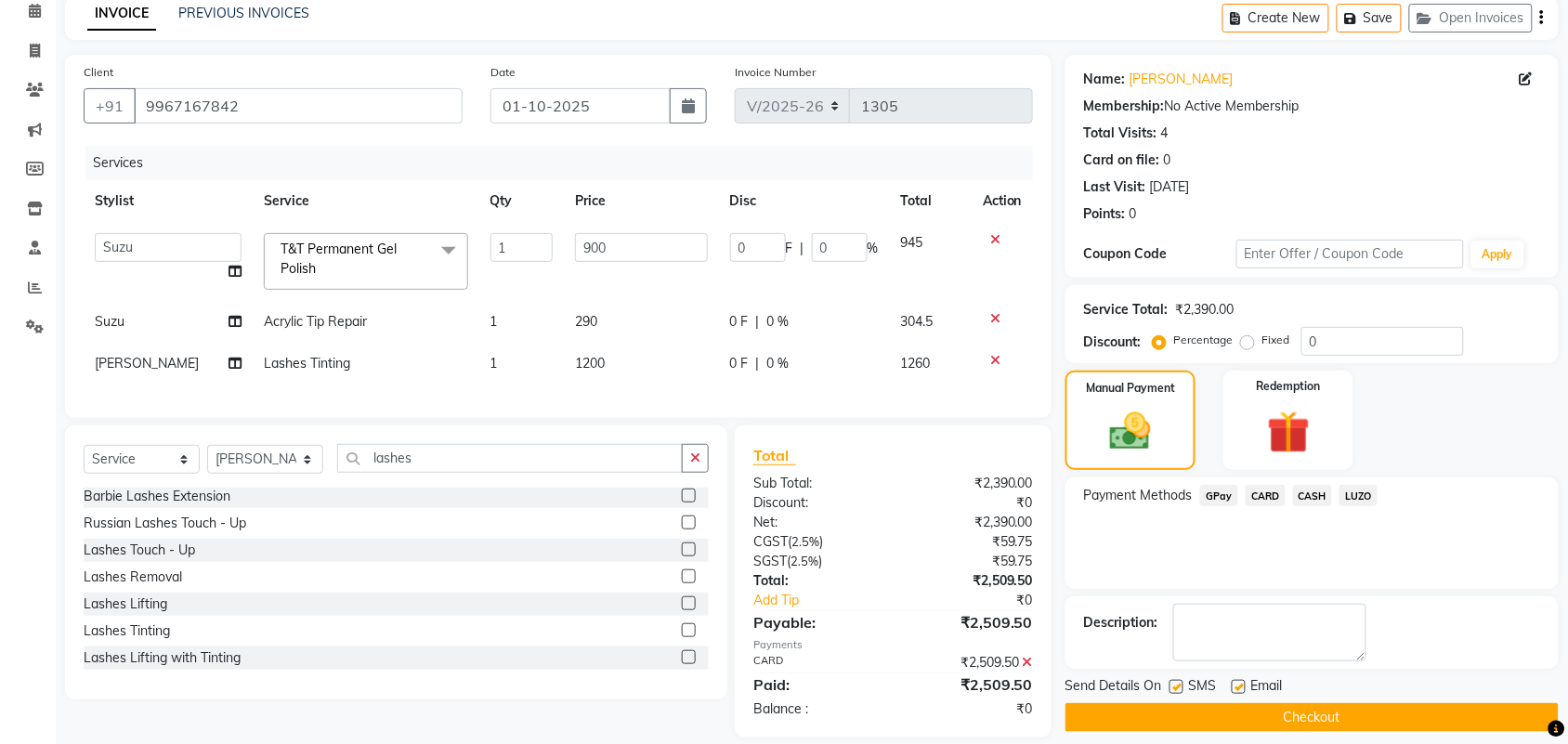
click at [1265, 718] on button "Checkout" at bounding box center [1311, 717] width 493 height 29
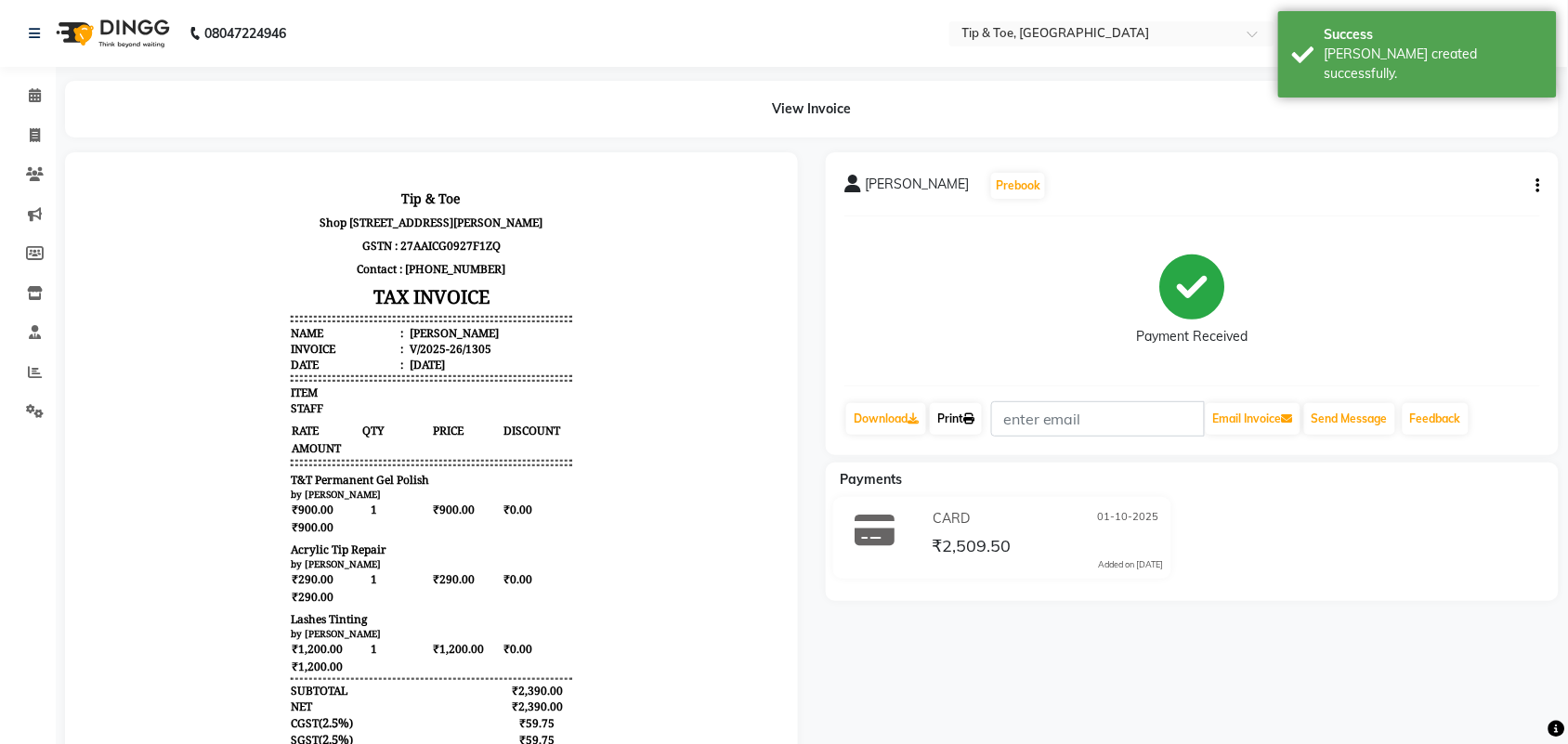
click at [944, 423] on link "Print" at bounding box center [956, 419] width 52 height 32
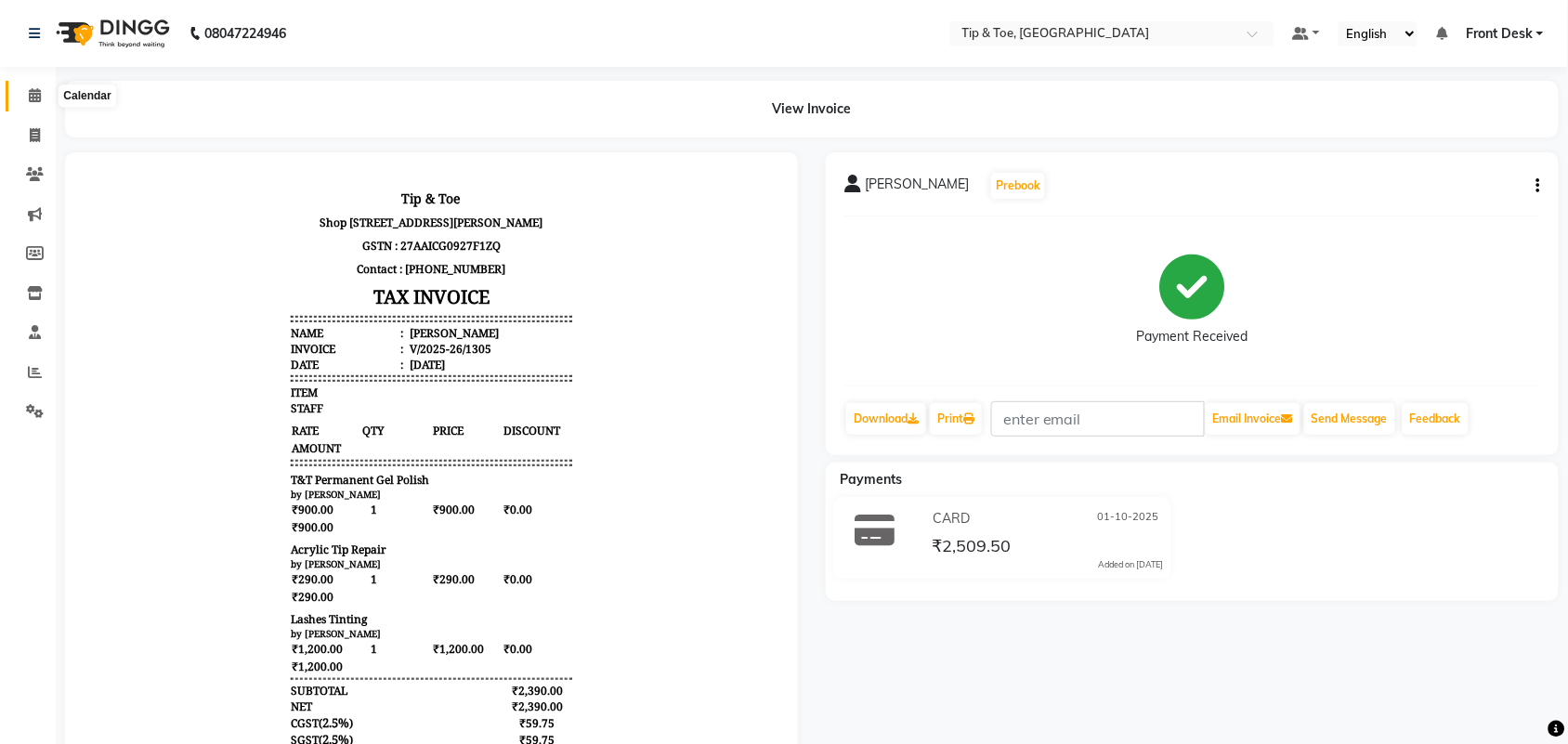
click at [36, 104] on span at bounding box center [35, 96] width 33 height 22
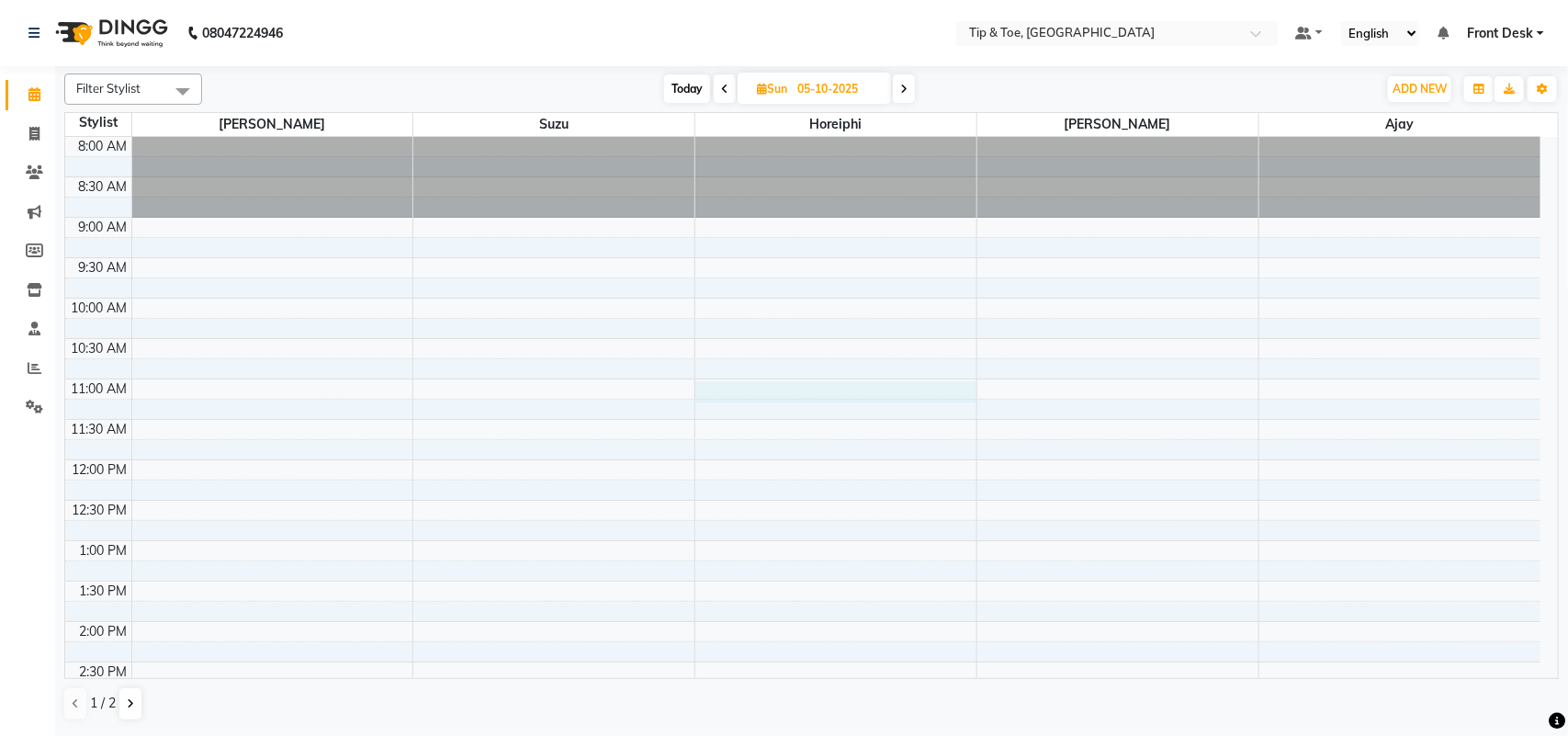
click at [782, 386] on div "8:00 AM 8:30 AM 9:00 AM 9:30 AM 10:00 AM 10:30 AM 11:00 AM 11:30 AM 12:00 PM 12…" at bounding box center [803, 662] width 1475 height 1051
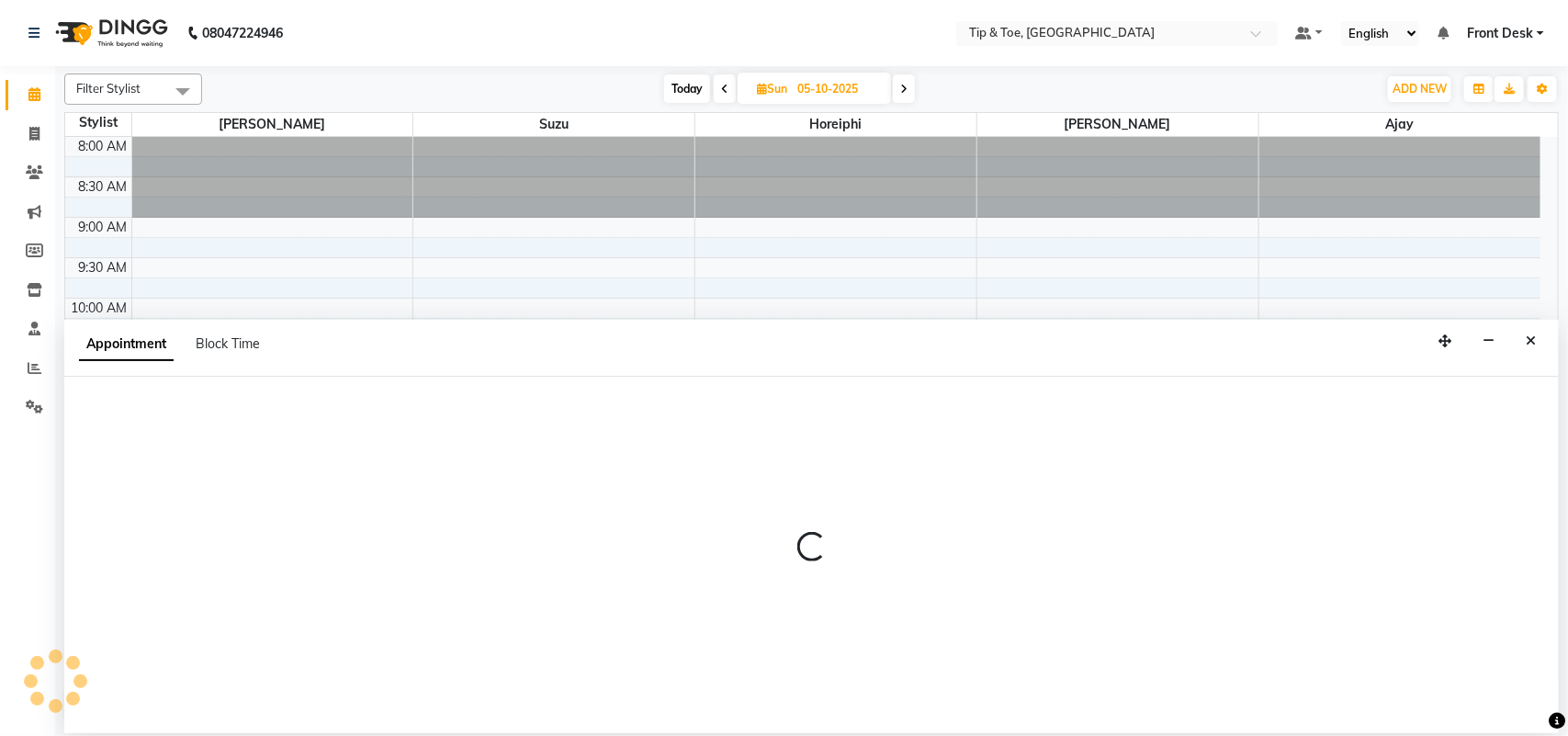
select select "38767"
select select "660"
select select "tentative"
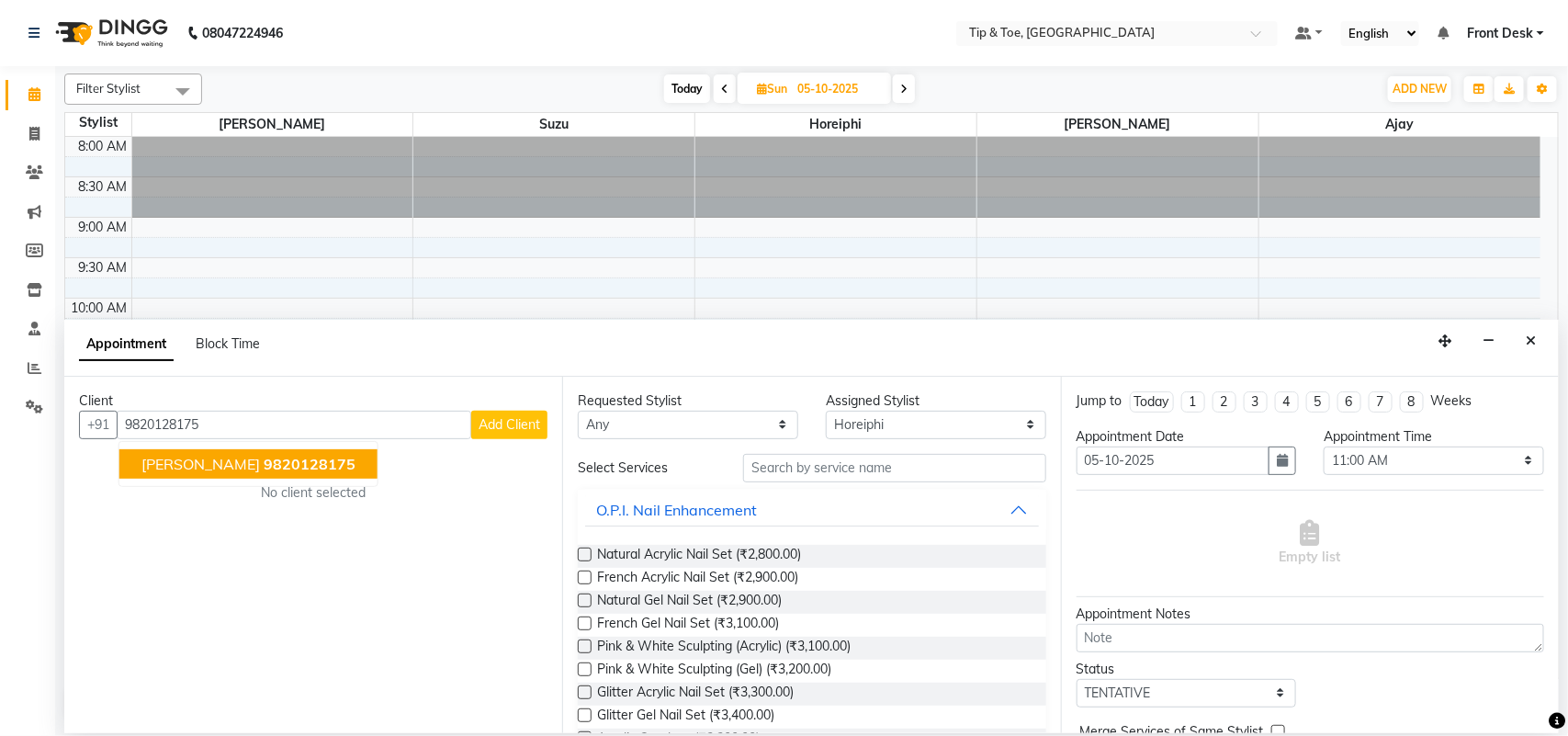
click at [356, 473] on span "9820128175" at bounding box center [309, 464] width 92 height 19
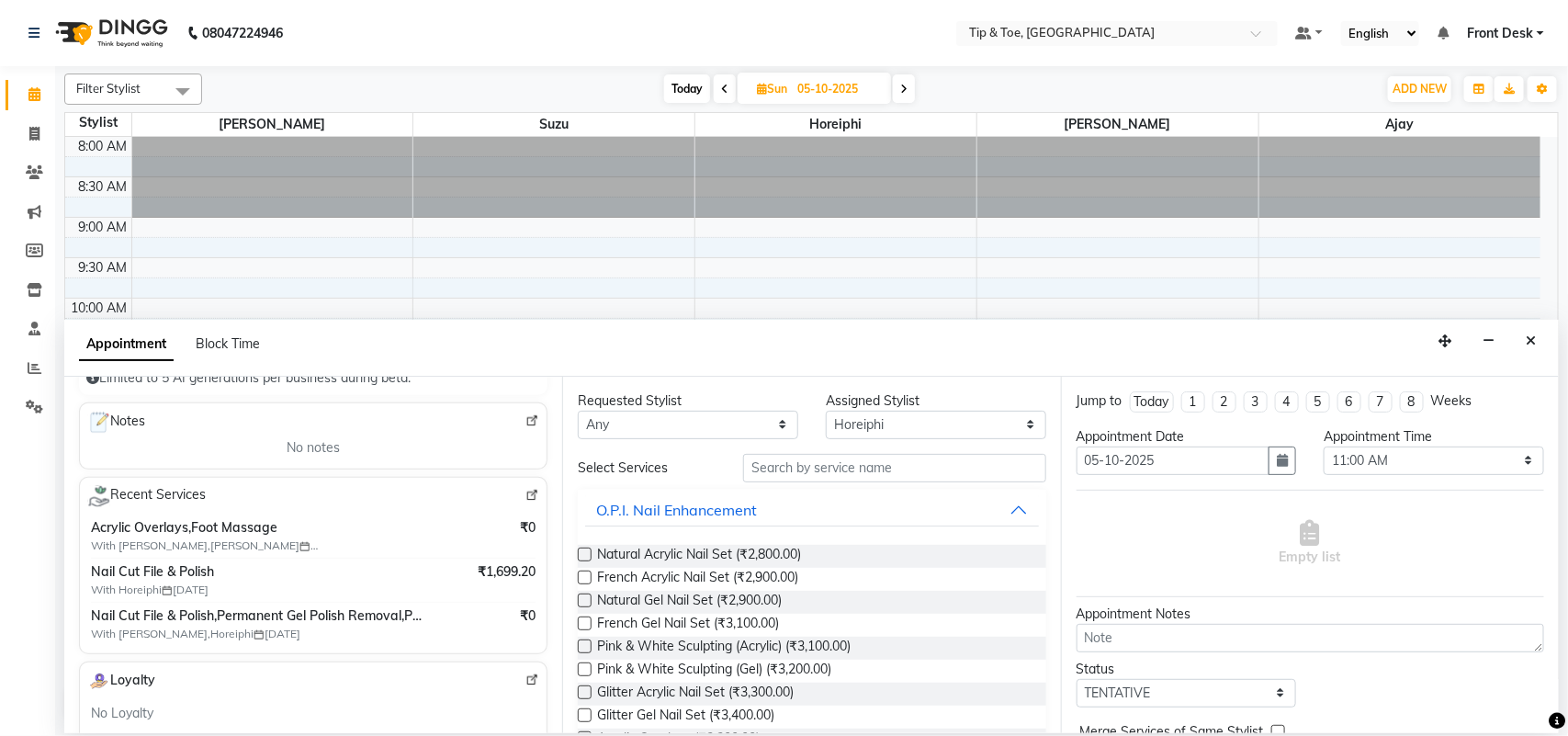
scroll to position [275, 0]
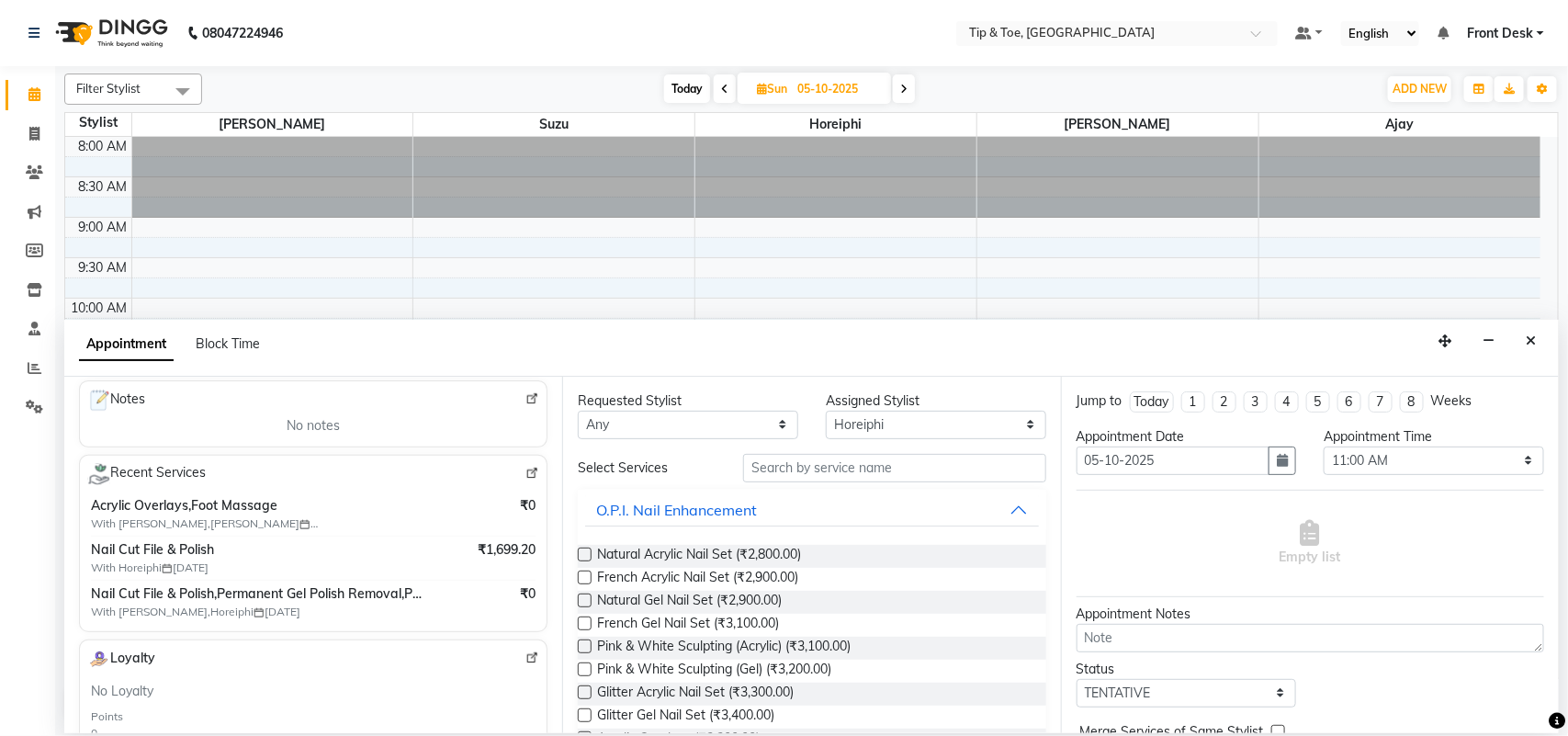
type input "9820128175"
click at [669, 429] on select "Any Ajay ASHWINI MAHESKAR Bhavna Horeiphi Jiten Suzu" at bounding box center [688, 424] width 220 height 28
select select "38767"
click at [578, 411] on select "Any Ajay ASHWINI MAHESKAR Bhavna Horeiphi Jiten Suzu" at bounding box center [688, 424] width 220 height 28
click at [815, 466] on input "text" at bounding box center [894, 467] width 303 height 28
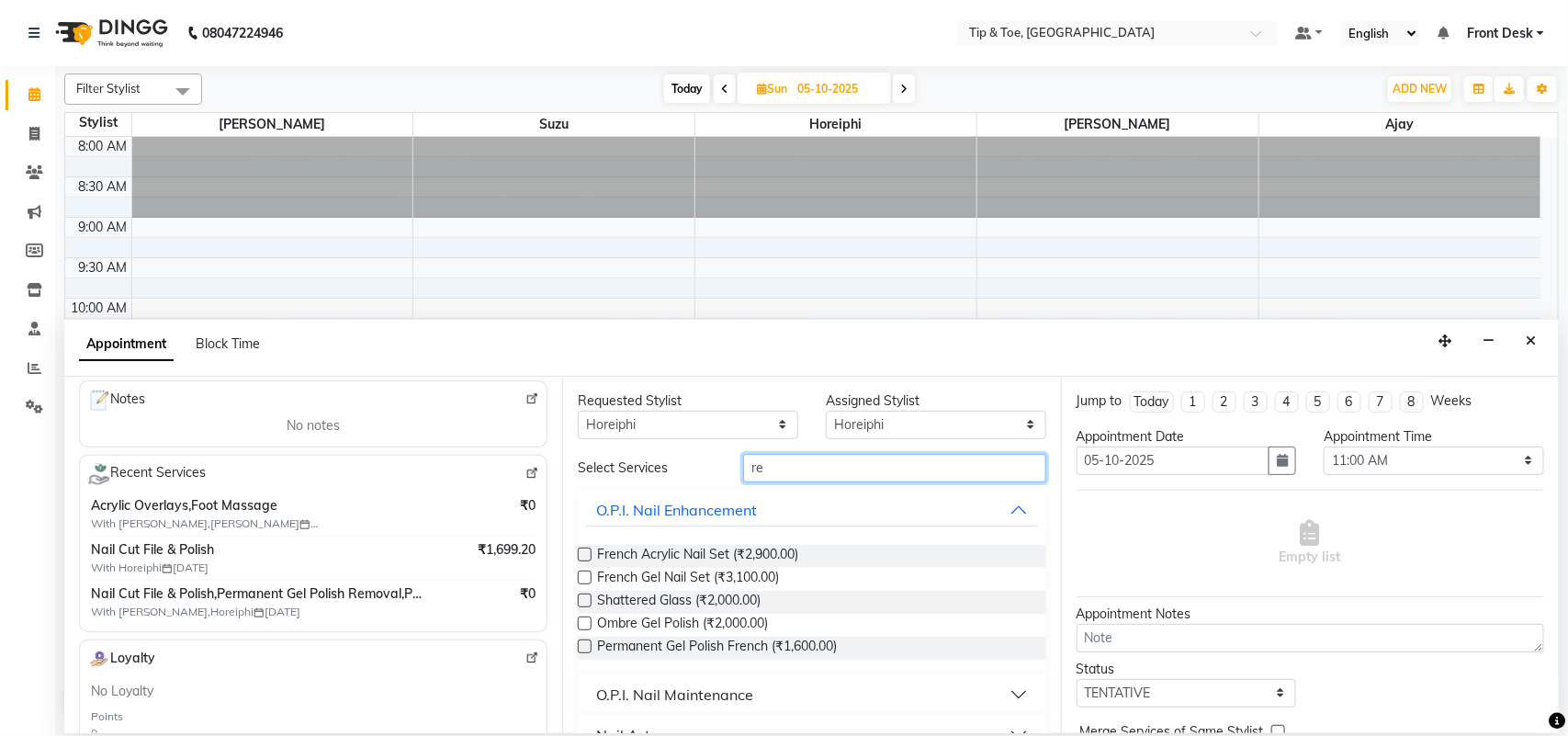
type input "r"
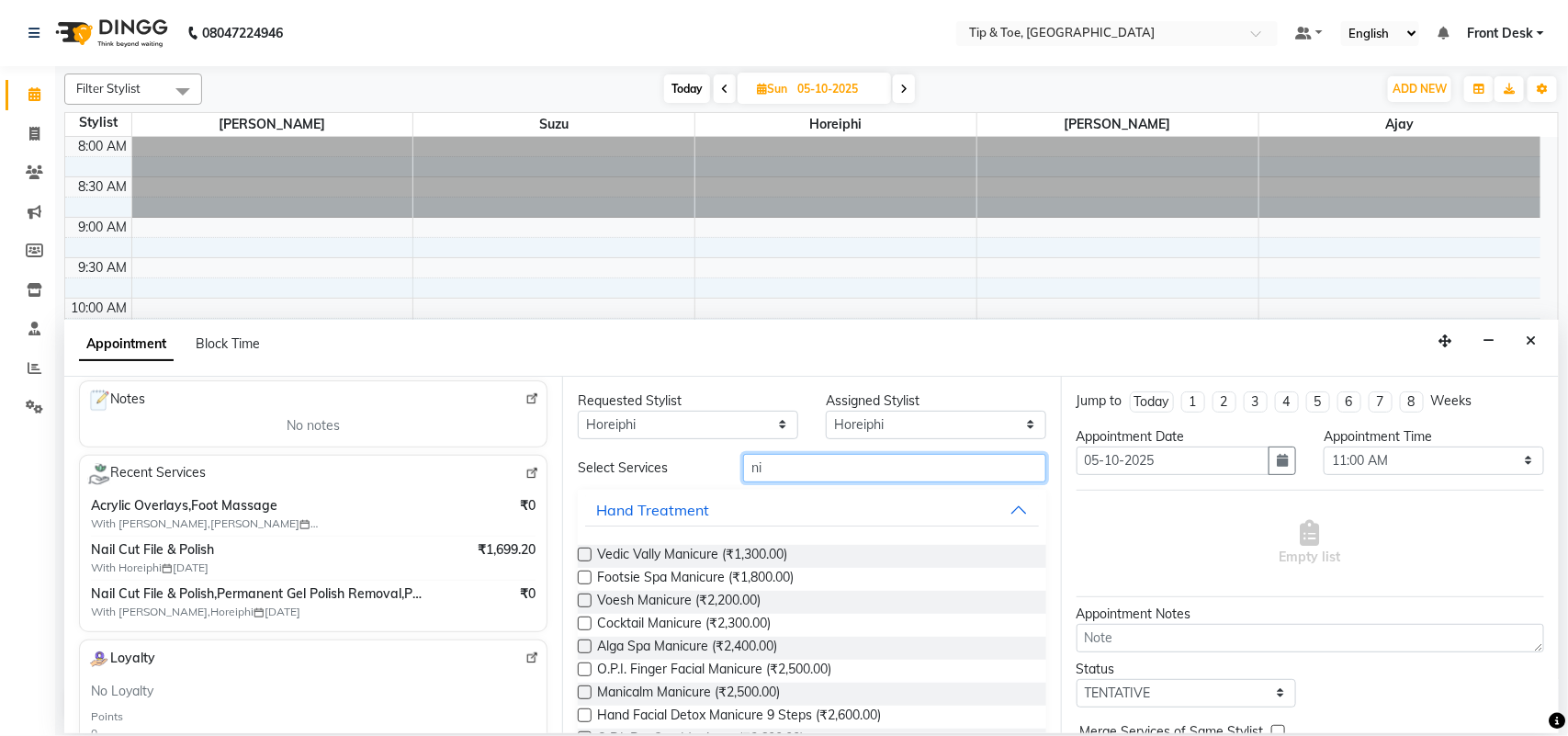
type input "n"
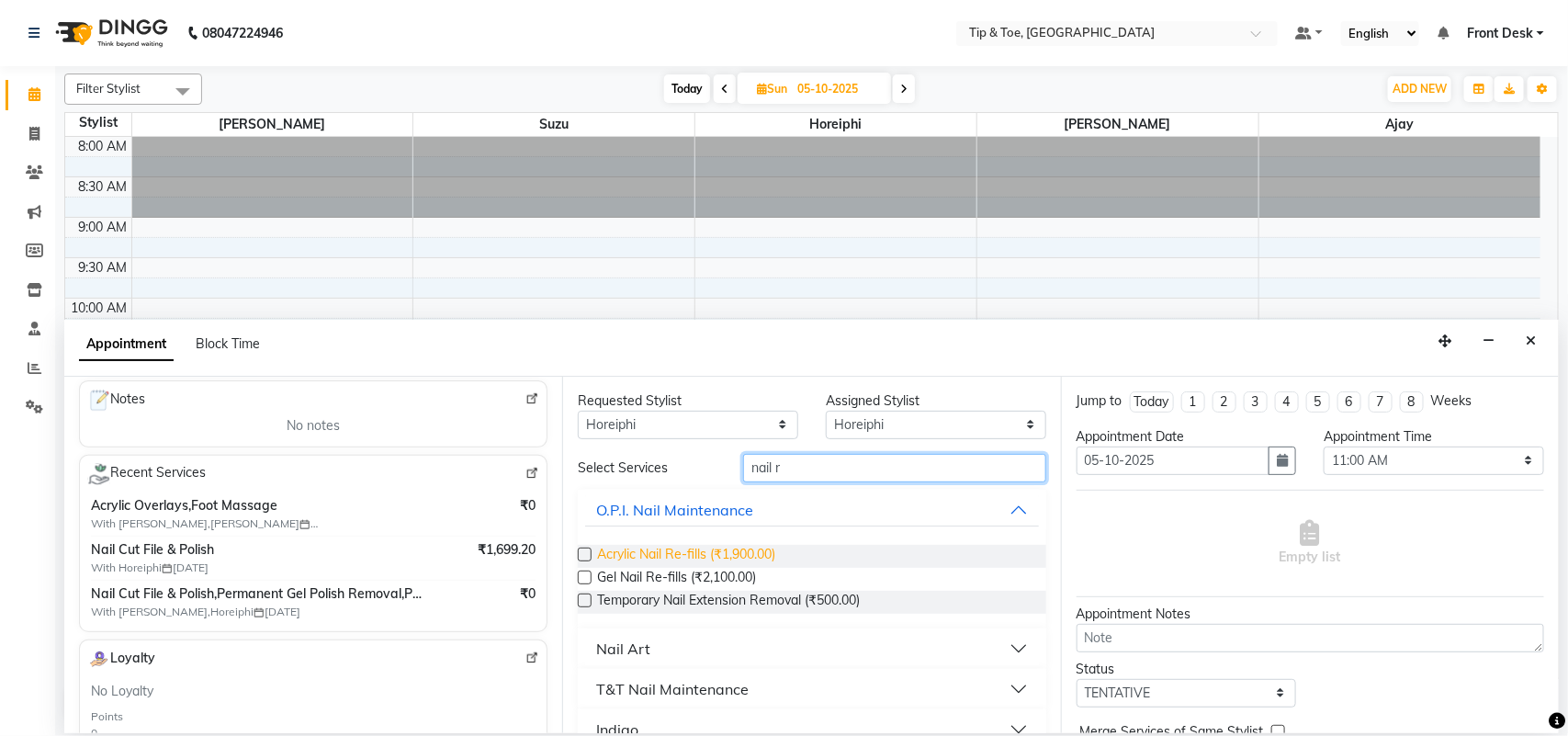
type input "nail r"
click at [703, 554] on span "Acrylic Nail Re-fills (₹1,900.00)" at bounding box center [686, 556] width 178 height 23
checkbox input "false"
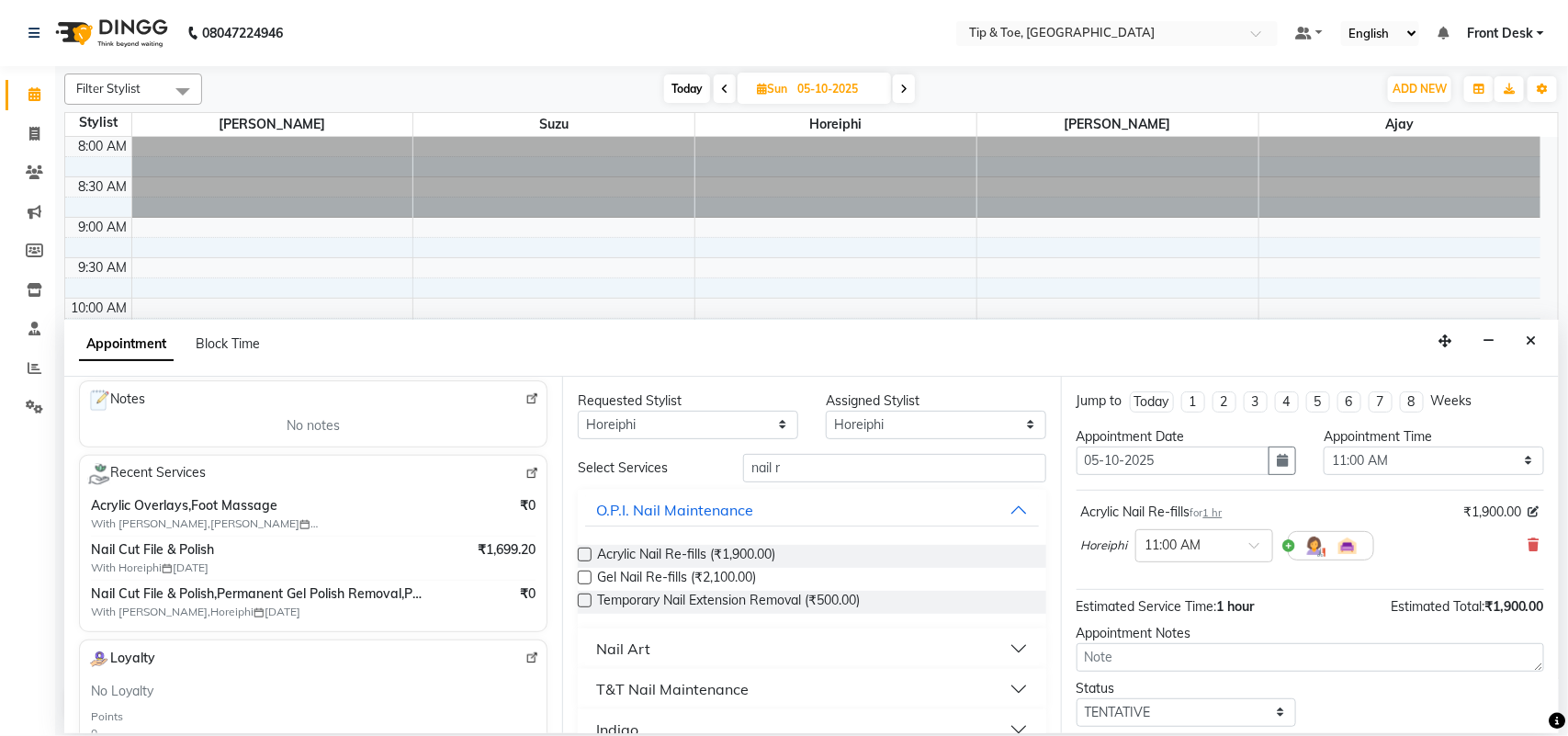
click at [1348, 696] on div "Status Select TENTATIVE CONFIRM UPCOMING" at bounding box center [1309, 703] width 495 height 48
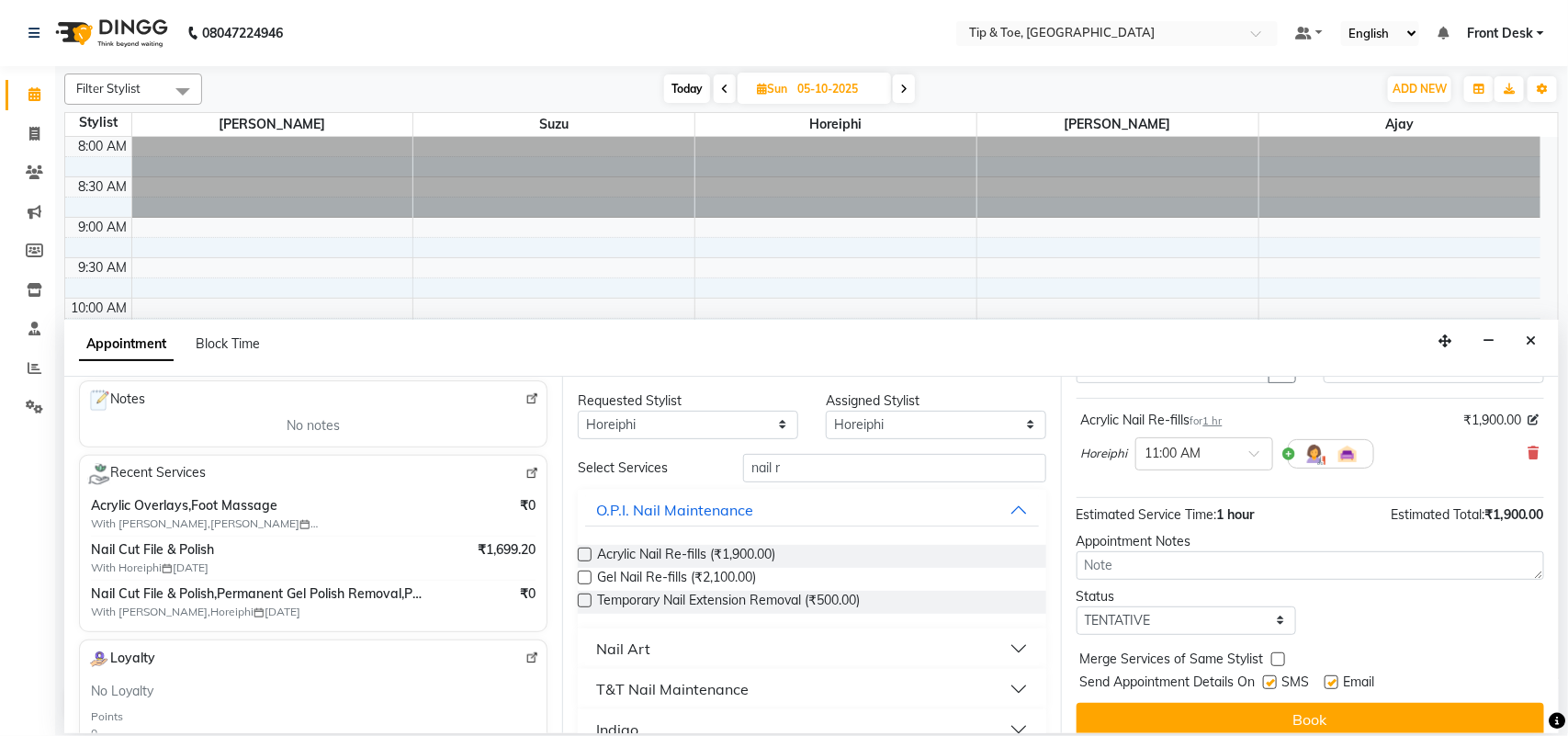
scroll to position [111, 0]
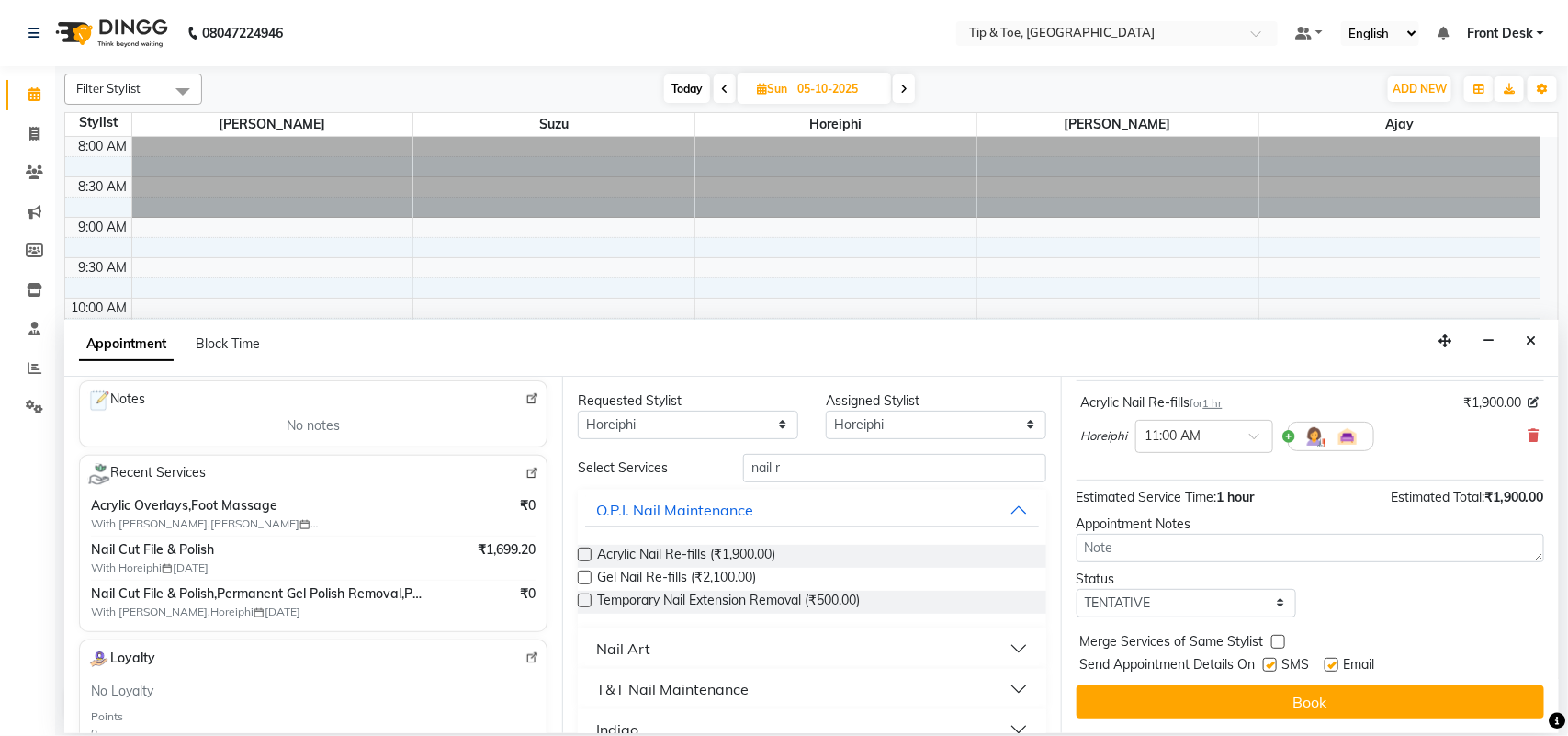
click at [1348, 696] on button "Book" at bounding box center [1309, 702] width 467 height 33
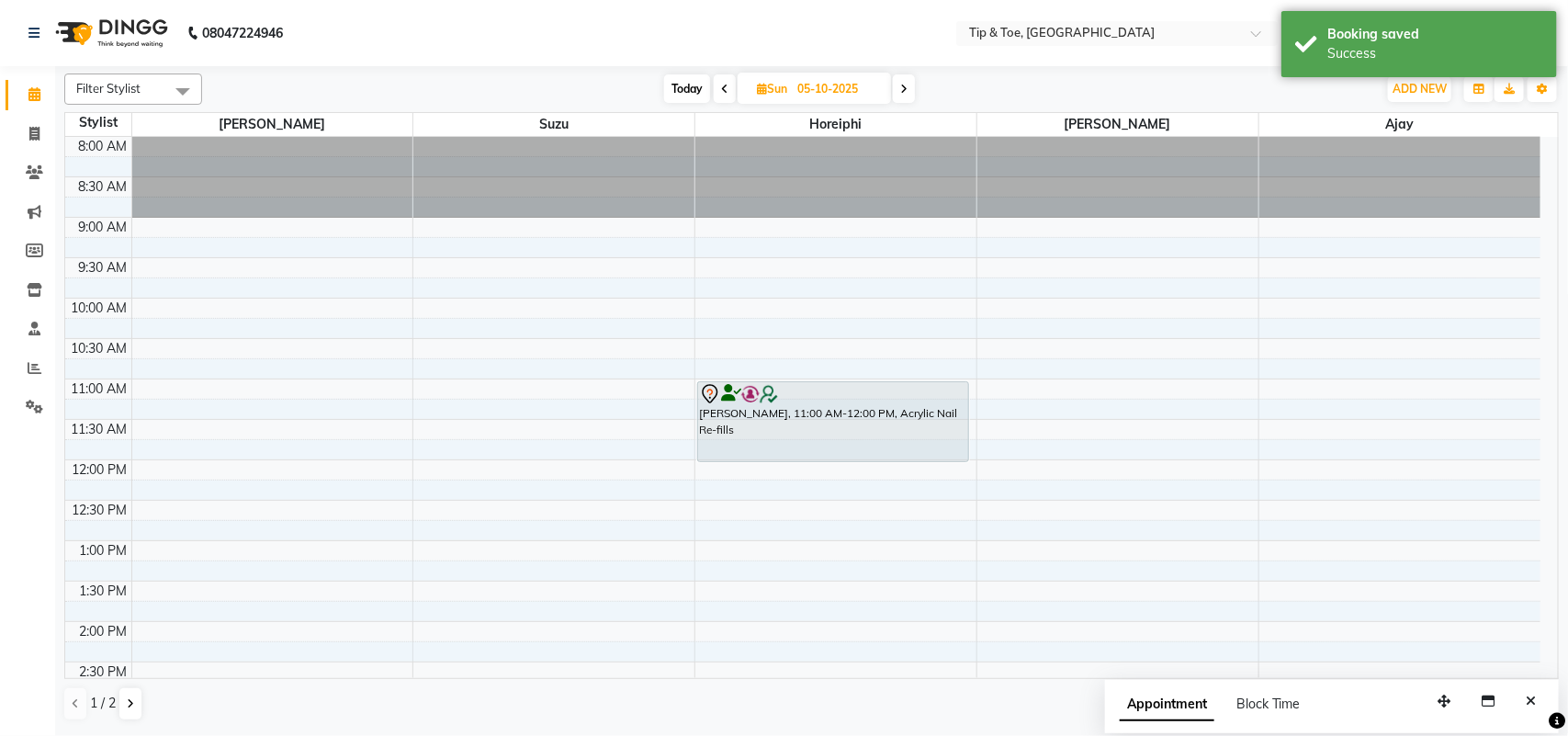
click at [676, 80] on span "Today" at bounding box center [687, 88] width 46 height 28
type input "01-10-2025"
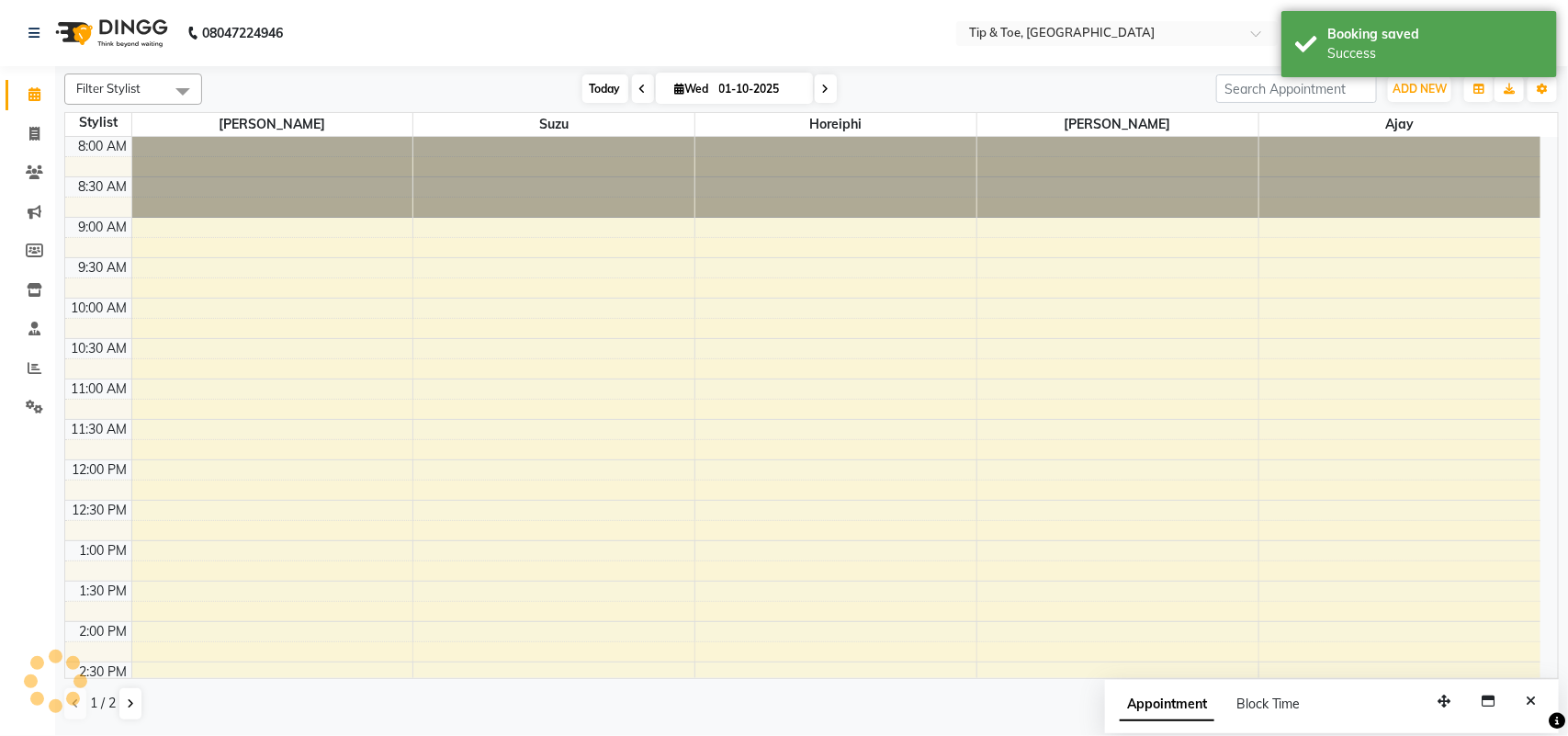
scroll to position [522, 0]
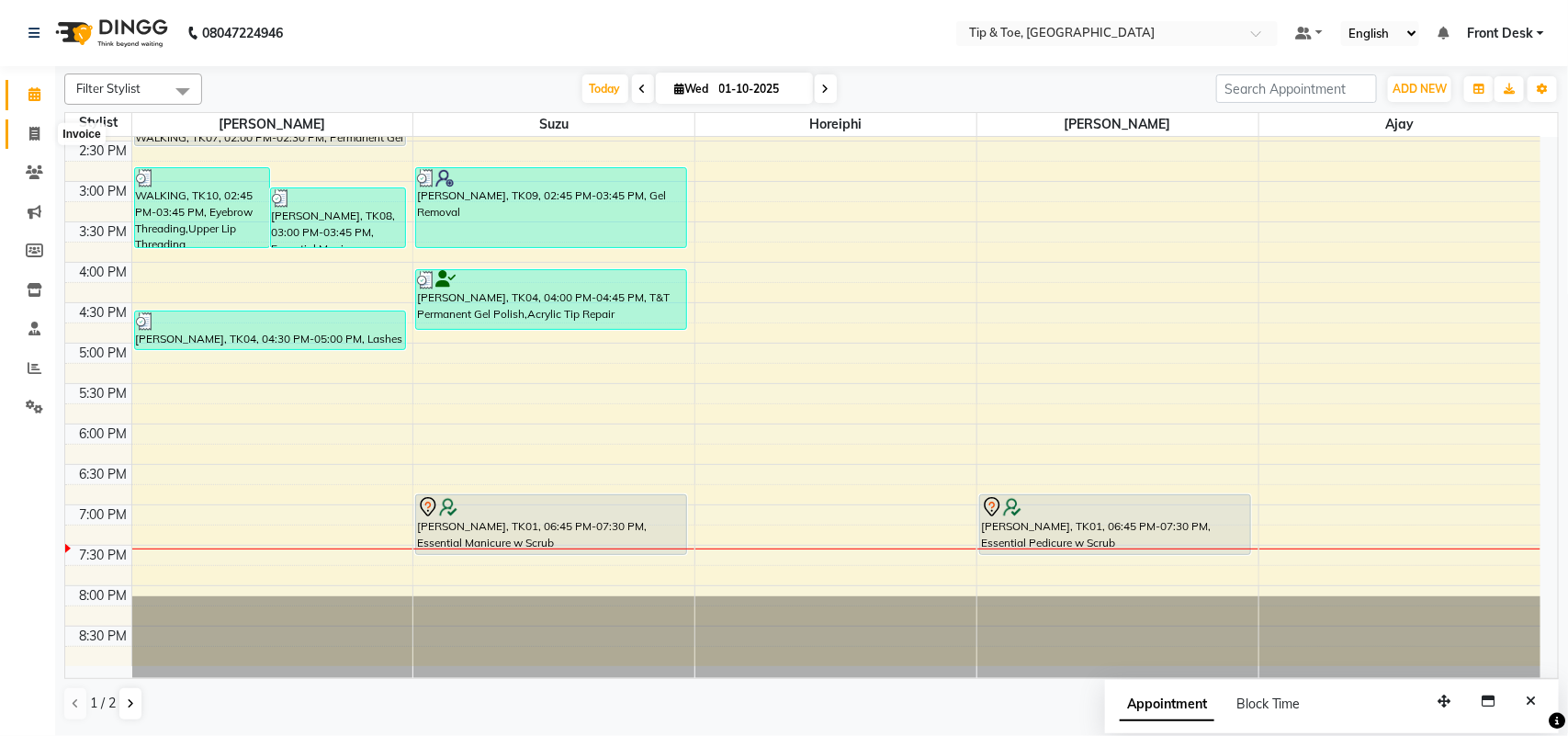
click at [32, 135] on icon at bounding box center [34, 133] width 10 height 14
select select "5655"
select select "service"
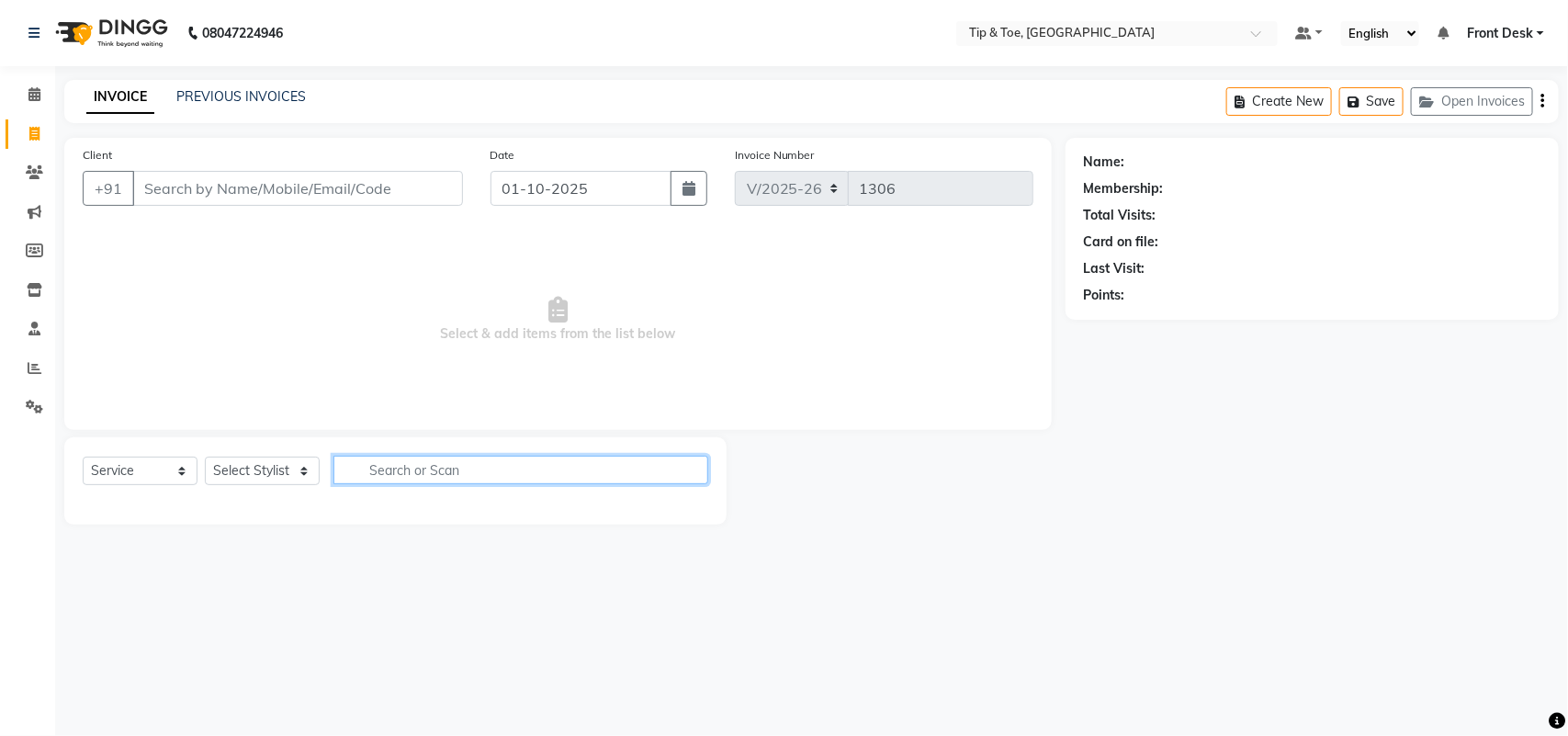
click at [476, 476] on input "text" at bounding box center [520, 469] width 375 height 28
type input "l"
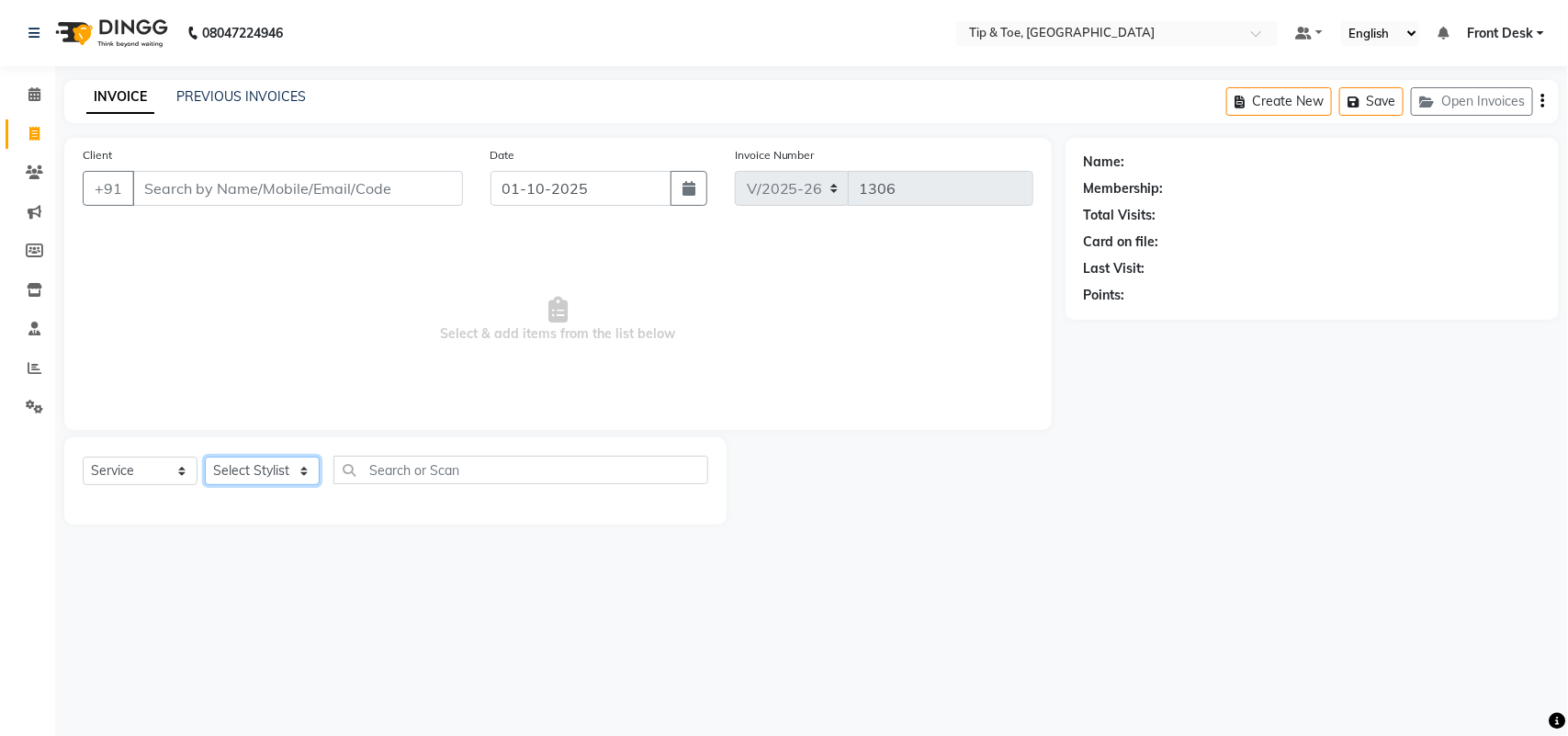
click at [255, 471] on select "Select Stylist Aditya Admin Ajay ARSHAD ASHWINI MAHESKAR Babu Bhavna Dhananjay …" at bounding box center [261, 470] width 115 height 28
select select "38741"
click at [205, 457] on select "Select Stylist Aditya Admin Ajay ARSHAD ASHWINI MAHESKAR Babu Bhavna Dhananjay …" at bounding box center [261, 470] width 115 height 28
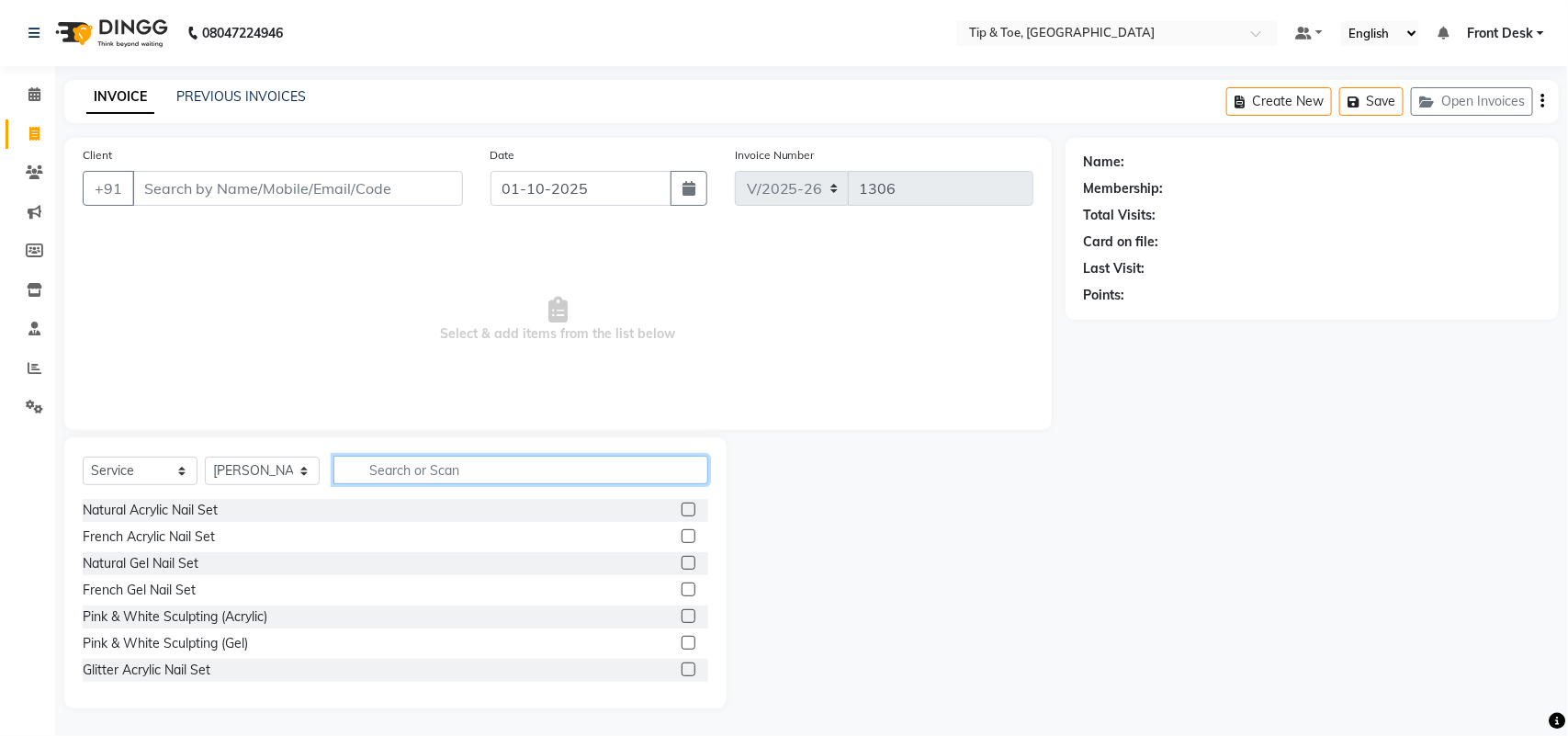
click at [501, 465] on input "text" at bounding box center [520, 469] width 375 height 28
type input "lash"
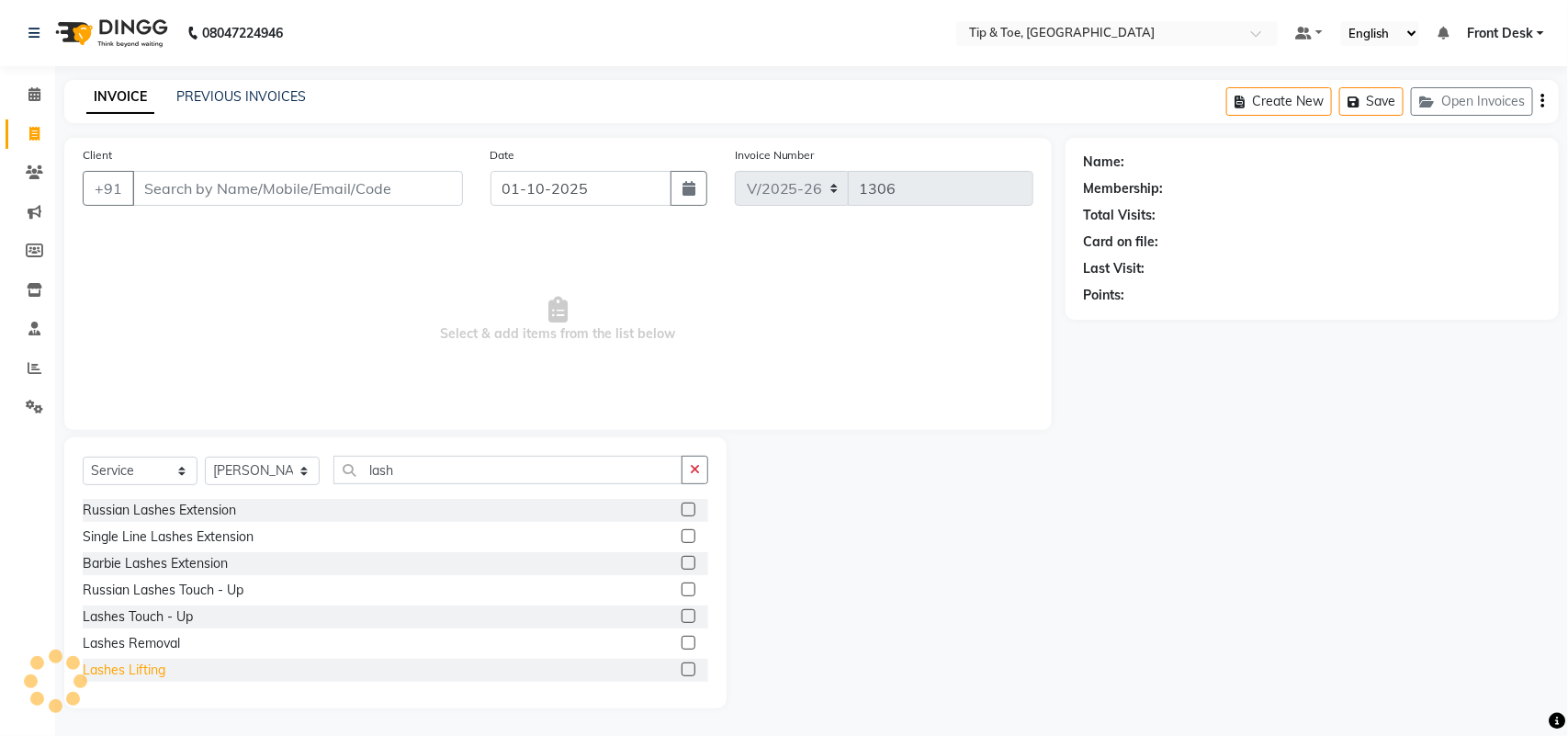
click at [154, 673] on div "Lashes Lifting" at bounding box center [123, 670] width 82 height 20
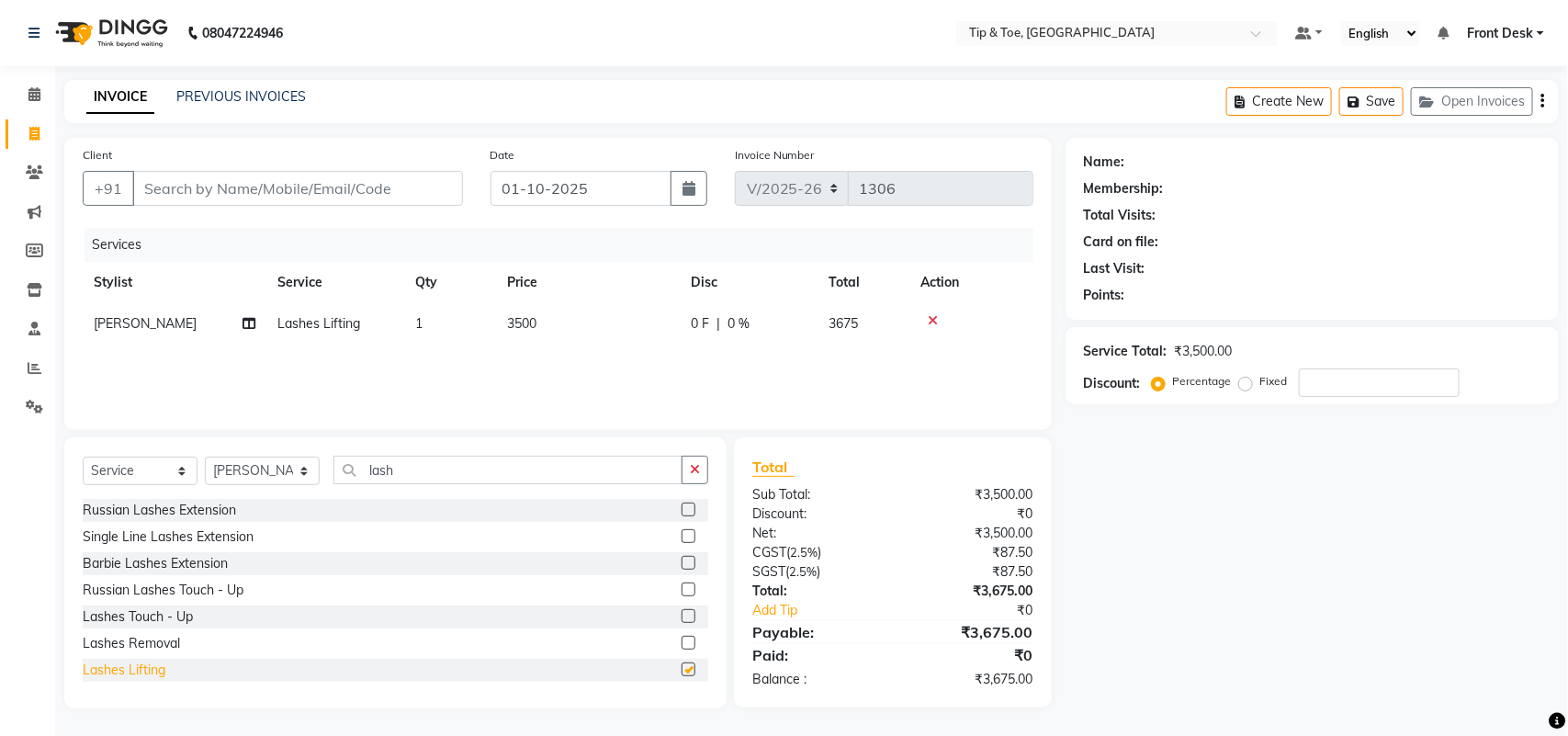
checkbox input "false"
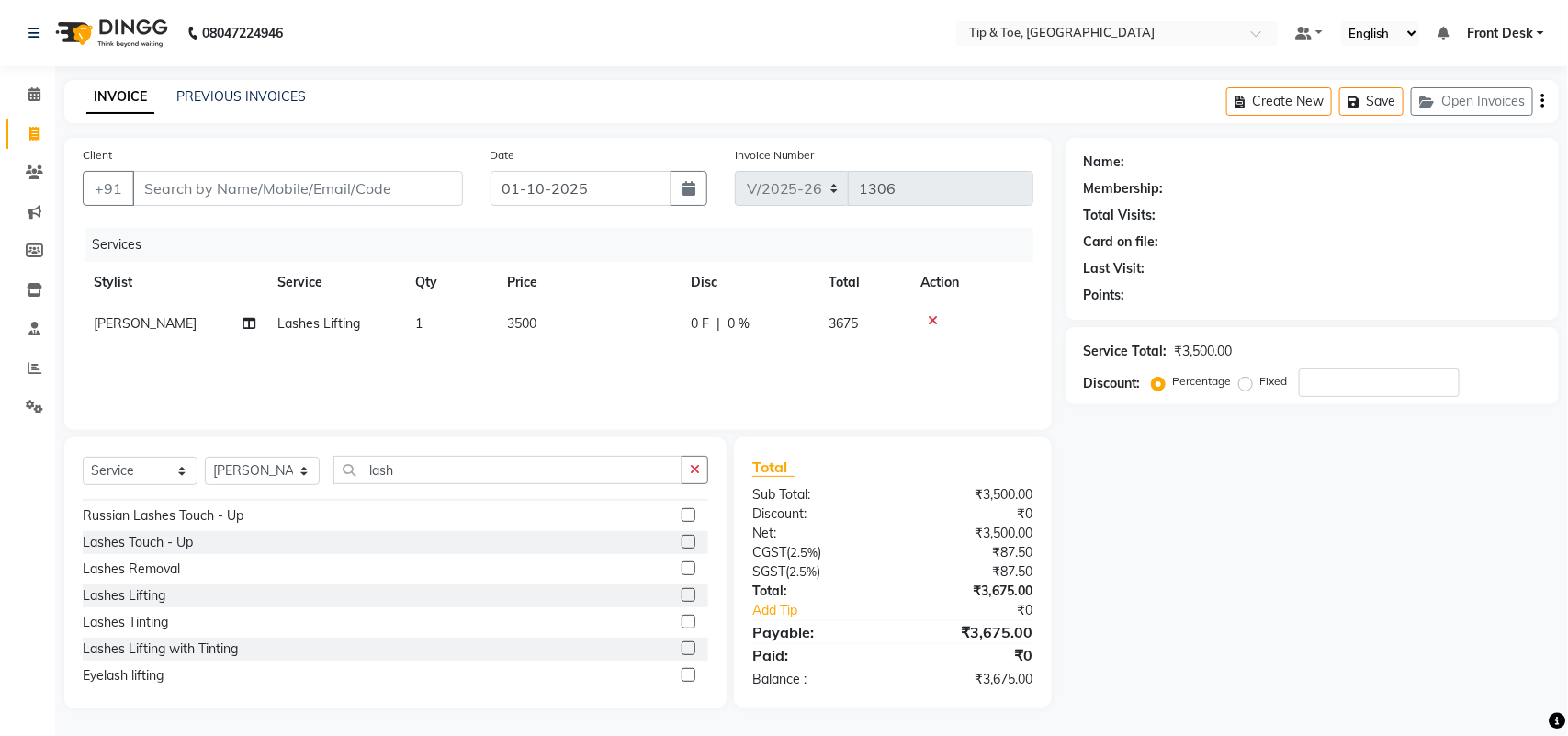
scroll to position [82, 0]
click at [156, 613] on div "Lashes Tinting" at bounding box center [124, 614] width 85 height 20
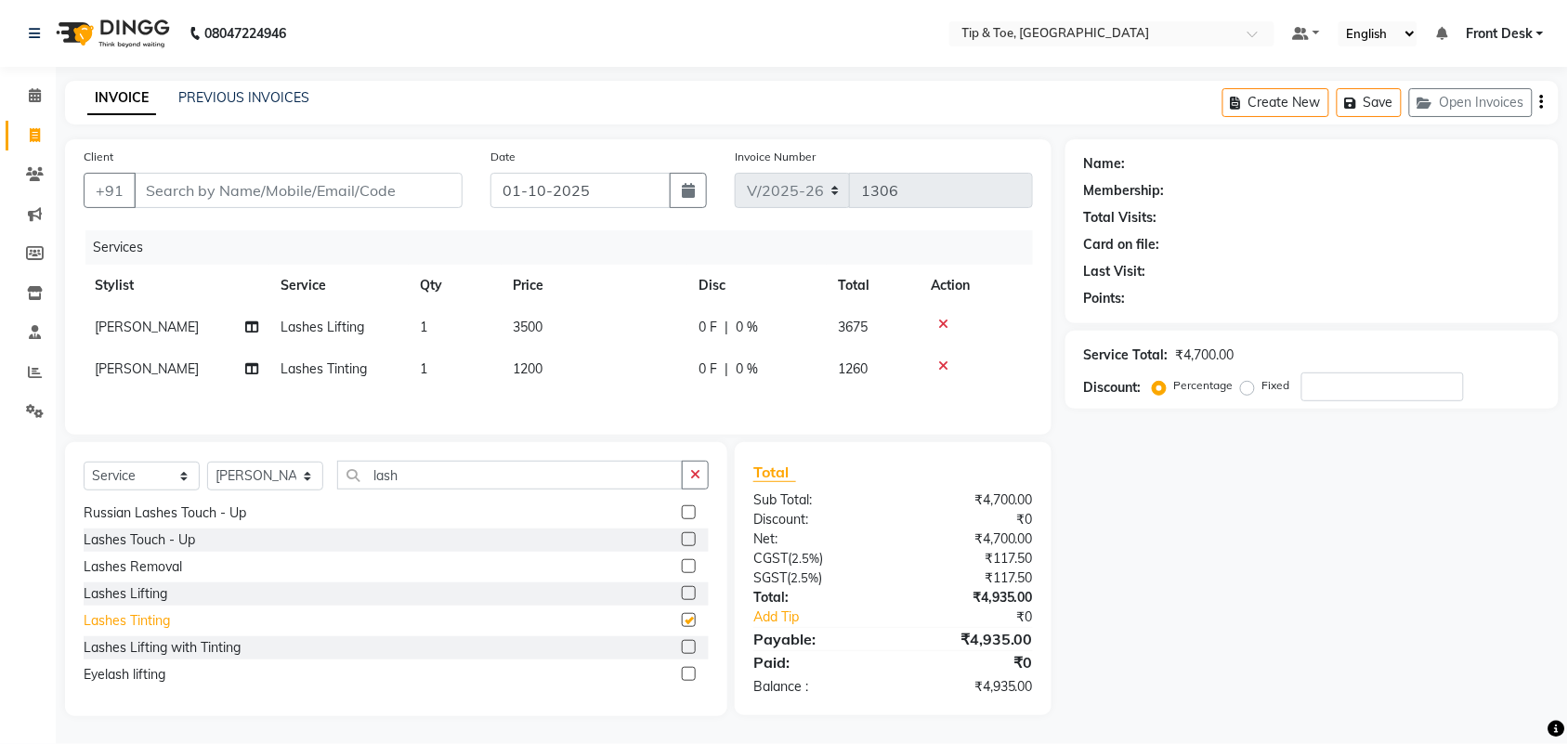
checkbox input "false"
click at [38, 89] on icon at bounding box center [35, 95] width 12 height 14
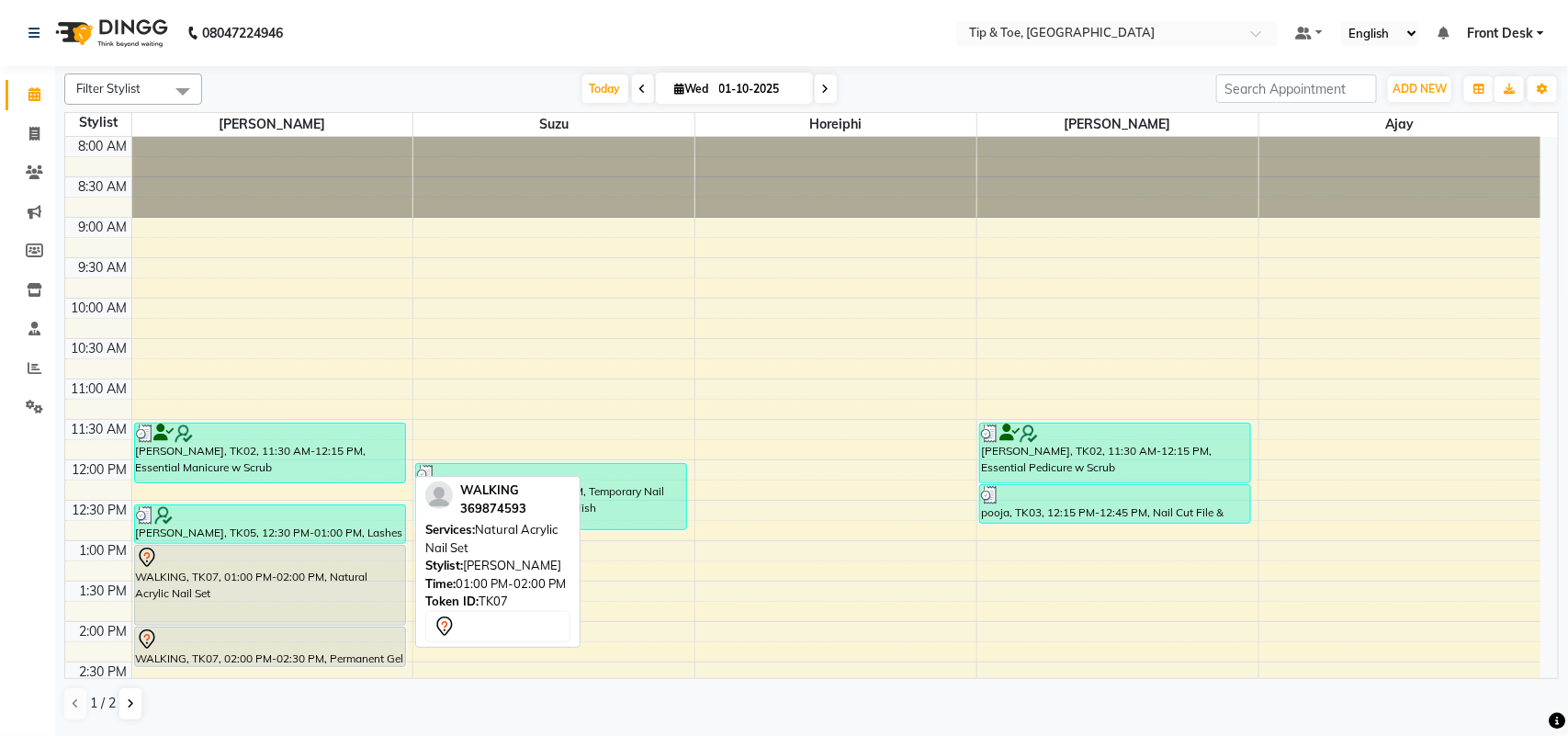
click at [308, 598] on div "WALKING, TK07, 01:00 PM-02:00 PM, Natural Acrylic Nail Set" at bounding box center [270, 585] width 270 height 79
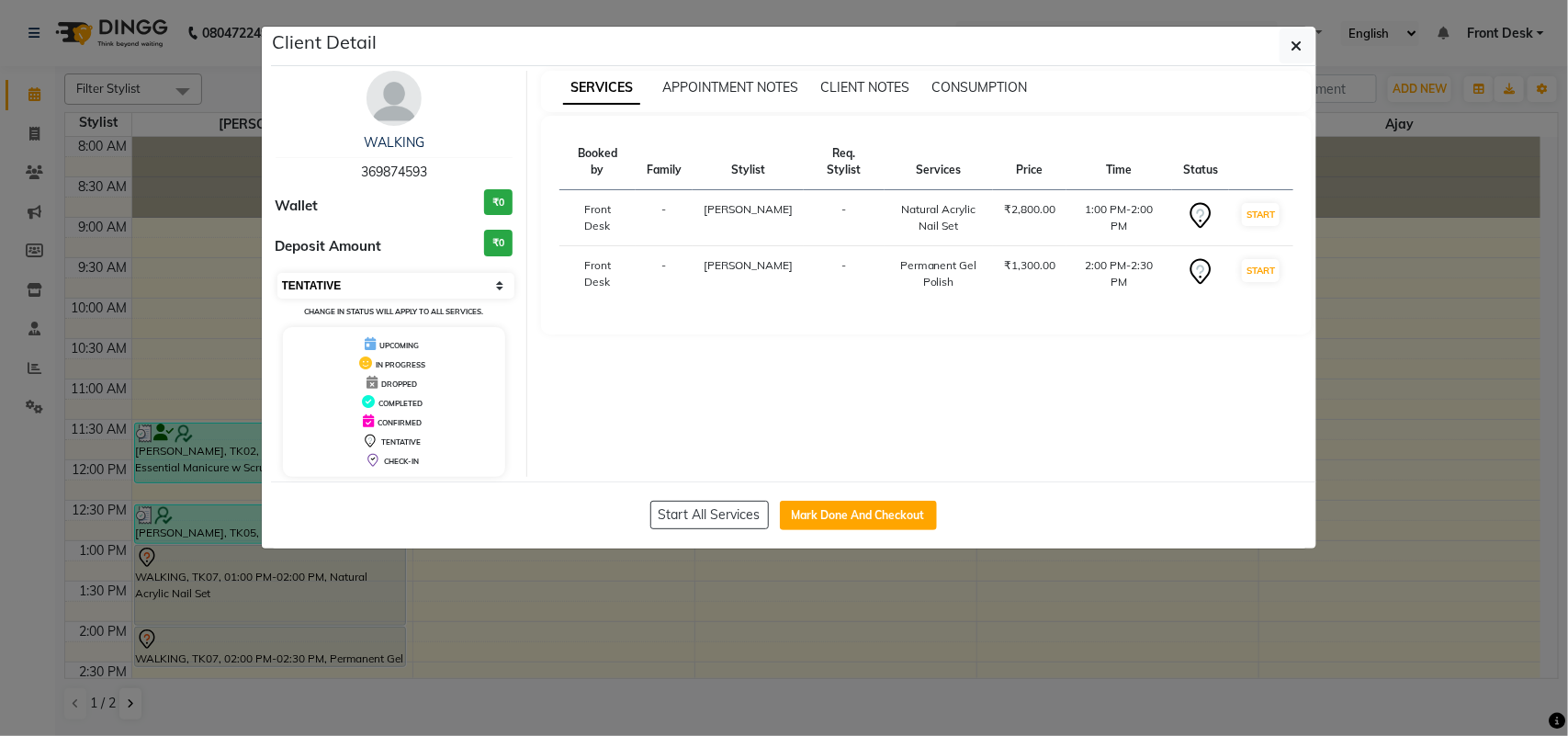
click at [454, 289] on select "Select IN SERVICE CONFIRMED TENTATIVE CHECK IN MARK DONE DROPPED UPCOMING" at bounding box center [396, 285] width 238 height 25
select select "2"
click at [277, 272] on select "Select IN SERVICE CONFIRMED TENTATIVE CHECK IN MARK DONE DROPPED UPCOMING" at bounding box center [396, 285] width 238 height 25
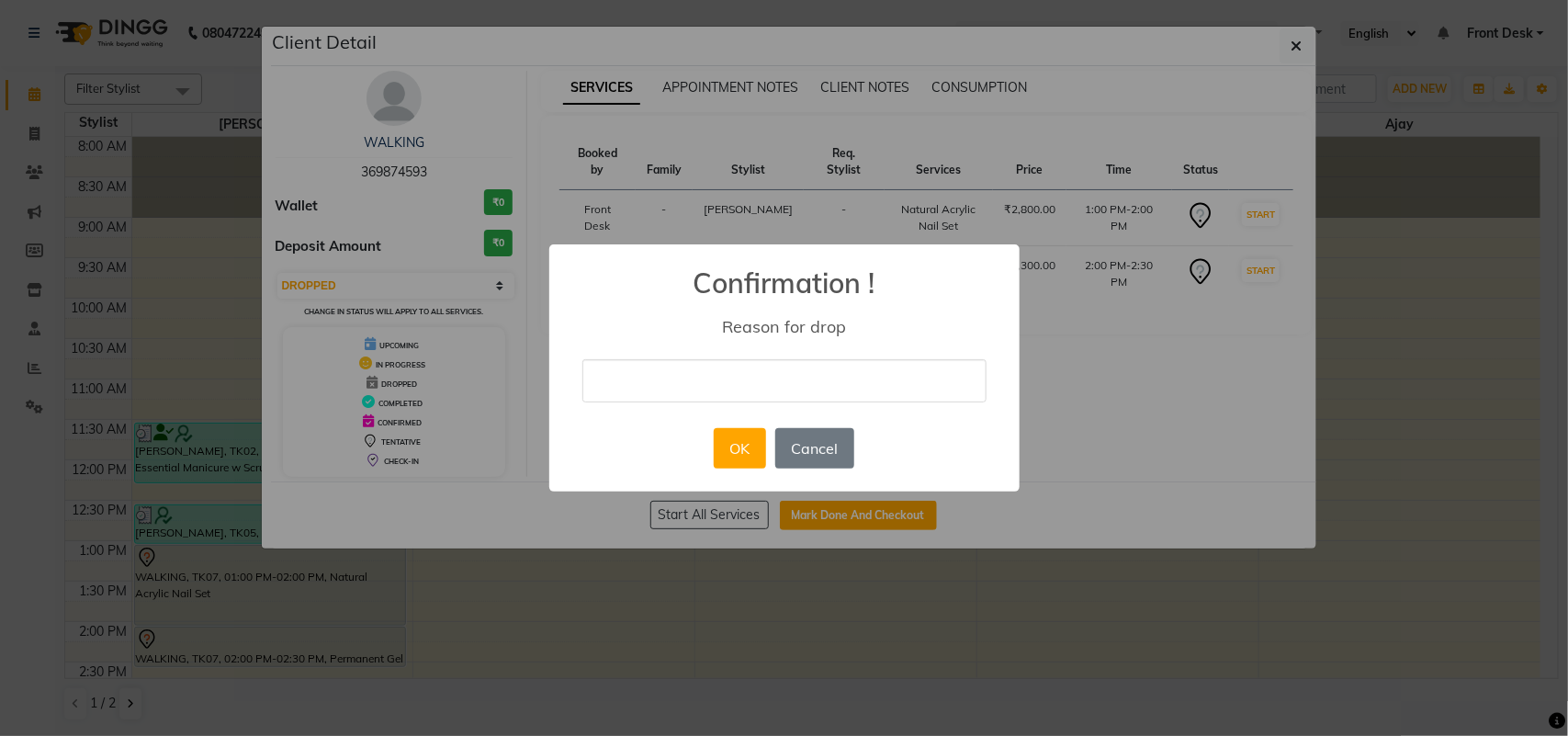
click at [796, 376] on input "text" at bounding box center [784, 381] width 404 height 43
type input "c"
click at [736, 455] on button "OK" at bounding box center [739, 448] width 52 height 40
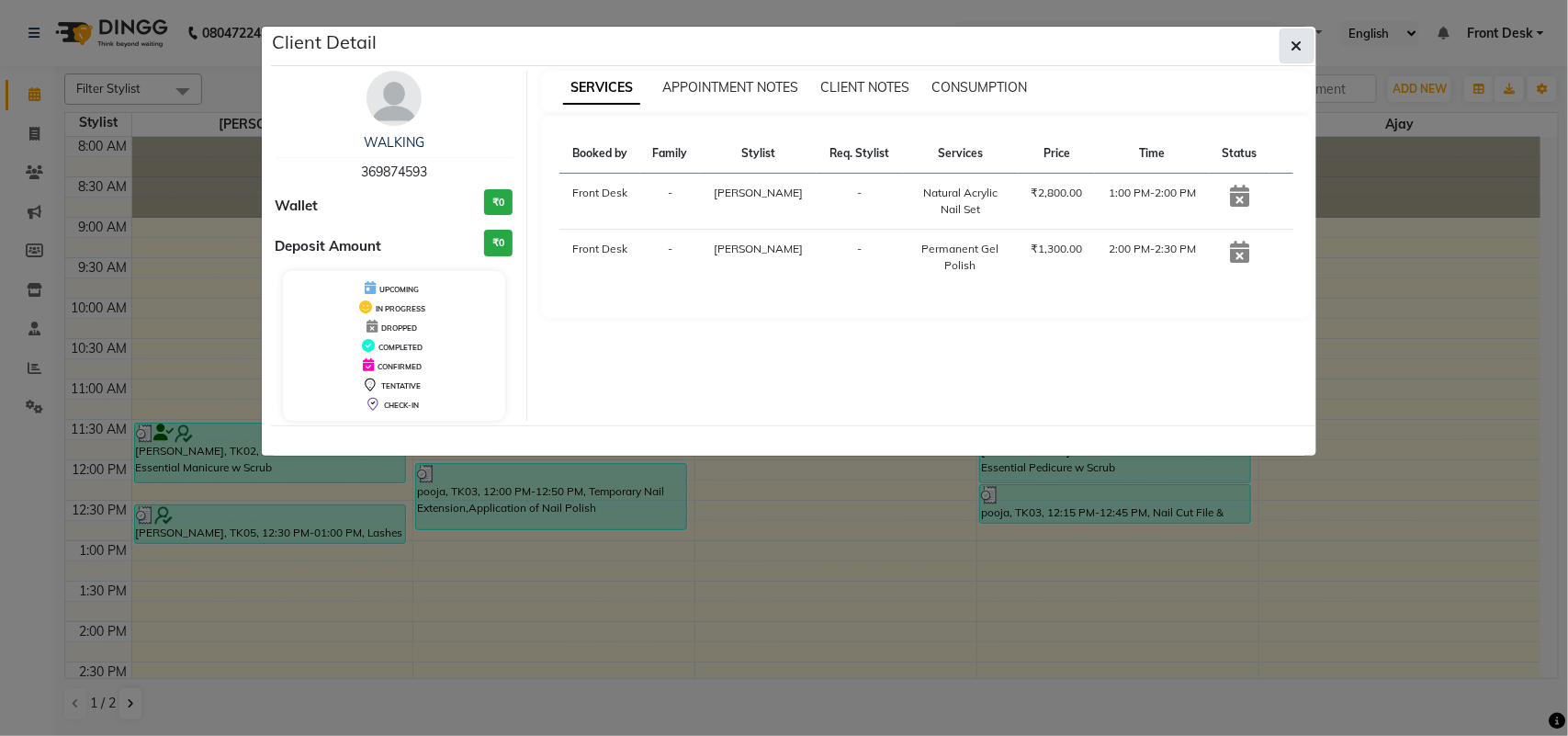
click at [1296, 43] on icon "button" at bounding box center [1296, 45] width 11 height 15
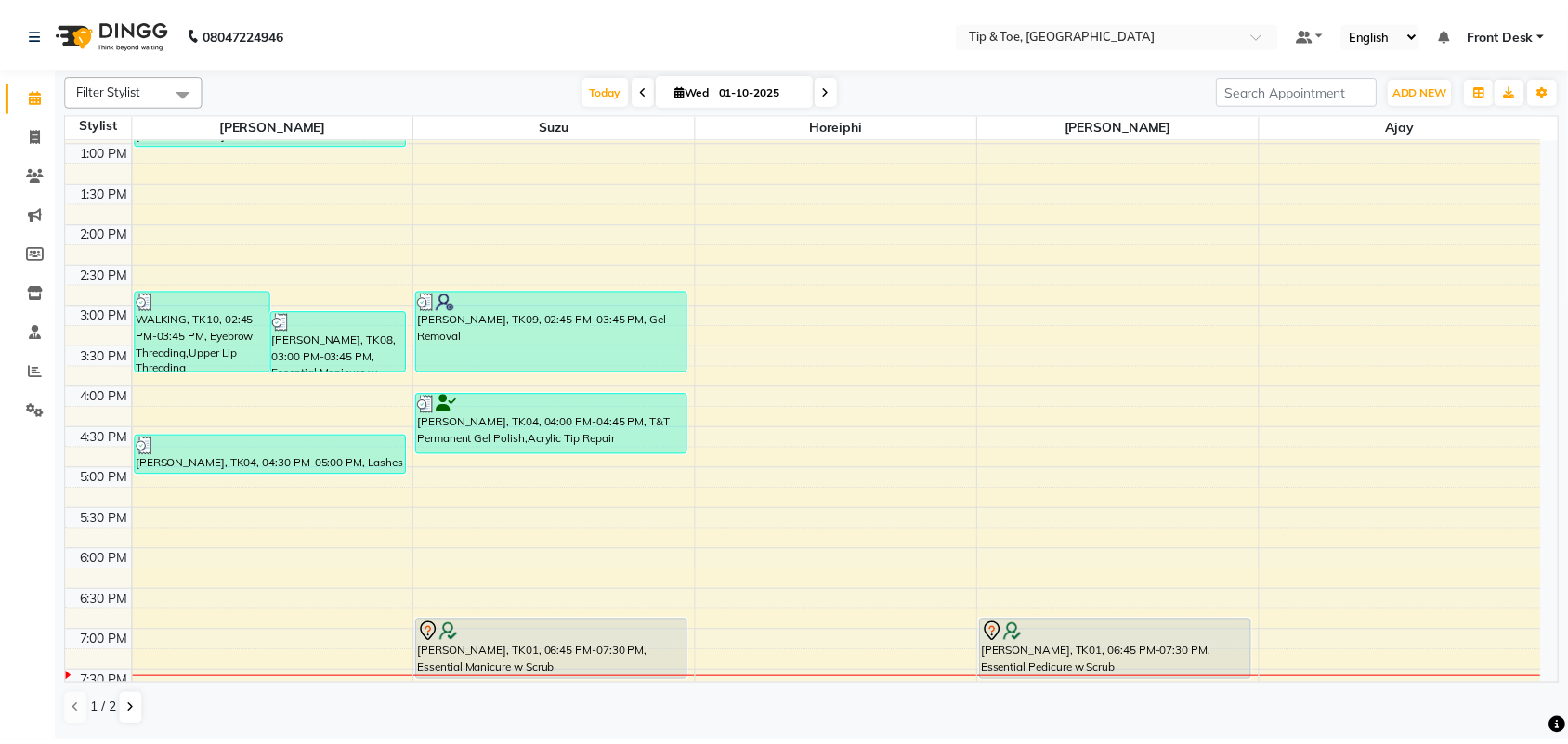
scroll to position [418, 0]
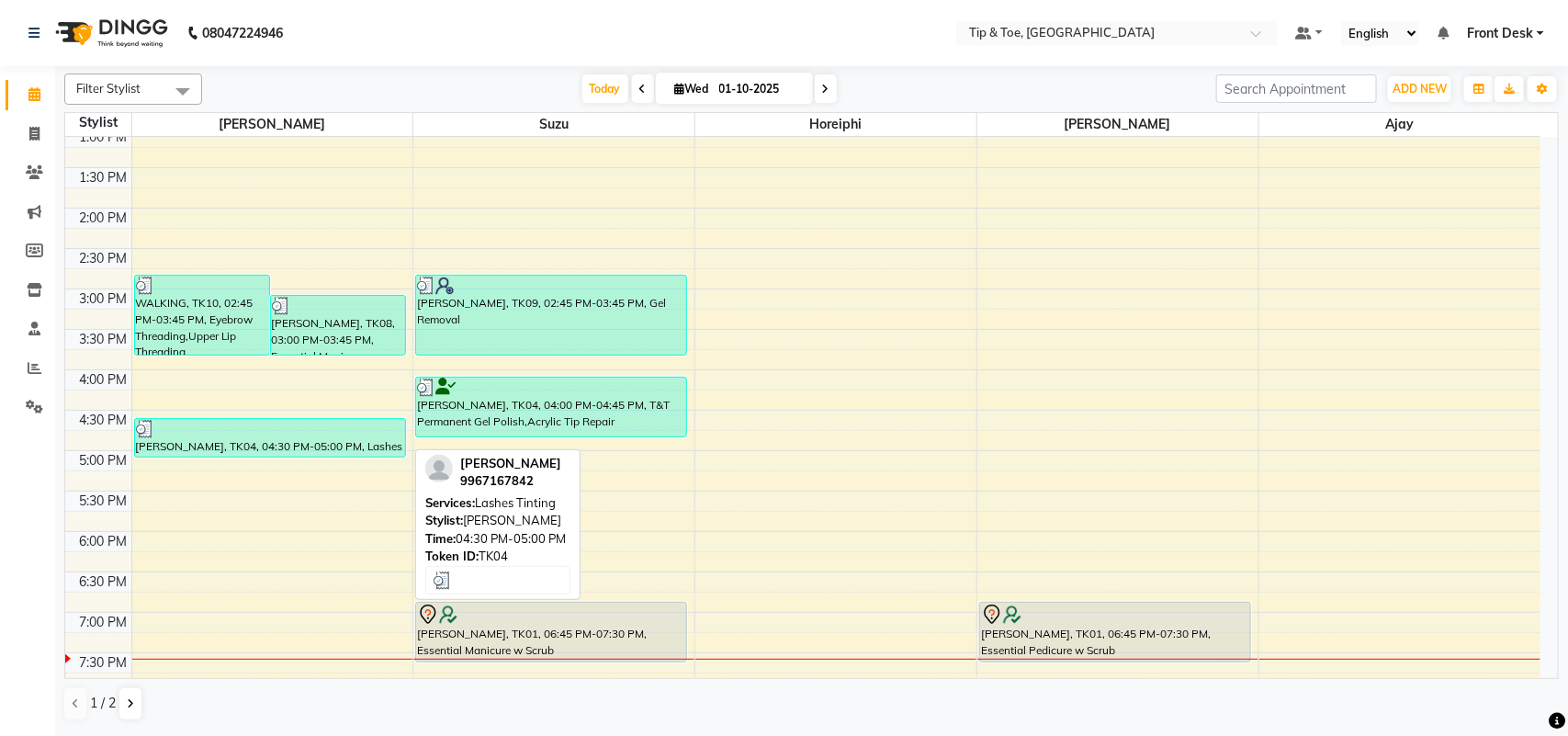
click at [214, 428] on div at bounding box center [270, 429] width 268 height 19
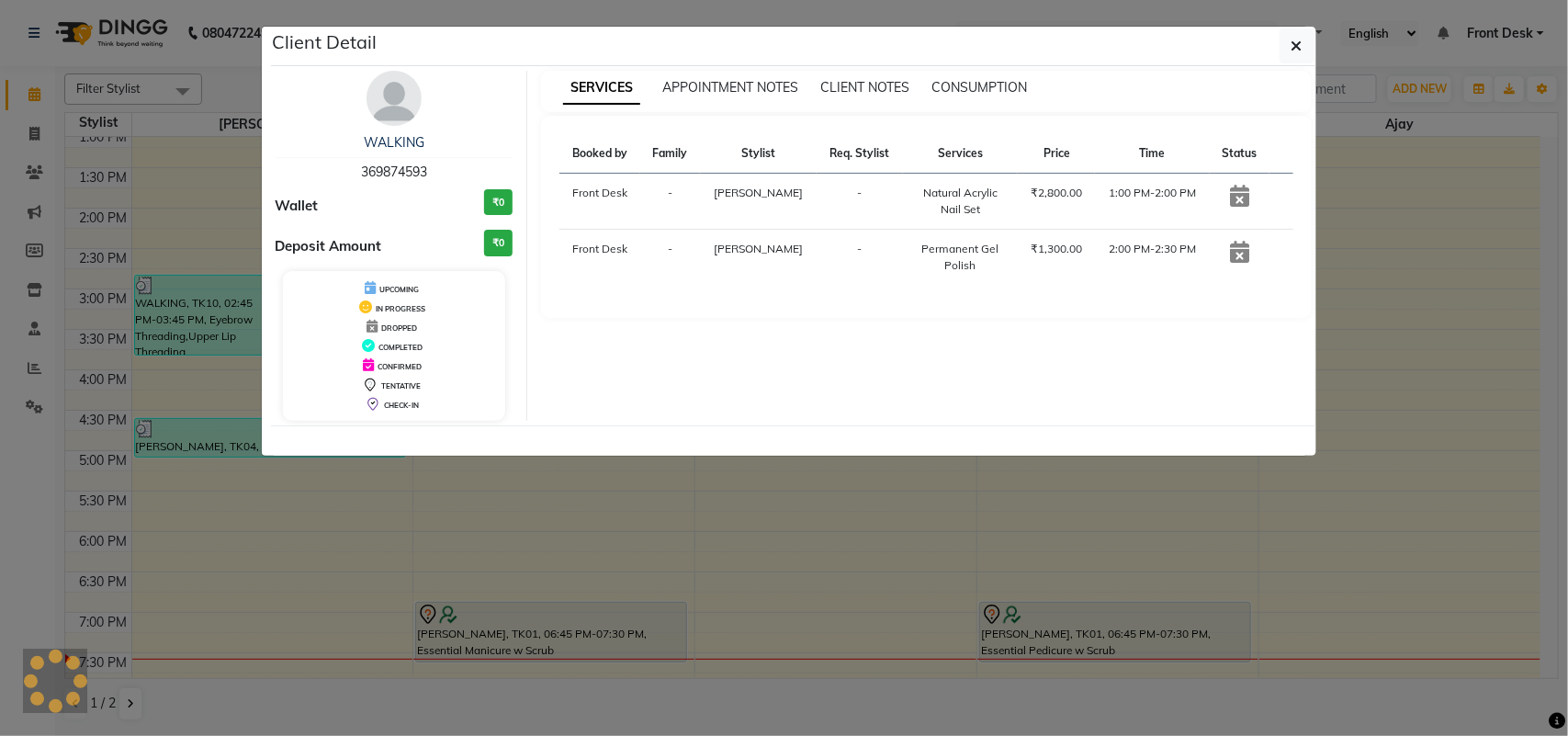
select select "3"
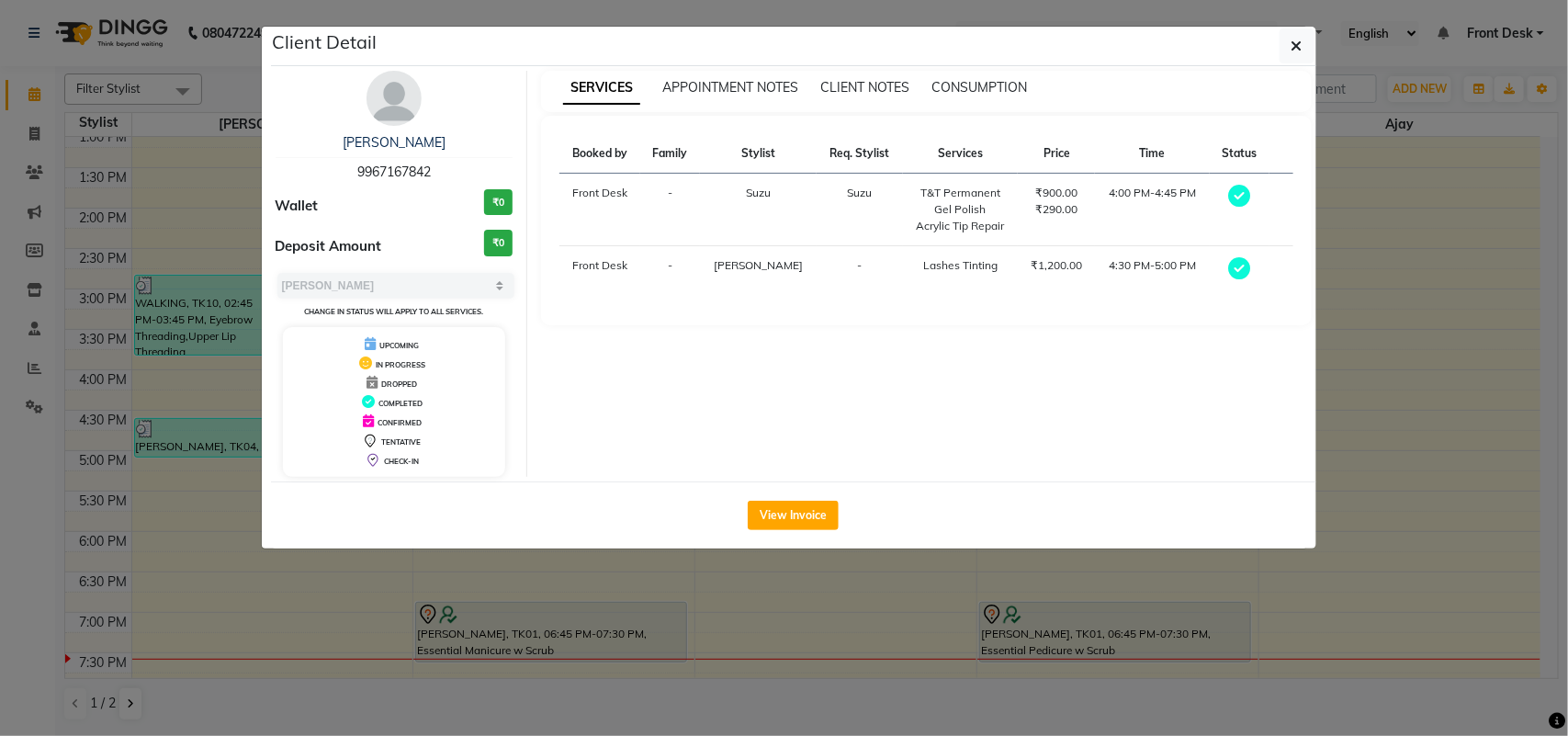
drag, startPoint x: 432, startPoint y: 170, endPoint x: 350, endPoint y: 176, distance: 82.2
click at [350, 176] on div "Aashna Shah 9967167842" at bounding box center [394, 158] width 238 height 49
copy span "9967167842"
click at [1305, 39] on button "button" at bounding box center [1297, 46] width 35 height 35
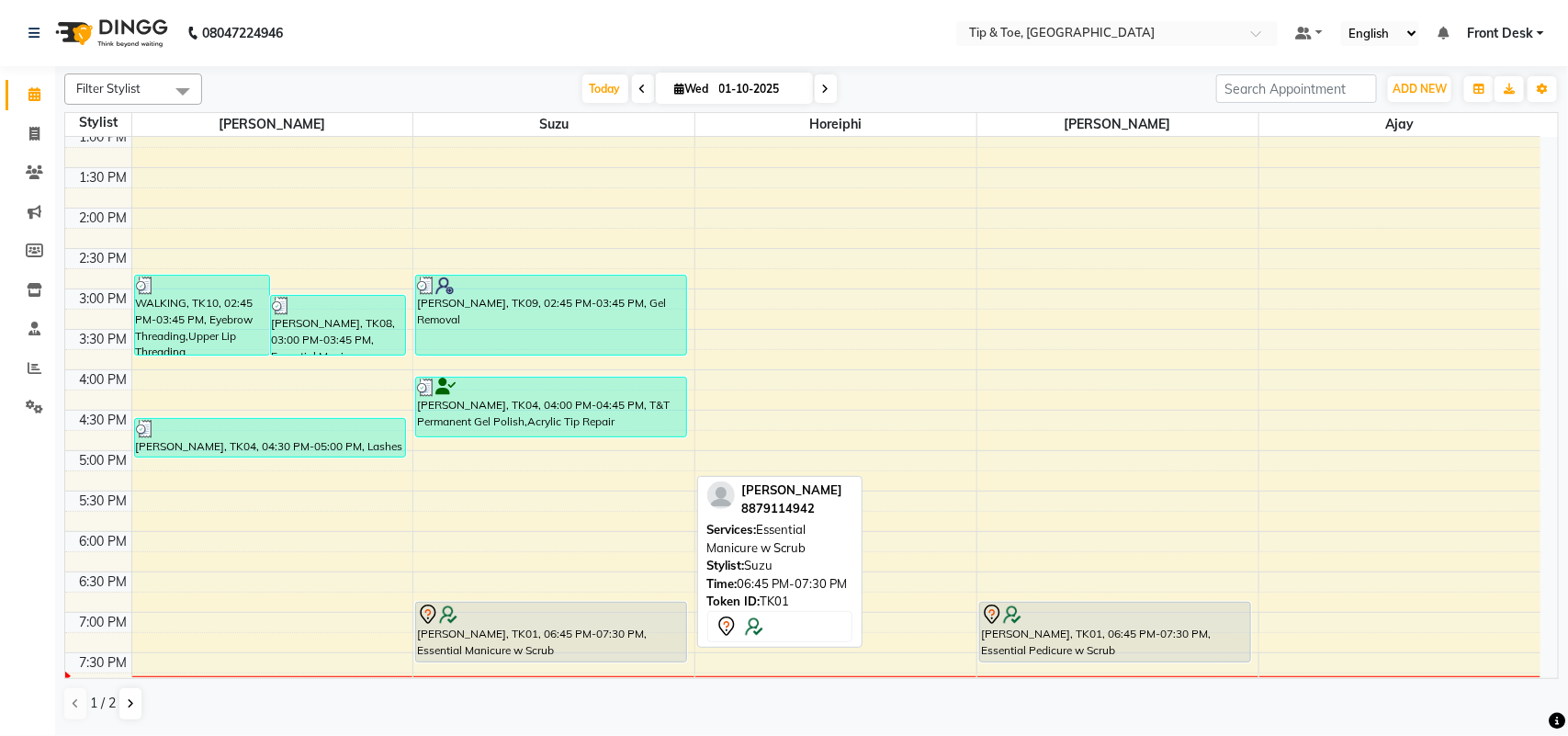
click at [517, 629] on div "[PERSON_NAME], TK01, 06:45 PM-07:30 PM, Essential Manicure w Scrub" at bounding box center [551, 632] width 270 height 59
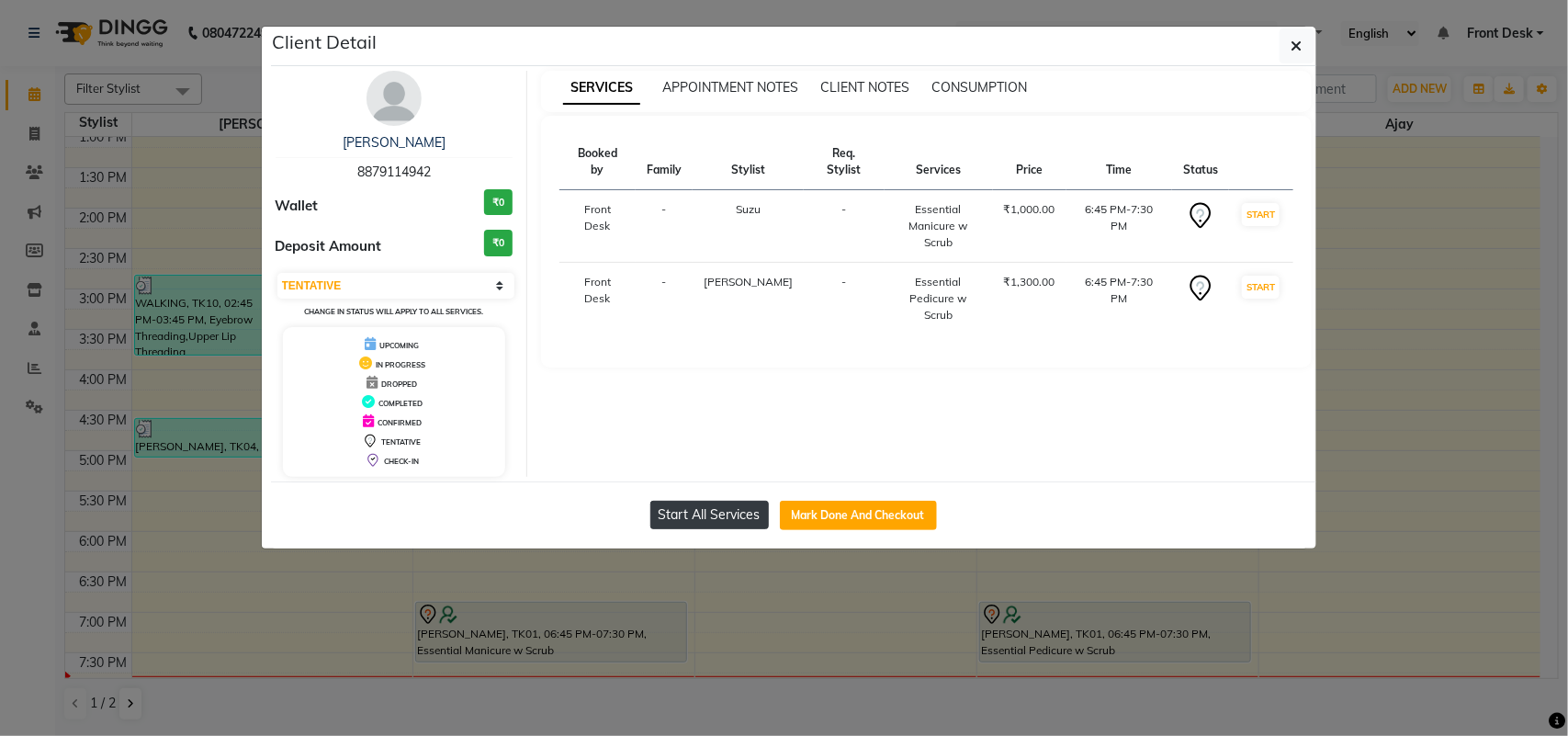
click at [713, 524] on button "Start All Services" at bounding box center [709, 515] width 119 height 28
select select "1"
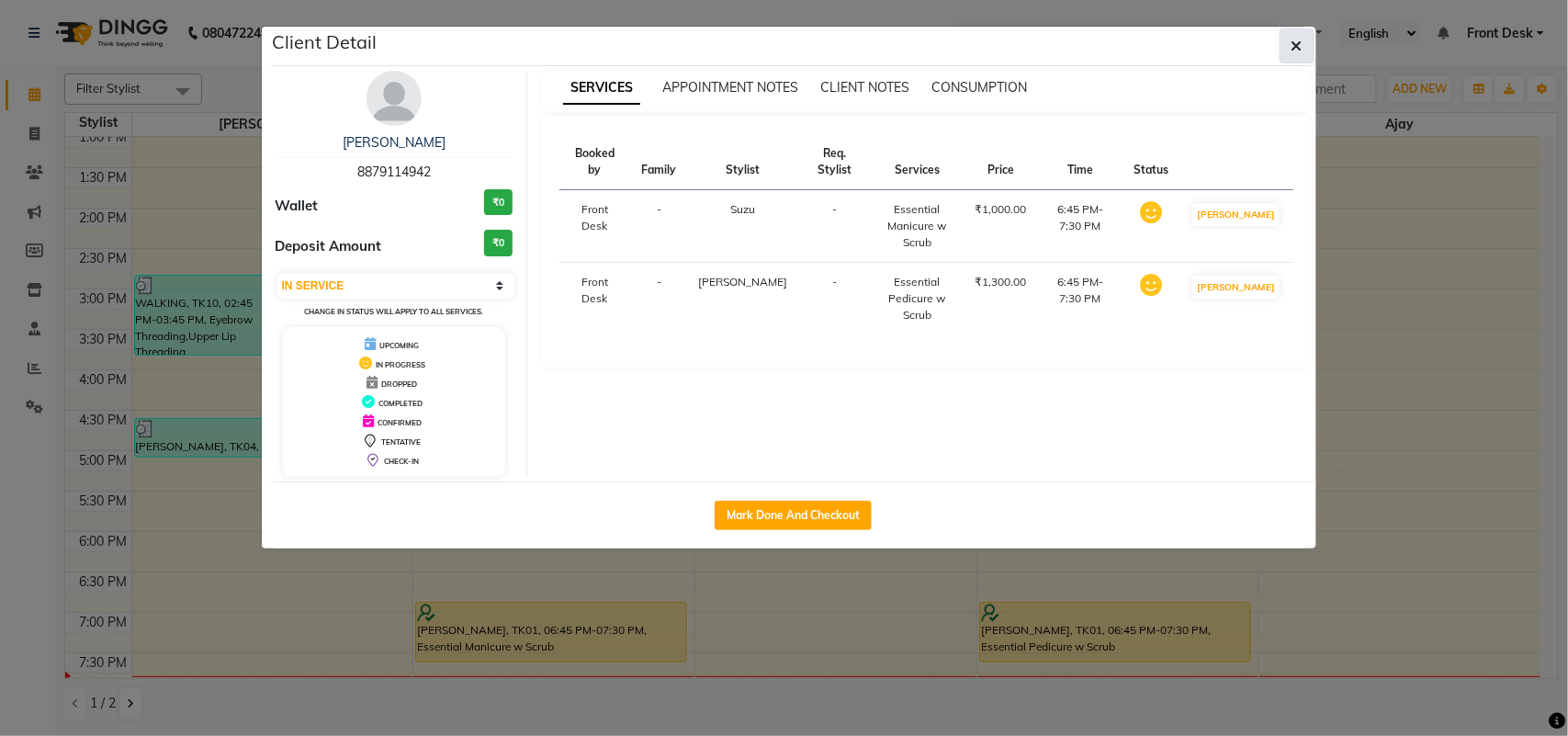
click at [1305, 43] on button "button" at bounding box center [1297, 46] width 35 height 35
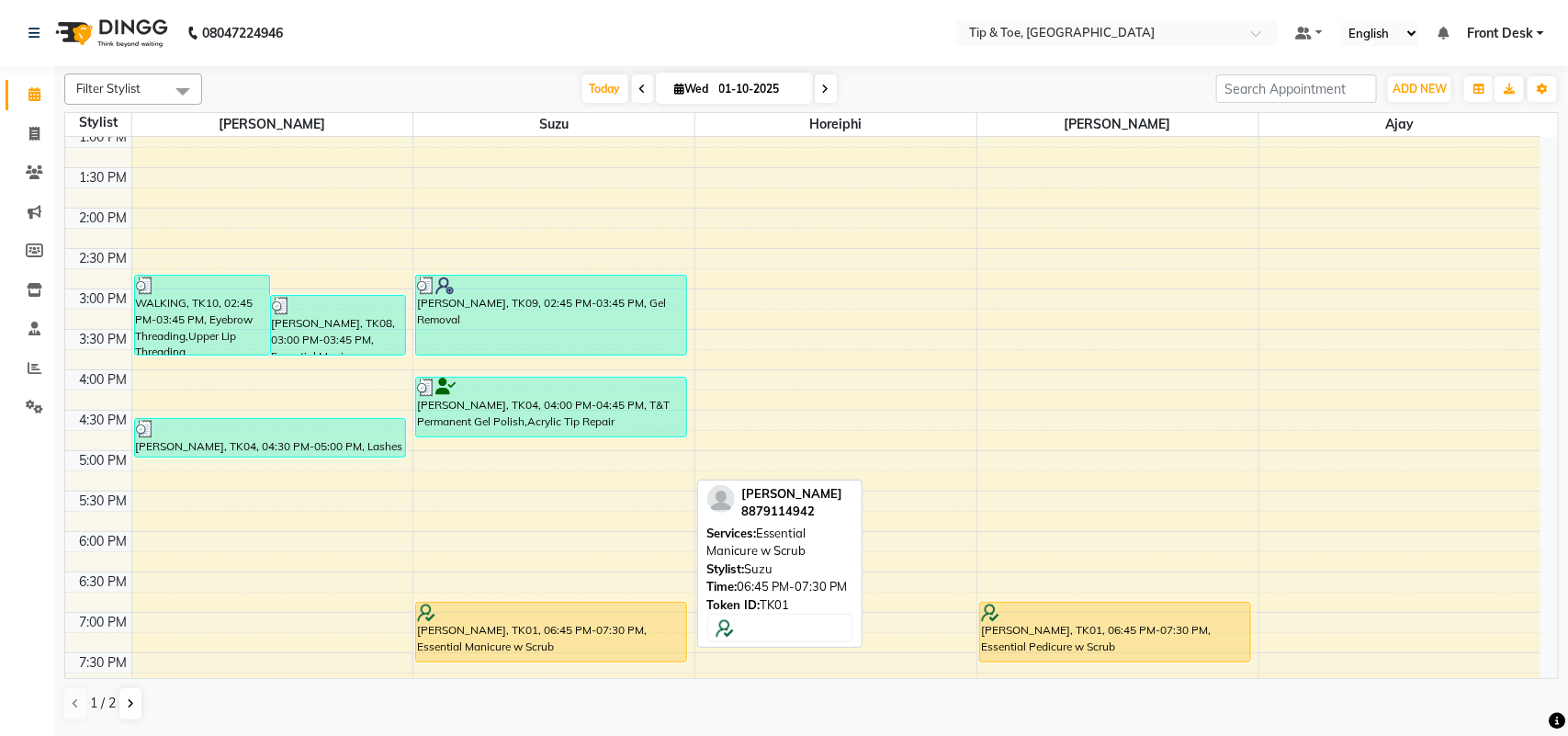
click at [598, 617] on div at bounding box center [551, 613] width 268 height 19
select select "1"
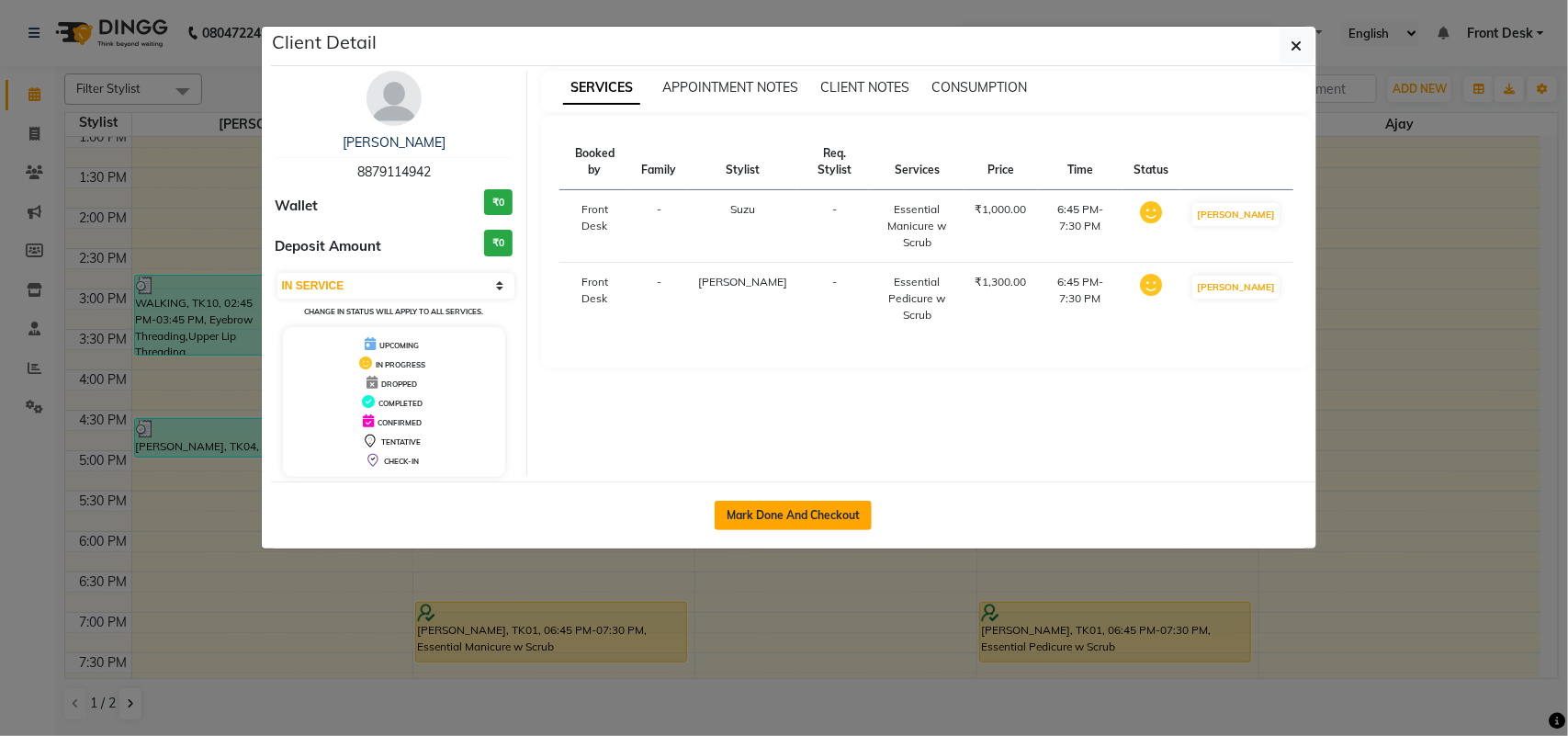
click at [790, 515] on button "Mark Done And Checkout" at bounding box center [793, 515] width 157 height 29
select select "5655"
select select "service"
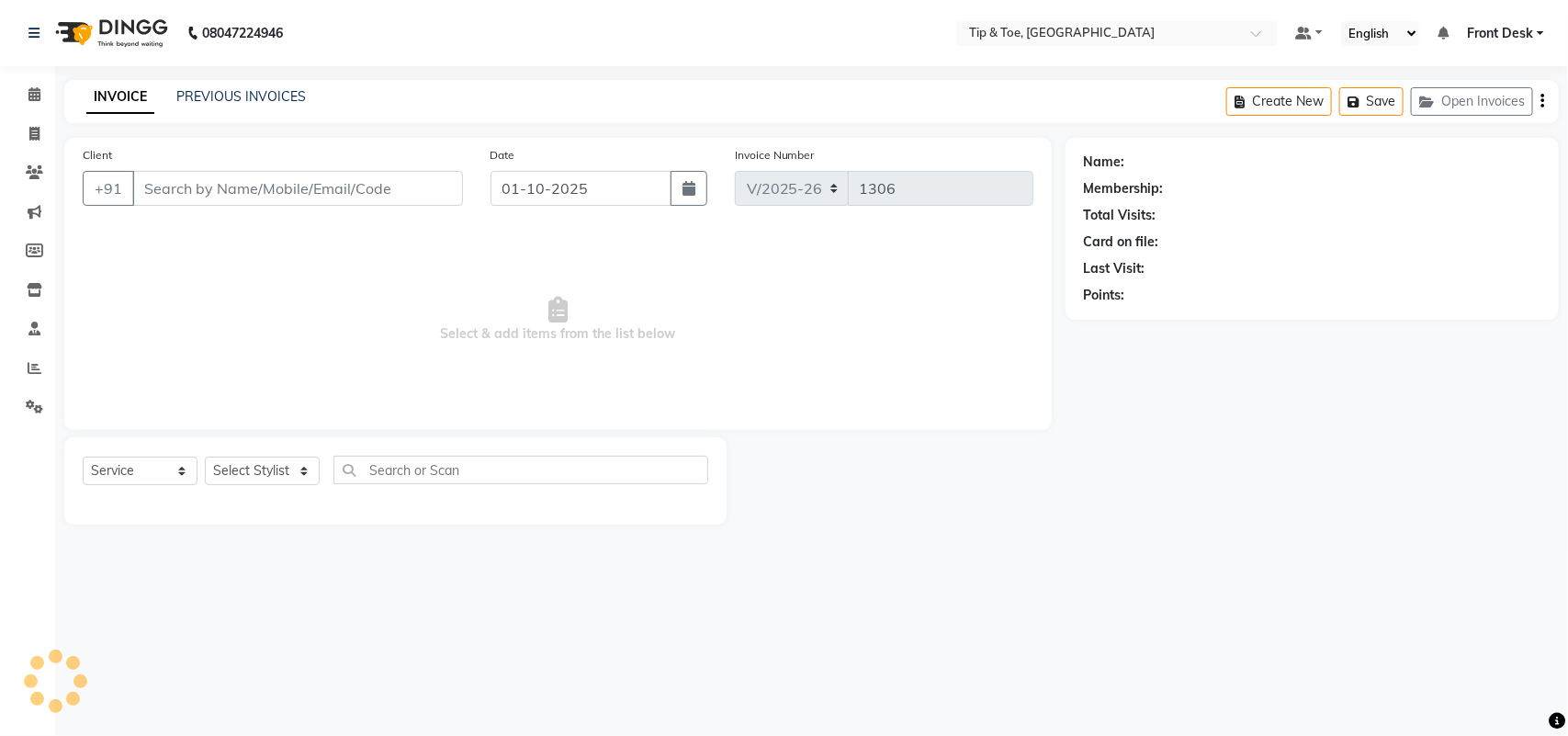
select select "3"
type input "8879114942"
select select "38742"
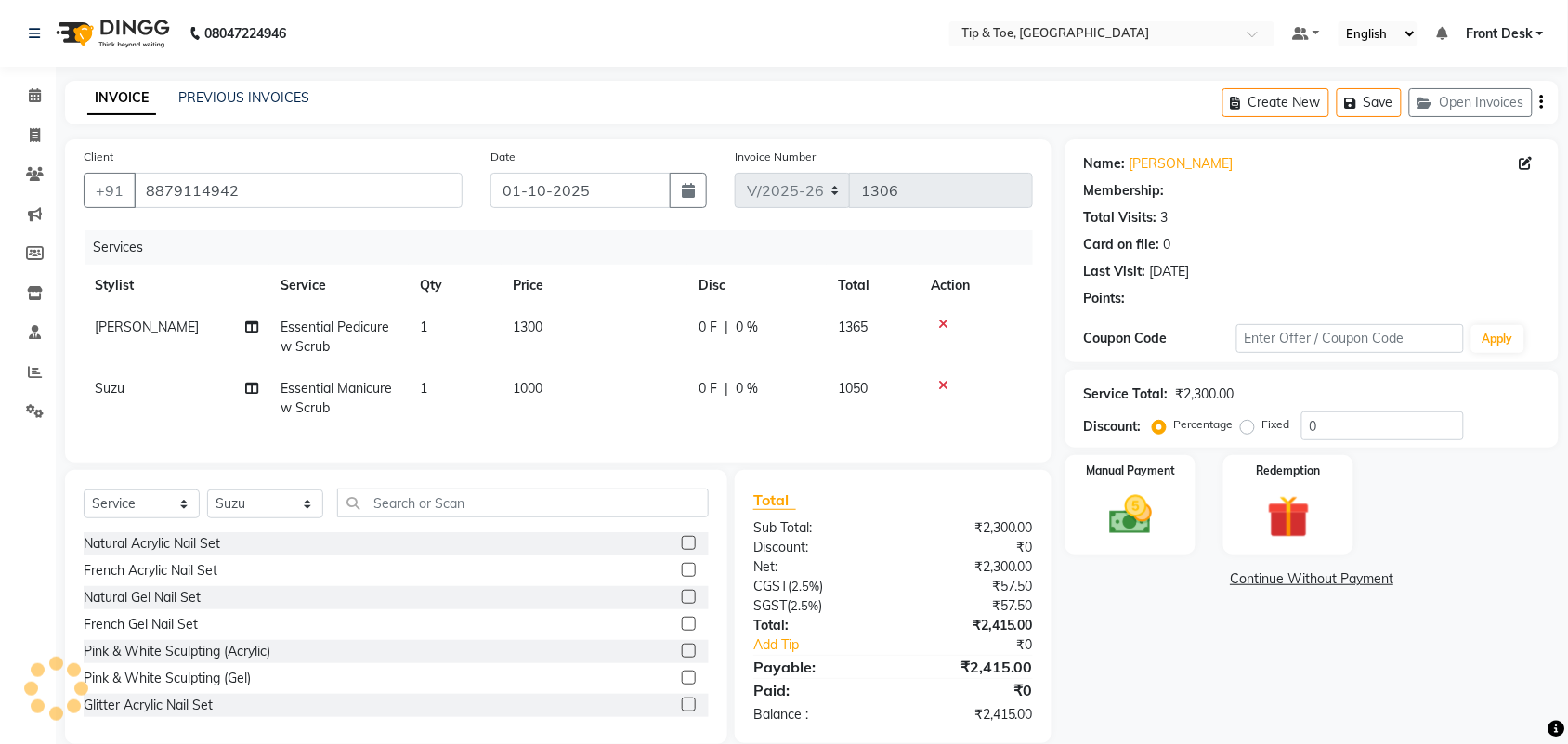
type input "20"
select select "1: Object"
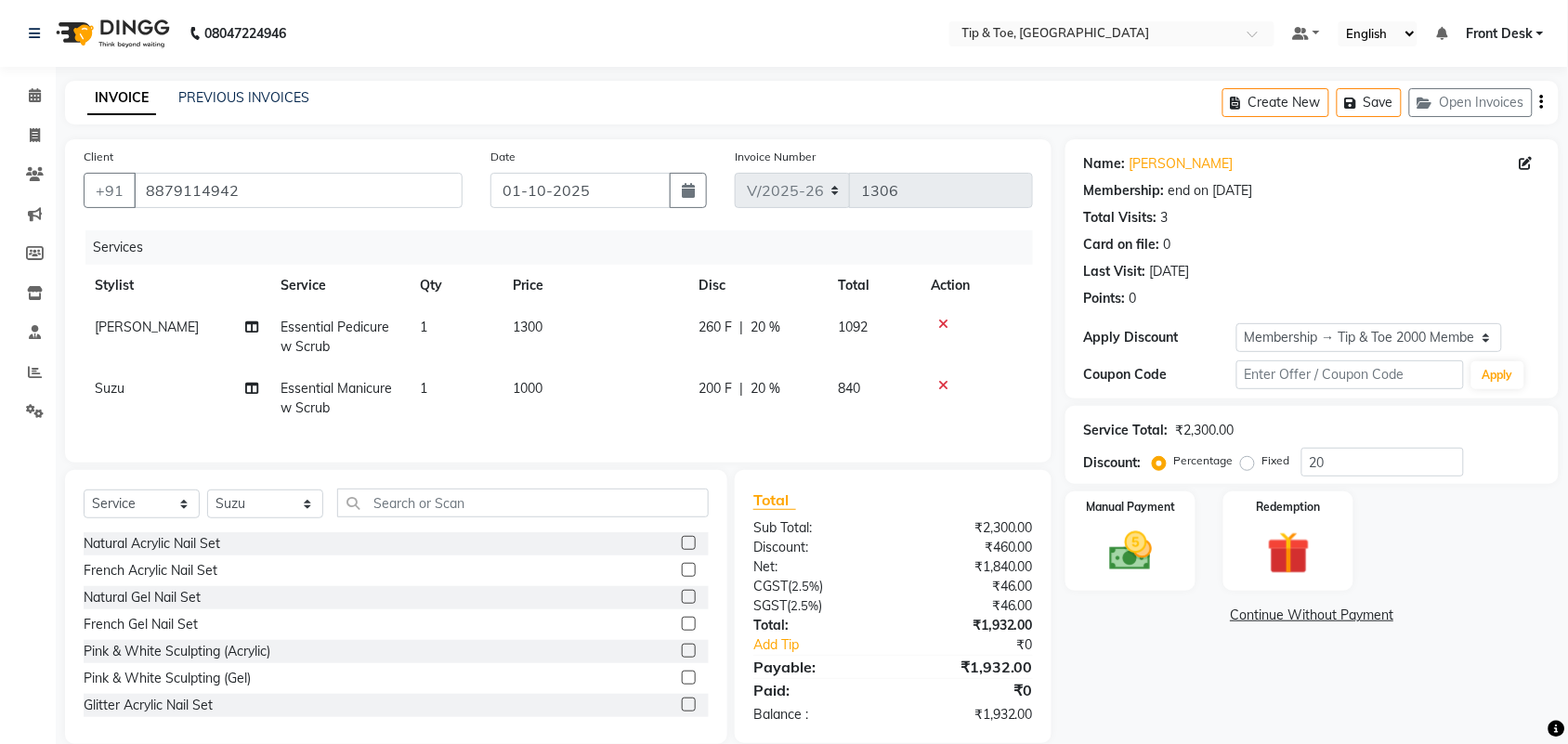
click at [1187, 676] on div "Name: Mansi Zaveri Membership: end on 30-05-2028 Total Visits: 3 Card on file: …" at bounding box center [1318, 442] width 507 height 604
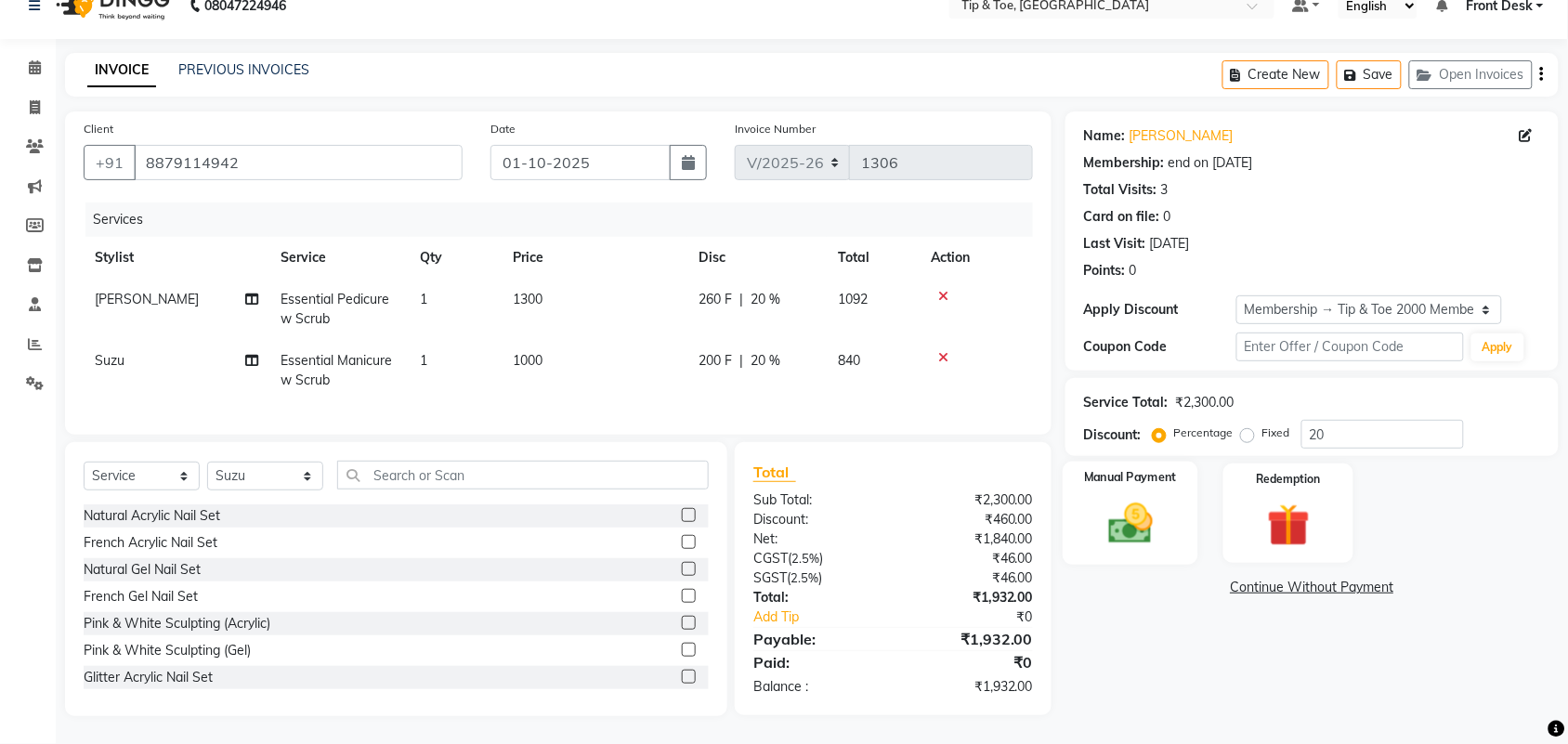
click at [1131, 511] on img at bounding box center [1130, 524] width 72 height 52
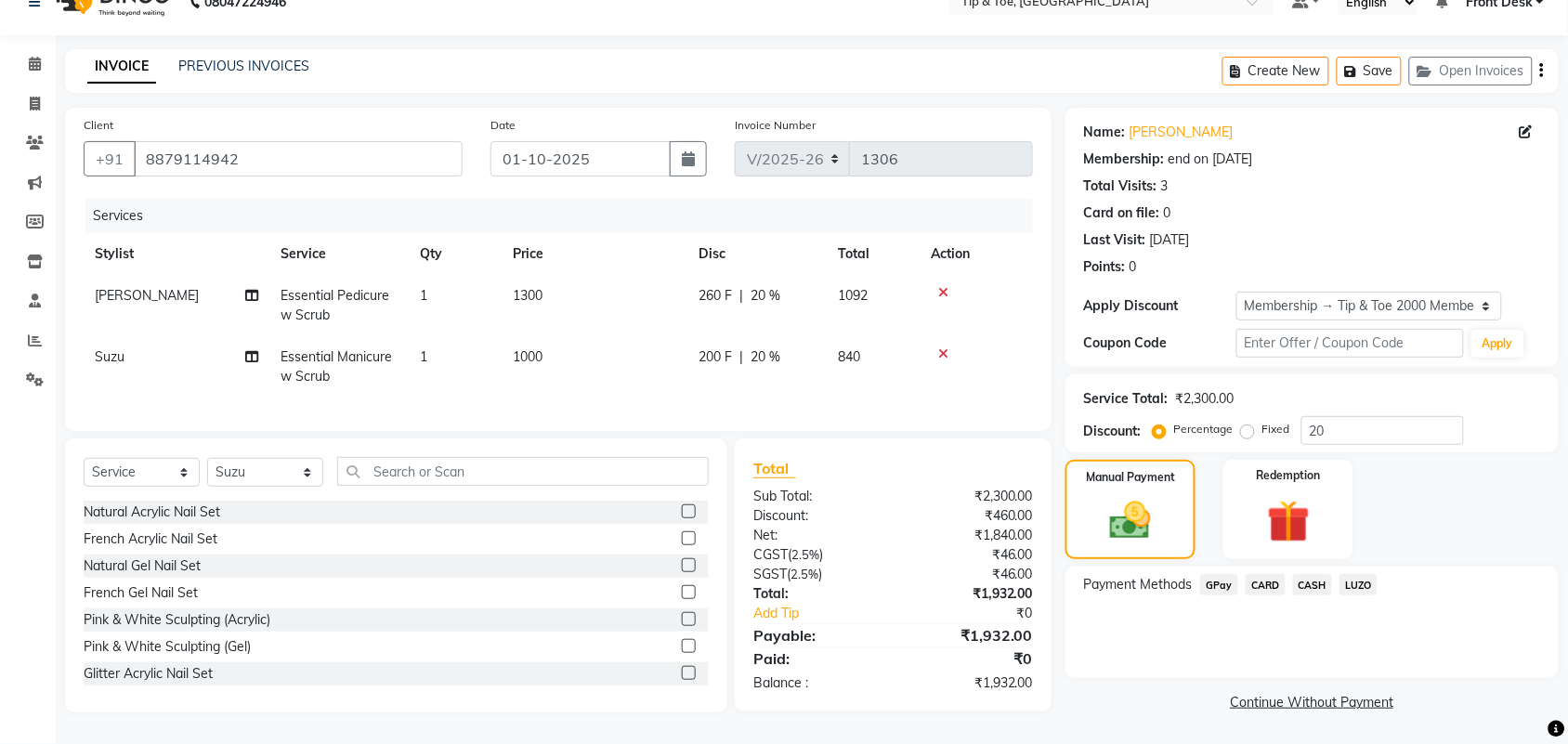
click at [1316, 574] on span "CASH" at bounding box center [1312, 585] width 40 height 22
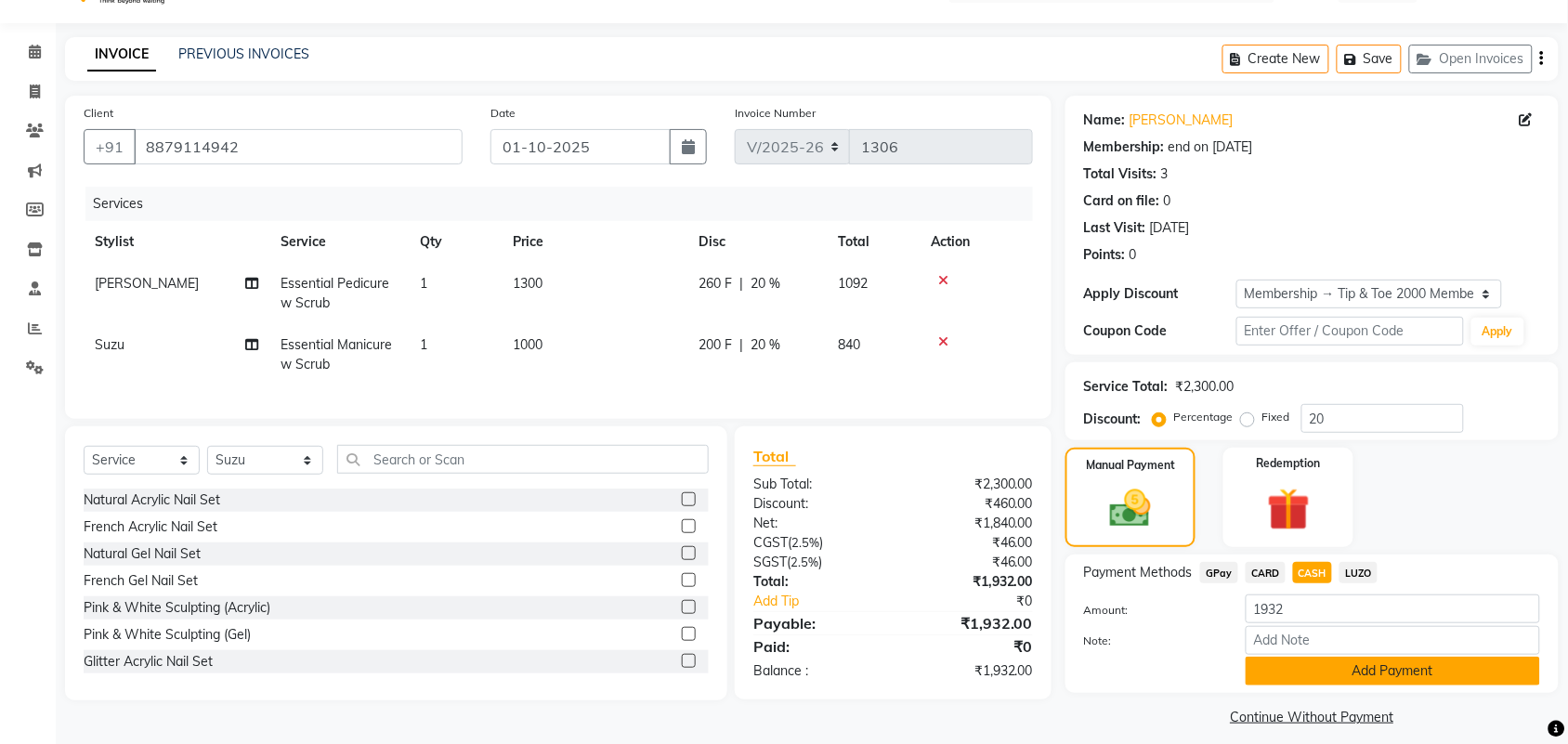
click at [1333, 670] on button "Add Payment" at bounding box center [1392, 671] width 294 height 29
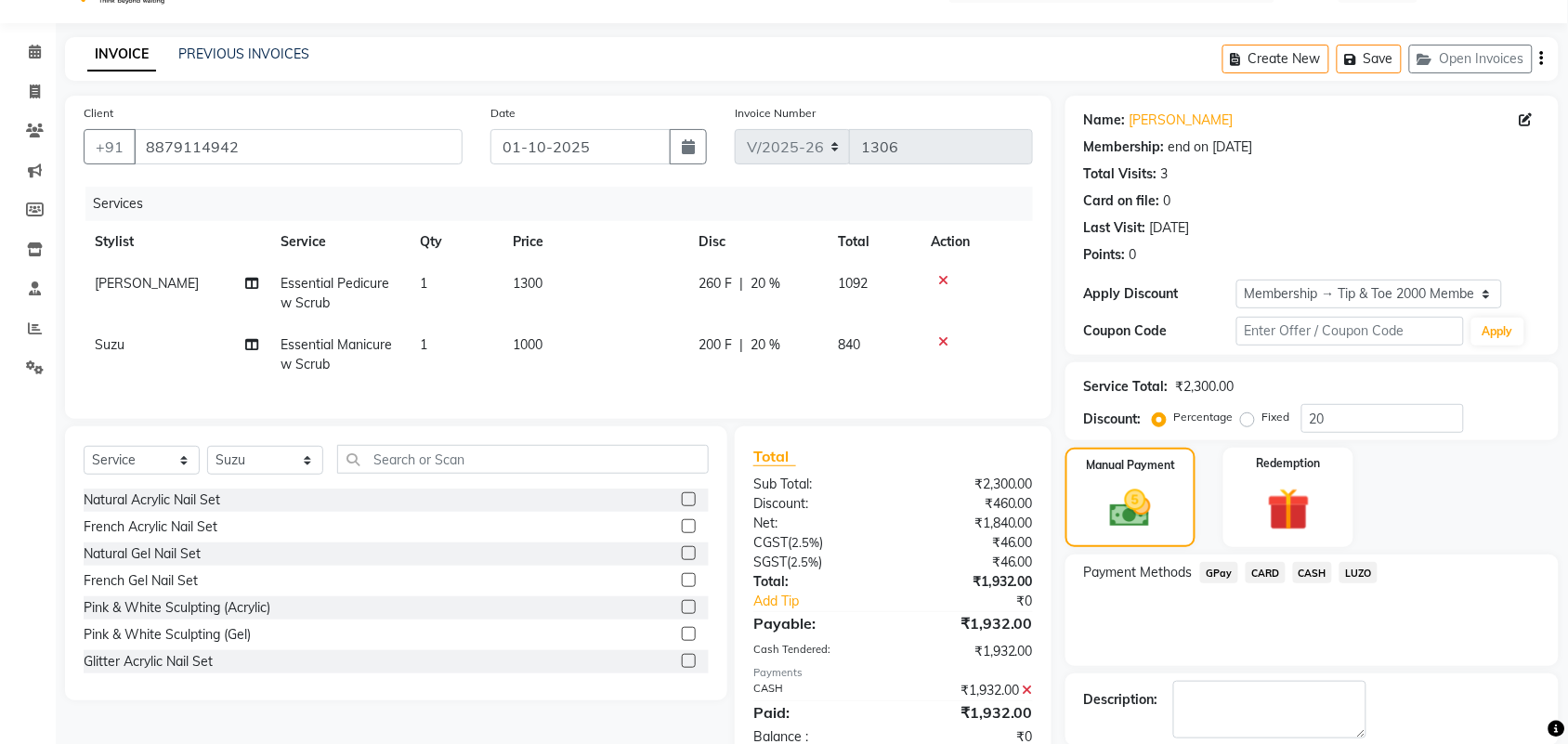
click at [1436, 685] on div "Description:" at bounding box center [1311, 709] width 456 height 57
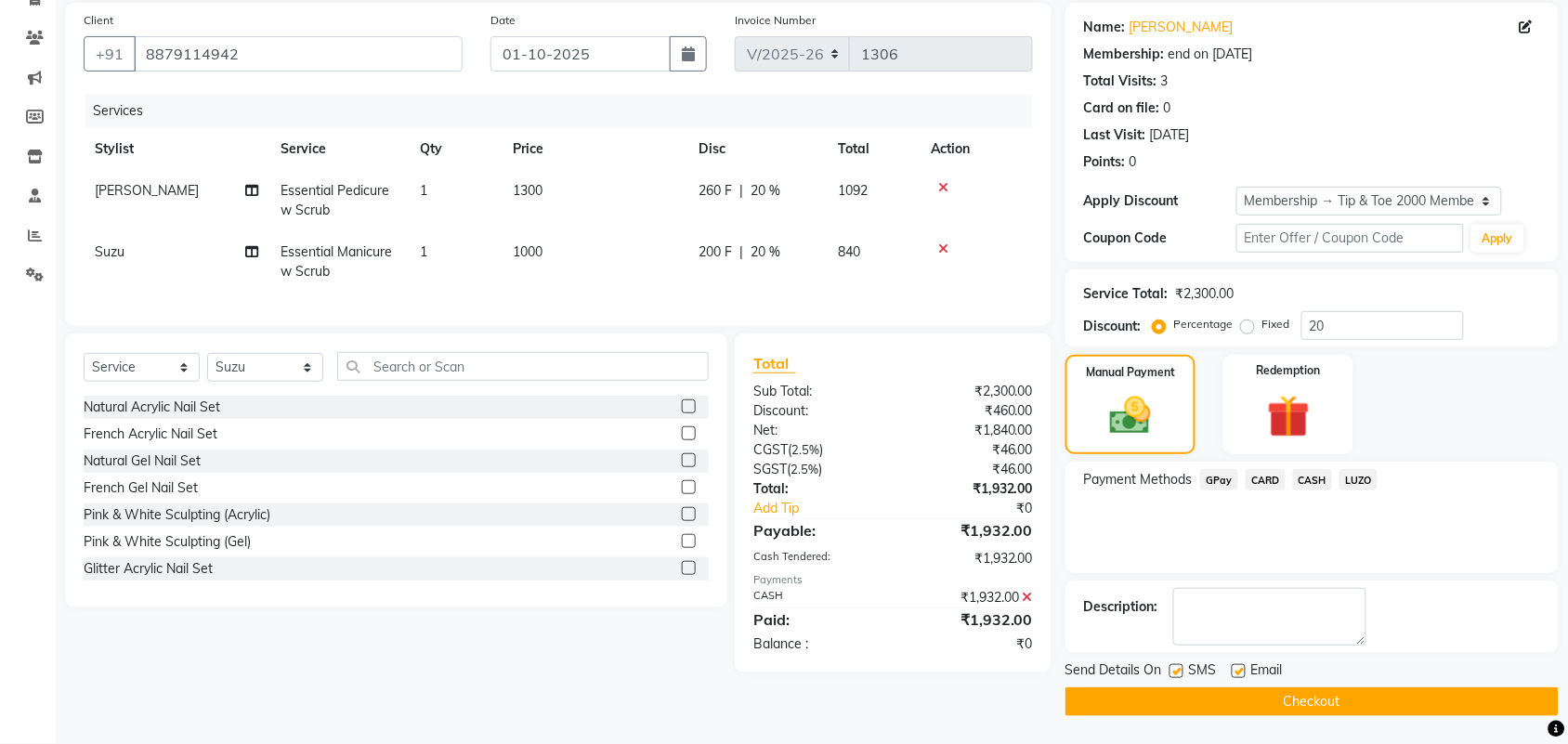
click at [1422, 713] on button "Checkout" at bounding box center [1311, 701] width 493 height 29
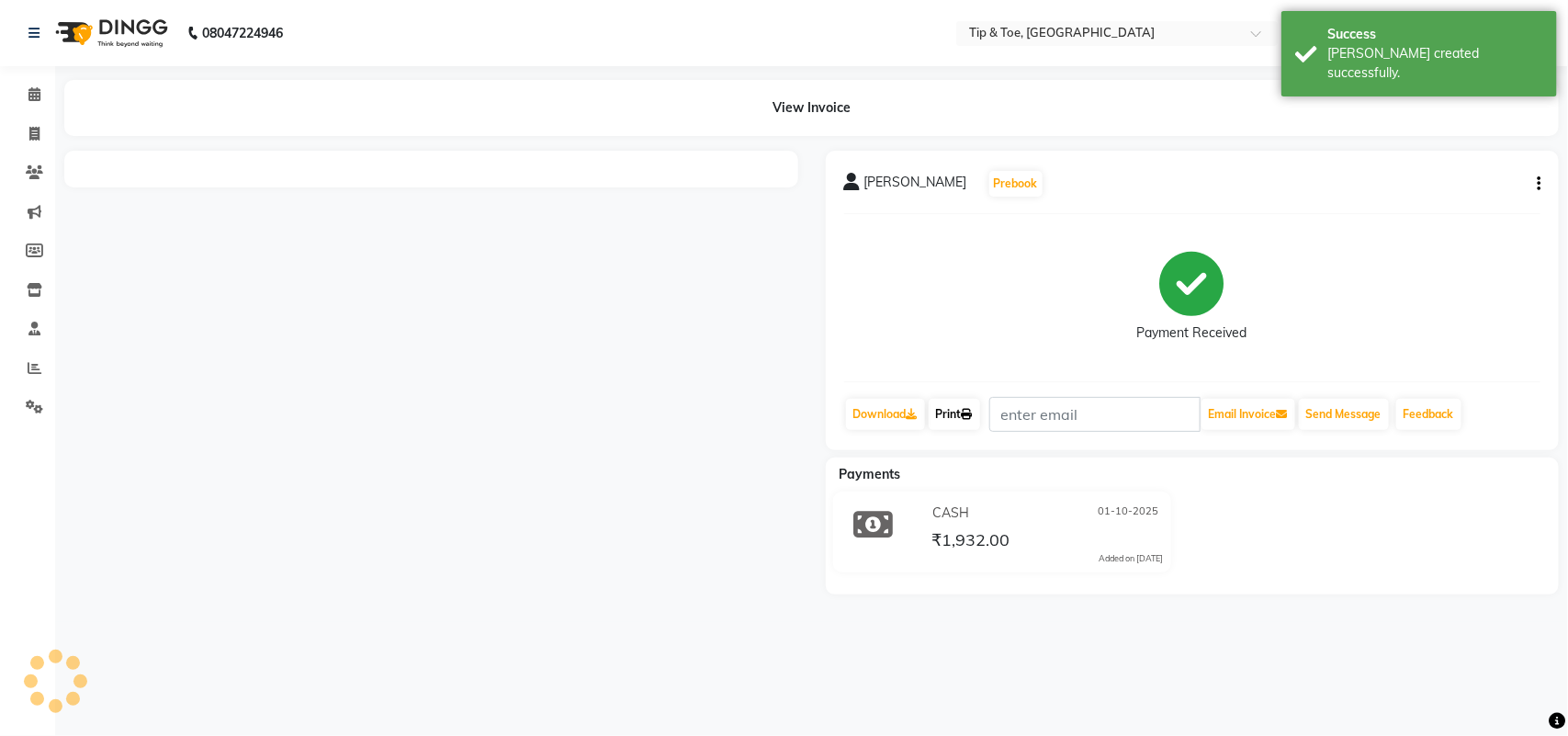
click at [974, 422] on link "Print" at bounding box center [954, 415] width 52 height 31
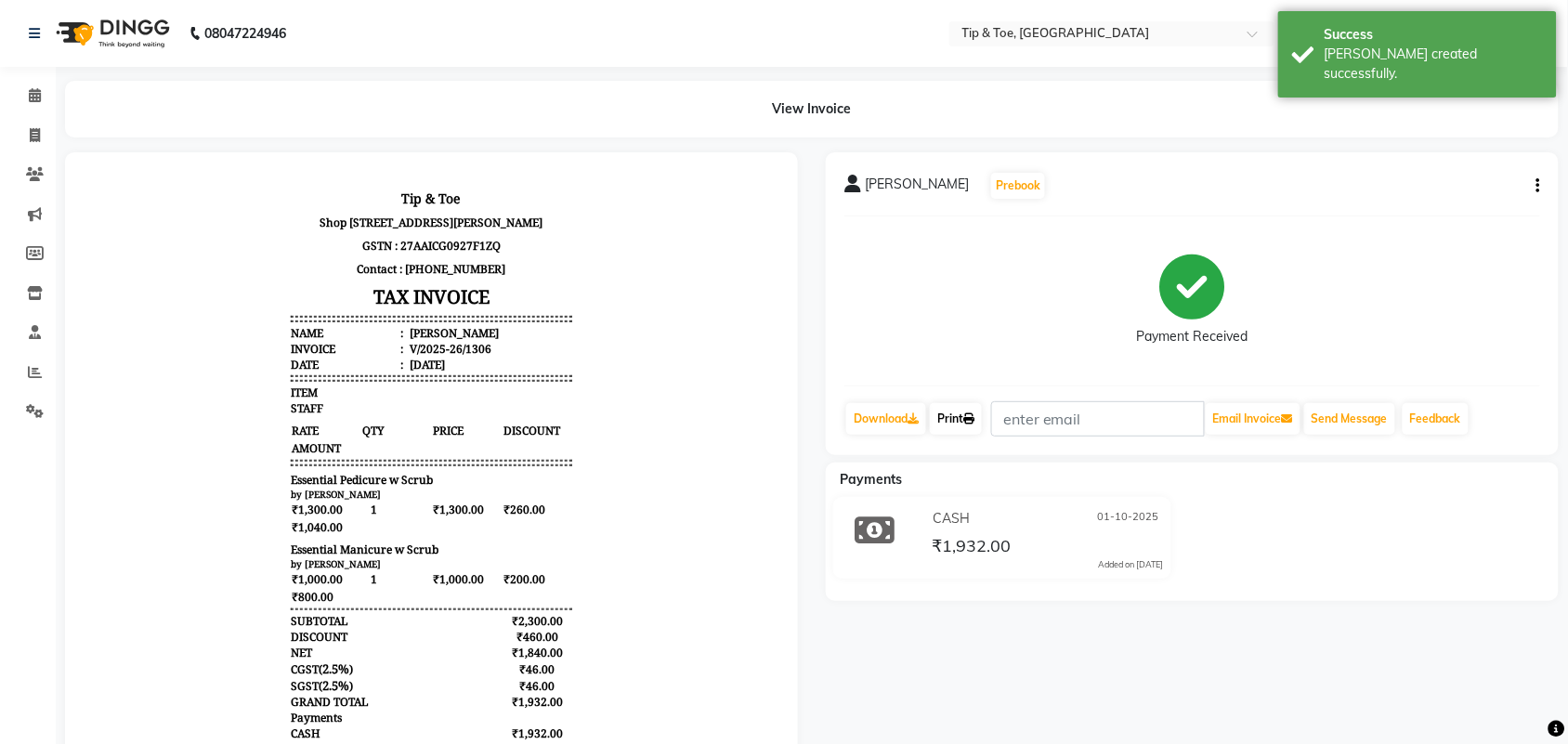
click at [973, 420] on icon at bounding box center [968, 418] width 11 height 11
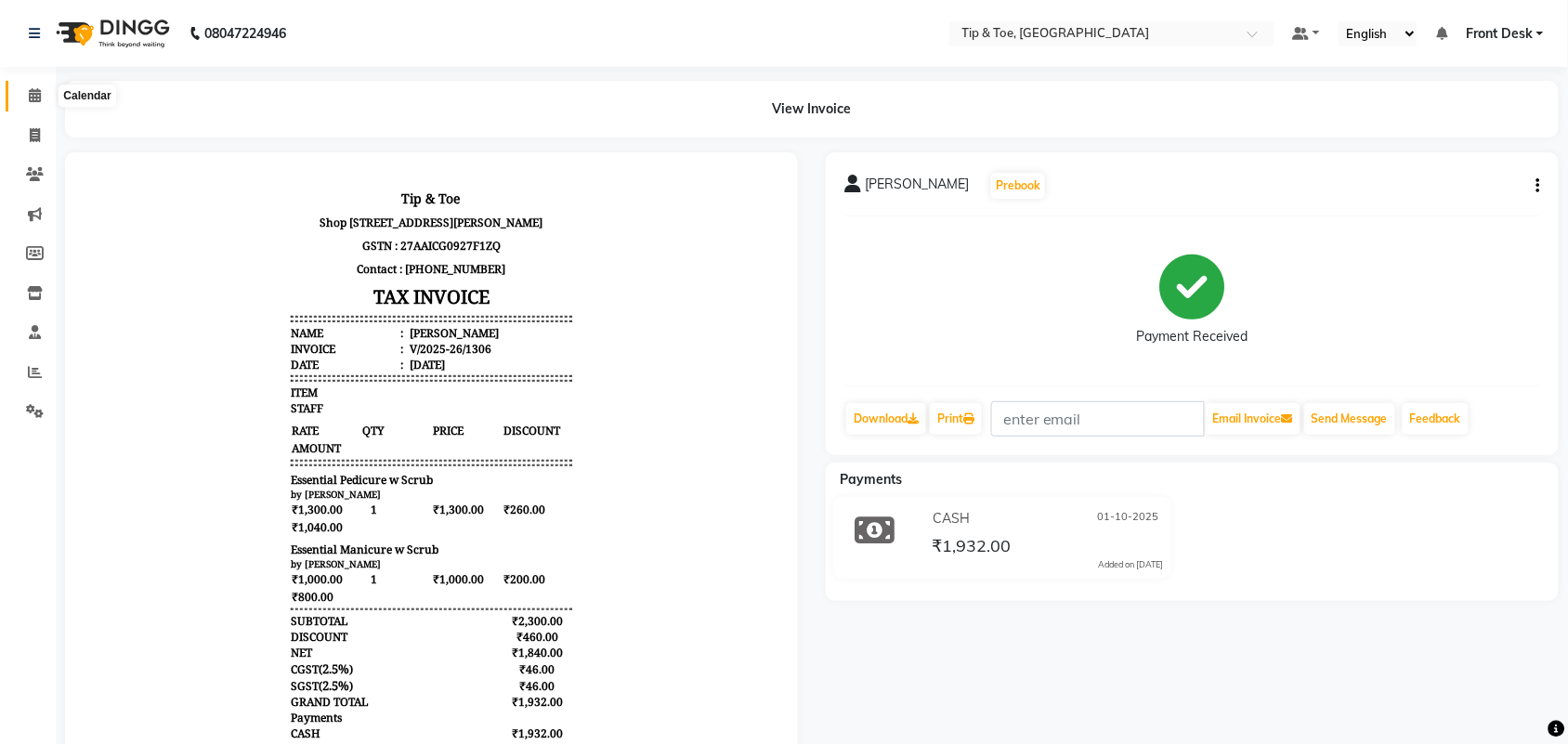
click at [35, 88] on icon at bounding box center [35, 95] width 12 height 14
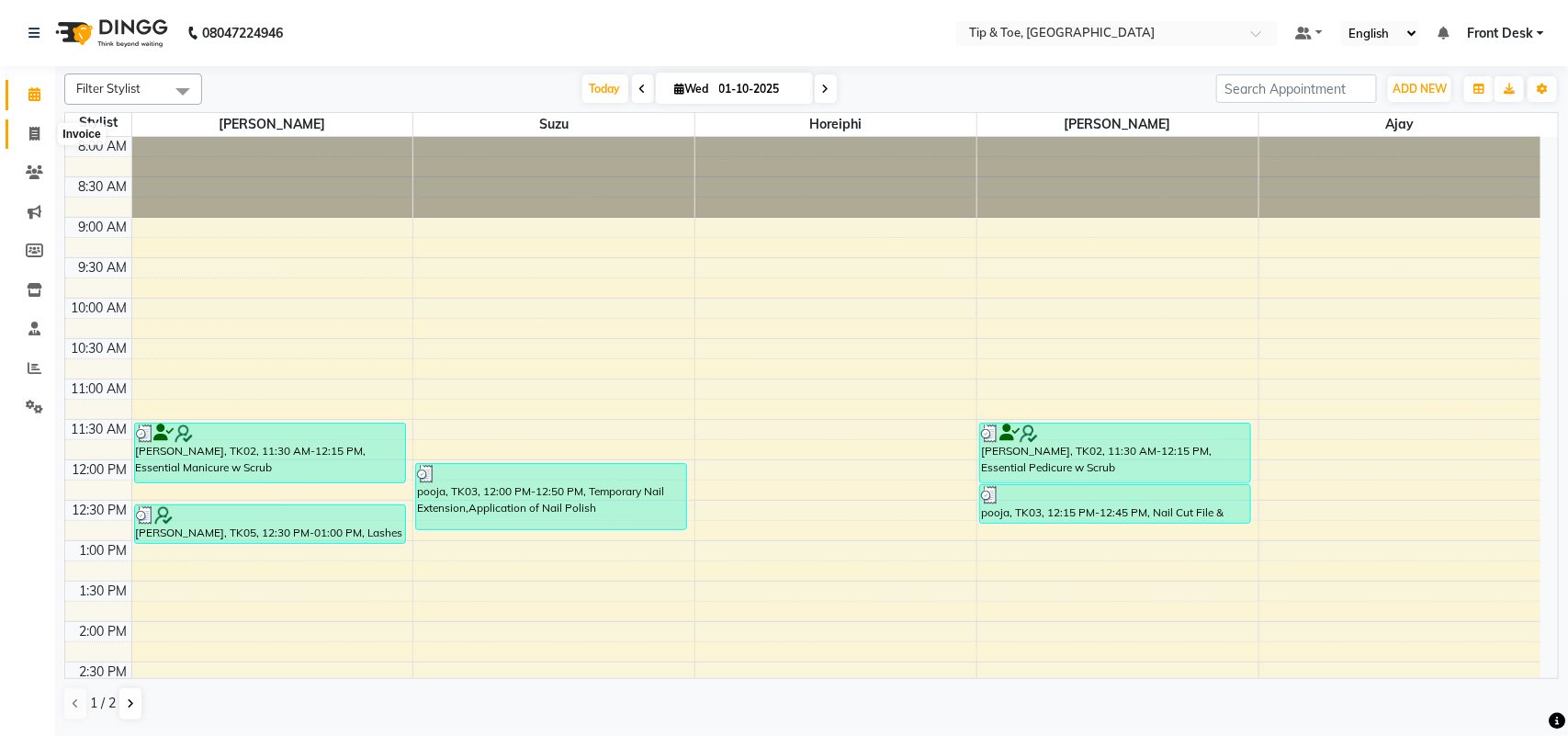
click at [27, 139] on span at bounding box center [34, 135] width 32 height 22
select select "5655"
select select "service"
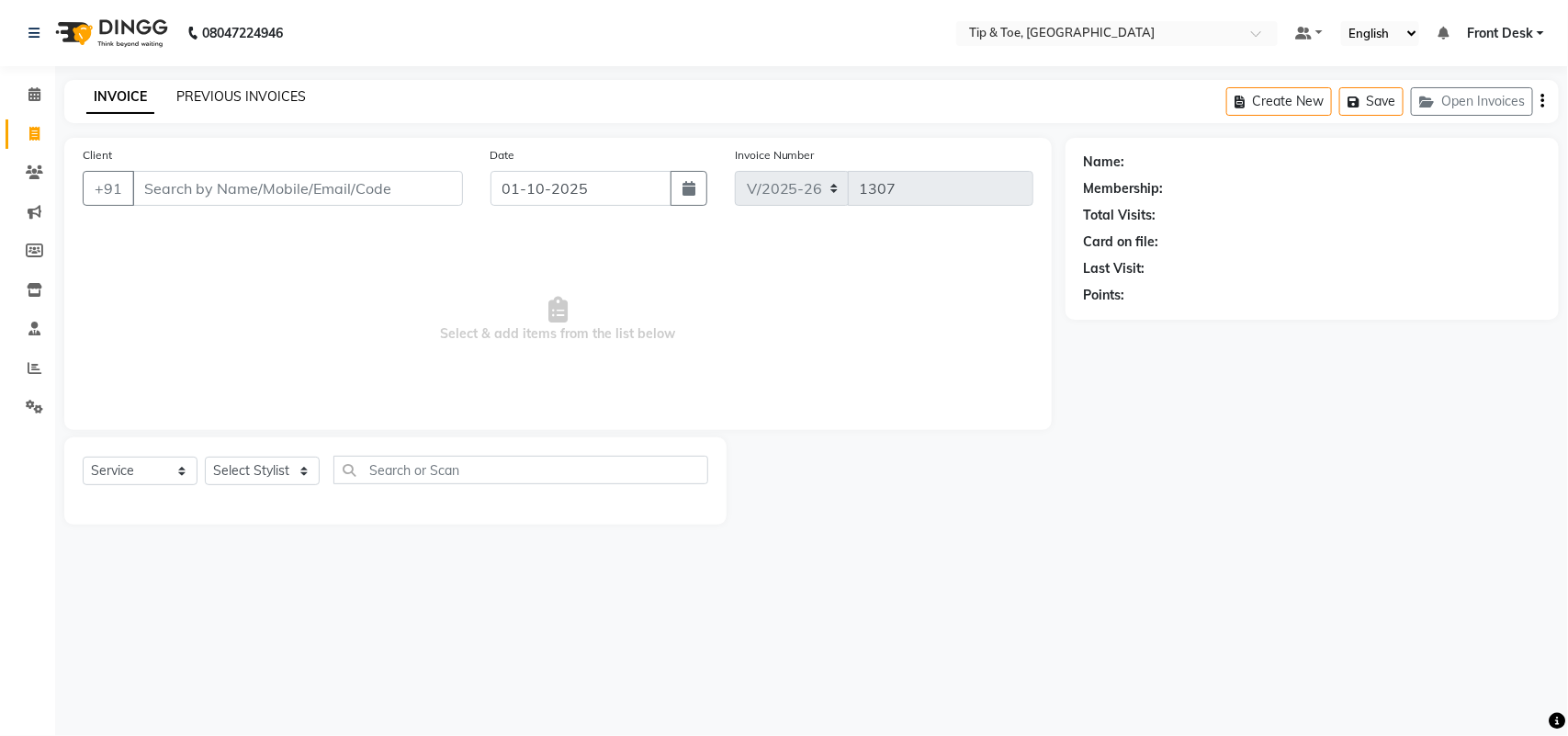
click at [286, 98] on link "PREVIOUS INVOICES" at bounding box center [241, 96] width 129 height 17
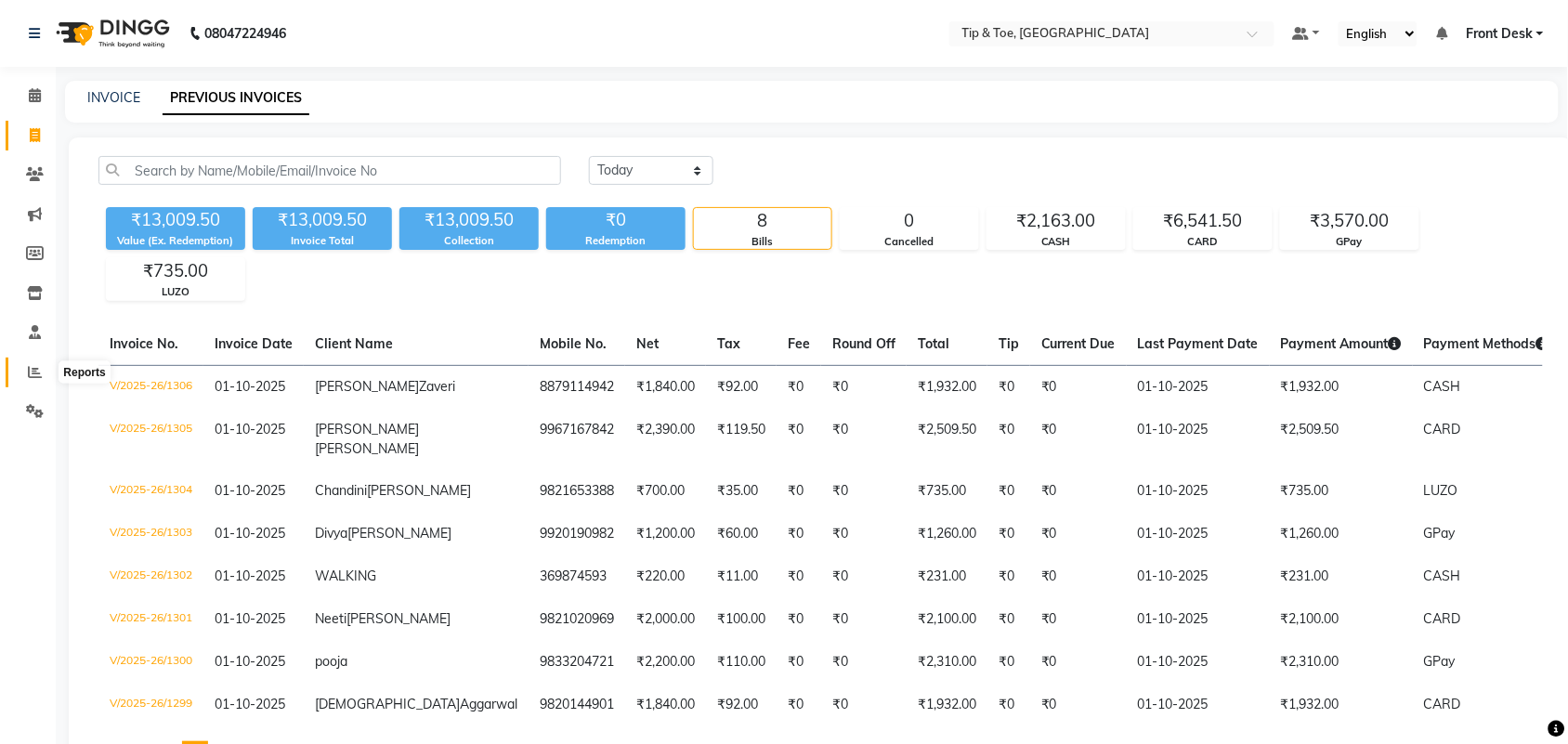
click at [30, 373] on icon at bounding box center [35, 372] width 14 height 14
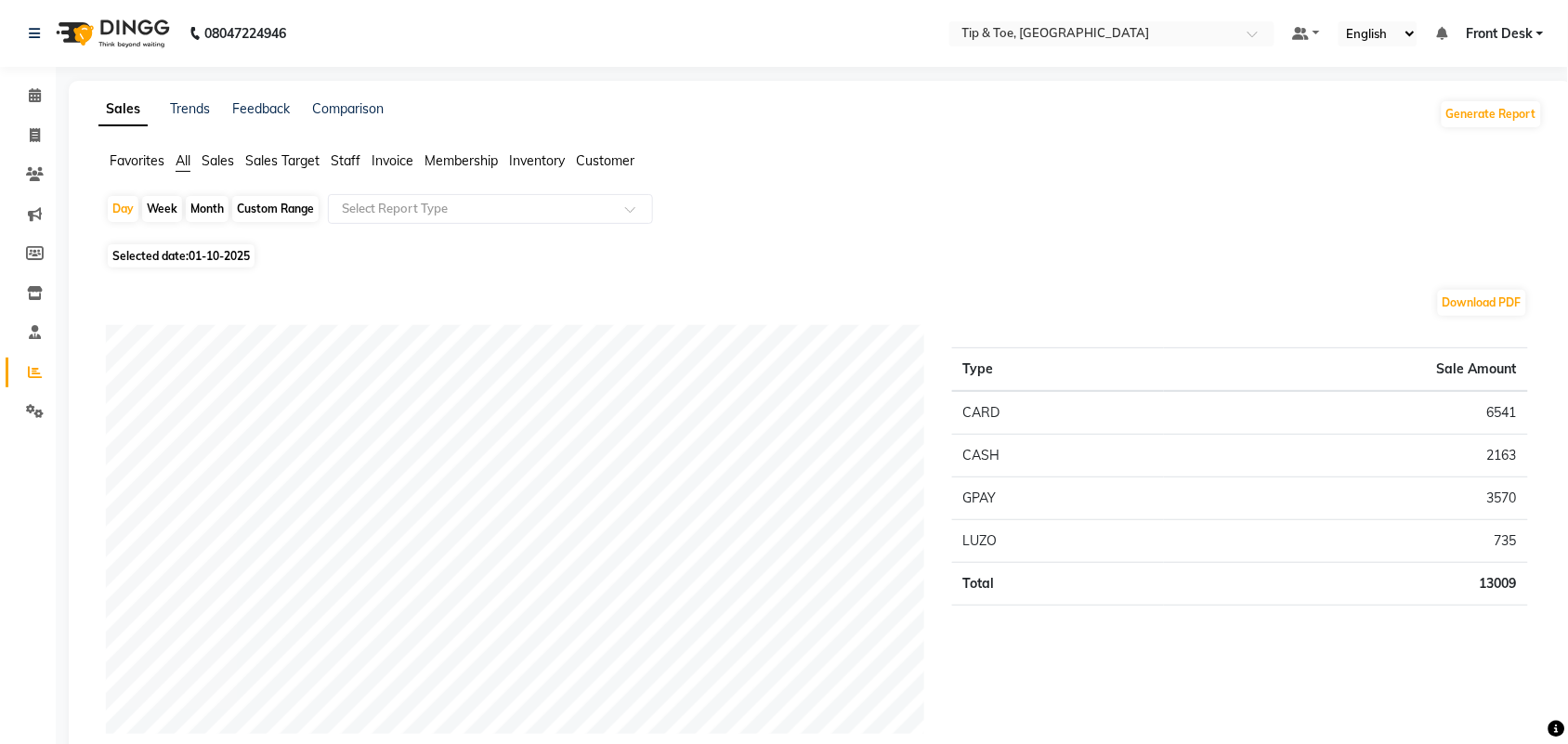
click at [212, 159] on span "Sales" at bounding box center [217, 160] width 33 height 17
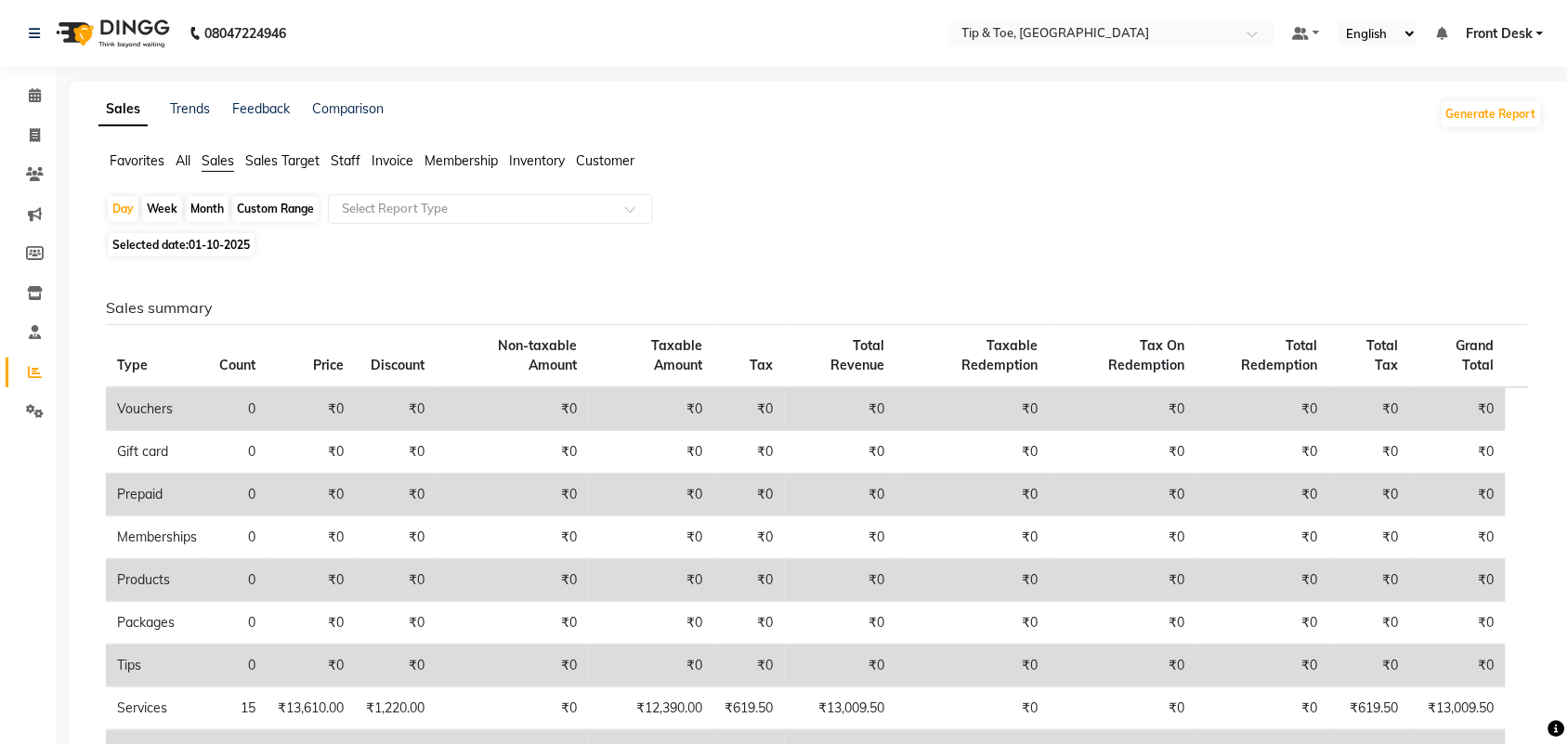
click at [347, 156] on span "Staff" at bounding box center [346, 160] width 30 height 17
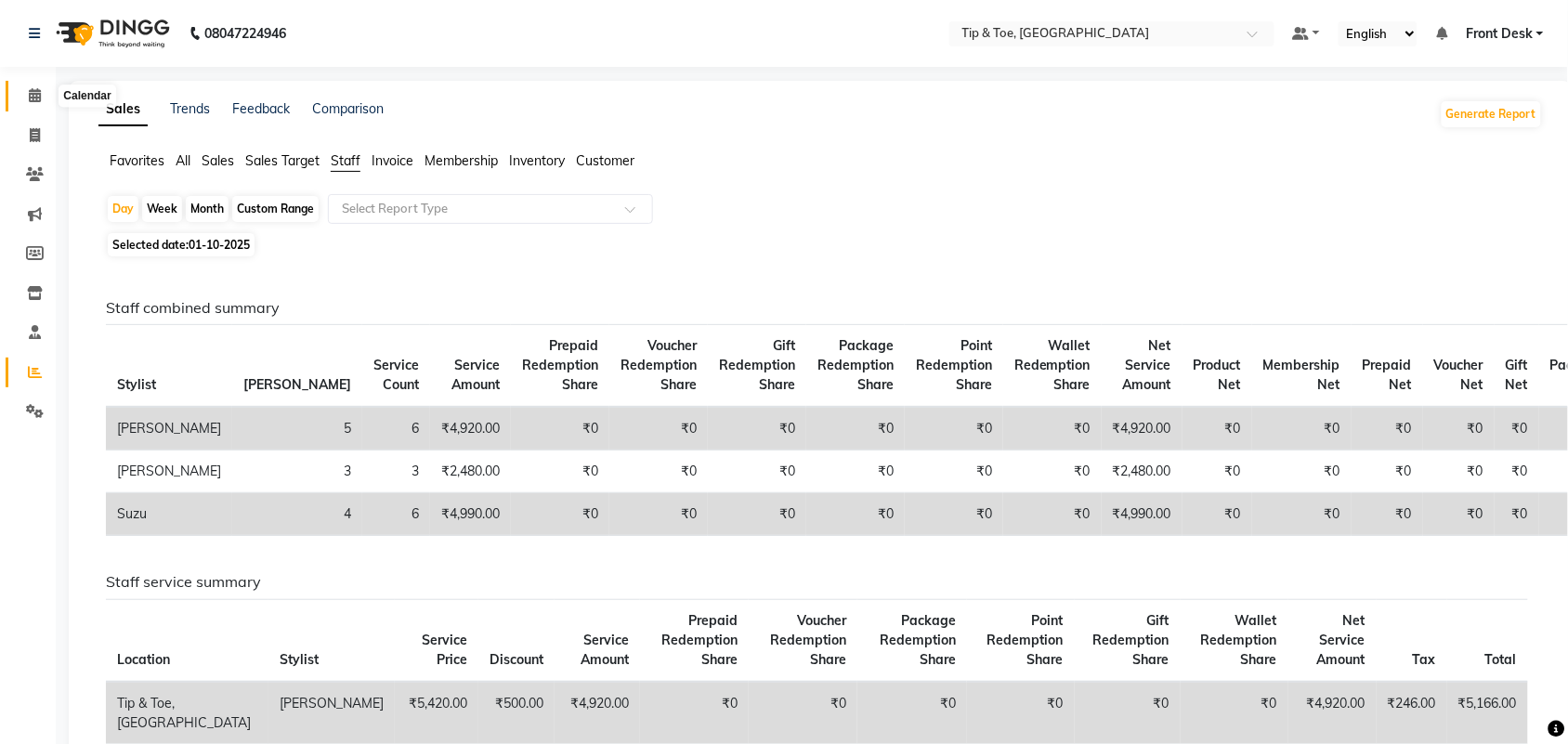
click at [24, 100] on span at bounding box center [35, 96] width 33 height 22
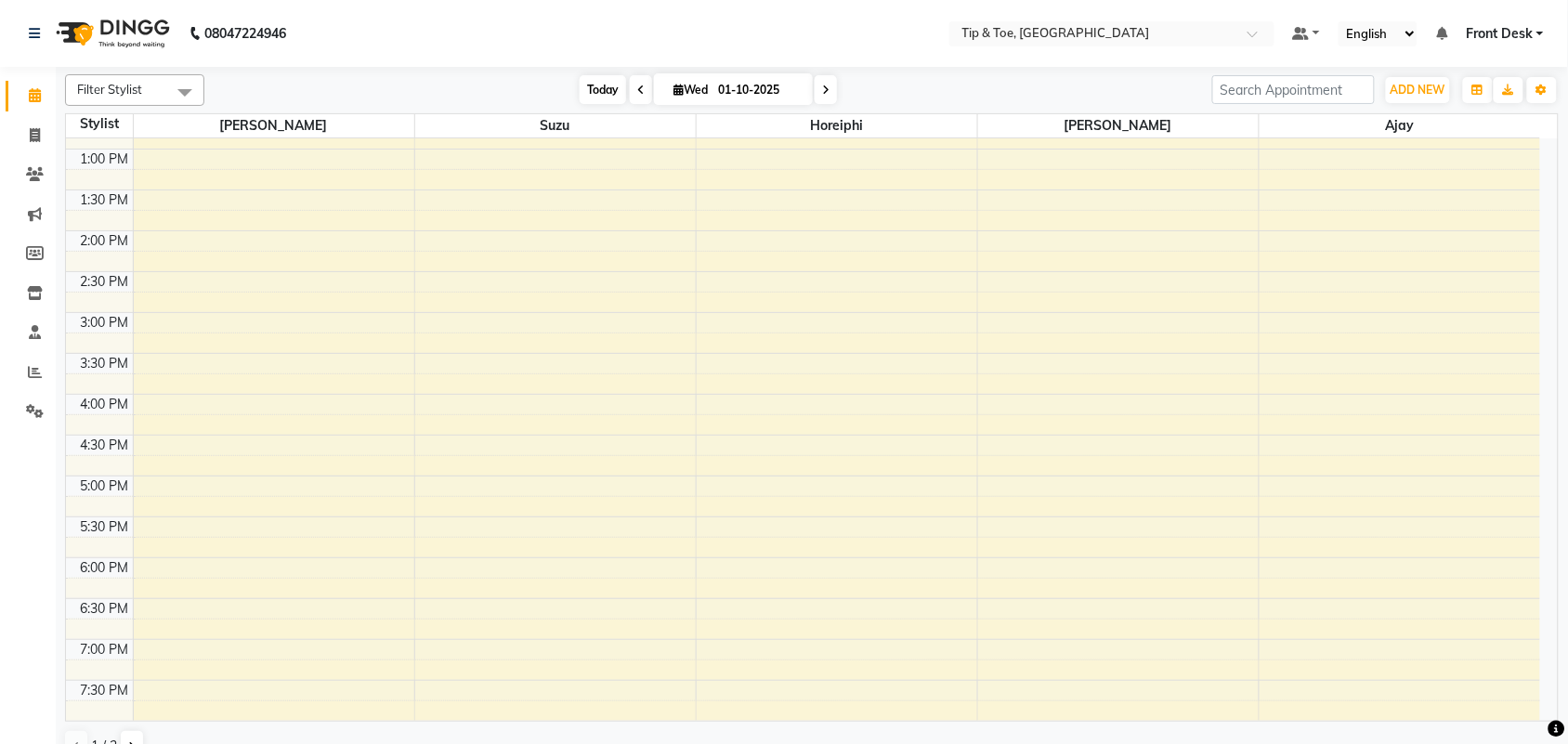
click at [597, 93] on span "Today" at bounding box center [602, 89] width 47 height 29
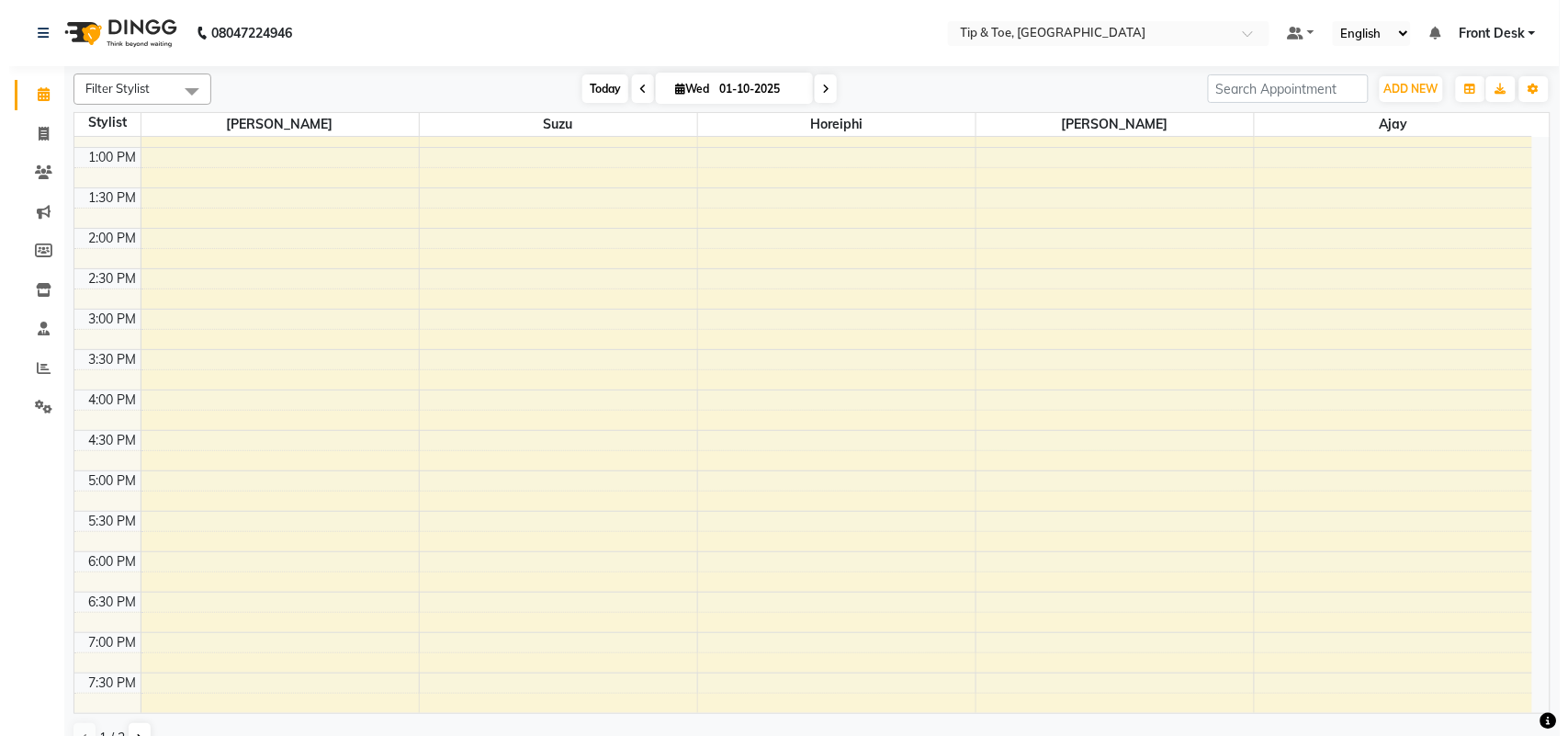
scroll to position [439, 0]
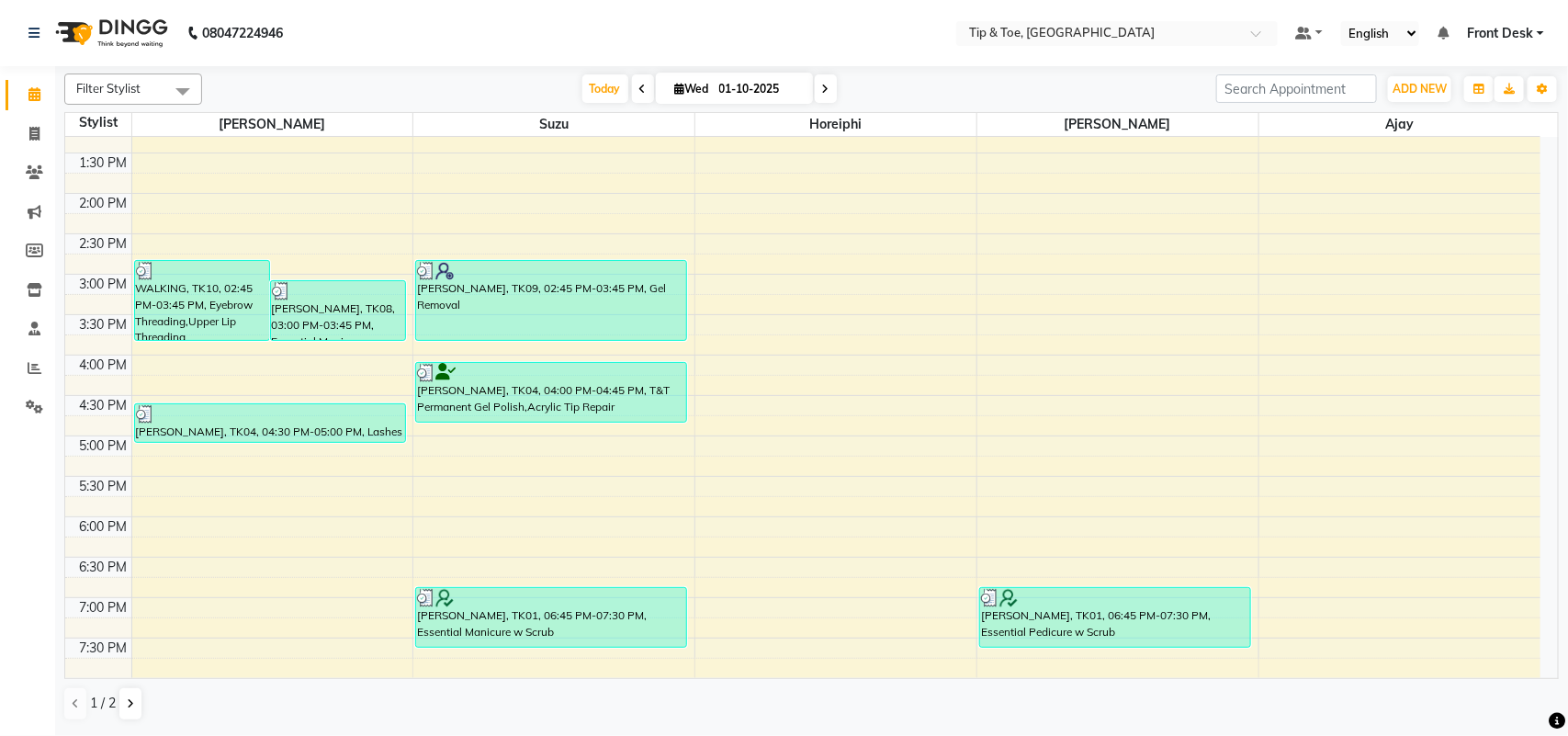
click at [829, 87] on span at bounding box center [826, 88] width 23 height 28
type input "02-10-2025"
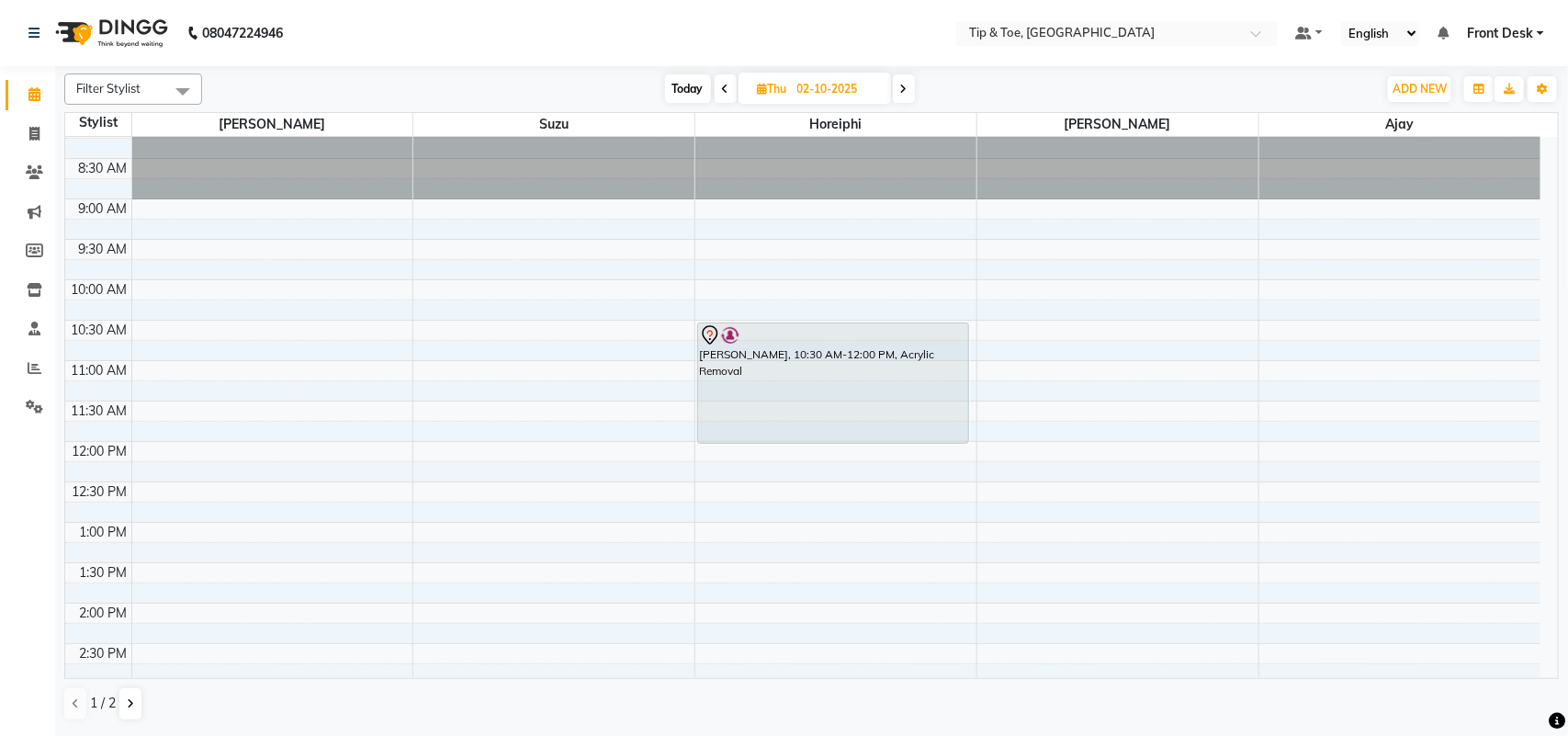
scroll to position [0, 0]
